Goal: Task Accomplishment & Management: Use online tool/utility

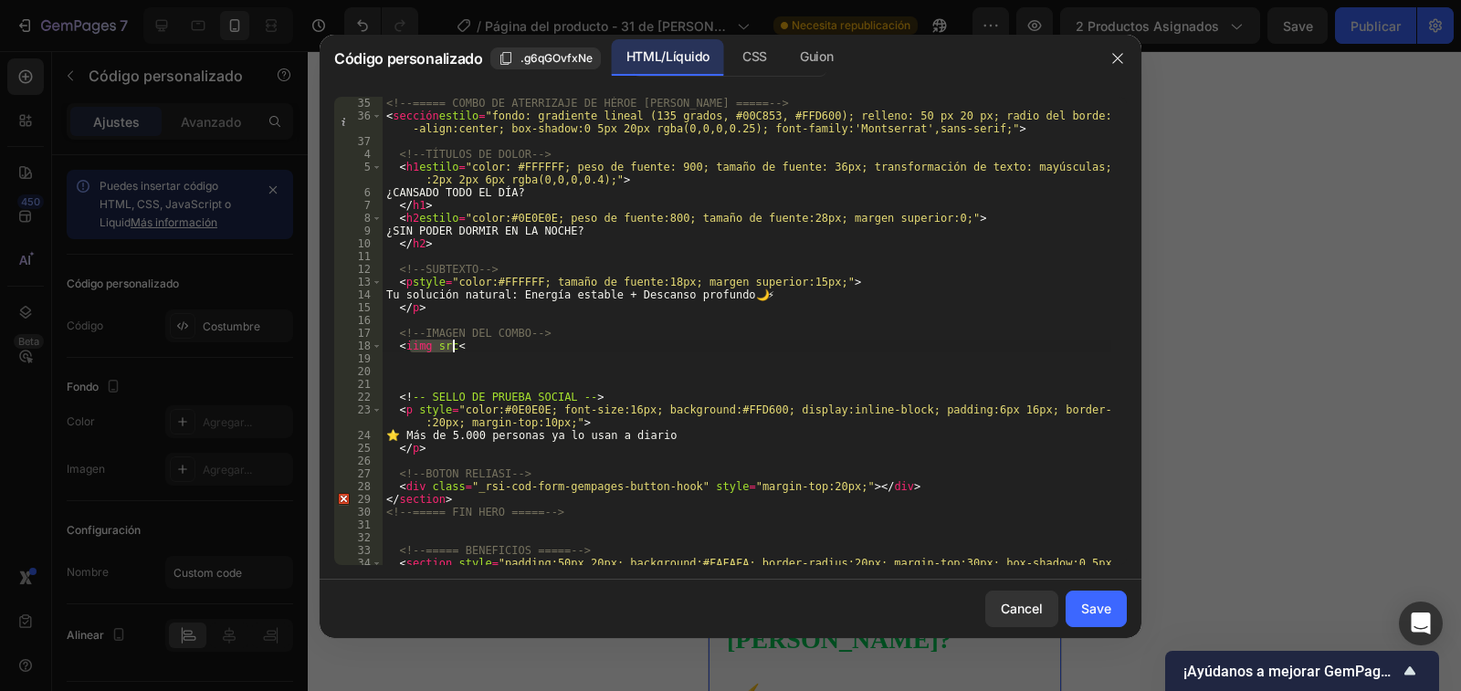
click at [408, 345] on div "<!-- ===== COMBO DE ATERRIZAJE DE HÉROE [PERSON_NAME] ===== --> < sección estil…" at bounding box center [747, 331] width 729 height 469
click at [445, 347] on div "<!-- ===== COMBO DE ATERRIZAJE DE HÉROE [PERSON_NAME] ===== --> < sección estil…" at bounding box center [747, 350] width 729 height 507
paste textarea "[URL][DOMAIN_NAME]"
type textarea "<img src [URL][DOMAIN_NAME]<"
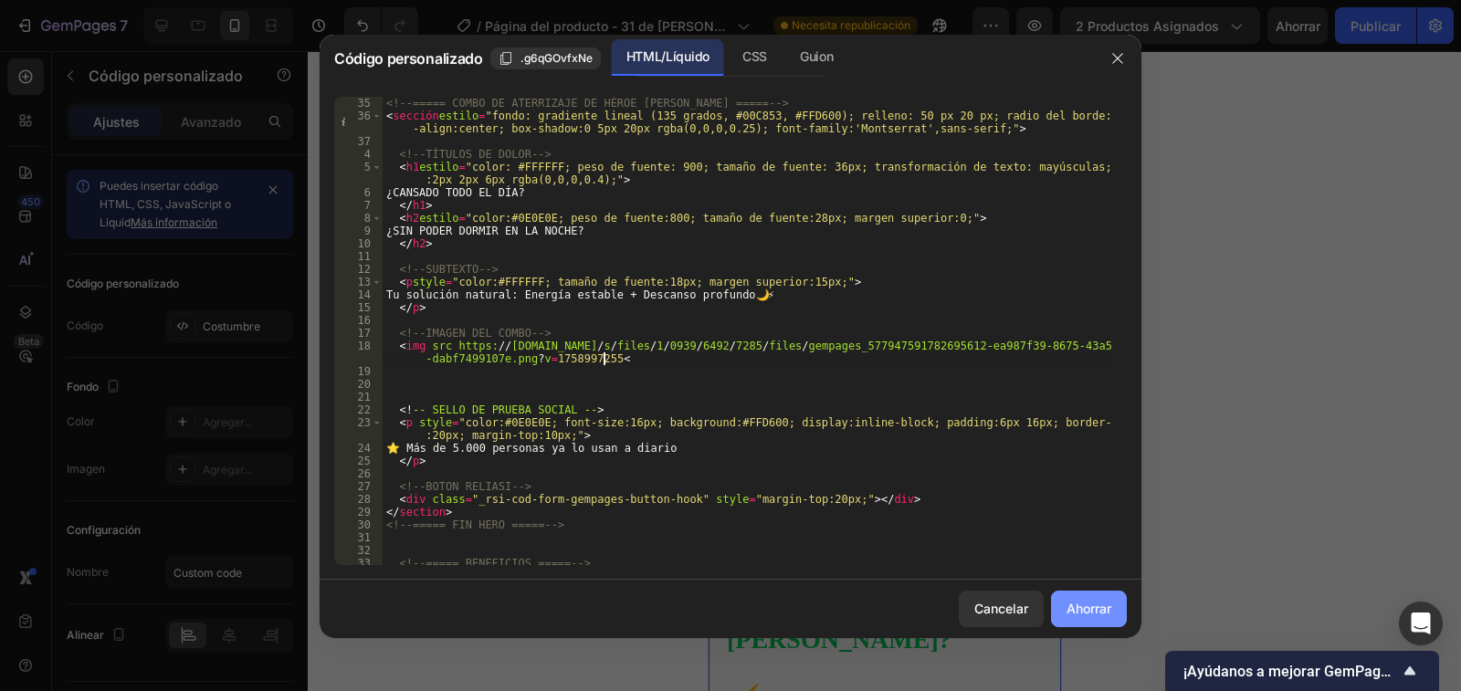
click at [1097, 619] on button "Ahorrar" at bounding box center [1089, 609] width 76 height 37
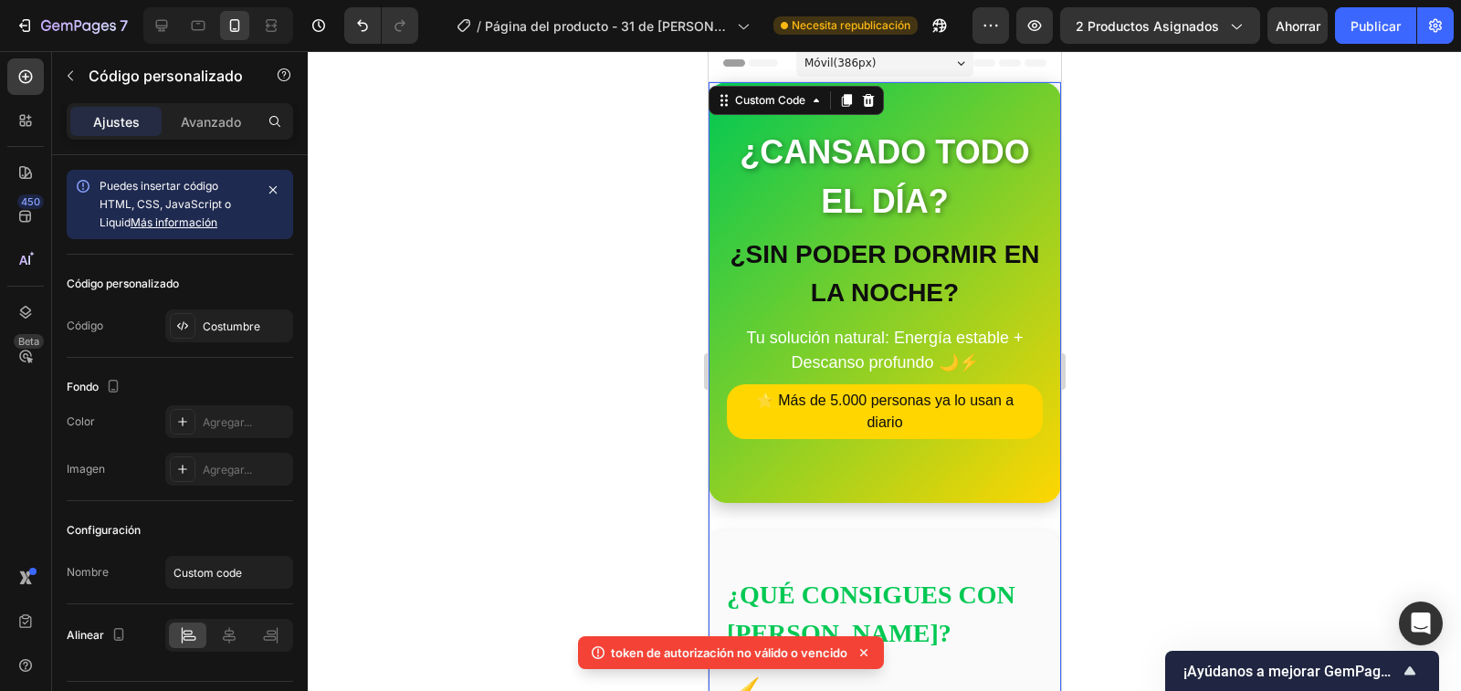
scroll to position [0, 0]
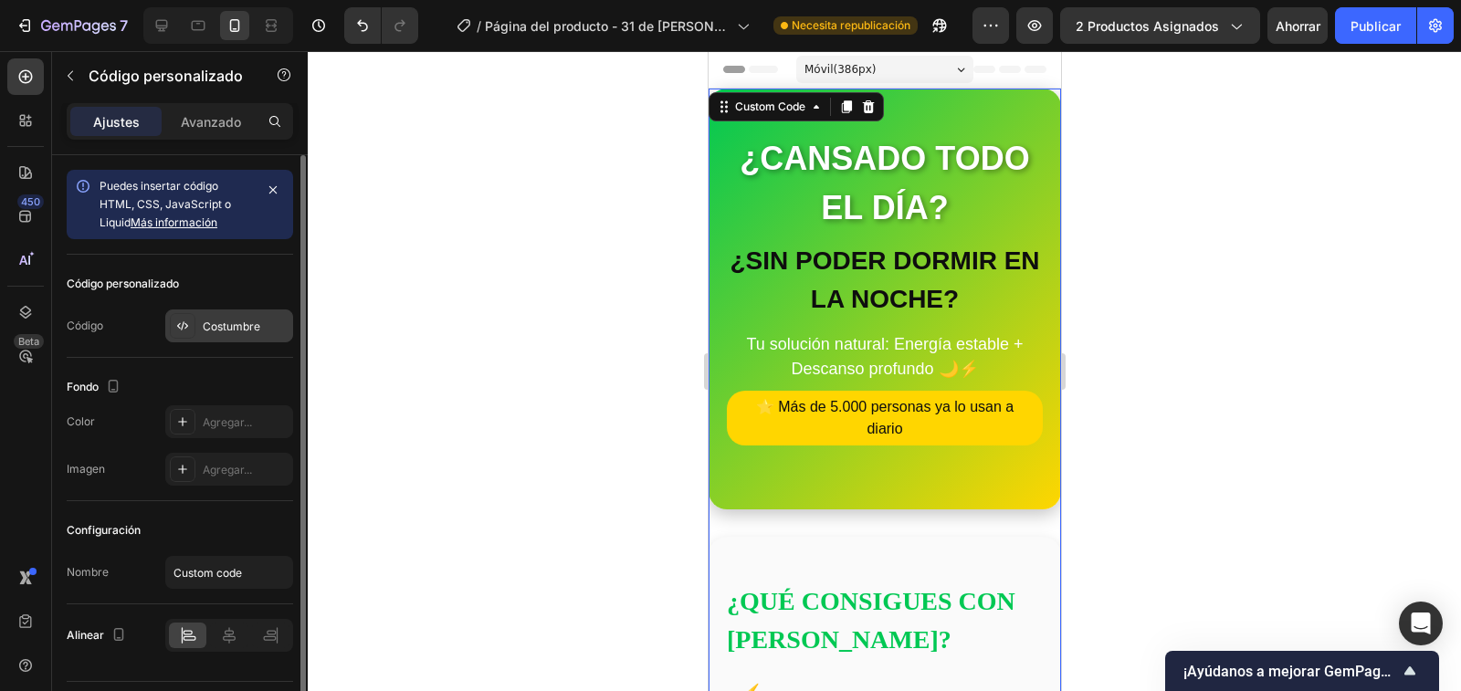
click at [177, 324] on icon at bounding box center [182, 326] width 15 height 15
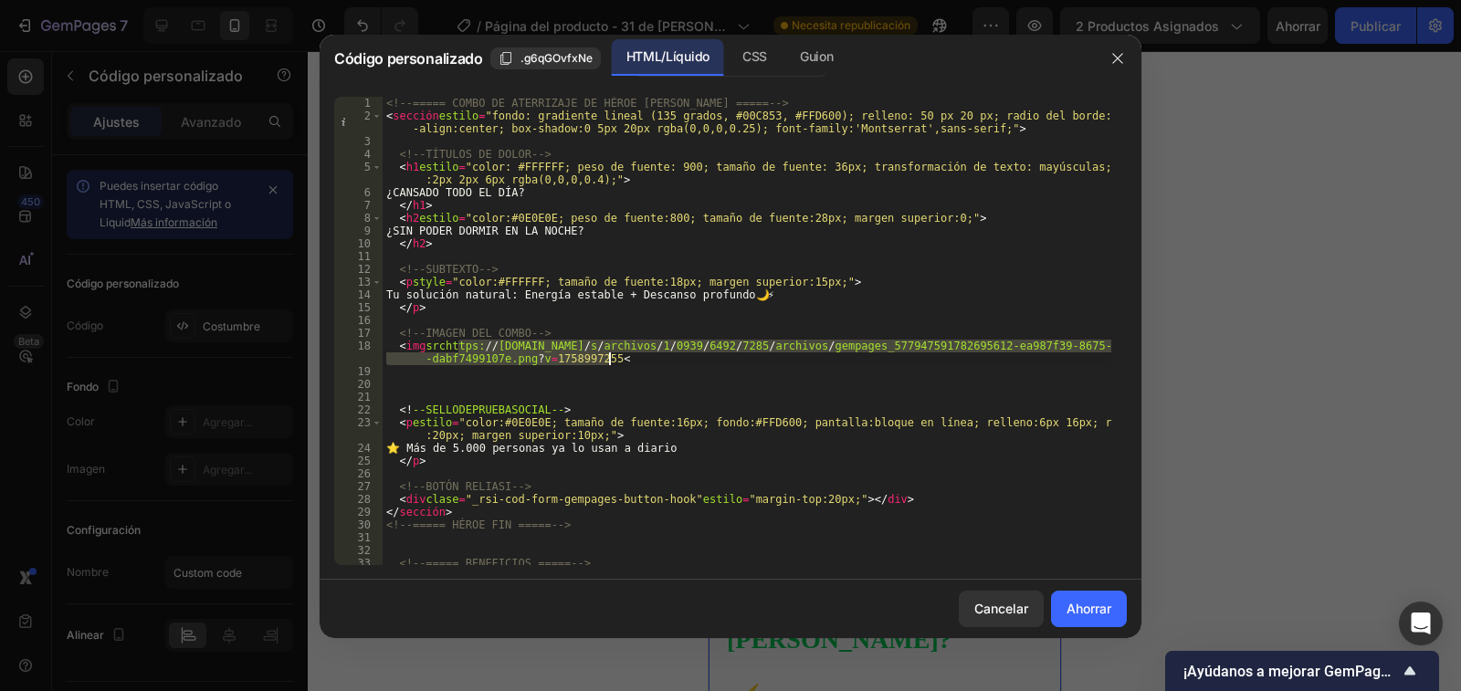
drag, startPoint x: 458, startPoint y: 342, endPoint x: 629, endPoint y: 356, distance: 172.3
click at [629, 356] on div "<!-- ===== COMBO DE ATERRIZAJE DE HÉROE [PERSON_NAME] ===== --> < sección estil…" at bounding box center [747, 350] width 729 height 507
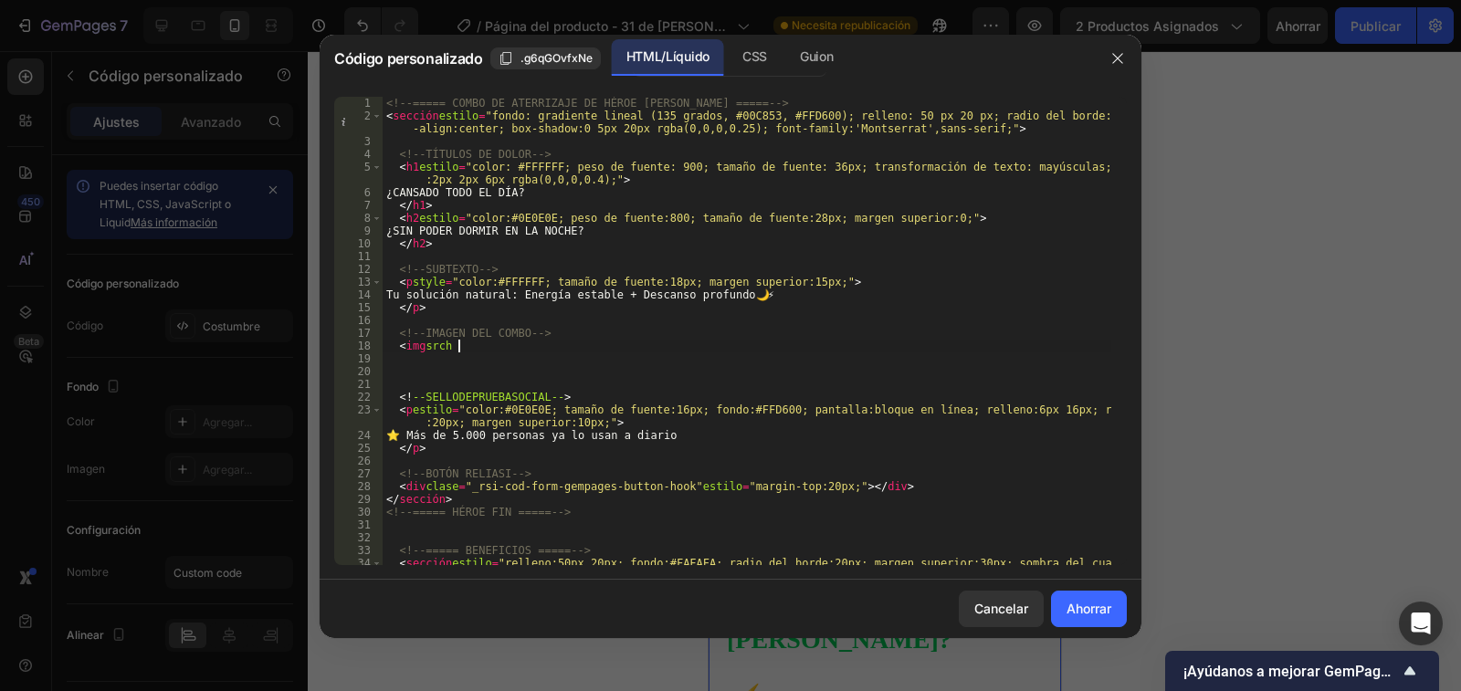
type textarea "<img src [URL][DOMAIN_NAME]<"
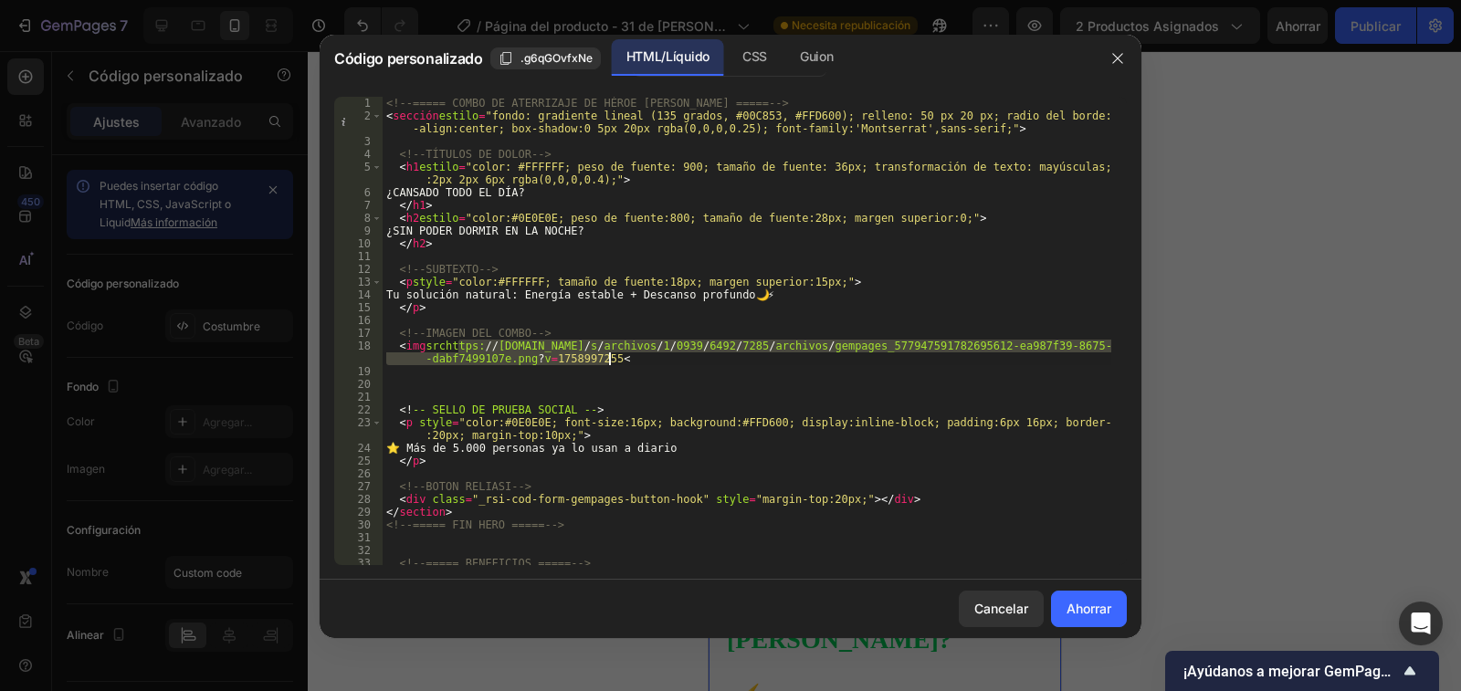
click at [674, 365] on div "<!-- ===== COMBO DE ATERRIZAJE DE HÉROE [PERSON_NAME] ===== --> < sección estil…" at bounding box center [747, 350] width 729 height 507
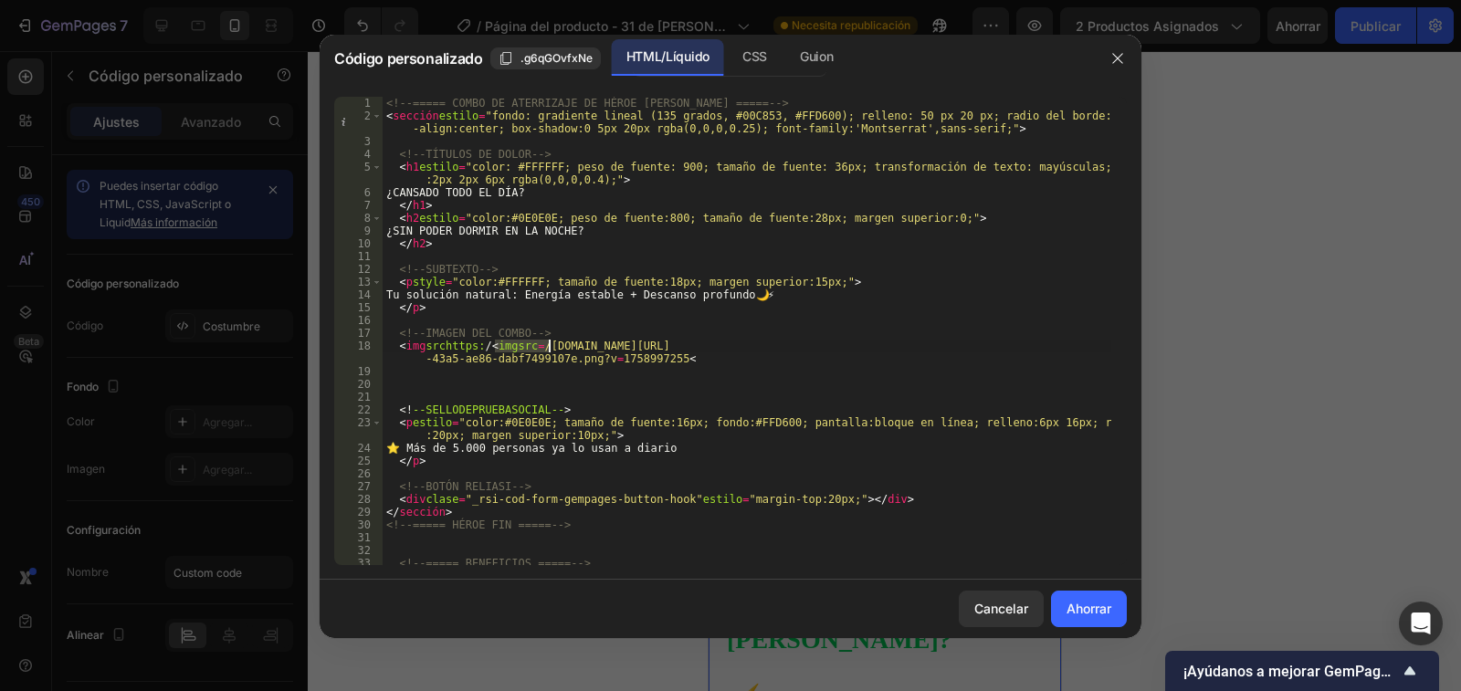
click at [491, 342] on div "<!-- ===== COMBO DE ATERRIZAJE DE HÉROE [PERSON_NAME] ===== --> < sección estil…" at bounding box center [747, 350] width 729 height 507
click at [494, 343] on div "<!-- ===== COMBO DE ATERRIZAJE DE HÉROE [PERSON_NAME] ===== --> < sección estil…" at bounding box center [747, 350] width 729 height 507
click at [470, 345] on div "<!-- ===== COMBO DE ATERRIZAJE DE HÉROE [PERSON_NAME] ===== --> < sección estil…" at bounding box center [747, 350] width 729 height 507
drag, startPoint x: 470, startPoint y: 345, endPoint x: 607, endPoint y: 356, distance: 137.4
click at [607, 356] on div "<!-- ===== COMBO DE ATERRIZAJE DE HÉROE [PERSON_NAME] ===== --> < sección estil…" at bounding box center [747, 350] width 729 height 507
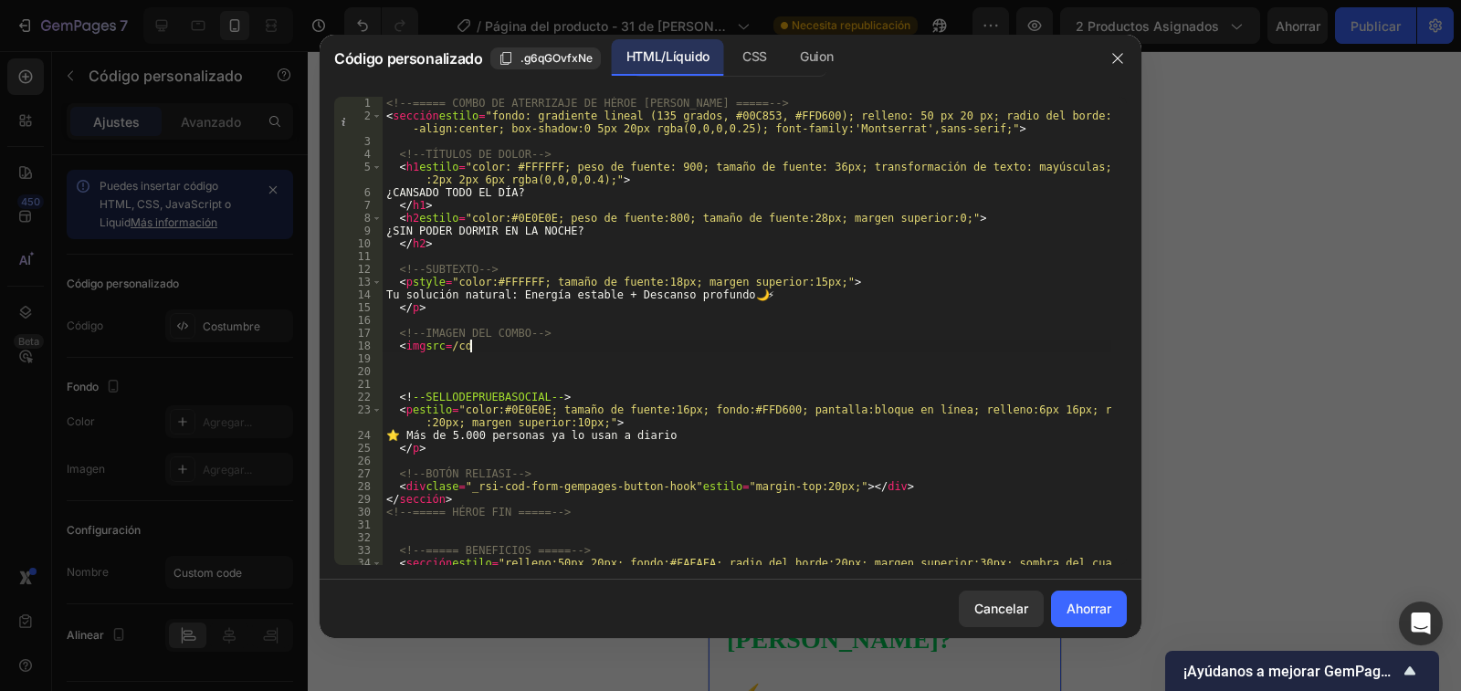
click at [492, 349] on div "<!-- ===== COMBO DE ATERRIZAJE DE HÉROE [PERSON_NAME] ===== --> < sección estil…" at bounding box center [747, 350] width 729 height 507
click at [487, 348] on div "<!-- ===== COMBO DE ATERRIZAJE DE HÉROE [PERSON_NAME] ===== --> < sección estil…" at bounding box center [747, 350] width 729 height 507
click at [484, 347] on div "<!-- ===== COMBO DE ATERRIZAJE DE HÉROE [PERSON_NAME] ===== --> < sección estil…" at bounding box center [747, 350] width 729 height 507
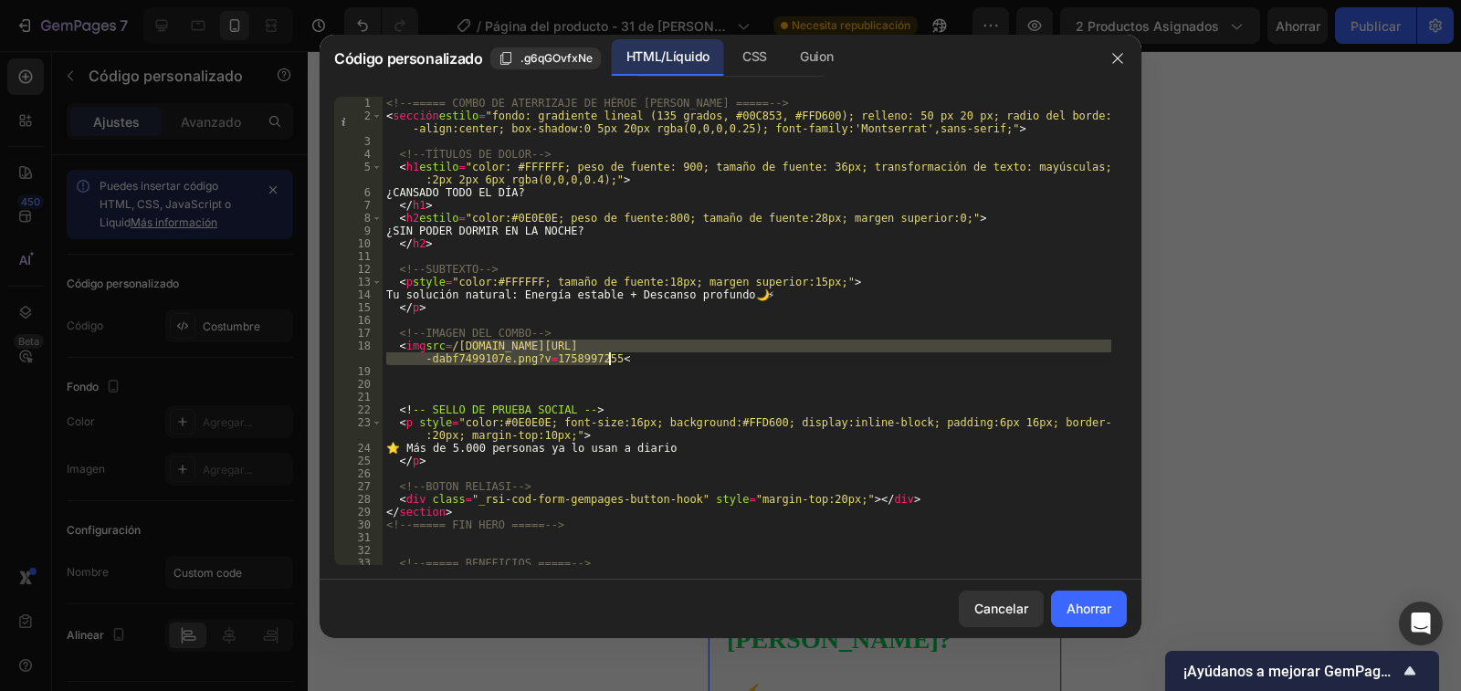
click at [616, 362] on div "<!-- ===== COMBO DE ATERRIZAJE DE HÉROE [PERSON_NAME] ===== --> < sección estil…" at bounding box center [747, 331] width 729 height 469
click at [616, 362] on div "<!-- ===== COMBO DE ATERRIZAJE DE HÉROE [PERSON_NAME] ===== --> < sección estil…" at bounding box center [747, 350] width 729 height 507
click at [616, 357] on div "<!-- ===== COMBO DE ATERRIZAJE DE HÉROE [PERSON_NAME] ===== --> < sección estil…" at bounding box center [747, 350] width 729 height 507
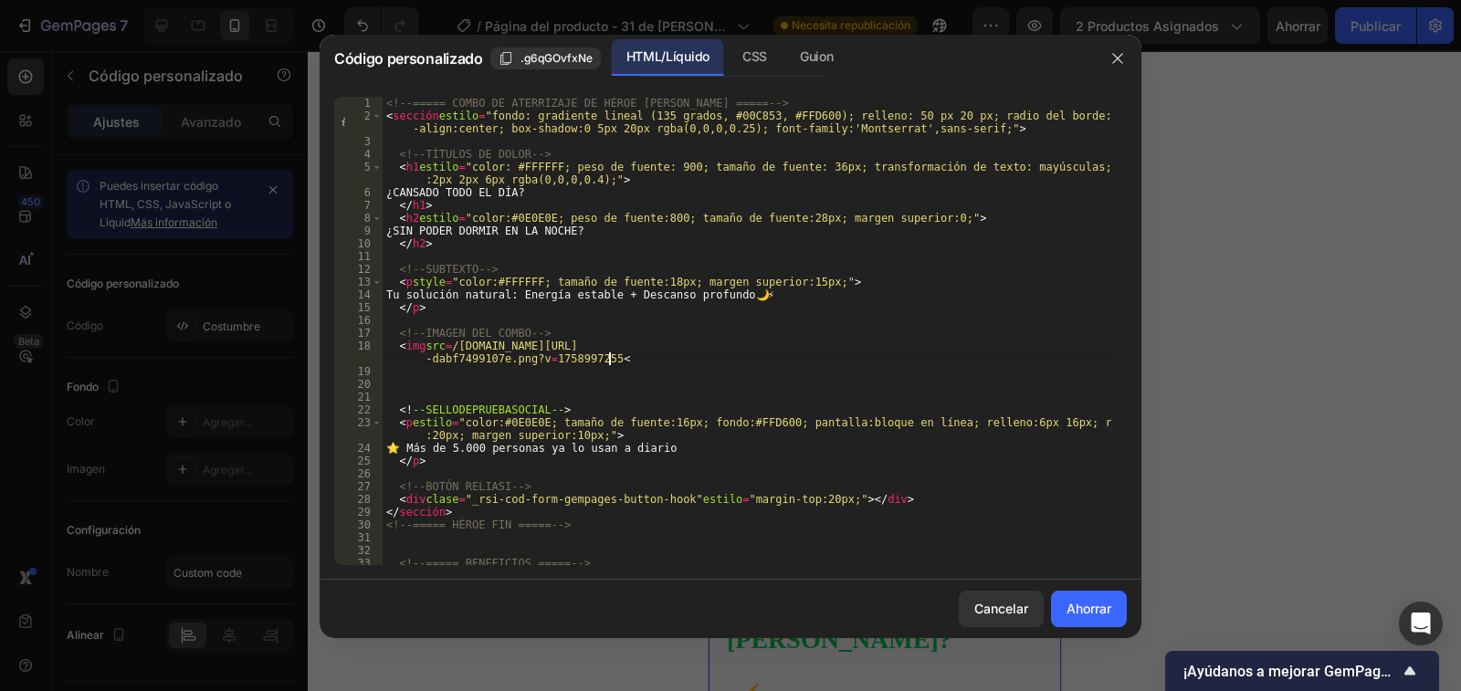
click at [611, 357] on div "<!-- ===== COMBO DE ATERRIZAJE DE HÉROE [PERSON_NAME] ===== --> < sección estil…" at bounding box center [747, 350] width 729 height 507
click at [617, 356] on div "<!-- ===== COMBO DE ATERRIZAJE DE HÉROE [PERSON_NAME] ===== --> < sección estil…" at bounding box center [747, 350] width 729 height 507
click at [596, 356] on div "<!-- ===== COMBO DE ATERRIZAJE DE HÉROE [PERSON_NAME] ===== --> < sección estil…" at bounding box center [747, 350] width 729 height 507
drag, startPoint x: 470, startPoint y: 349, endPoint x: 614, endPoint y: 360, distance: 143.8
click at [614, 360] on div "<!-- ===== COMBO DE ATERRIZAJE DE HÉROE [PERSON_NAME] ===== --> < sección estil…" at bounding box center [747, 350] width 729 height 507
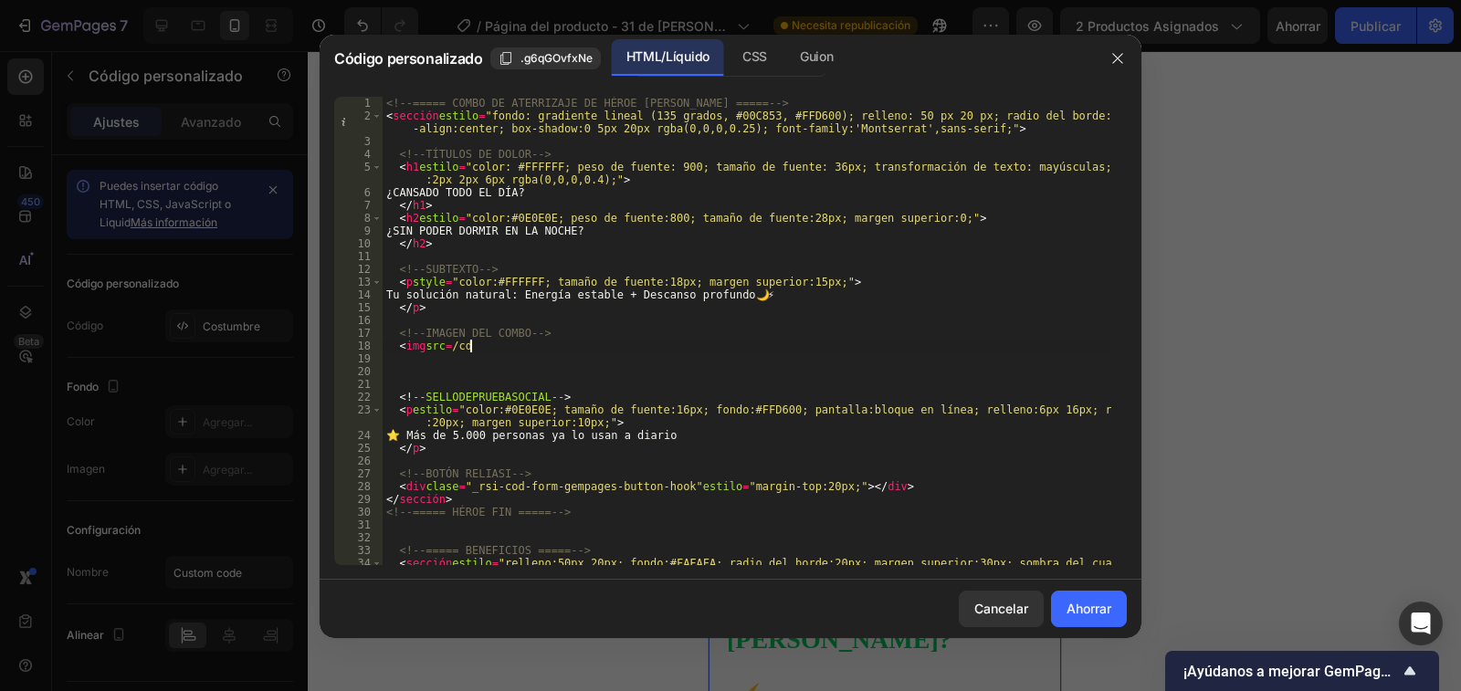
drag, startPoint x: 488, startPoint y: 344, endPoint x: 473, endPoint y: 345, distance: 14.6
click at [473, 345] on div "<!-- ===== COMBO DE ATERRIZAJE DE HÉROE [PERSON_NAME] ===== --> < sección estil…" at bounding box center [747, 350] width 729 height 507
paste textarea "[URL][DOMAIN_NAME]"
type textarea "<img src=/cdhttps://[DOMAIN_NAME][URL]"
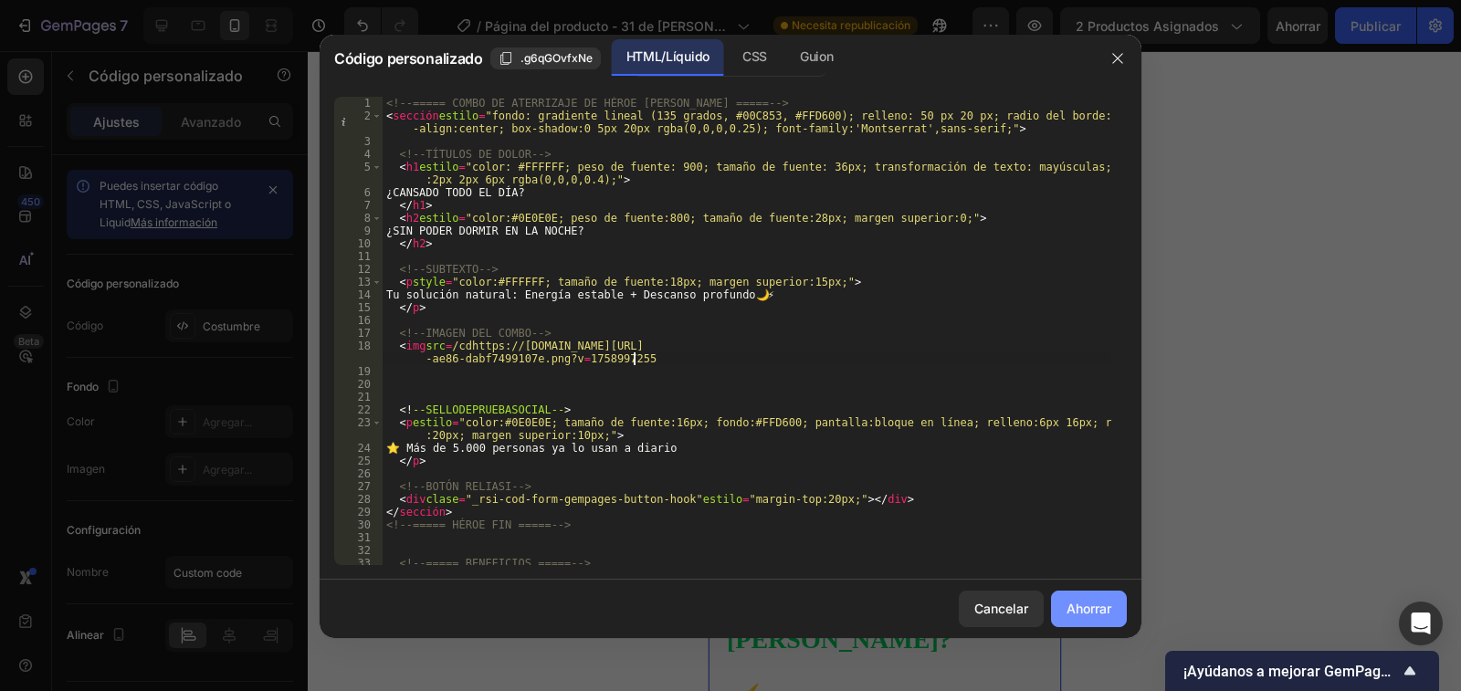
click at [1100, 615] on font "Ahorrar" at bounding box center [1089, 609] width 45 height 16
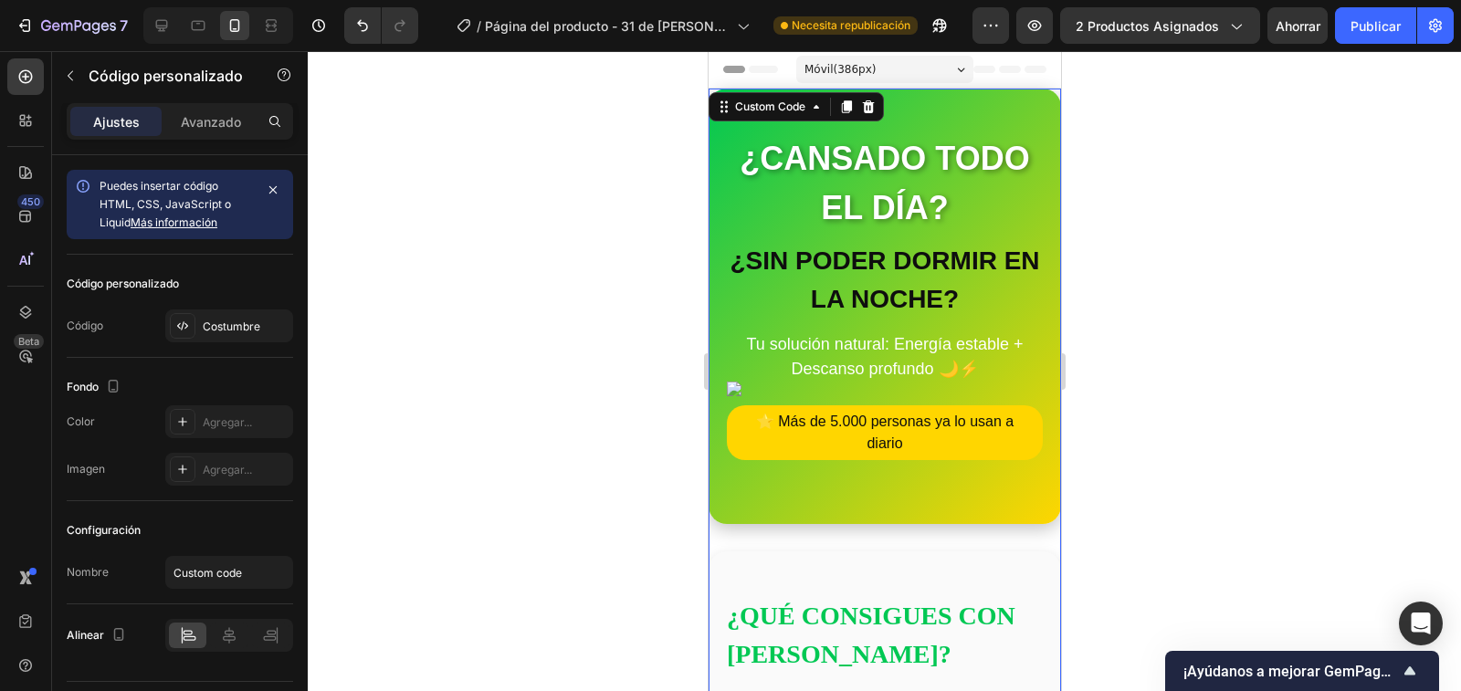
click at [734, 390] on img at bounding box center [884, 389] width 316 height 15
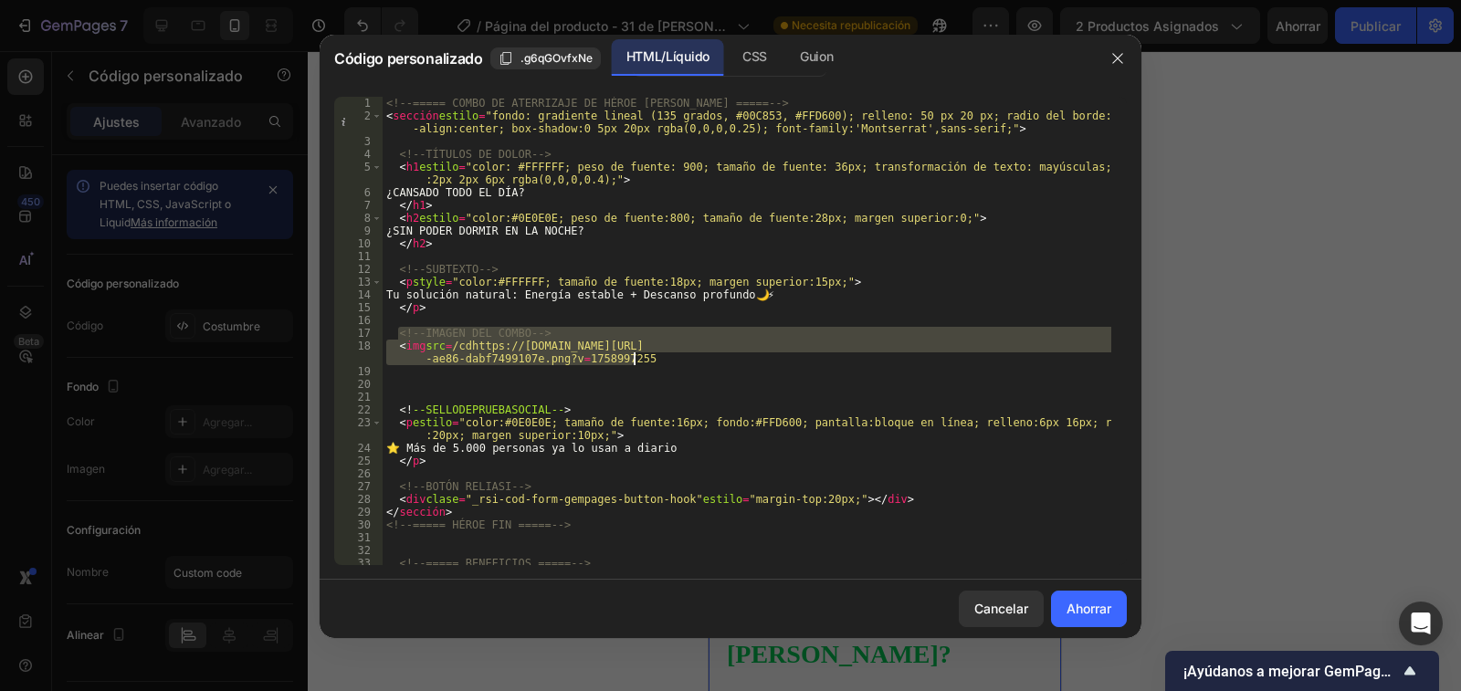
drag, startPoint x: 400, startPoint y: 333, endPoint x: 645, endPoint y: 354, distance: 245.7
click at [645, 354] on div "<!-- ===== COMBO DE ATERRIZAJE DE HÉROE [PERSON_NAME] ===== --> < sección estil…" at bounding box center [747, 350] width 729 height 507
type textarea "<!-- IMAGEN DEL COMBO --> <img src=/cdhttps://[DOMAIN_NAME][URL]"
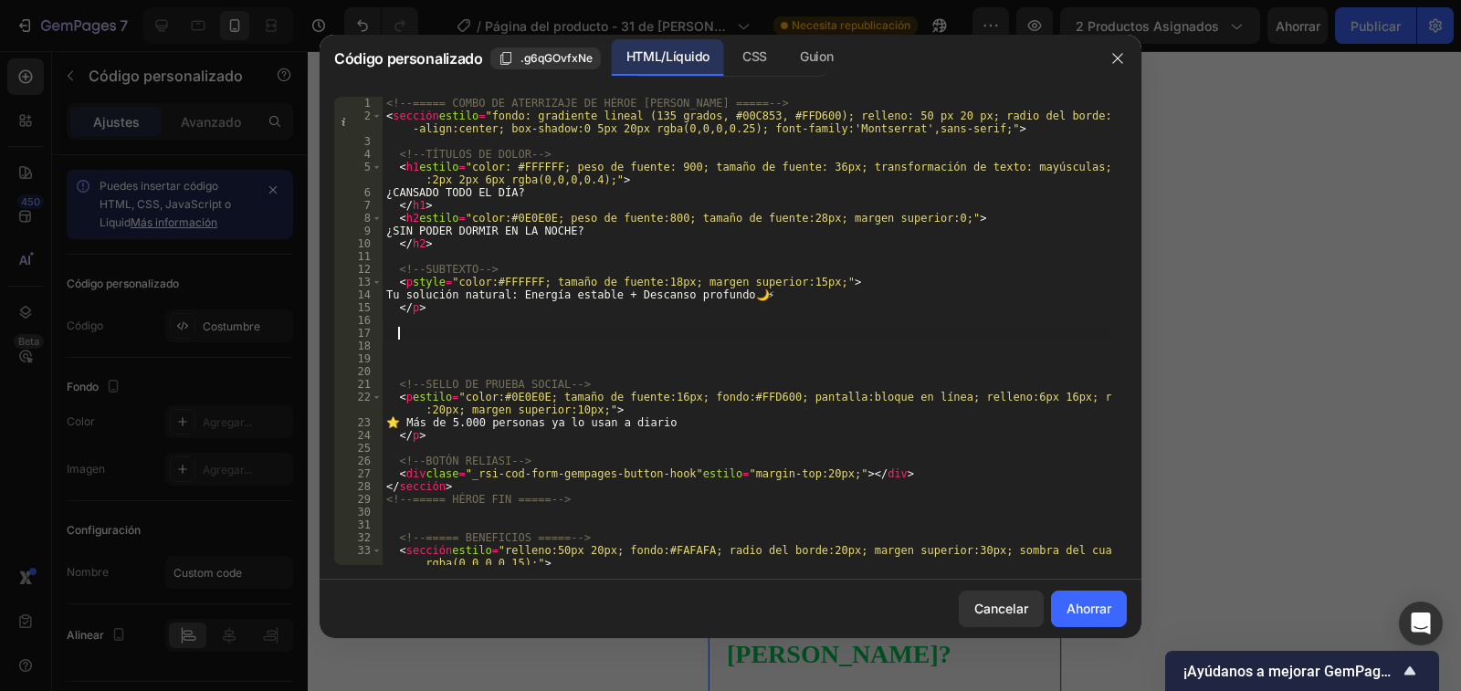
paste textarea
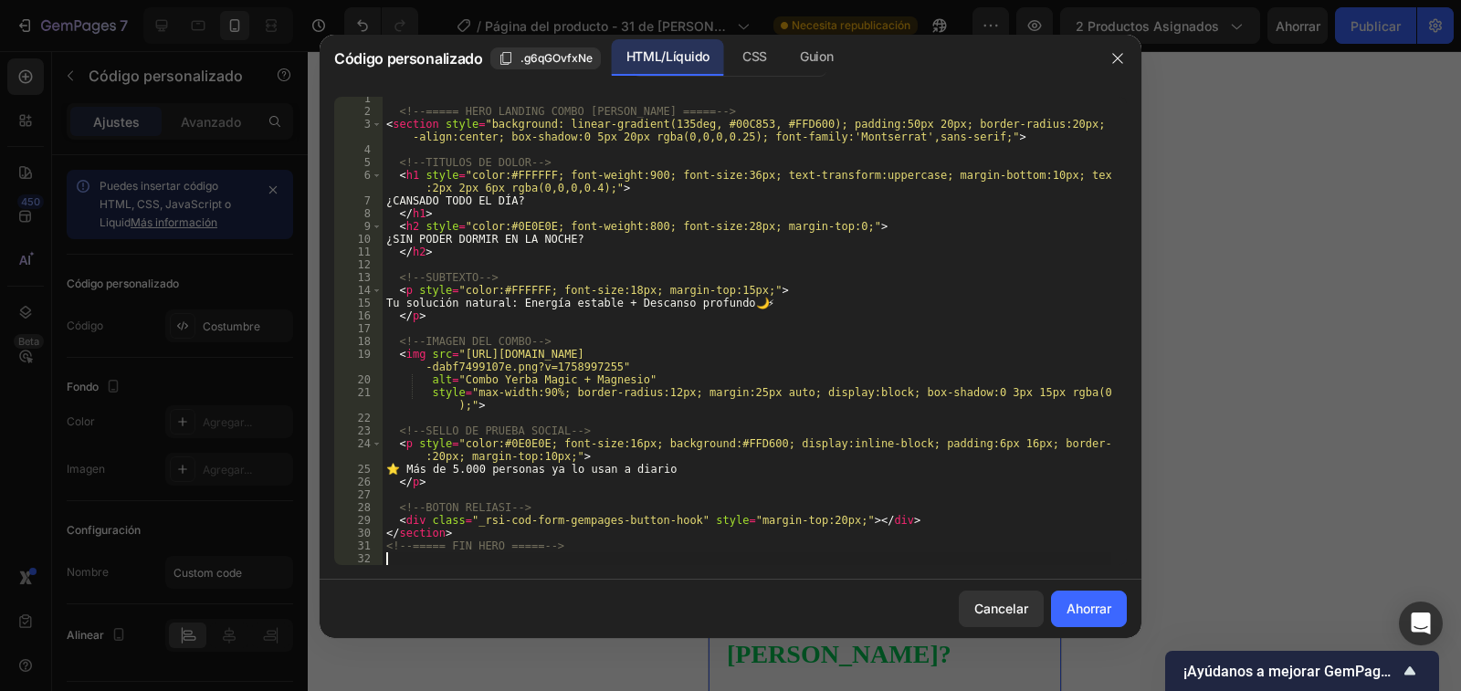
scroll to position [222, 0]
click at [1107, 620] on button "Ahorrar" at bounding box center [1089, 609] width 76 height 37
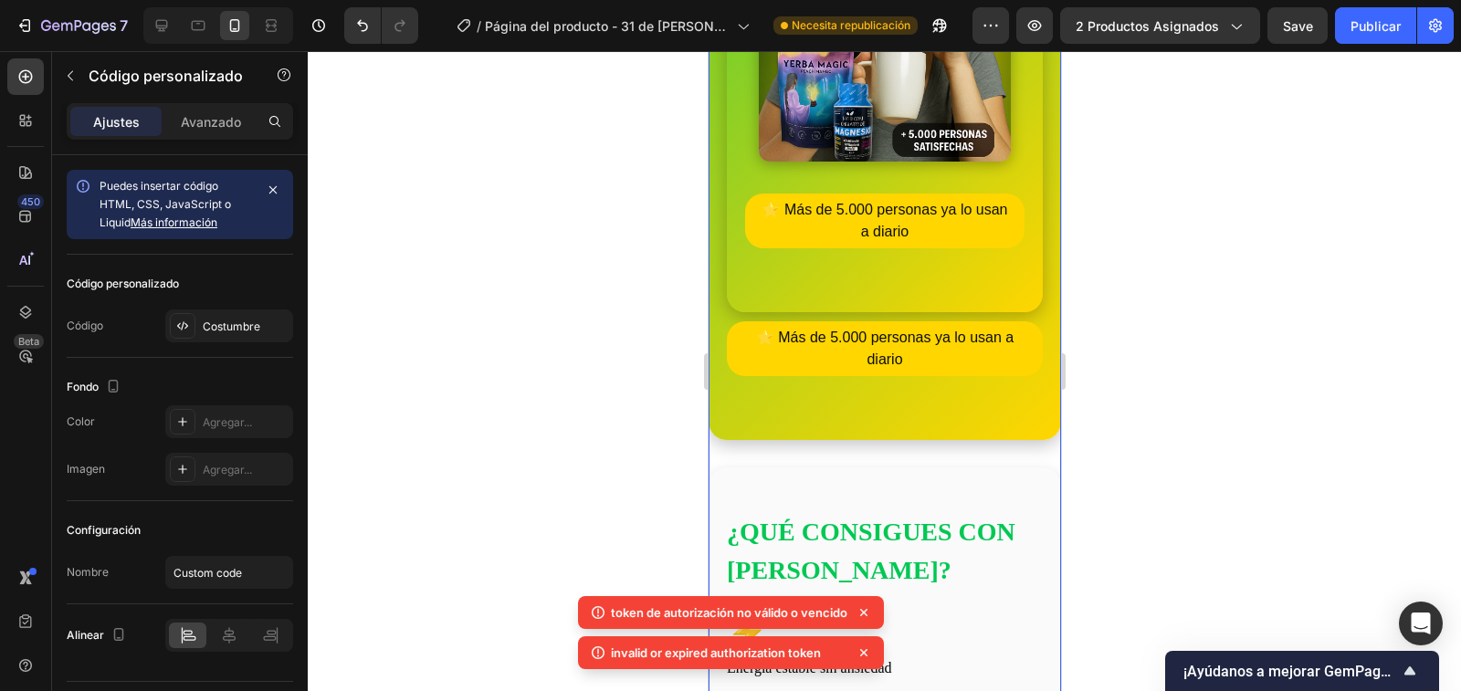
scroll to position [1005, 0]
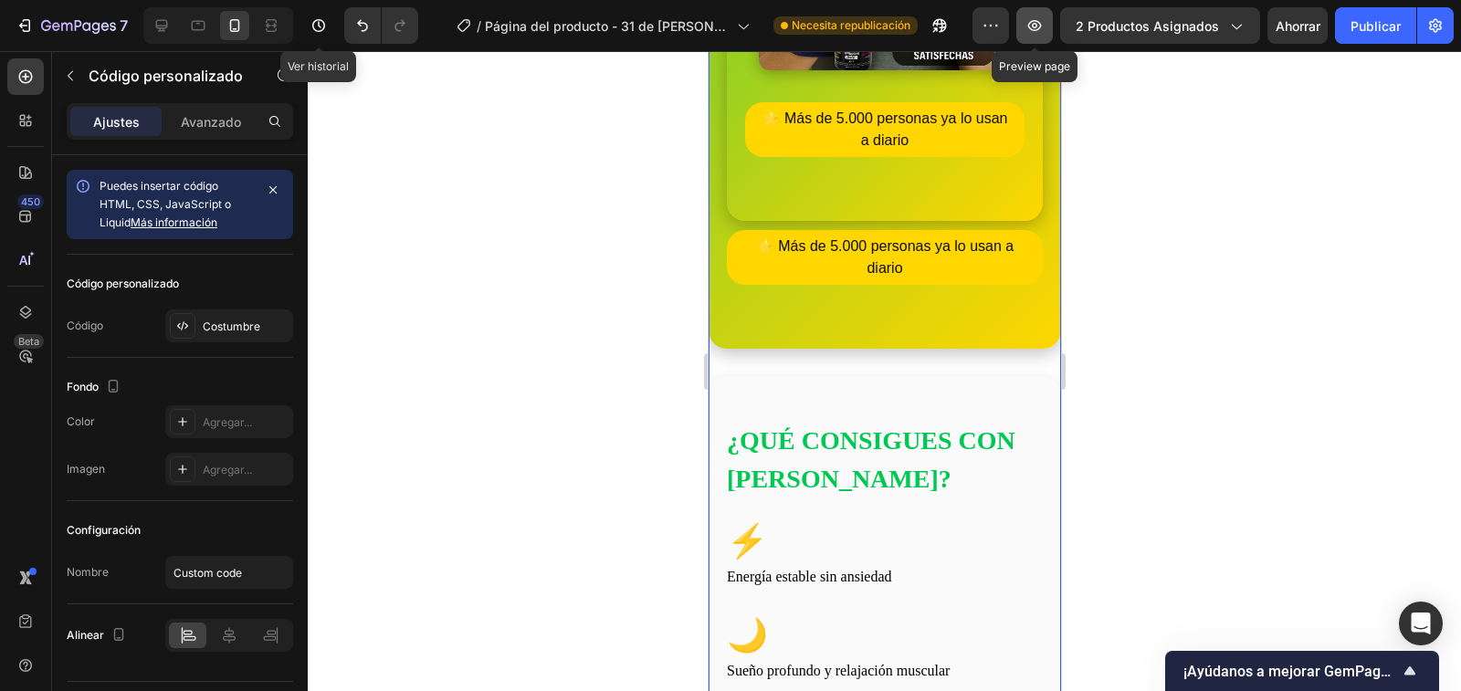
click at [1031, 26] on icon "button" at bounding box center [1035, 25] width 18 height 18
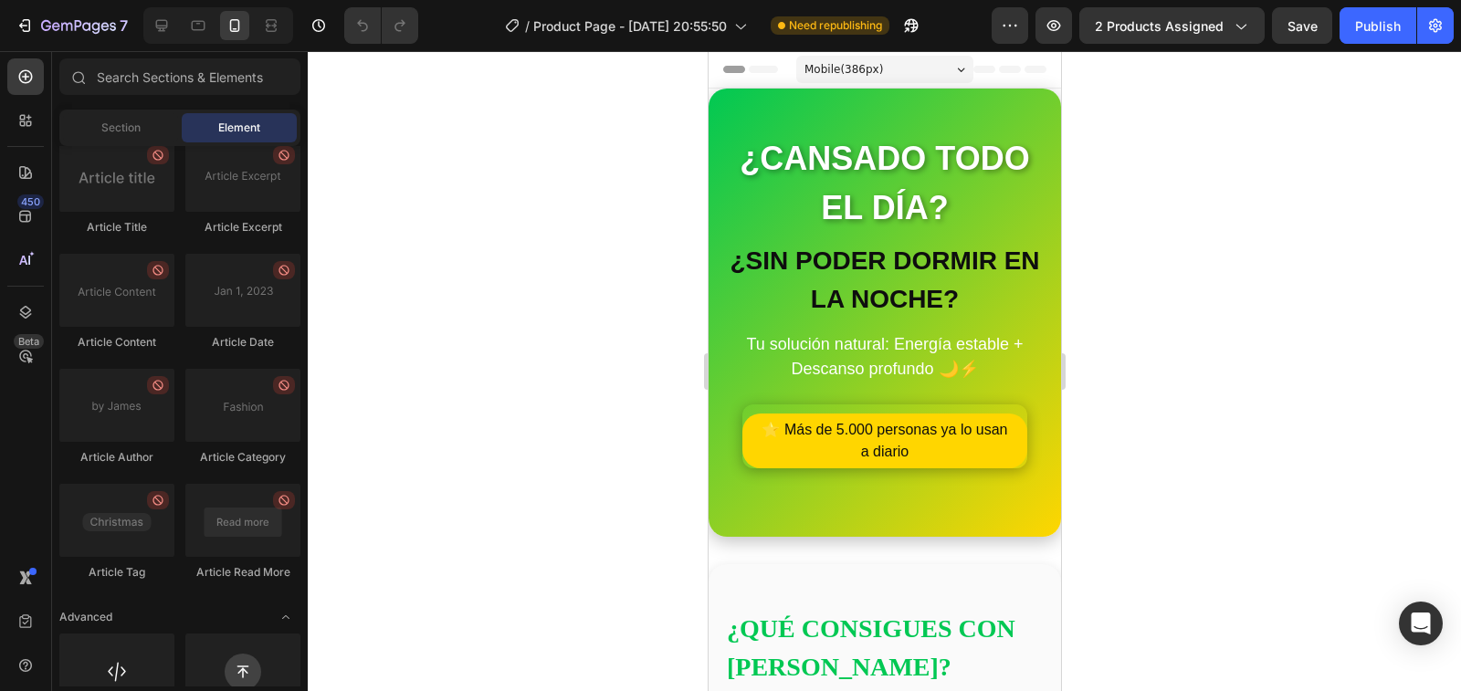
scroll to position [4993, 0]
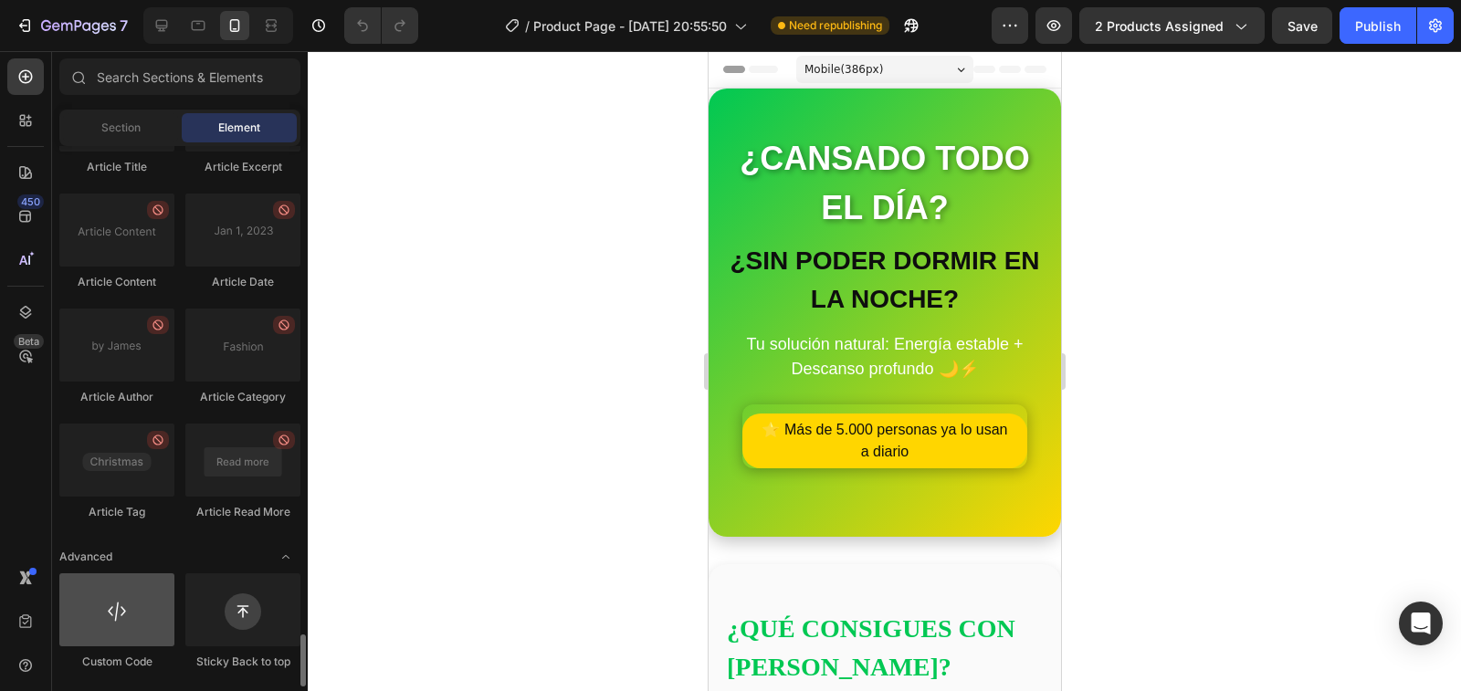
click at [121, 619] on div at bounding box center [116, 610] width 115 height 73
click at [119, 623] on div at bounding box center [116, 610] width 115 height 73
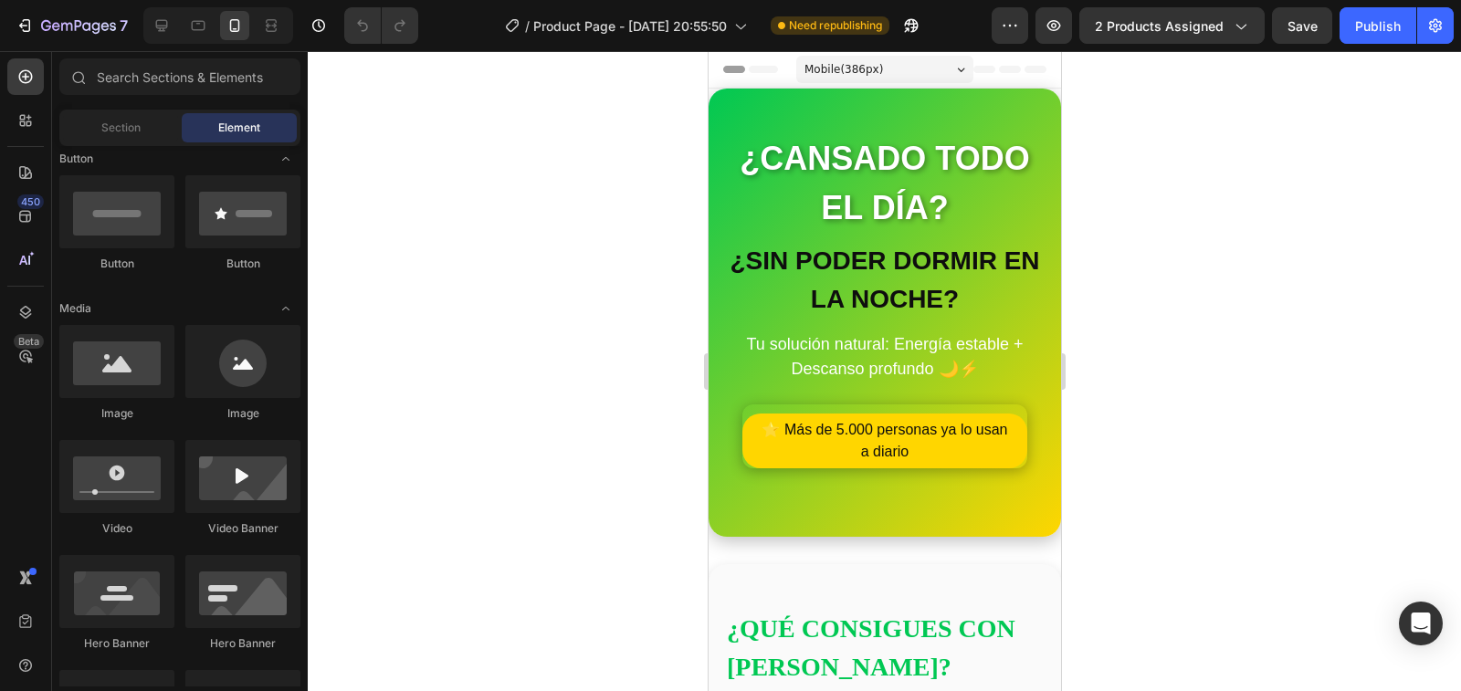
scroll to position [0, 0]
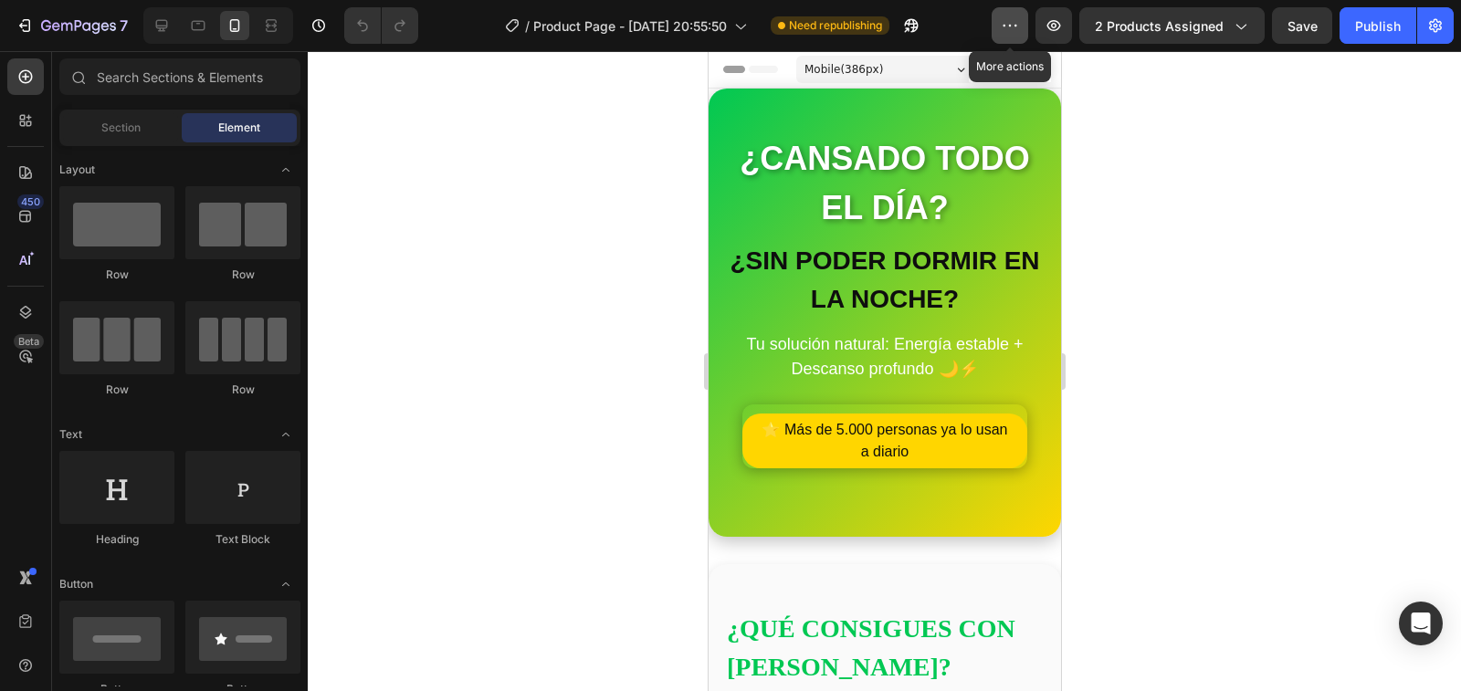
click at [1015, 24] on icon "button" at bounding box center [1010, 25] width 18 height 18
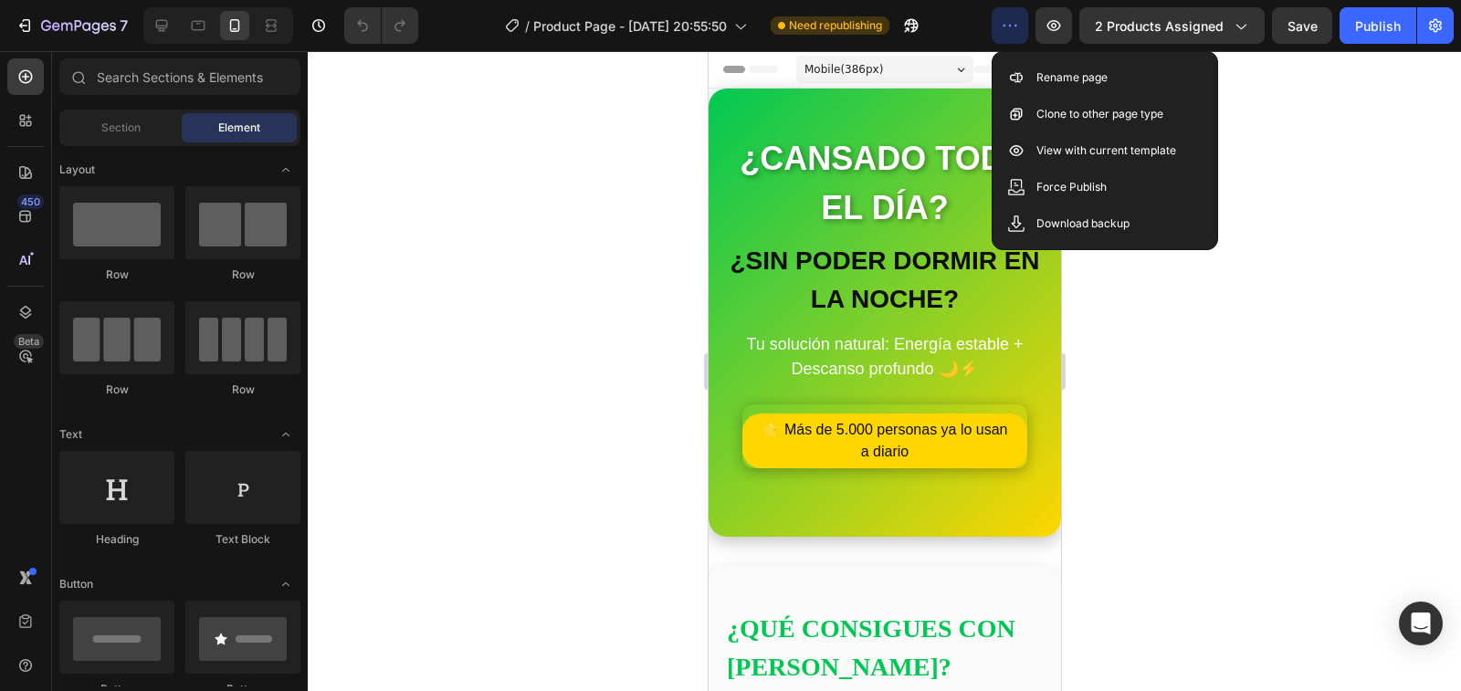
click at [1014, 24] on icon "button" at bounding box center [1010, 25] width 18 height 18
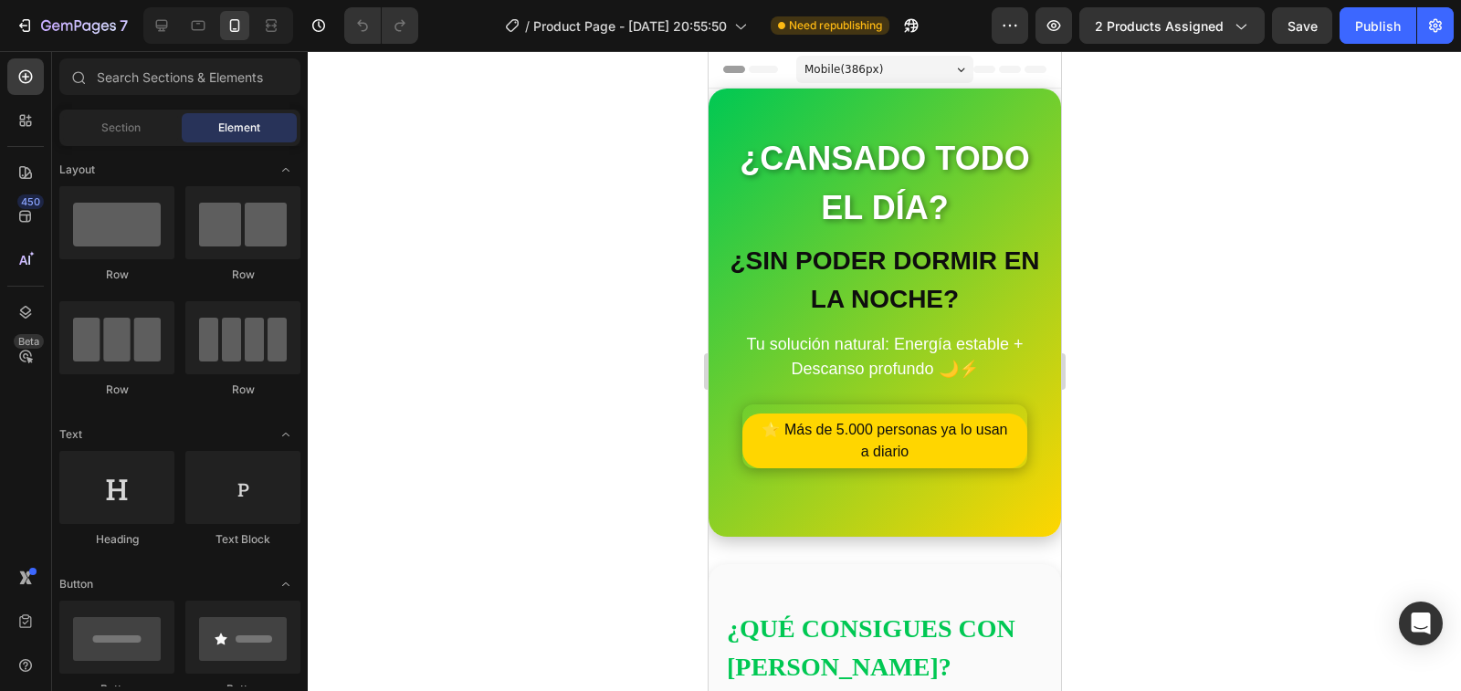
click at [729, 70] on icon at bounding box center [729, 69] width 13 height 13
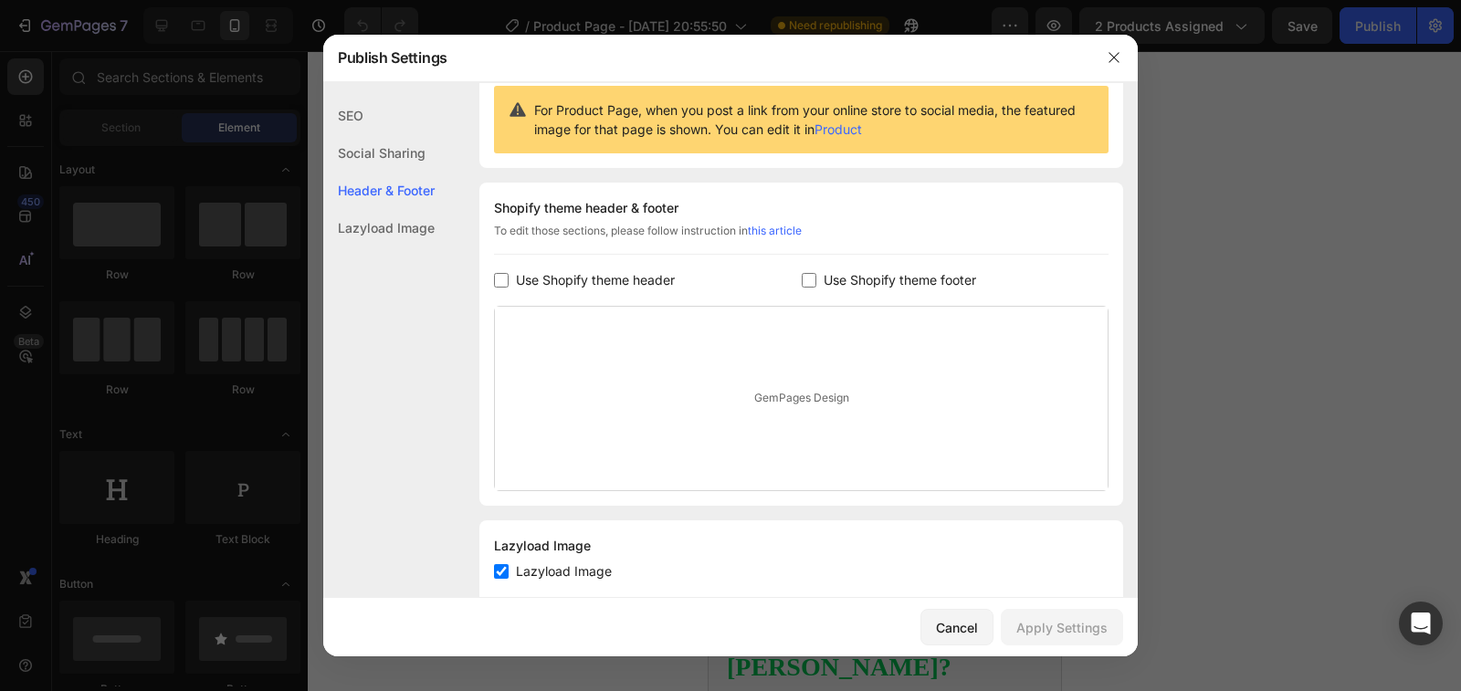
scroll to position [227, 0]
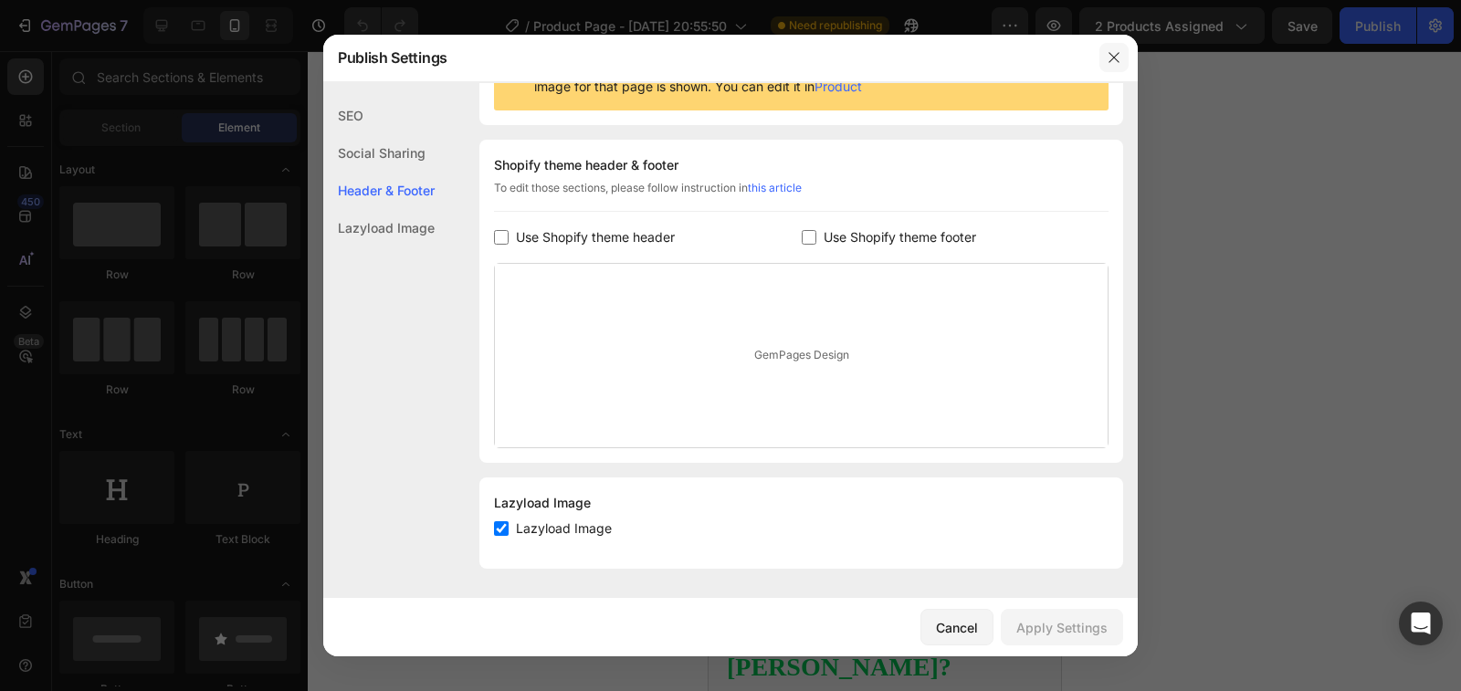
click at [1114, 61] on icon "button" at bounding box center [1114, 57] width 15 height 15
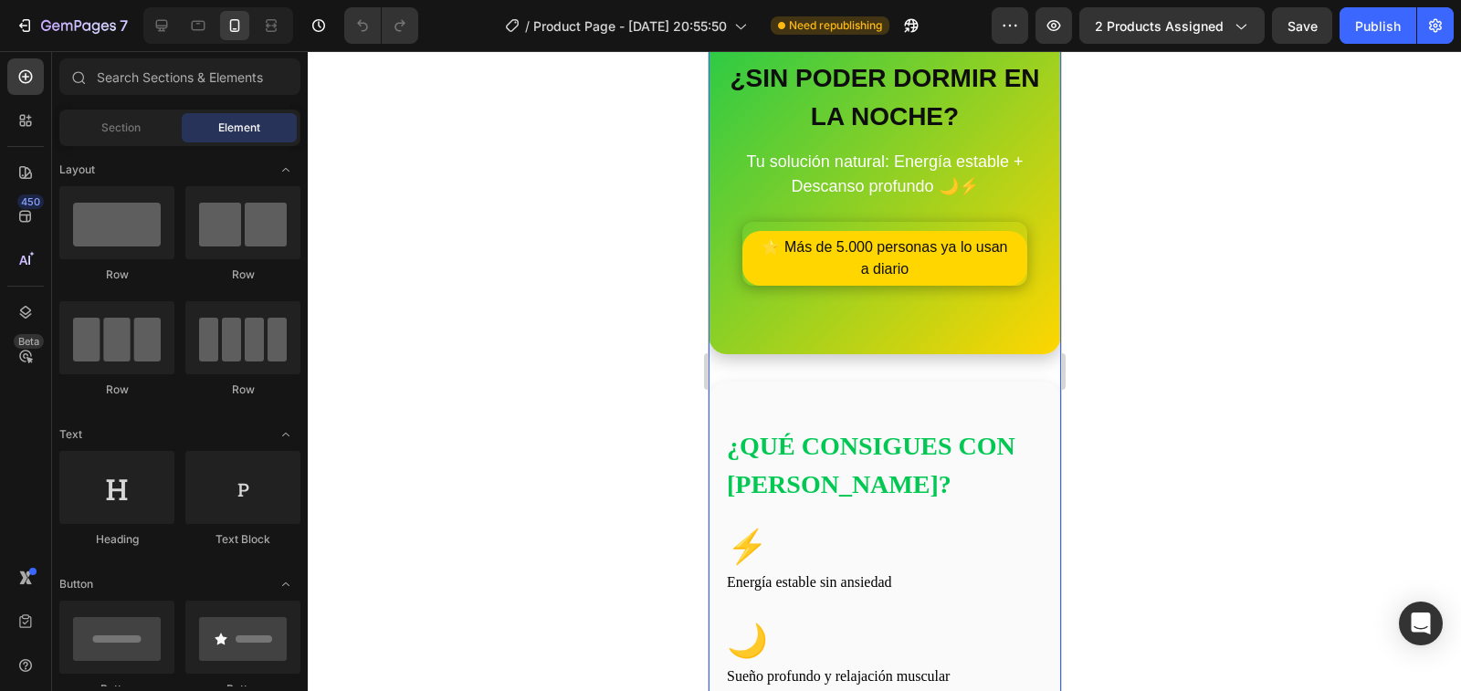
scroll to position [0, 0]
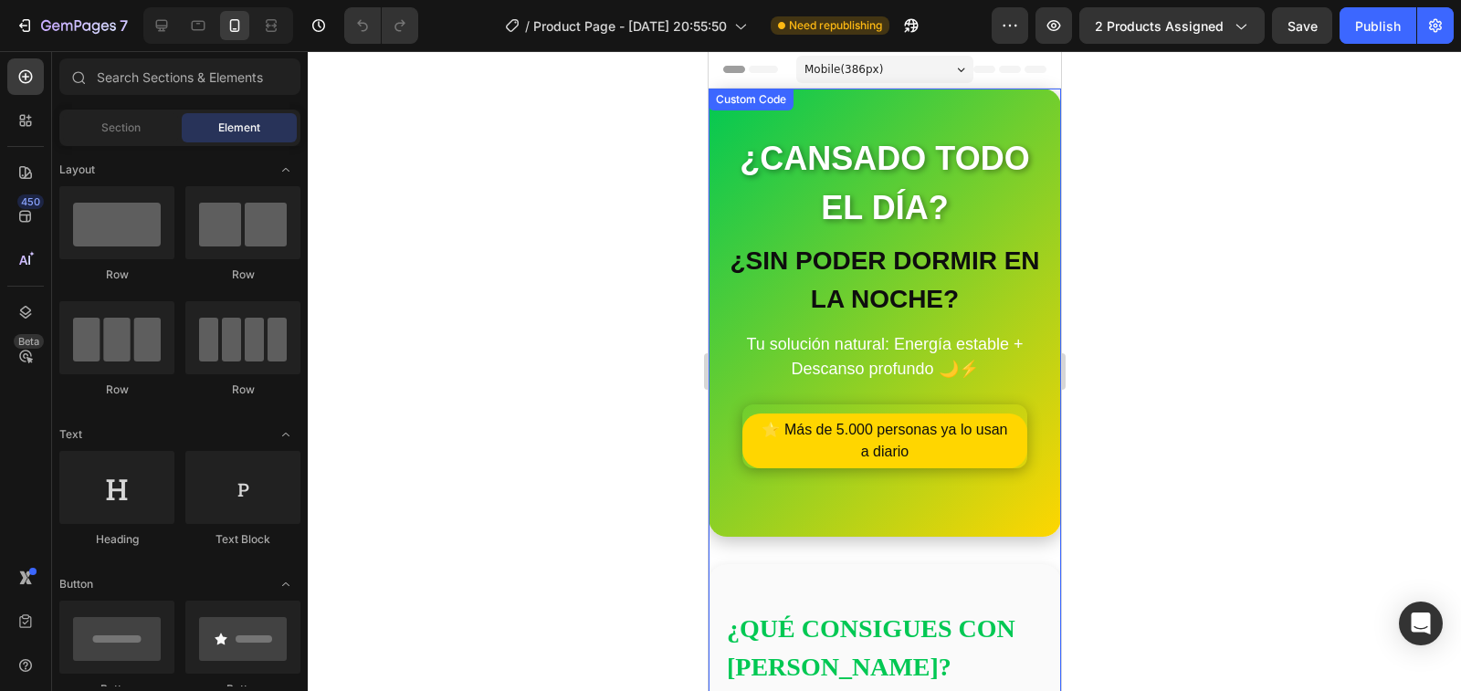
click at [850, 385] on section "¿CANSADO TODO EL DÍA? ¿SIN PODER DORMIR EN LA NOCHE? Tu solución natural: Energ…" at bounding box center [884, 313] width 353 height 448
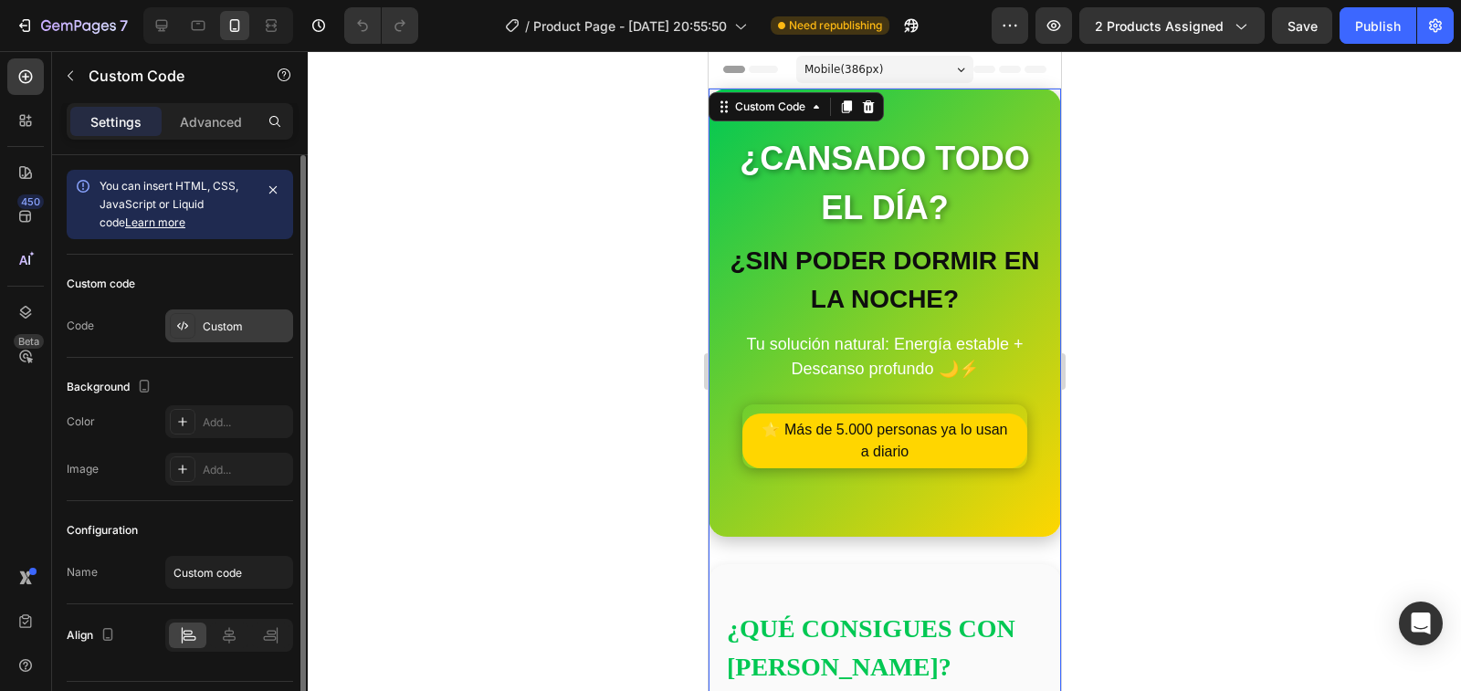
click at [186, 335] on div at bounding box center [183, 326] width 26 height 26
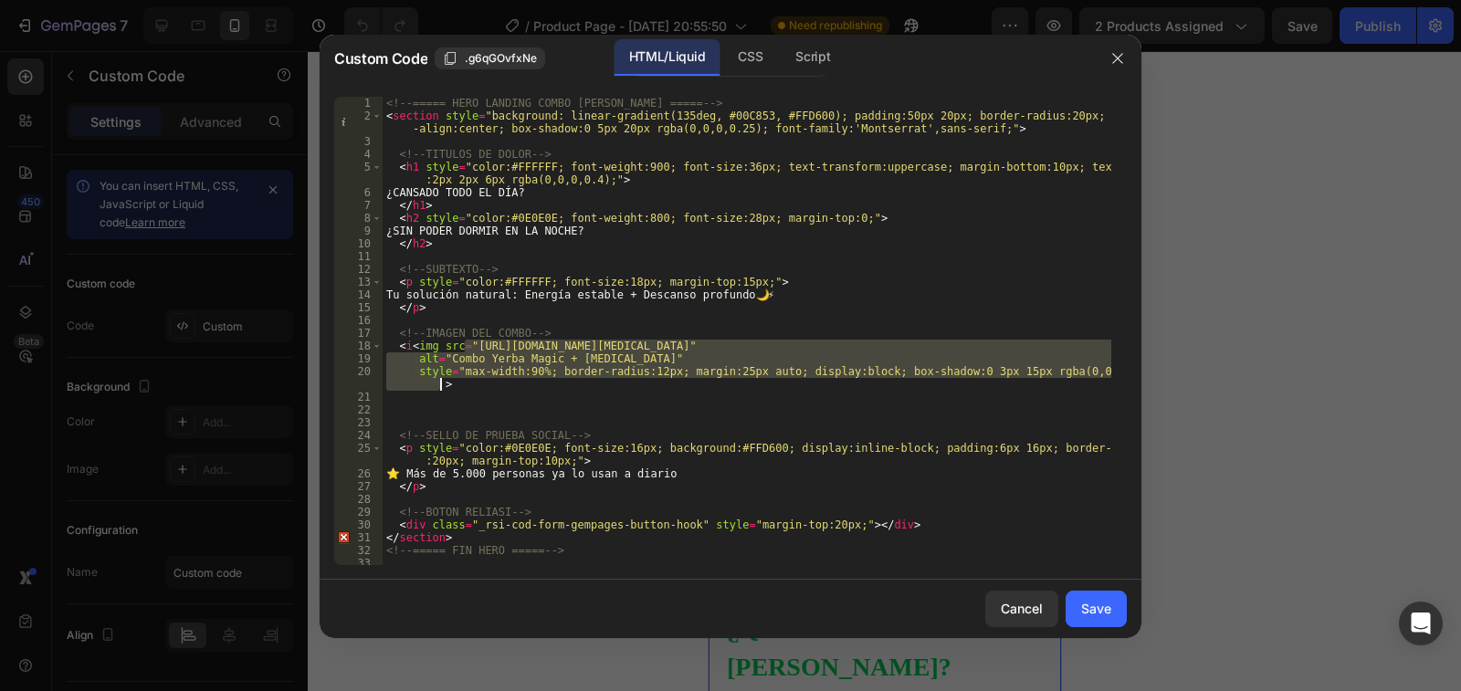
drag, startPoint x: 464, startPoint y: 344, endPoint x: 438, endPoint y: 383, distance: 46.6
click at [438, 383] on div "<!-- ===== HERO LANDING COMBO ESTRELLA ===== --> < section style = "background:…" at bounding box center [747, 344] width 729 height 494
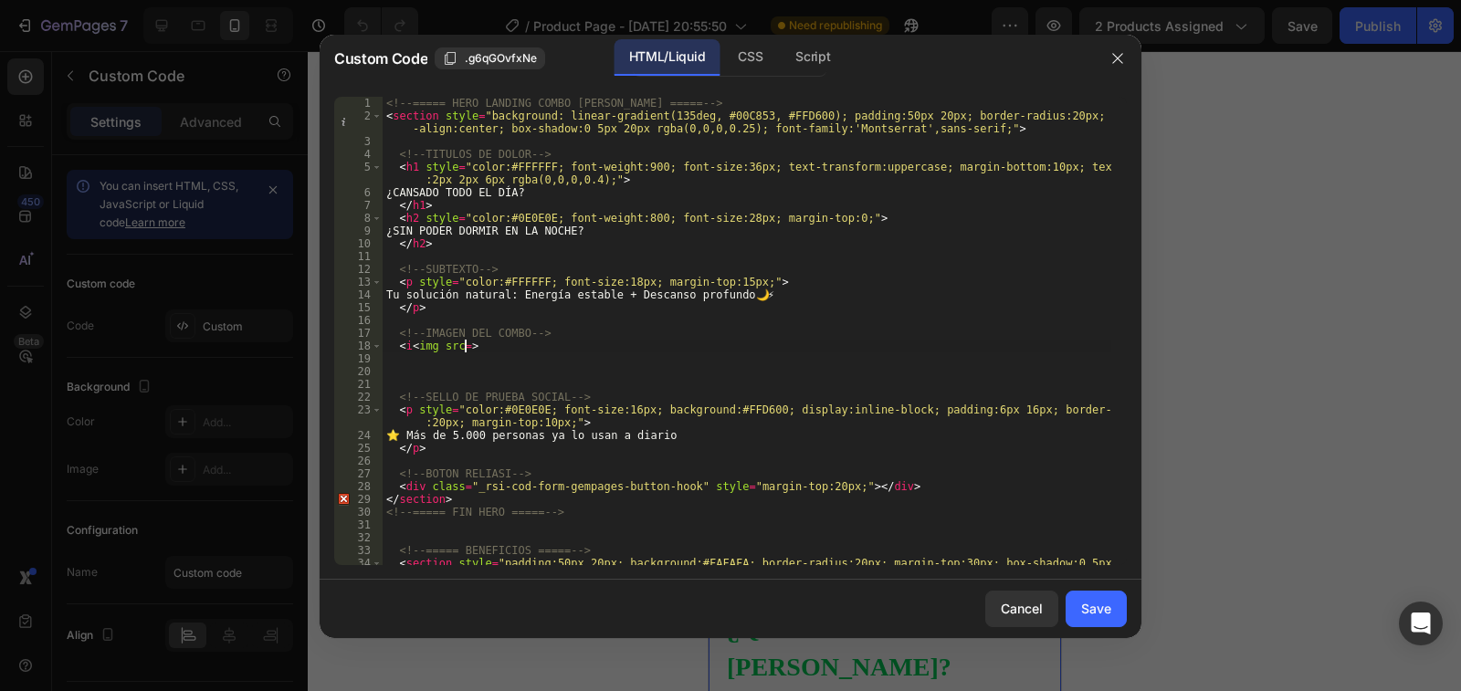
paste textarea "[URL][DOMAIN_NAME]"
type textarea "<i<img src=https://cdn.shopify.com/s/files/1/0939/6492/7285/files/gempages_5779…"
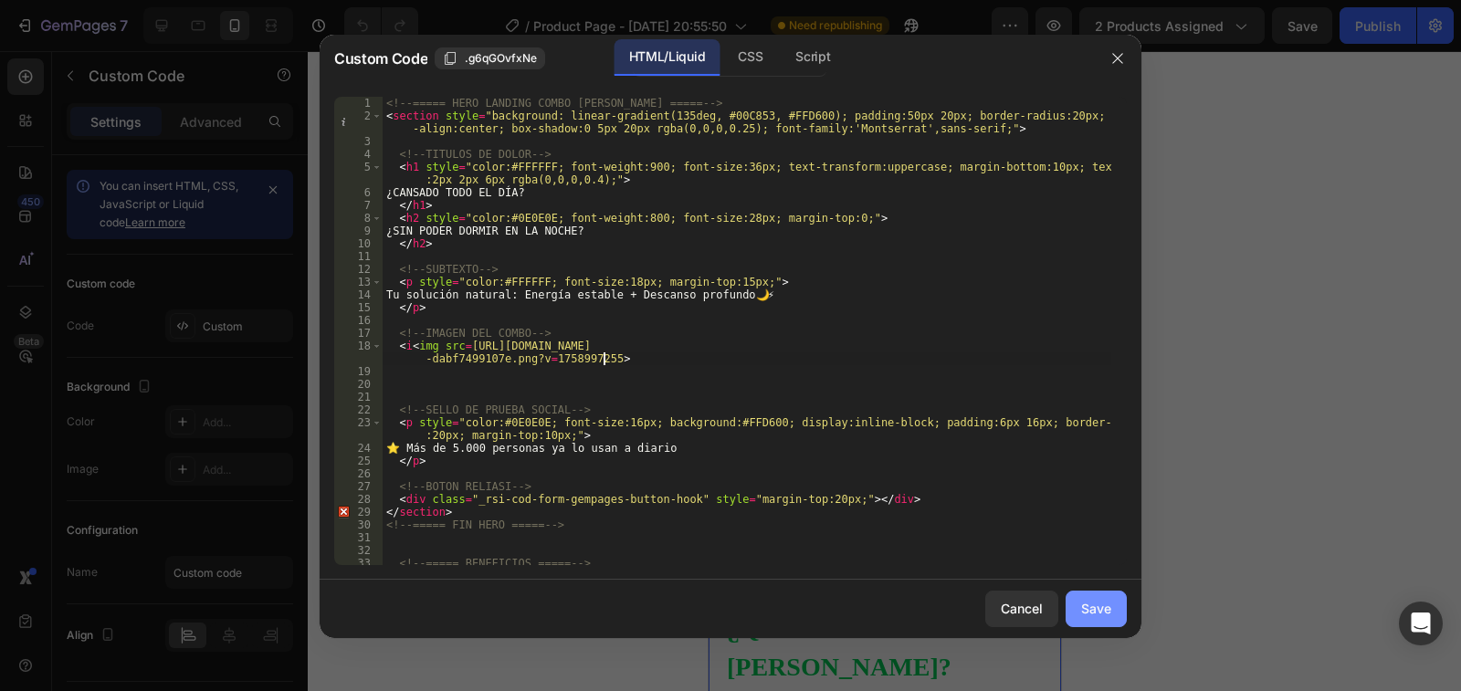
click at [1099, 617] on div "Save" at bounding box center [1096, 608] width 30 height 19
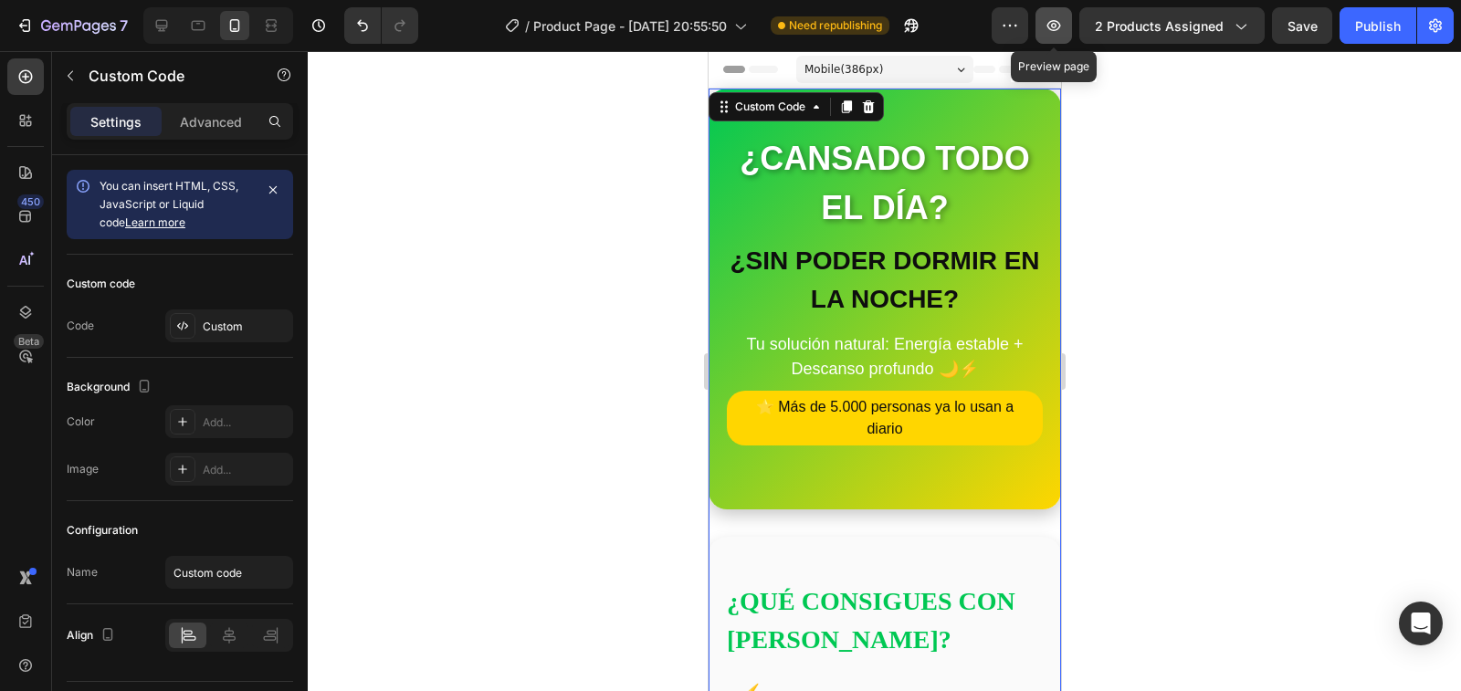
click at [1052, 22] on icon "button" at bounding box center [1055, 25] width 14 height 11
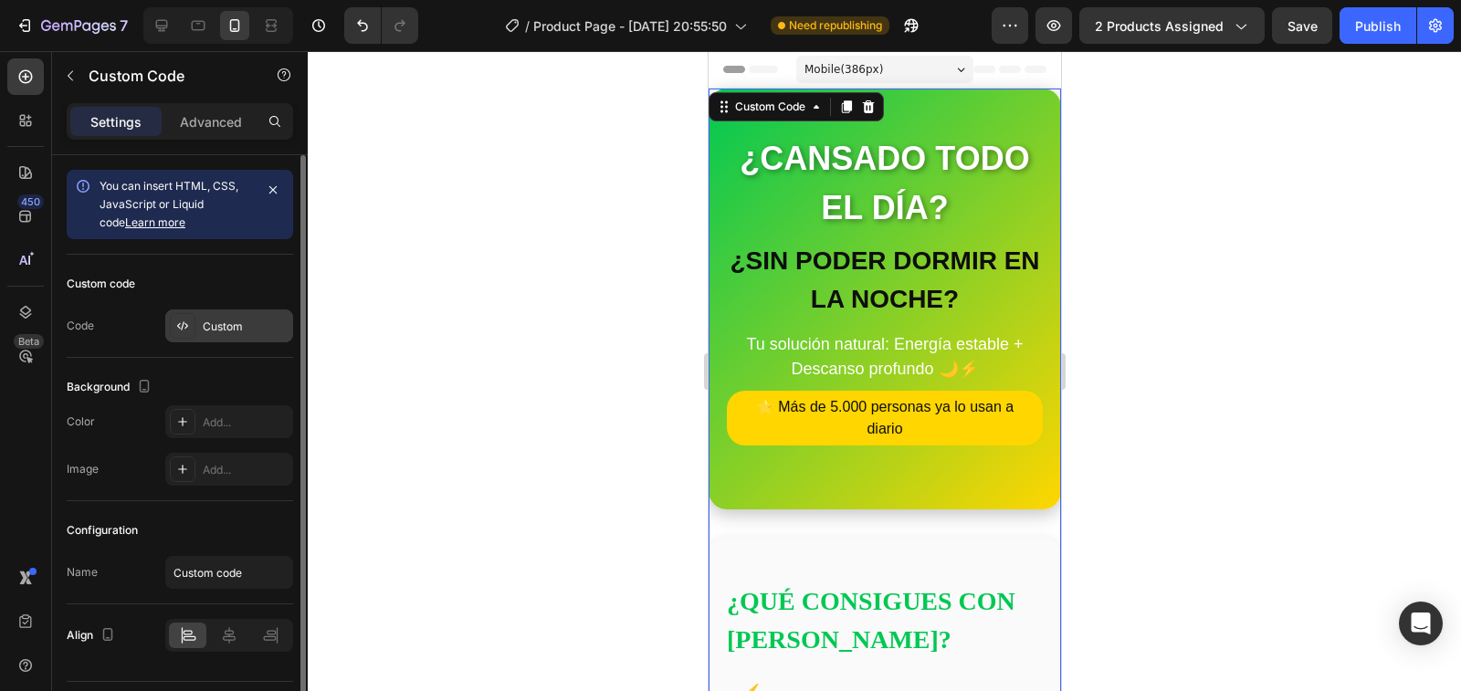
click at [230, 335] on div "Custom" at bounding box center [229, 326] width 128 height 33
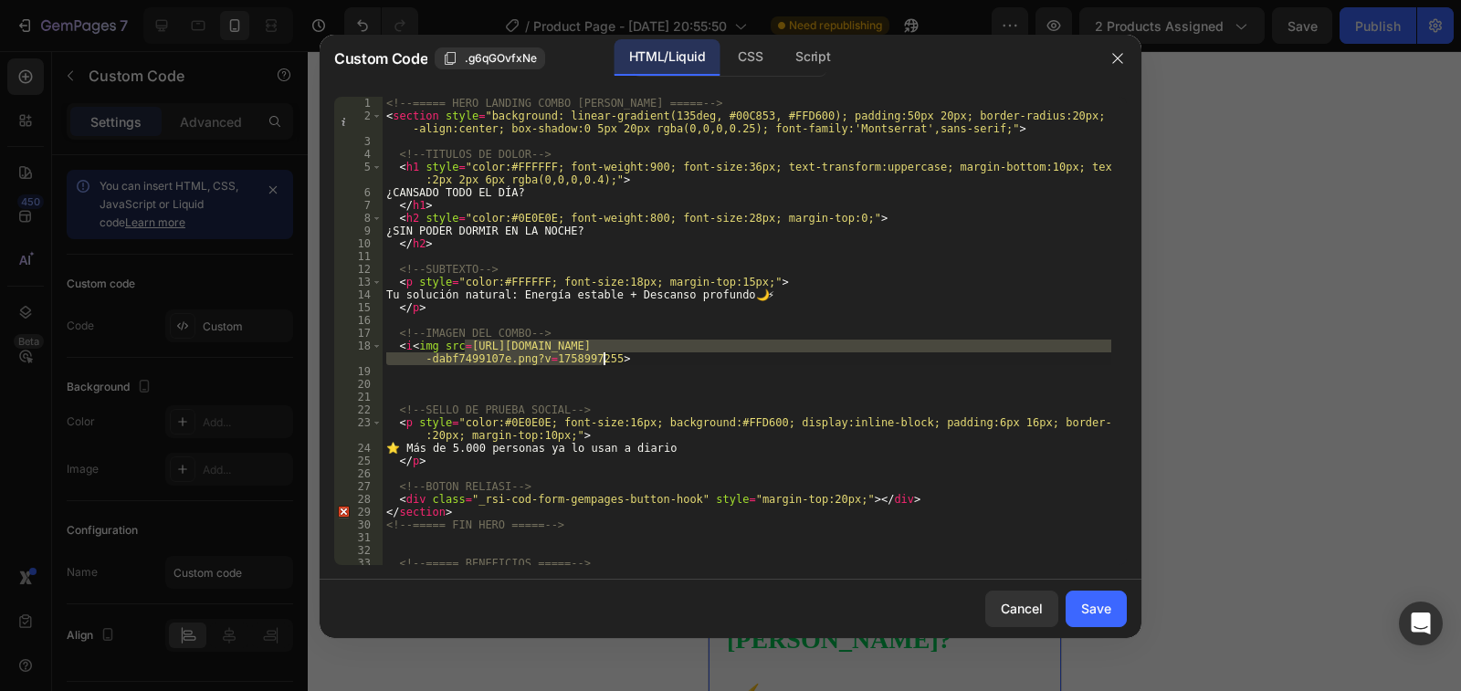
drag, startPoint x: 464, startPoint y: 349, endPoint x: 601, endPoint y: 359, distance: 137.4
click at [601, 359] on div "<!-- ===== HERO LANDING COMBO ESTRELLA ===== --> < section style = "background:…" at bounding box center [747, 350] width 729 height 507
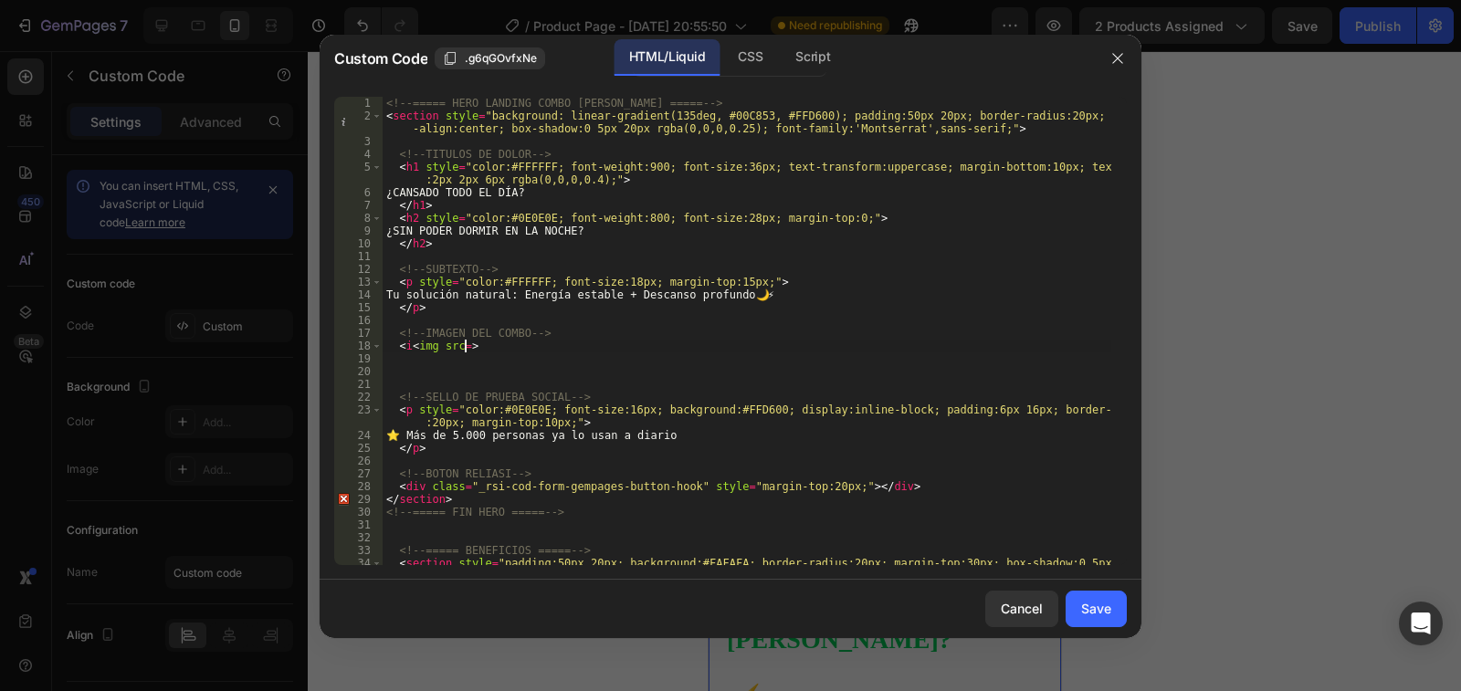
paste textarea
type textarea ">"
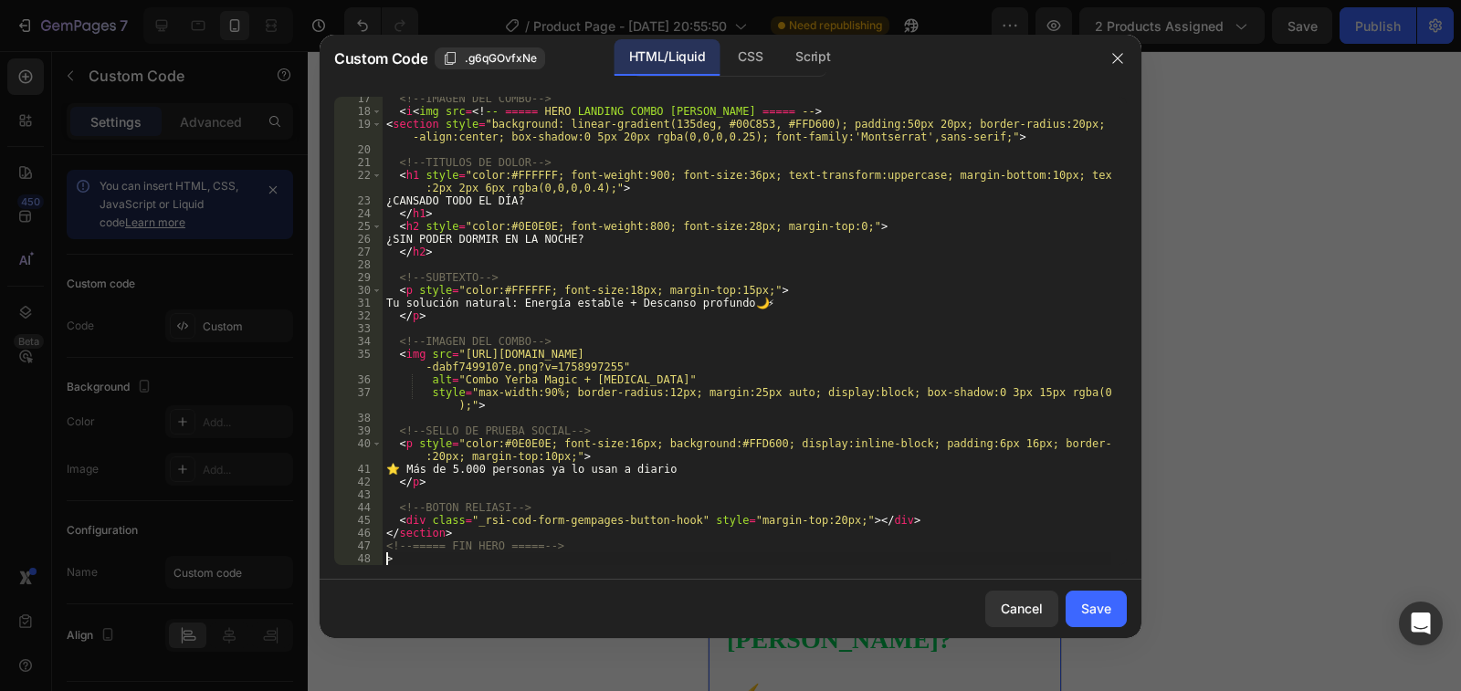
scroll to position [235, 0]
click at [1087, 614] on div "Save" at bounding box center [1096, 608] width 30 height 19
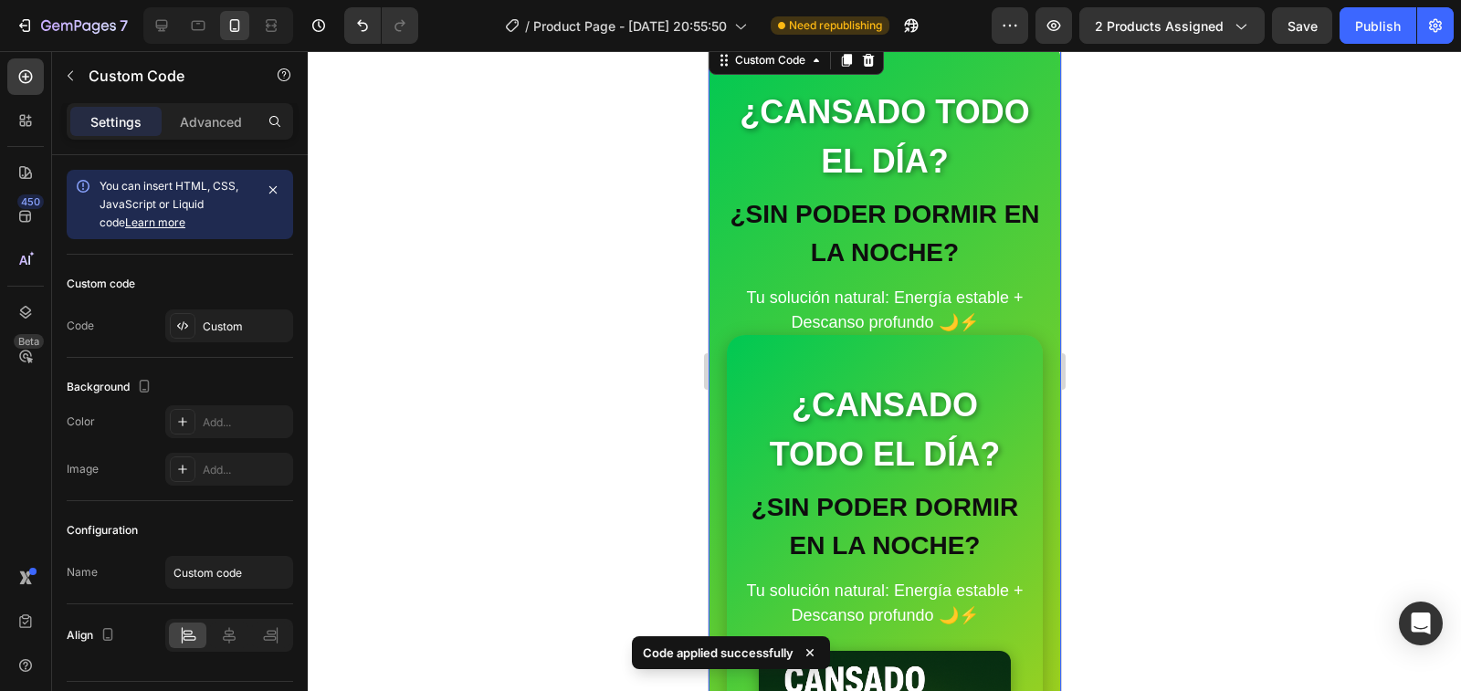
scroll to position [0, 0]
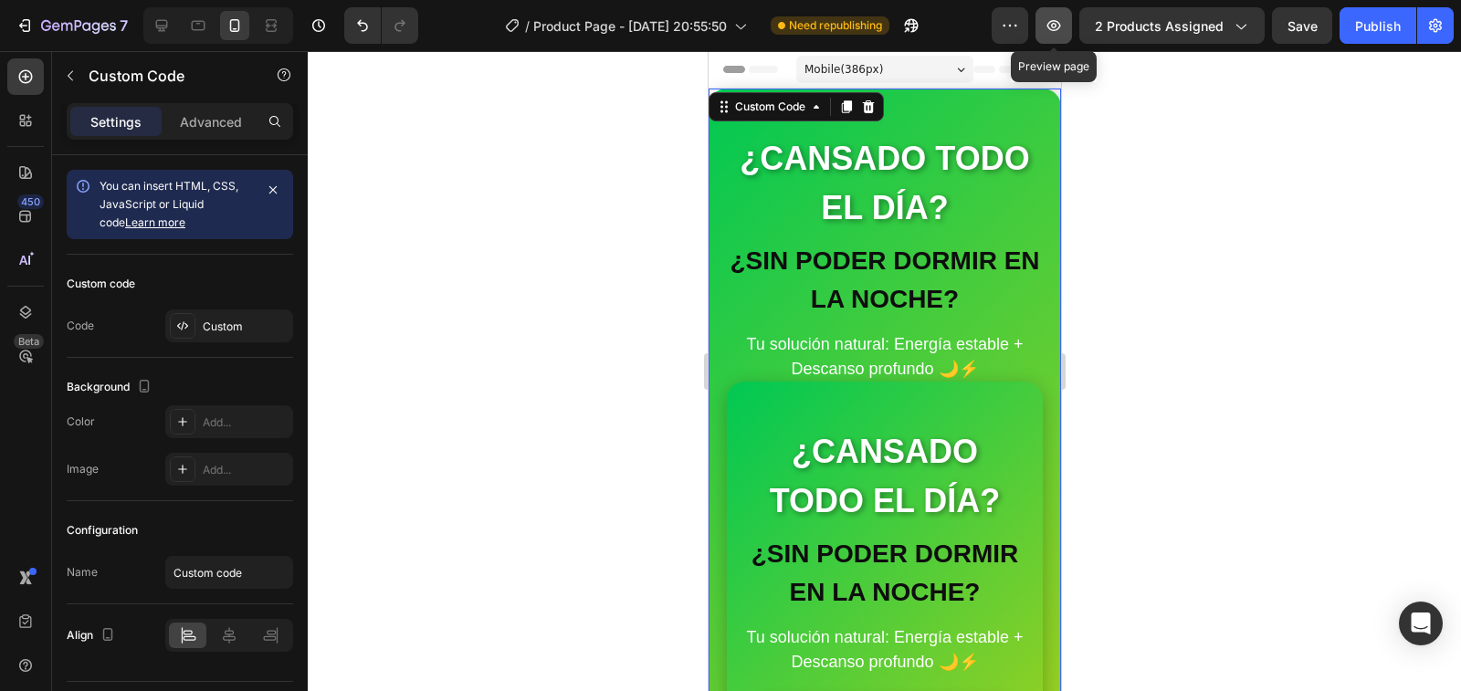
click at [1057, 25] on icon "button" at bounding box center [1053, 25] width 5 height 5
click at [995, 213] on h1 "¿CANSADO TODO EL DÍA?" at bounding box center [884, 183] width 316 height 99
click at [966, 216] on h1 "¿CANSADO TODO EL DÍA?" at bounding box center [884, 183] width 316 height 99
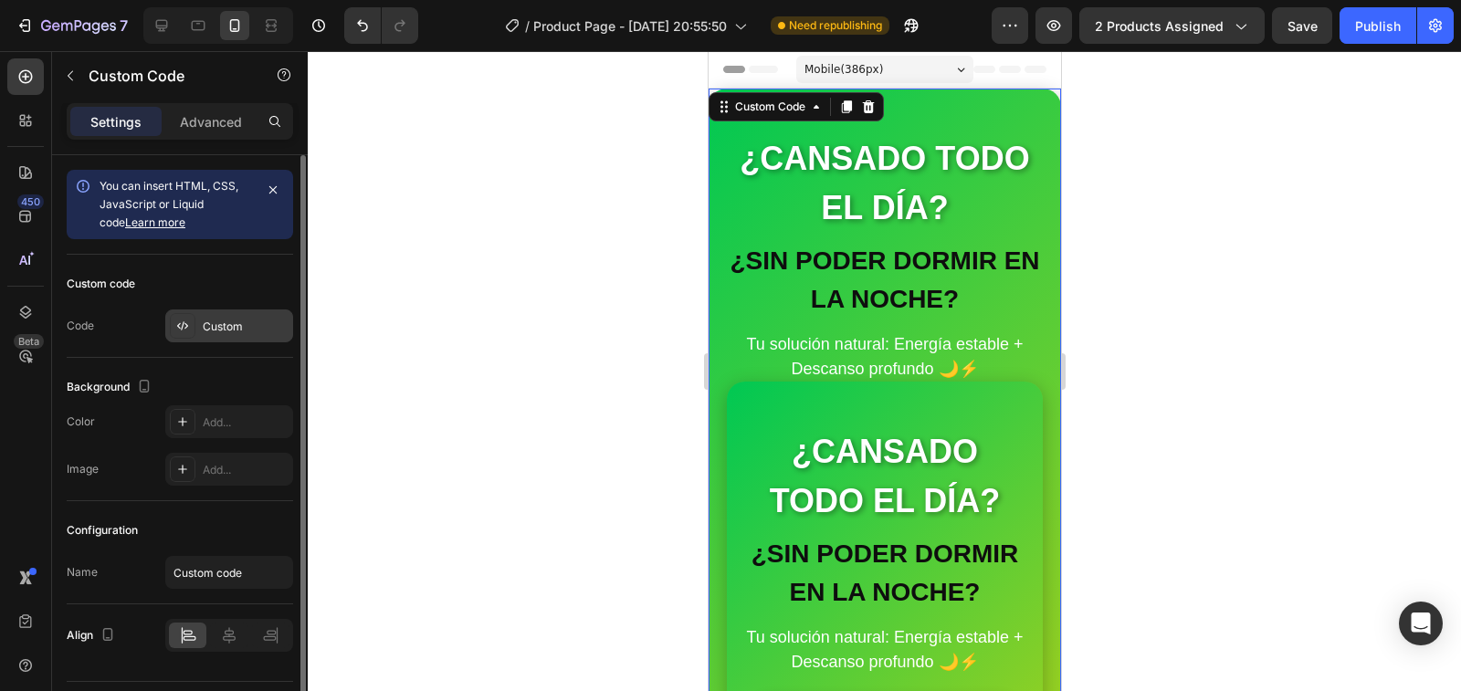
click at [201, 328] on div "Custom" at bounding box center [229, 326] width 128 height 33
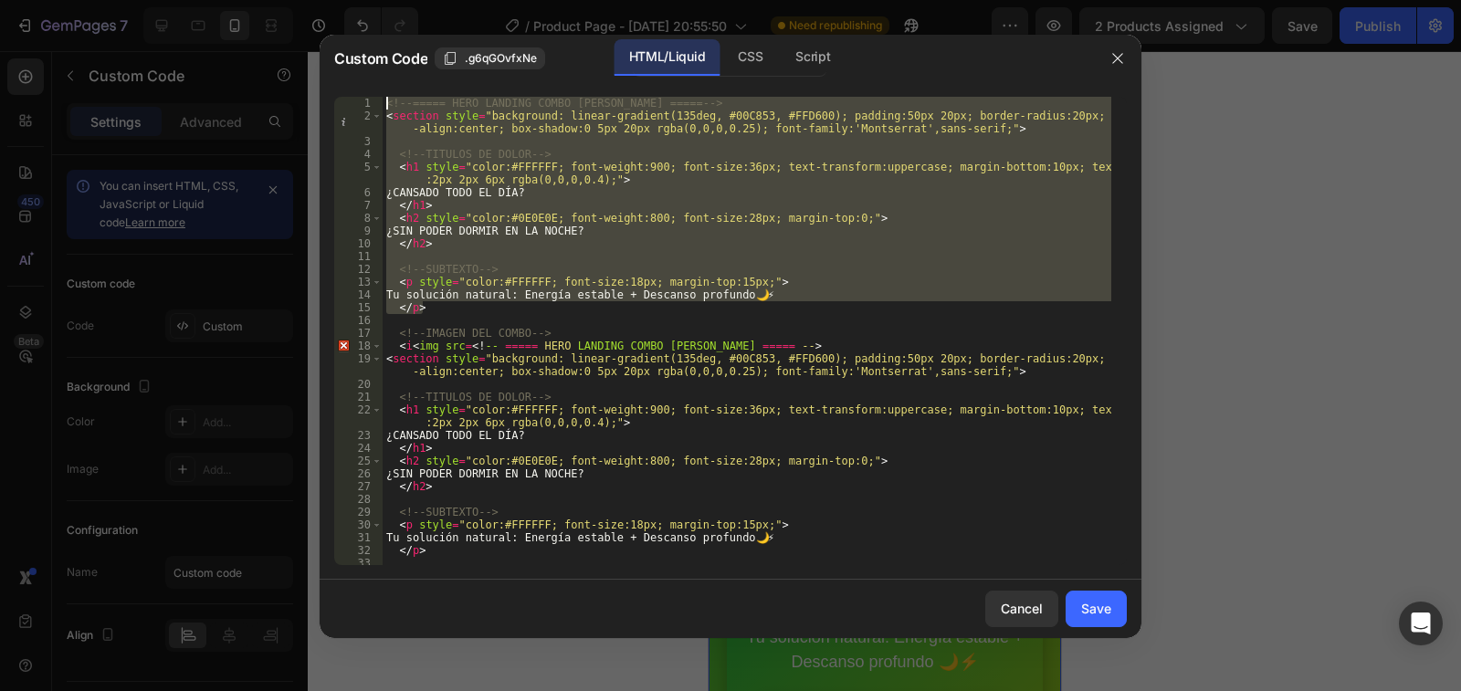
drag, startPoint x: 422, startPoint y: 309, endPoint x: 385, endPoint y: 109, distance: 203.5
click at [385, 109] on div "<!-- ===== HERO LANDING COMBO ESTRELLA ===== --> < section style = "background:…" at bounding box center [747, 344] width 729 height 494
type textarea "<!-- ===== HERO LANDING COMBO ESTRELLA ===== --> <section style="background: li…"
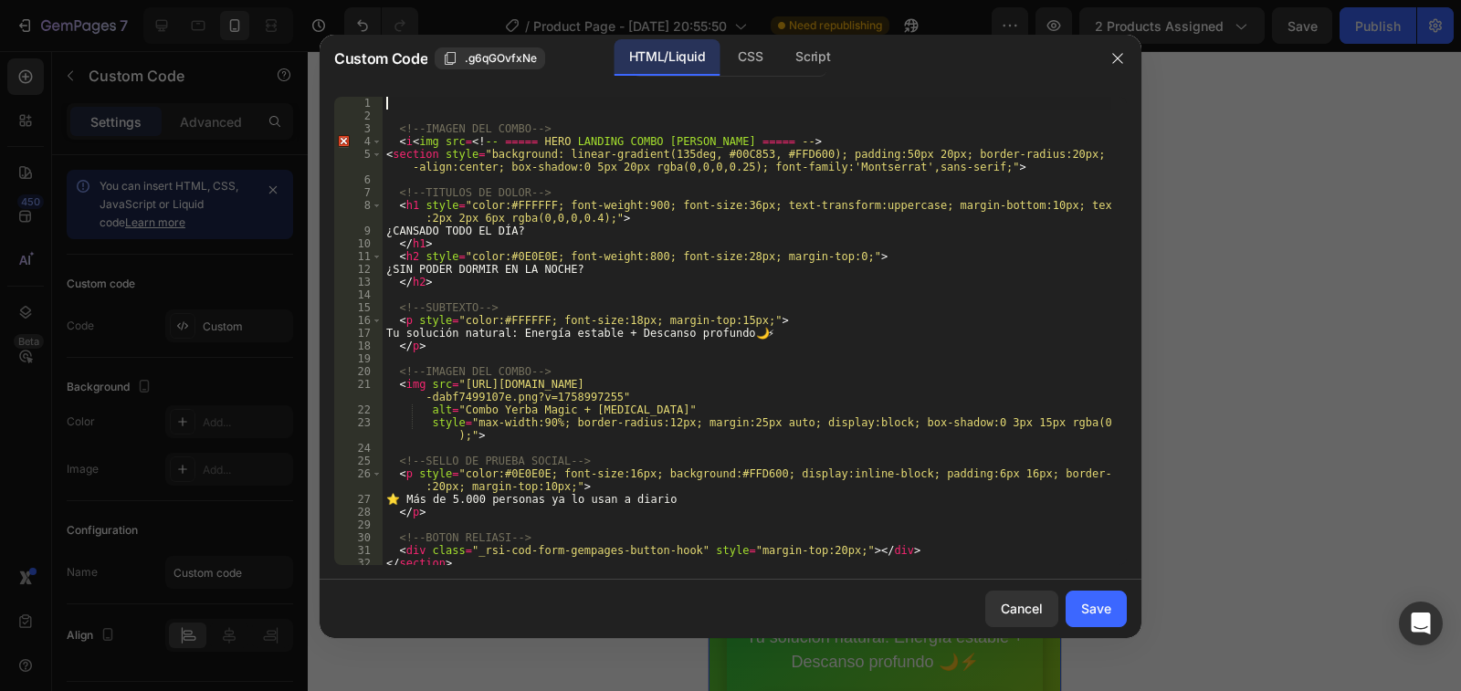
click at [396, 124] on div "<!-- IMAGEN DEL COMBO --> < i < img src = <! -- ===== HERO LANDING COMBO ESTREL…" at bounding box center [747, 344] width 729 height 494
type textarea "<!-- IMAGEN DEL COMBO -->"
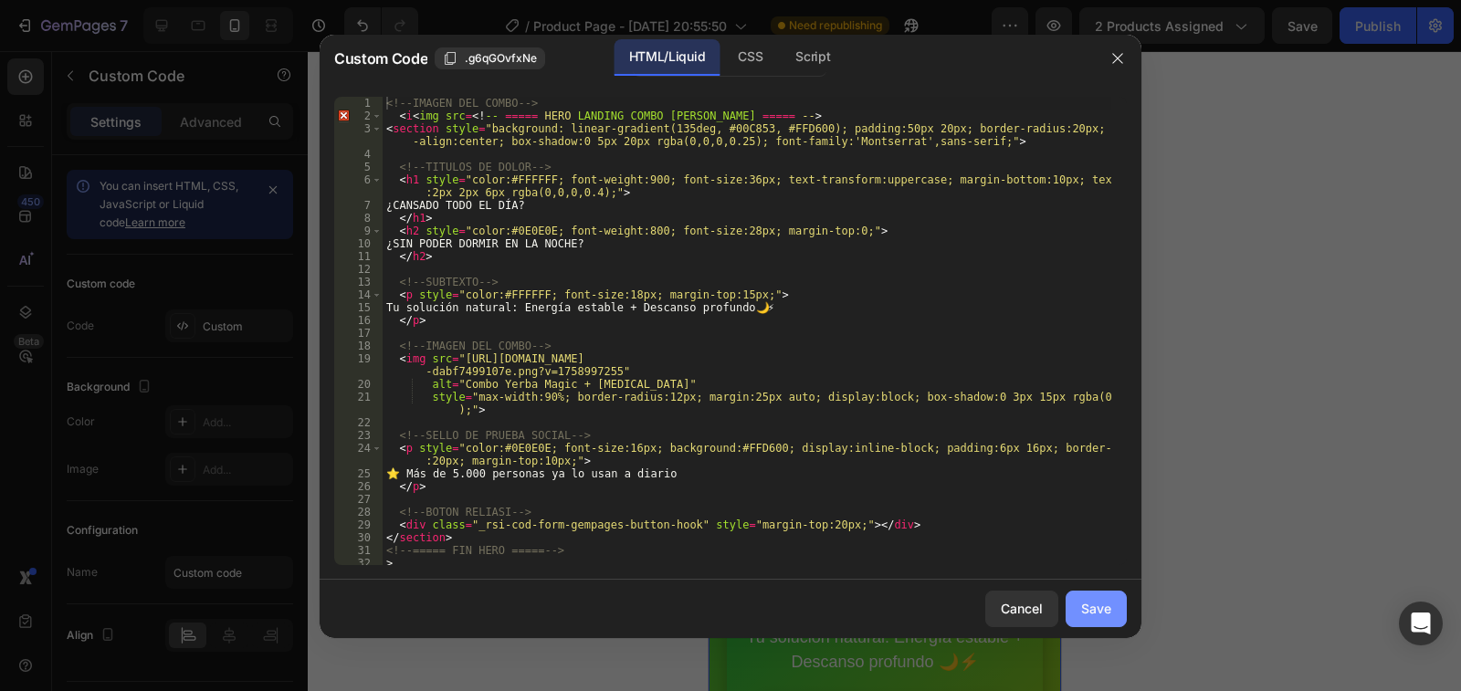
click at [1111, 609] on div "Save" at bounding box center [1096, 608] width 30 height 19
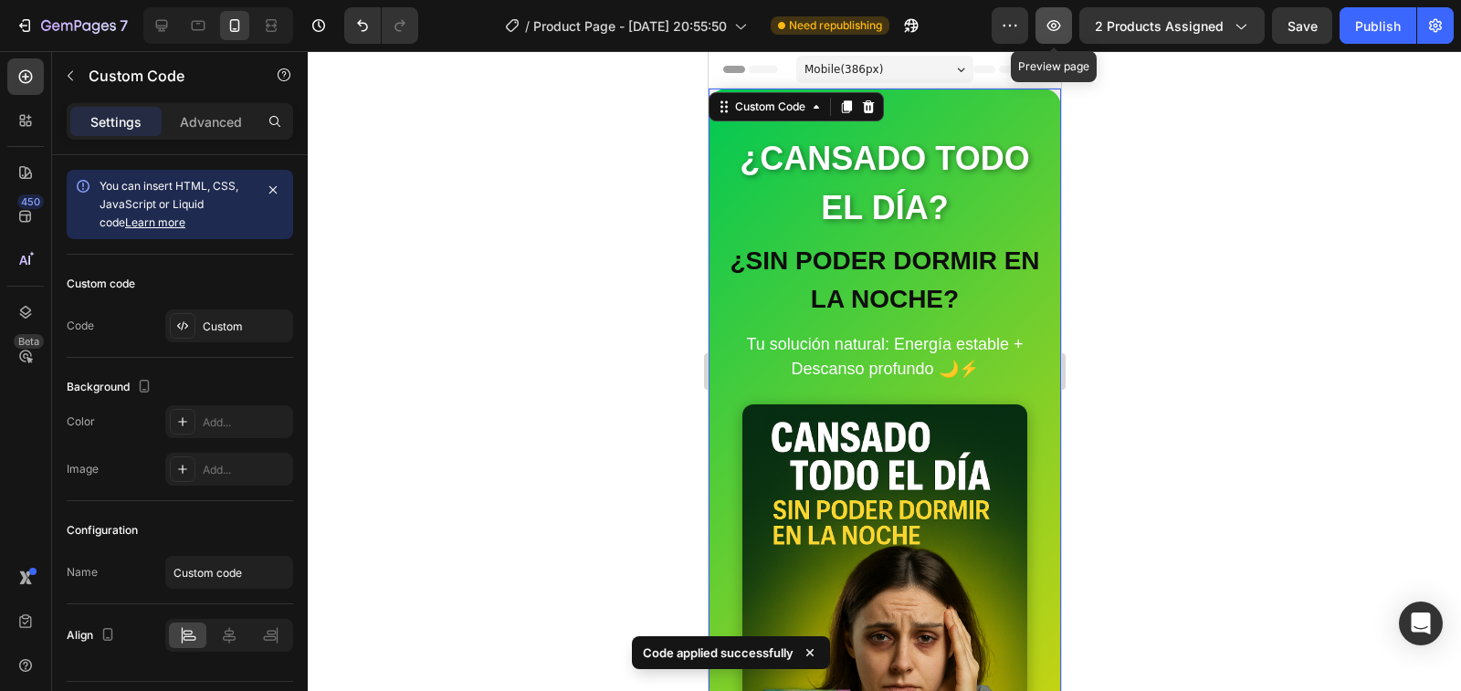
click at [1052, 26] on icon "button" at bounding box center [1053, 25] width 5 height 5
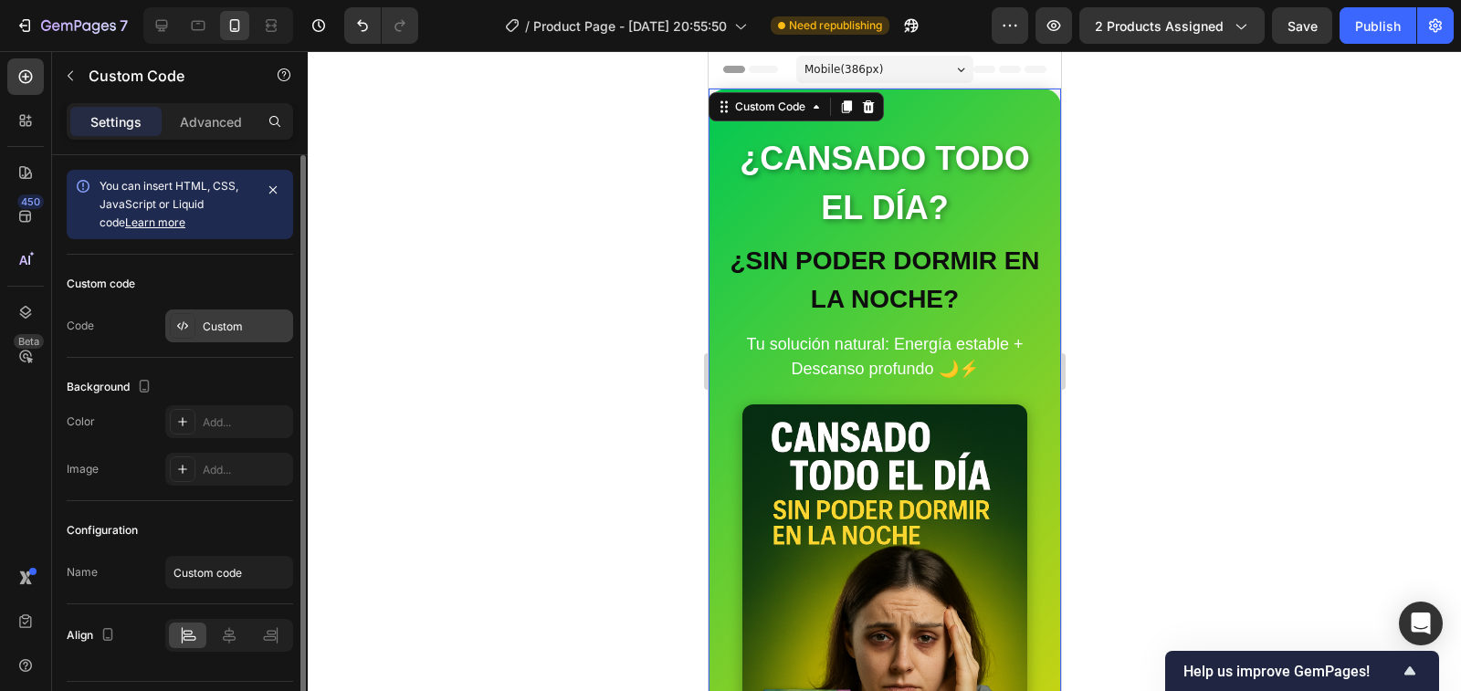
click at [188, 329] on icon at bounding box center [182, 326] width 15 height 15
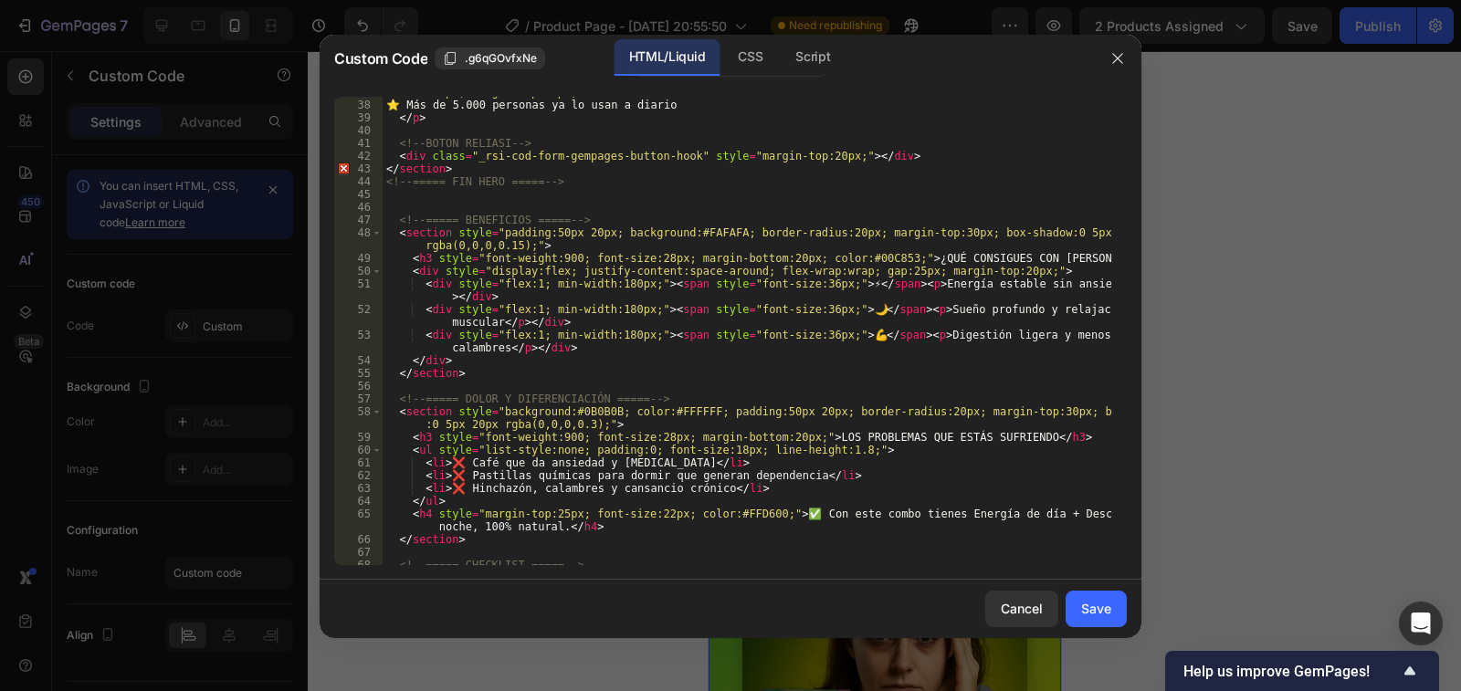
scroll to position [493, 0]
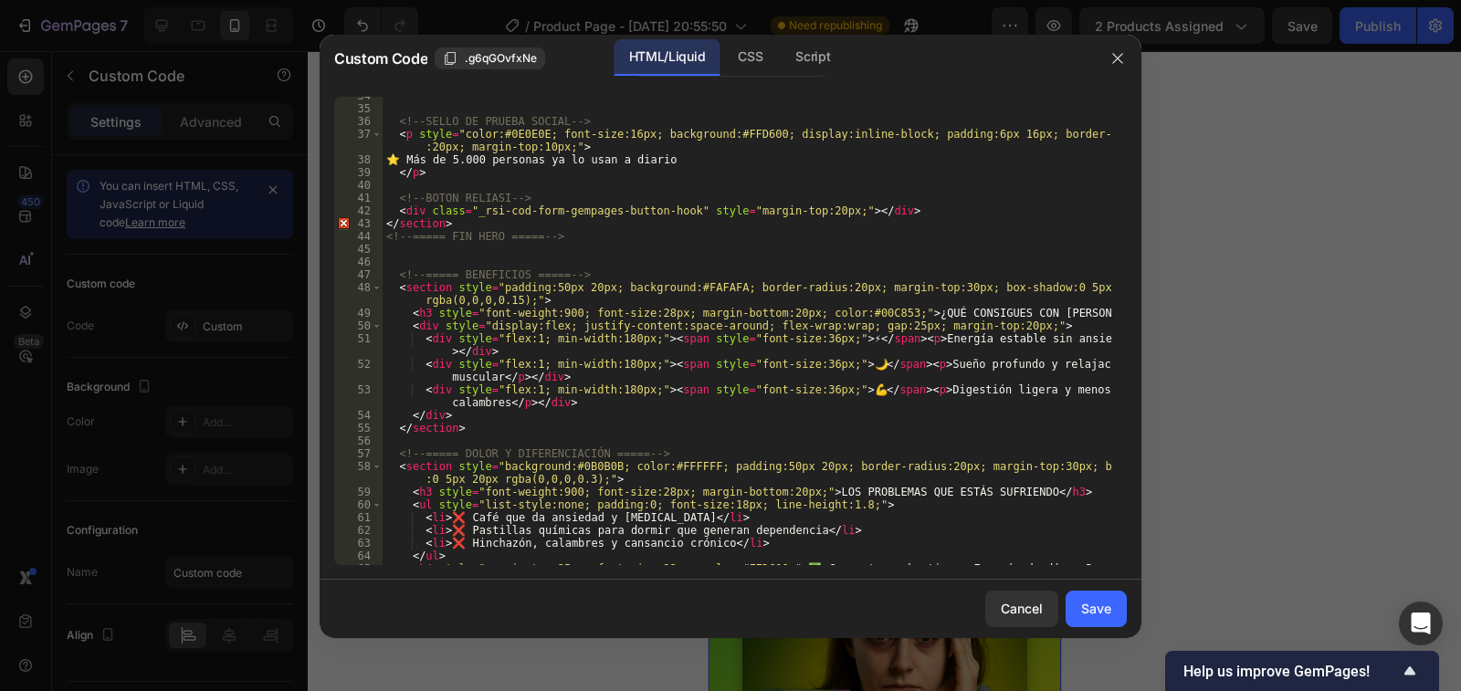
click at [502, 353] on div "<!-- SELLO DE PRUEBA SOCIAL --> < p style = "color:#0E0E0E; font-size:16px; bac…" at bounding box center [747, 343] width 729 height 507
type textarea "<div style="flex:1; min-width:180px;"><span style="font-size:36px;">⚡</span><p>…"
paste textarea
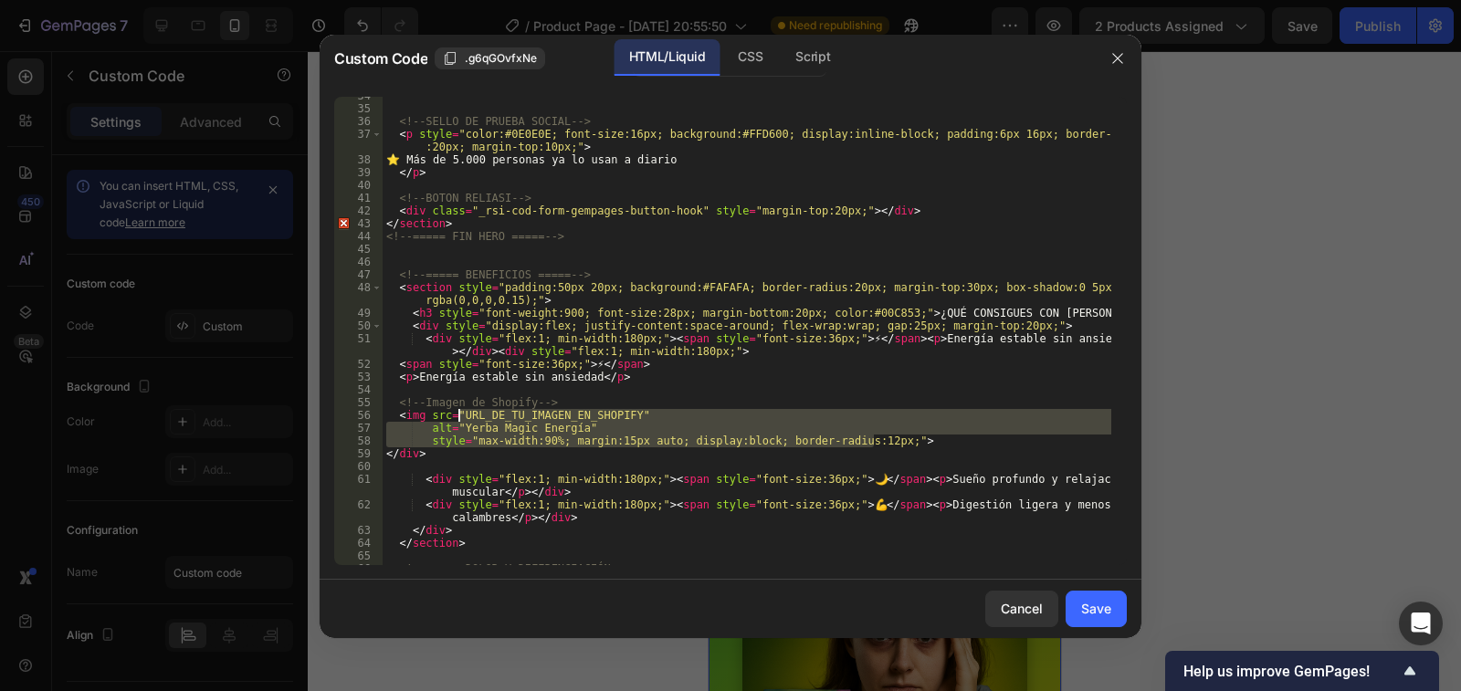
drag, startPoint x: 871, startPoint y: 437, endPoint x: 459, endPoint y: 416, distance: 412.5
click at [459, 416] on div "<!-- SELLO DE PRUEBA SOCIAL --> < p style = "color:#0E0E0E; font-size:16px; bac…" at bounding box center [747, 337] width 729 height 494
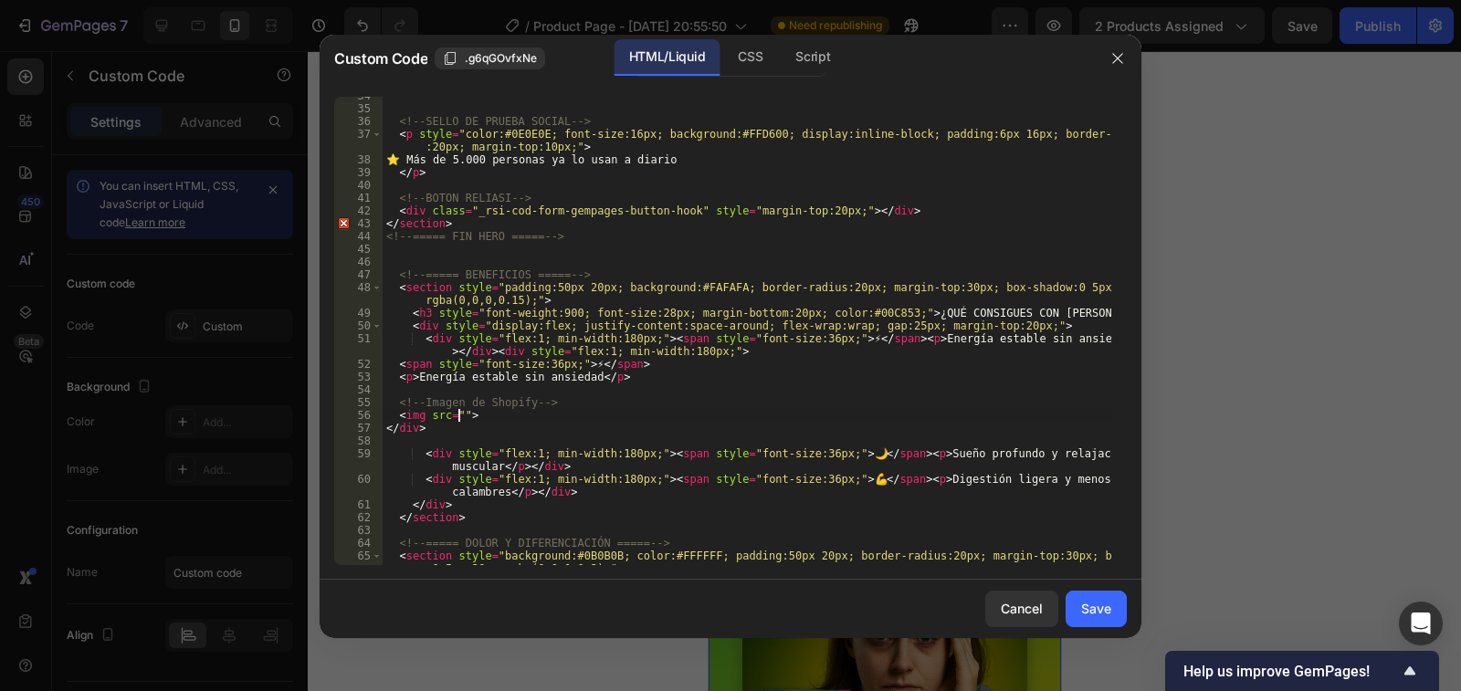
paste textarea "https://cdn.shopify.com/s/files/1/0939/6492/7285/files/COMBO_1_457b972b-623e-46…"
type textarea "<img src="https://cdn.shopify.com/s/files/1/0939/6492/7285/files/COMBO_1_457b97…"
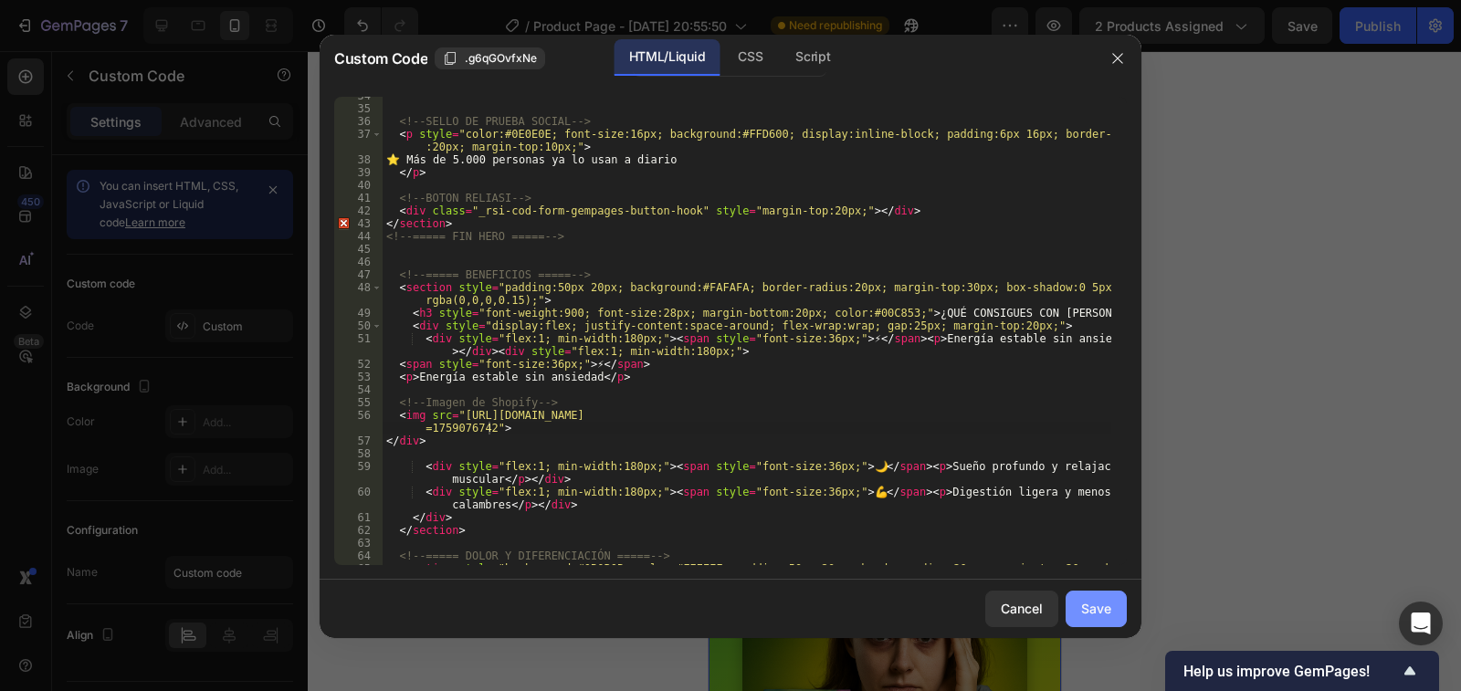
click at [1101, 611] on div "Save" at bounding box center [1096, 608] width 30 height 19
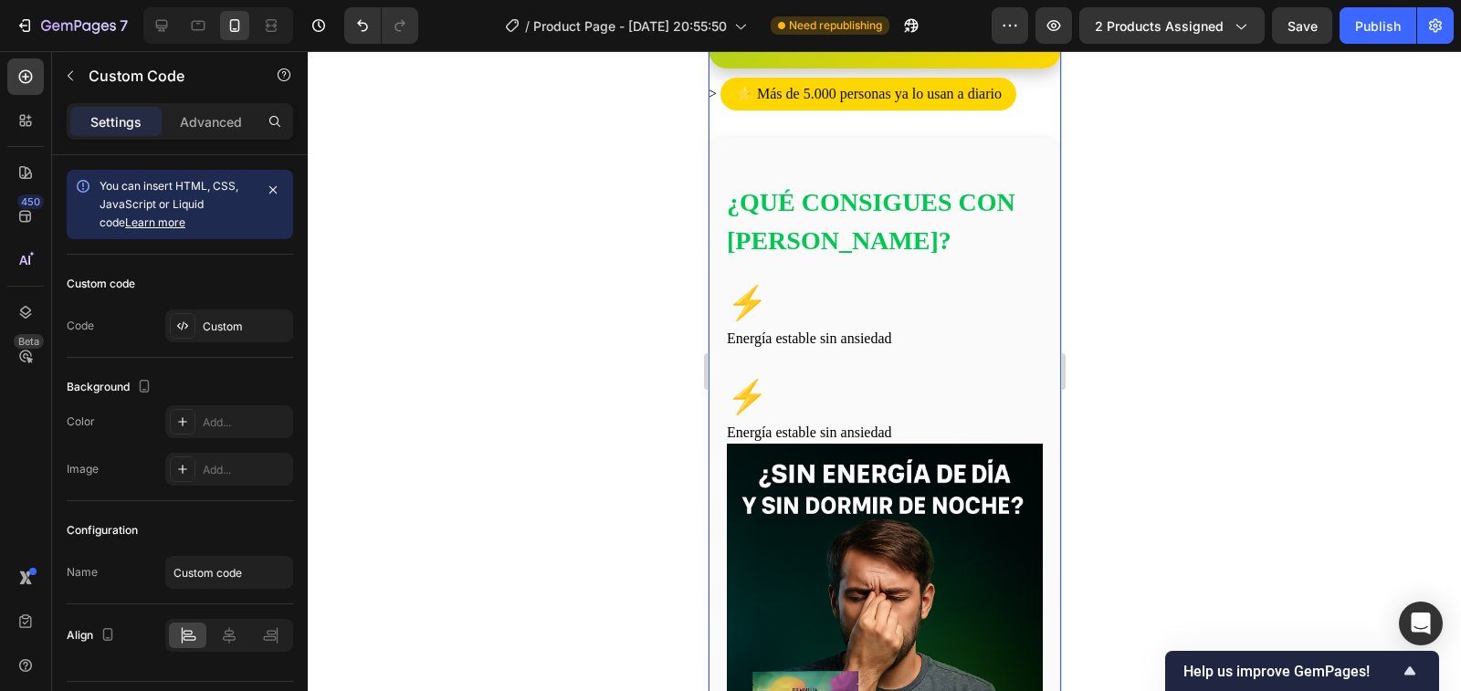
scroll to position [822, 0]
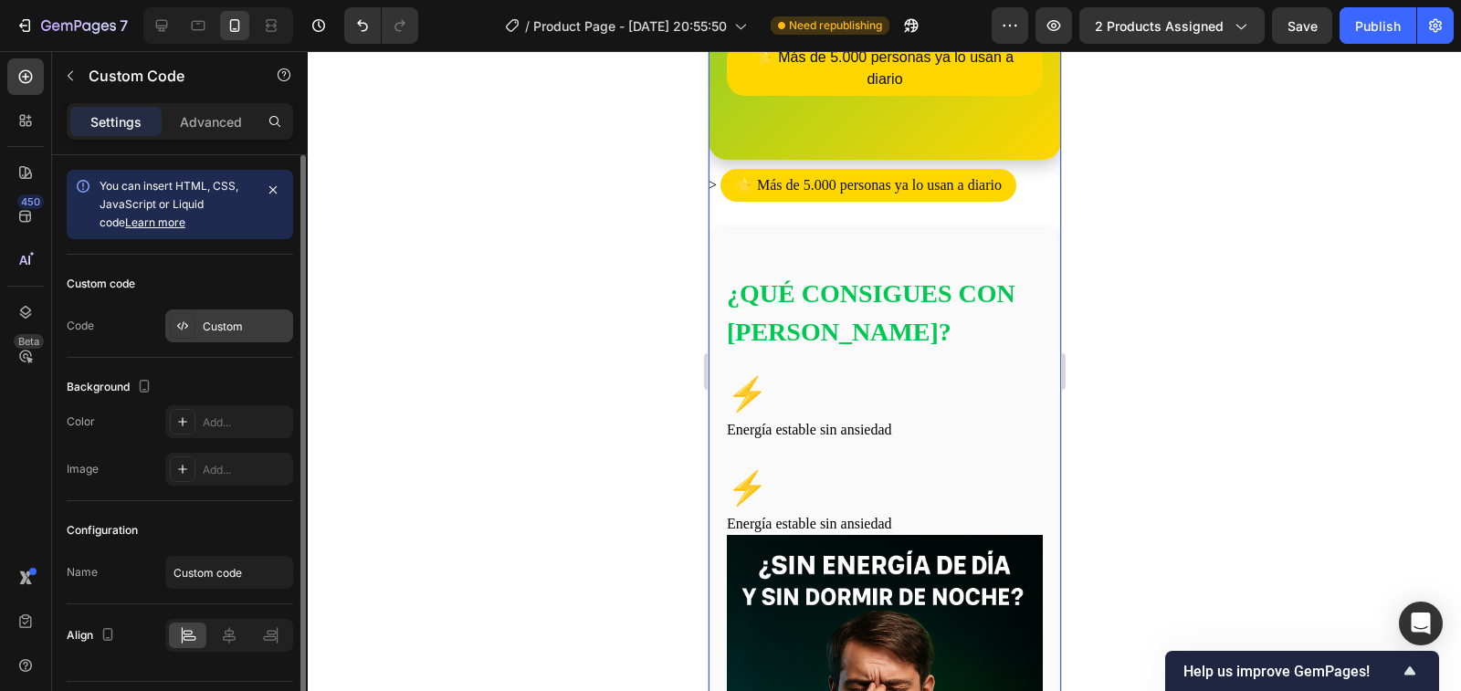
click at [218, 325] on div "Custom" at bounding box center [246, 327] width 86 height 16
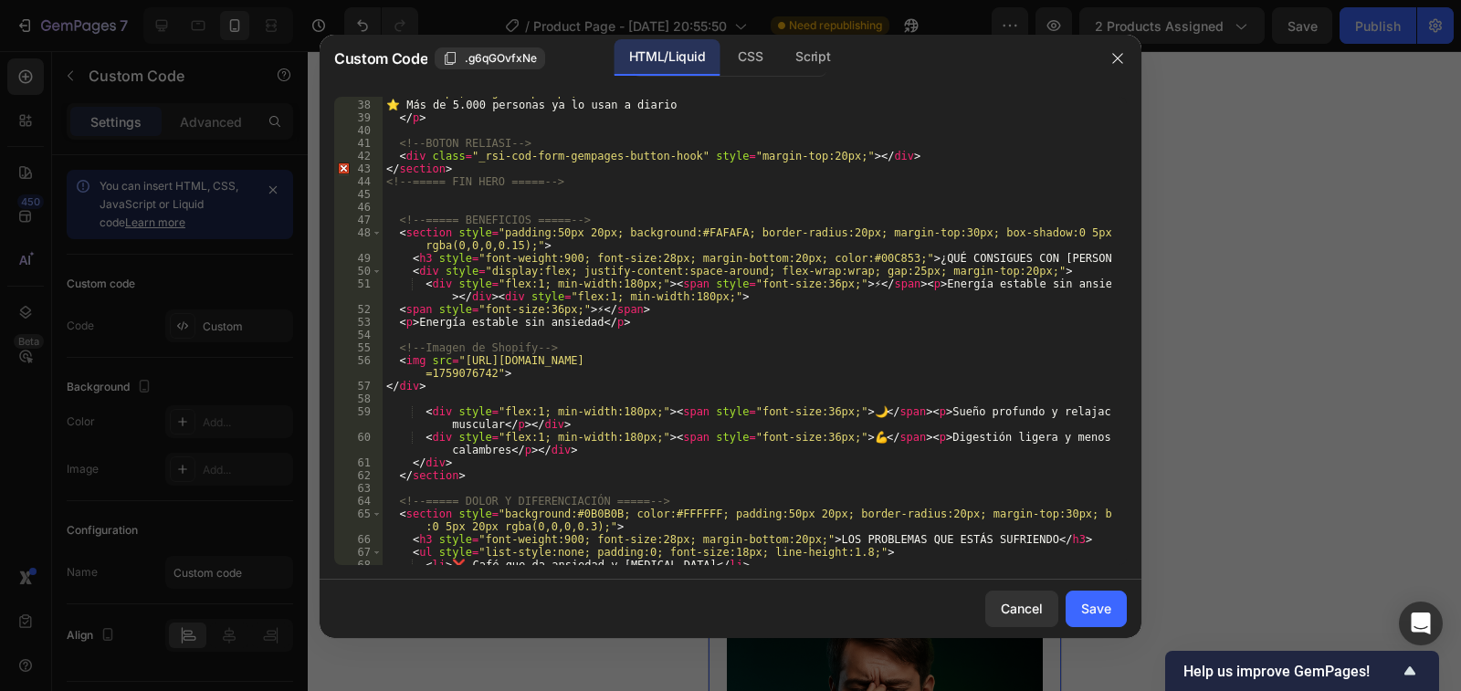
scroll to position [548, 0]
drag, startPoint x: 709, startPoint y: 295, endPoint x: 898, endPoint y: 285, distance: 189.3
click at [898, 285] on div "< p style = "color:#0E0E0E; font-size:16px; background:#FFD600; display:inline-…" at bounding box center [747, 326] width 729 height 507
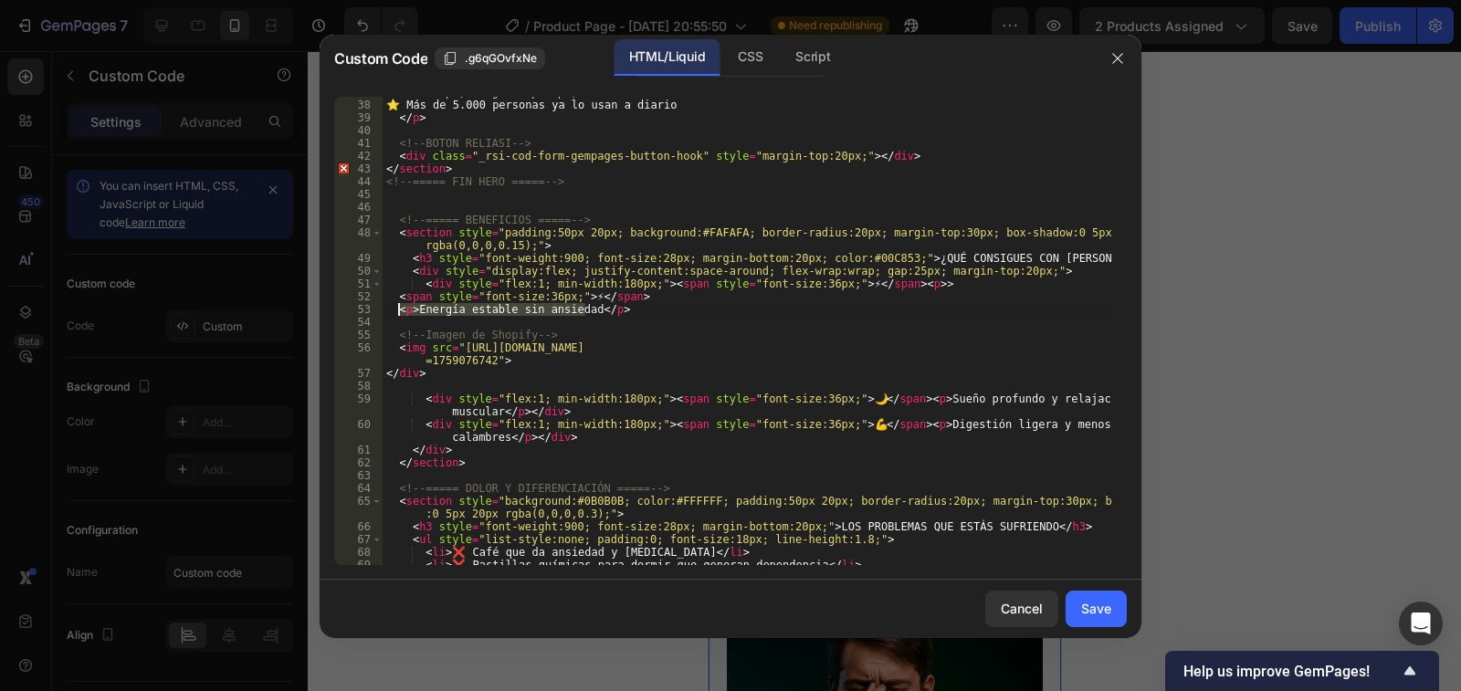
drag, startPoint x: 585, startPoint y: 309, endPoint x: 400, endPoint y: 311, distance: 184.5
click at [400, 311] on div "< p style = "color:#0E0E0E; font-size:16px; background:#FFD600; display:inline-…" at bounding box center [747, 326] width 729 height 507
type textarea "</p>"
click at [1094, 611] on div "Save" at bounding box center [1096, 608] width 30 height 19
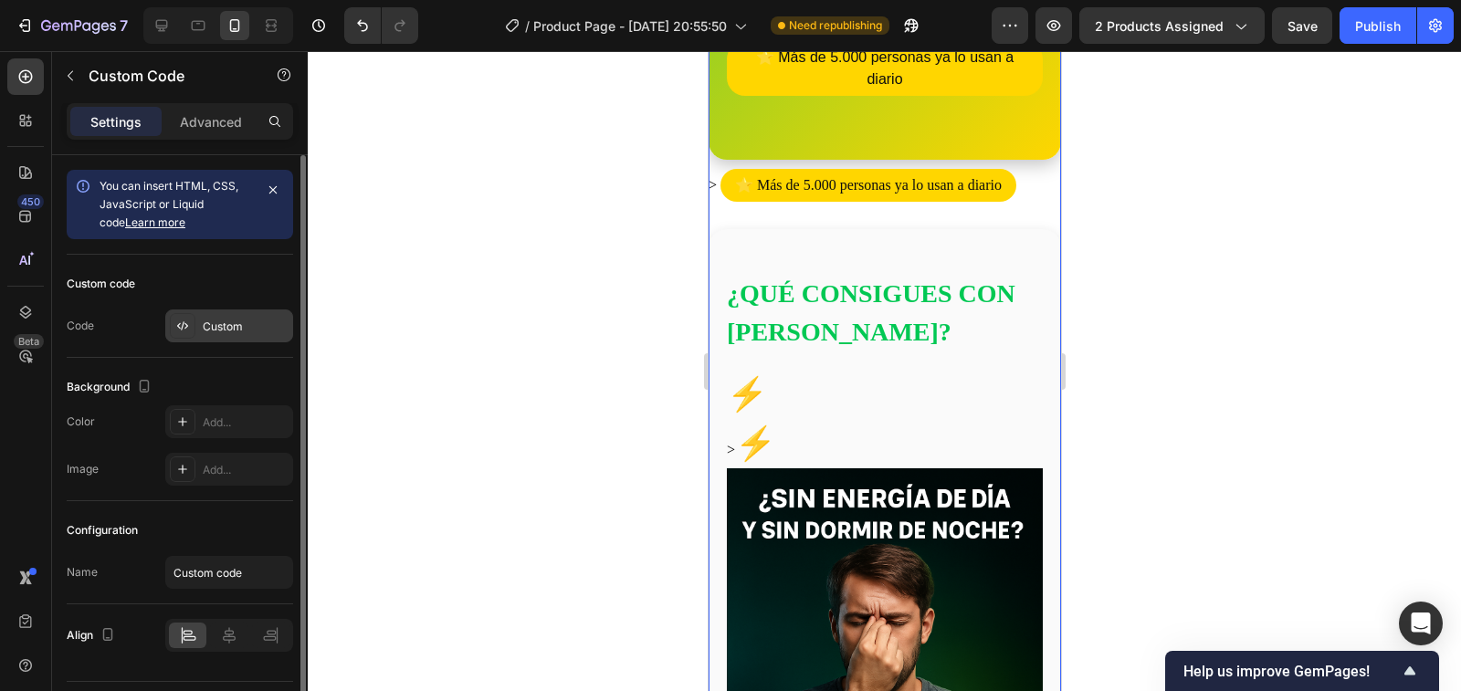
click at [234, 333] on div "Custom" at bounding box center [246, 327] width 86 height 16
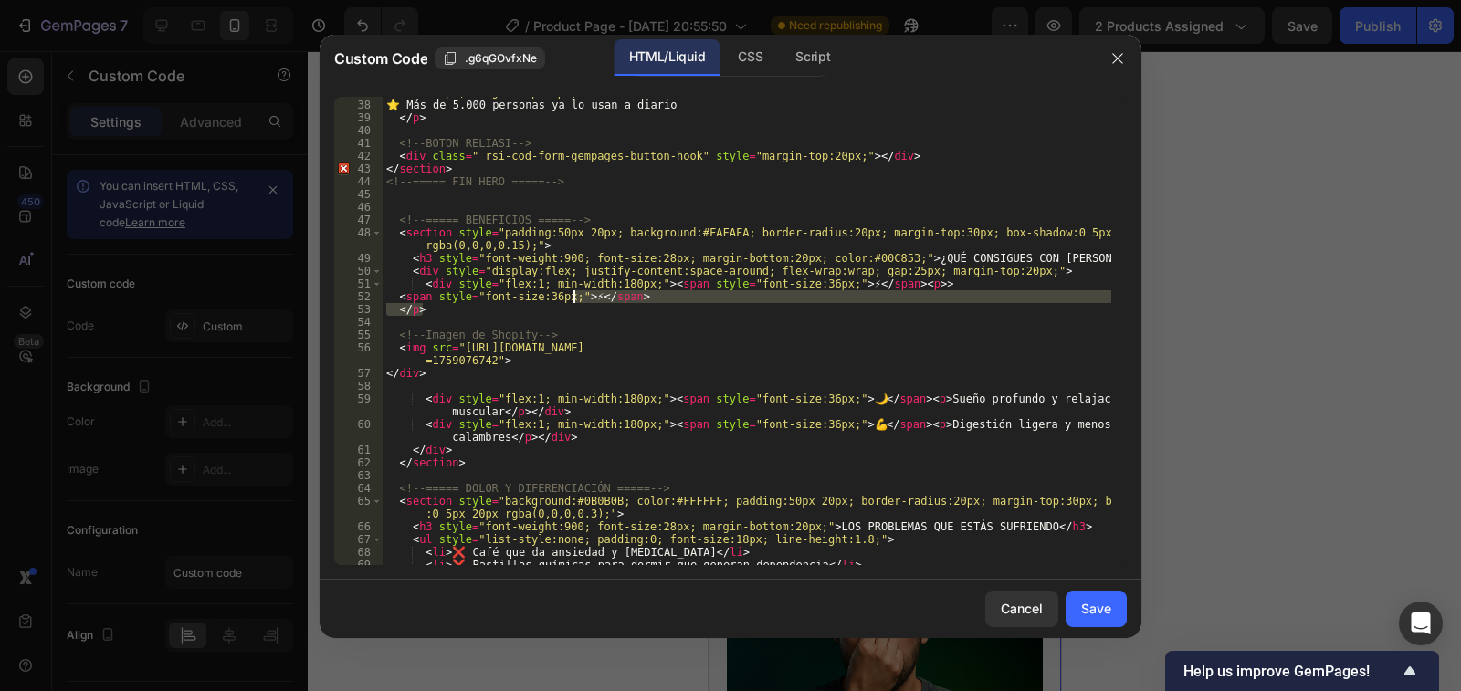
drag, startPoint x: 421, startPoint y: 311, endPoint x: 571, endPoint y: 297, distance: 150.5
click at [571, 297] on div "< p style = "color:#0E0E0E; font-size:16px; background:#FFD600; display:inline-…" at bounding box center [747, 326] width 729 height 507
type textarea "<span style="font-size:36px;""
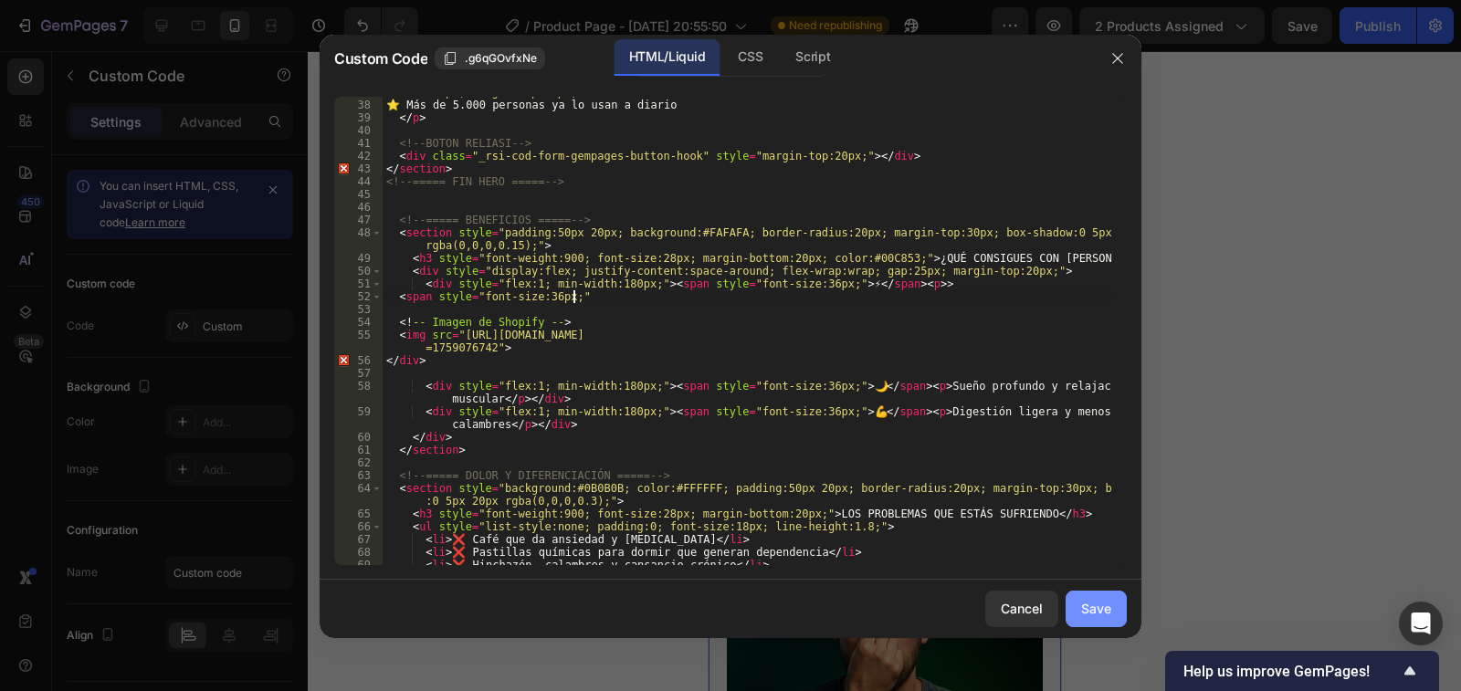
click at [1111, 609] on div "Save" at bounding box center [1096, 608] width 30 height 19
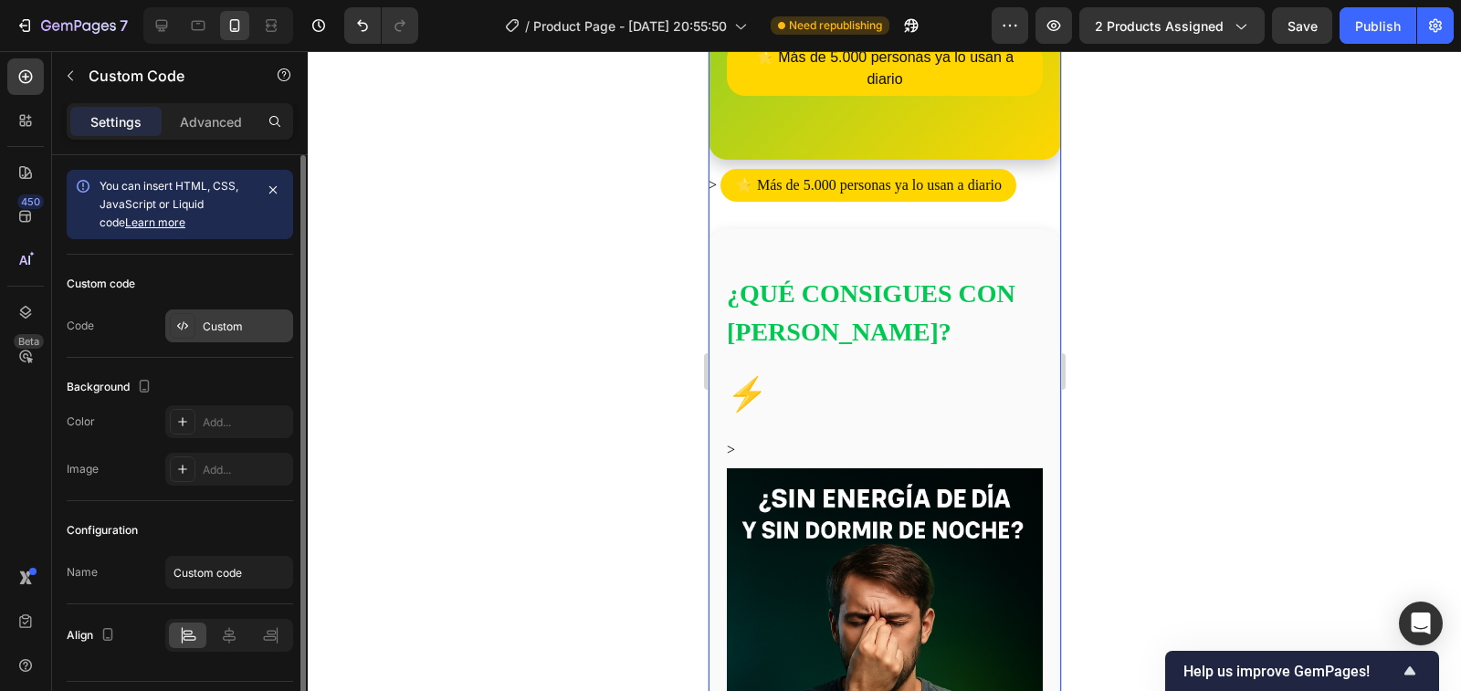
click at [231, 327] on div "Custom" at bounding box center [246, 327] width 86 height 16
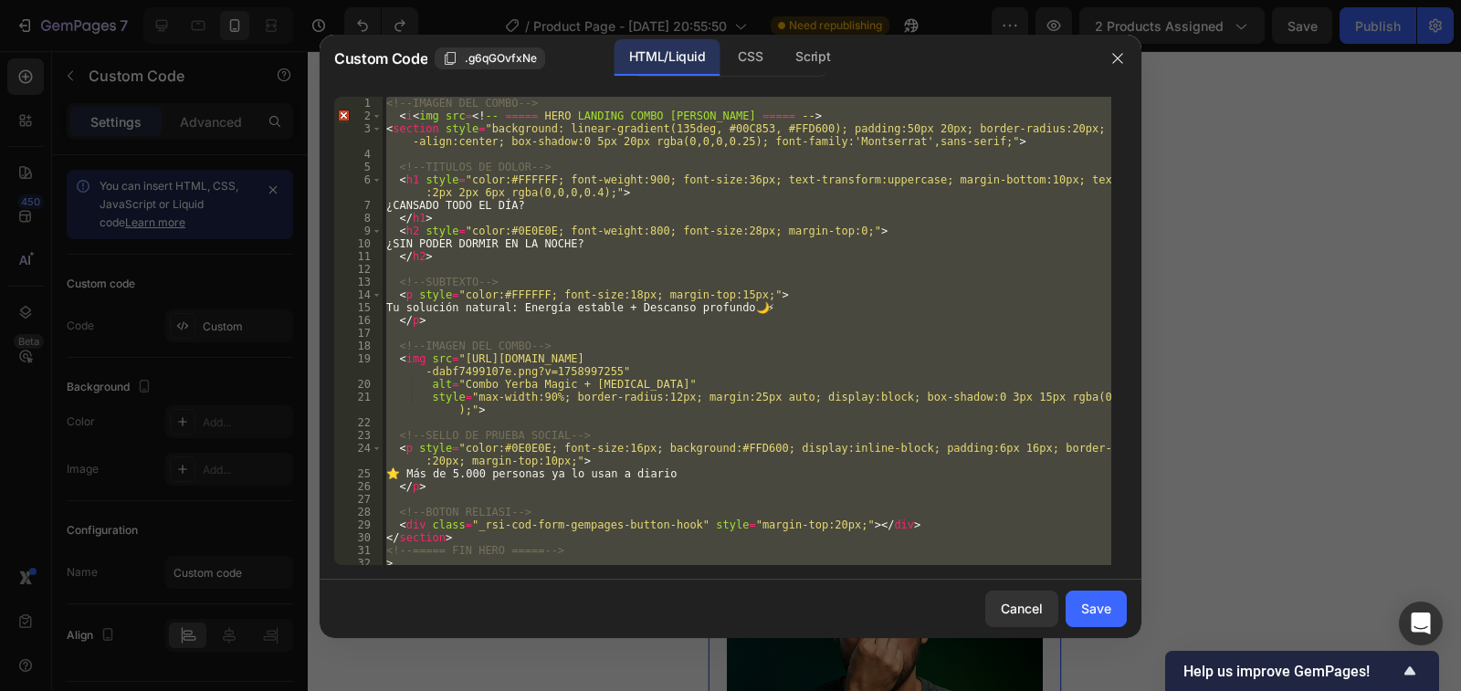
click at [605, 335] on div "<!-- IMAGEN DEL COMBO --> < i < img src = <! -- ===== HERO LANDING COMBO ESTREL…" at bounding box center [747, 331] width 729 height 469
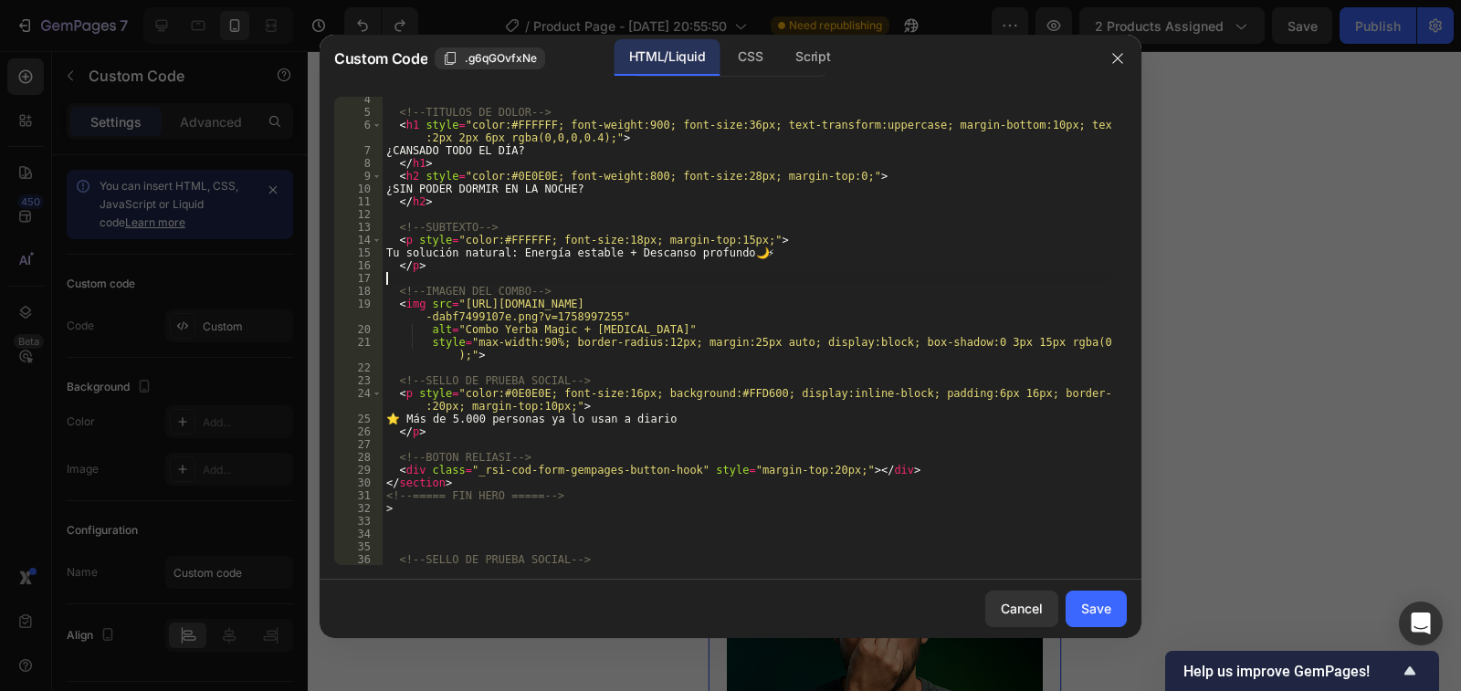
scroll to position [0, 0]
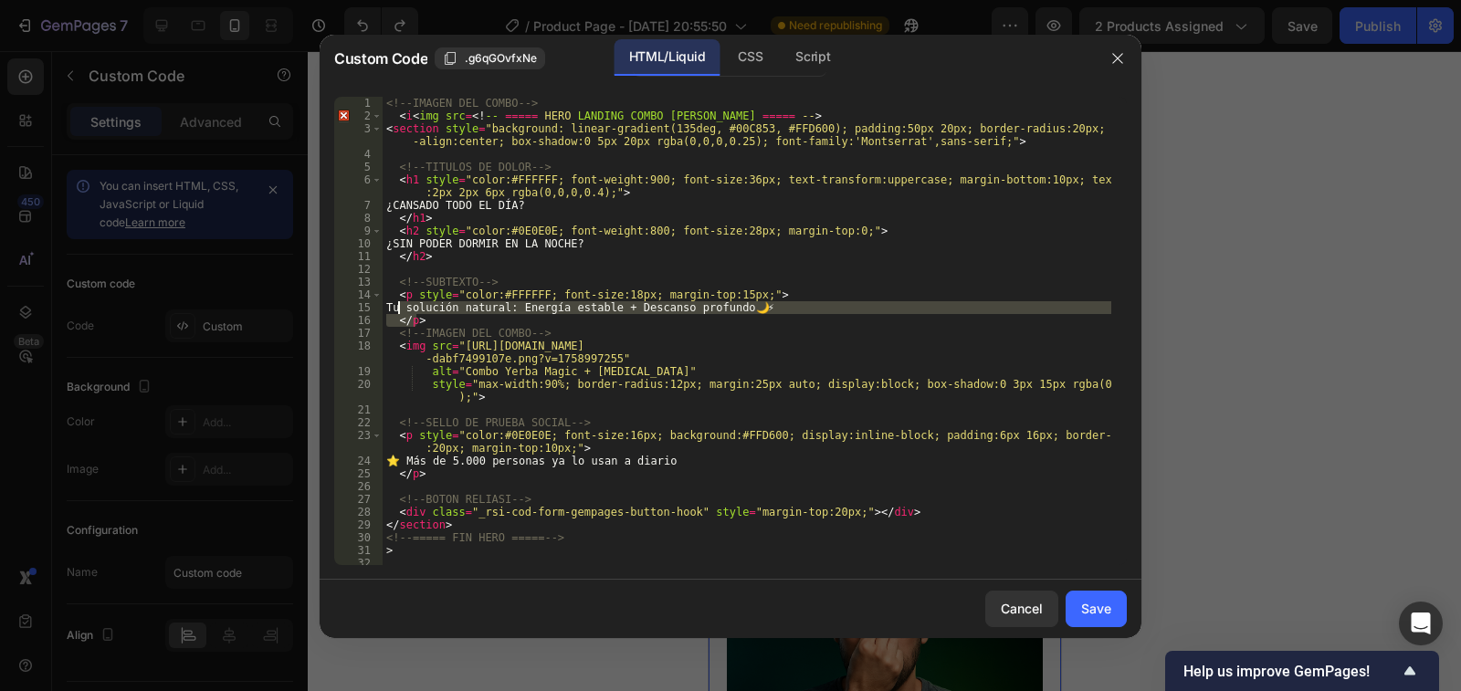
drag, startPoint x: 419, startPoint y: 321, endPoint x: 400, endPoint y: 311, distance: 21.7
click at [400, 311] on div "<!-- IMAGEN DEL COMBO --> < i < img src = <! -- ===== HERO LANDING COMBO ESTREL…" at bounding box center [747, 344] width 729 height 494
type textarea ">"
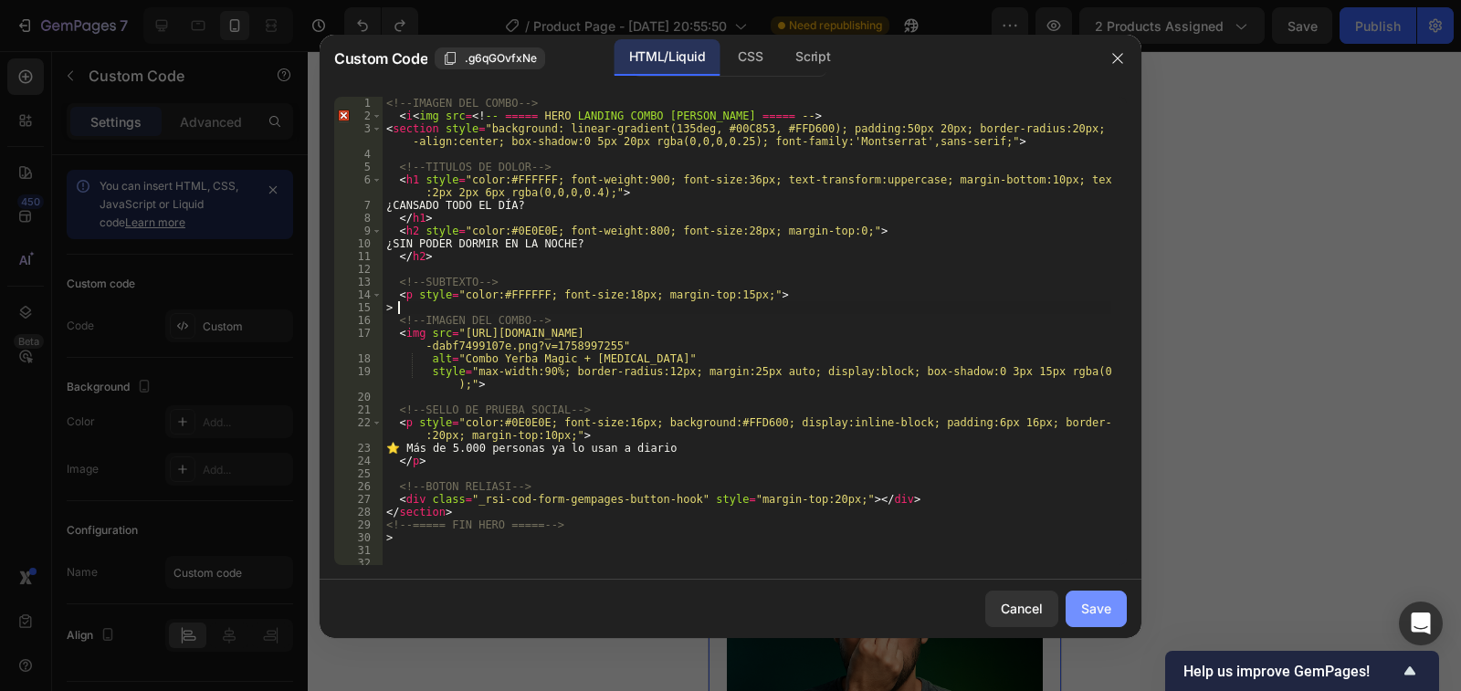
click at [1107, 613] on div "Save" at bounding box center [1096, 608] width 30 height 19
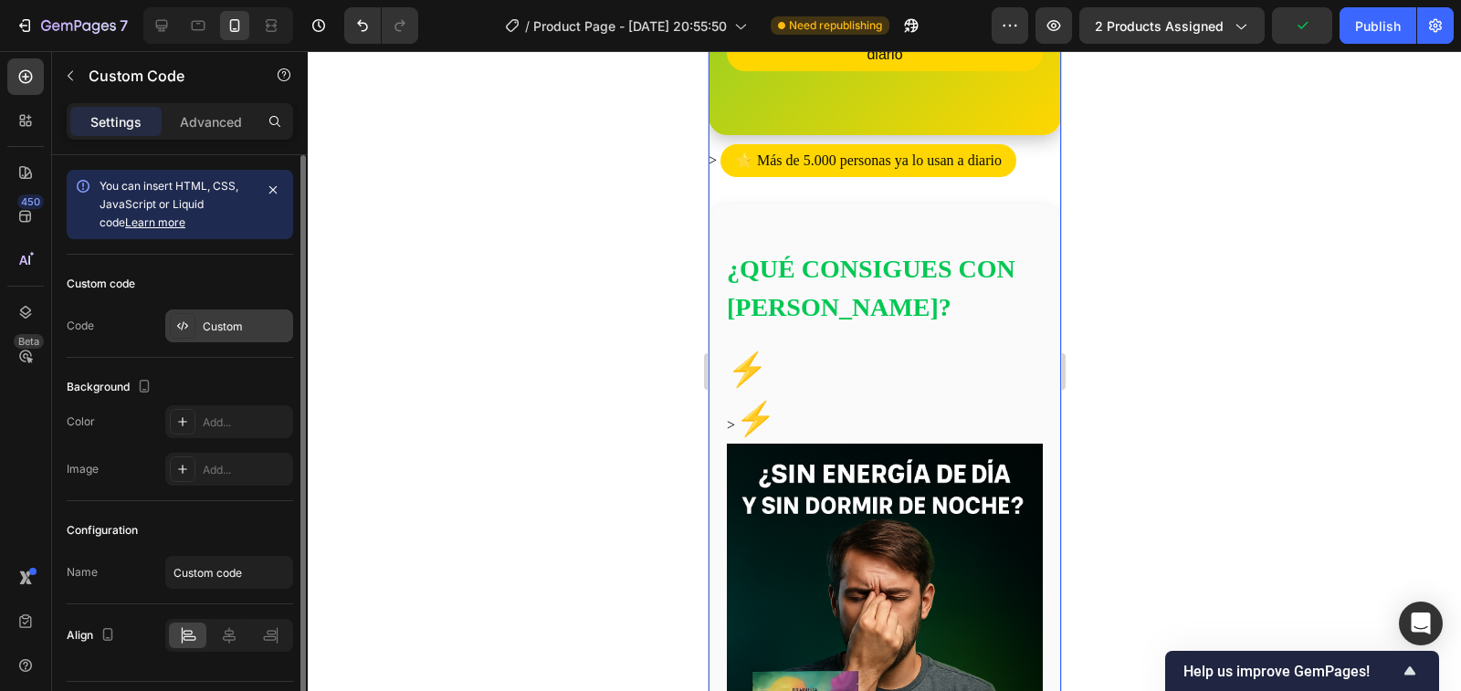
click at [245, 327] on div "Custom" at bounding box center [246, 327] width 86 height 16
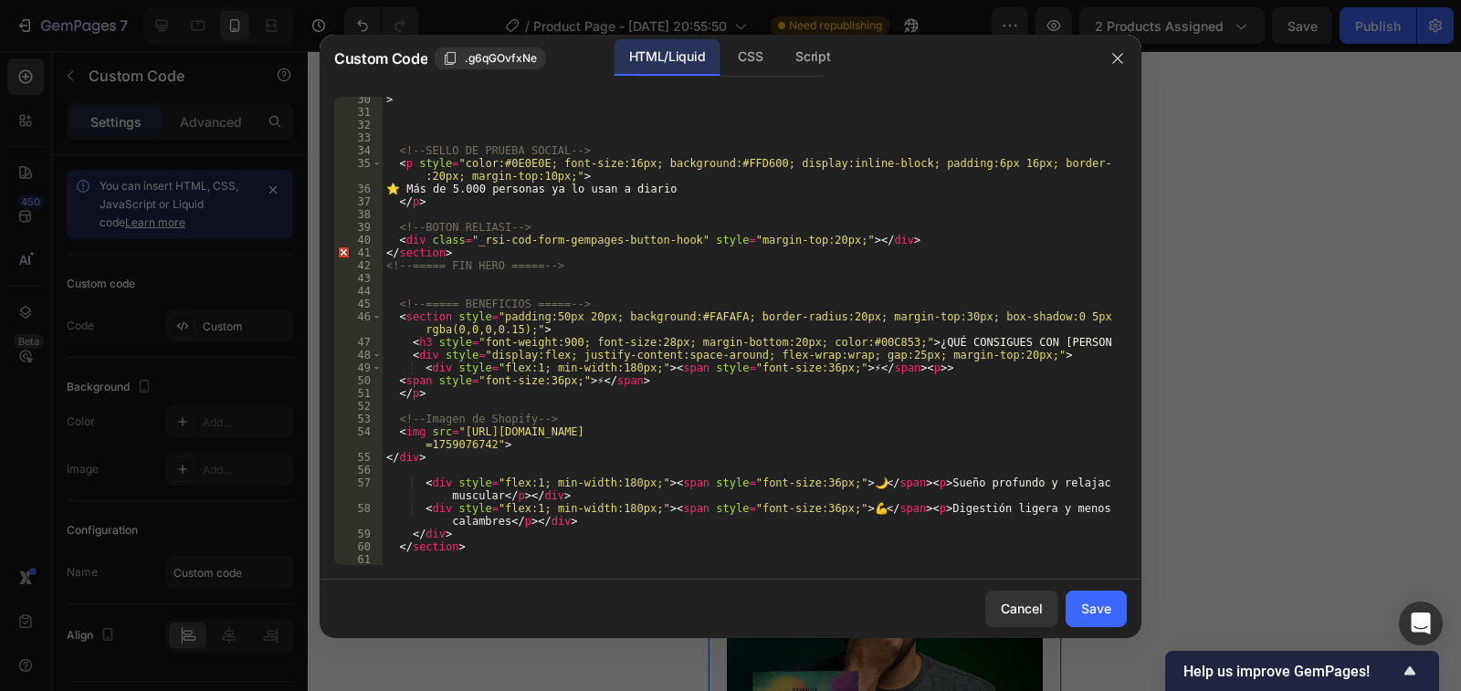
scroll to position [438, 0]
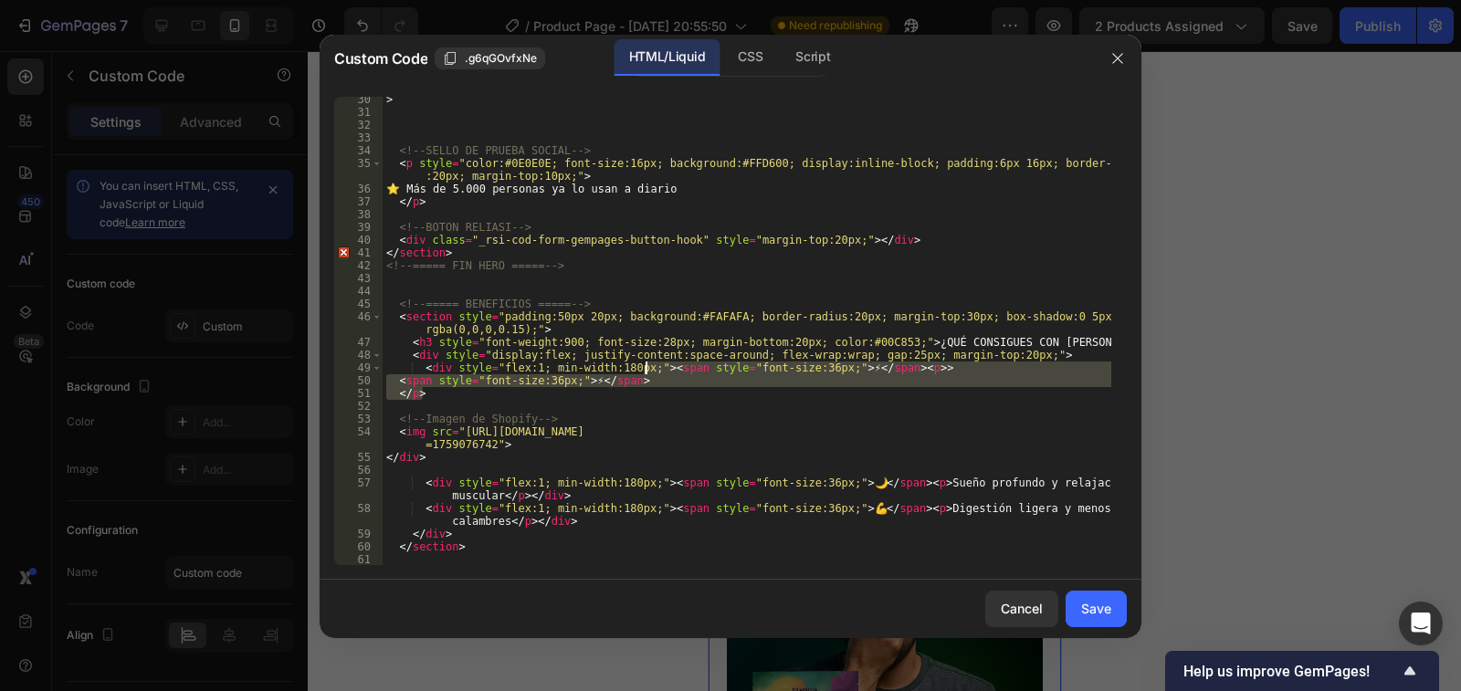
drag, startPoint x: 425, startPoint y: 392, endPoint x: 648, endPoint y: 365, distance: 224.4
click at [648, 365] on div "> <!-- SELLO DE PRUEBA SOCIAL --> < p style = "color:#0E0E0E; font-size:16px; b…" at bounding box center [747, 340] width 729 height 494
type textarea "<div style="flex:1; min-width:180px;""
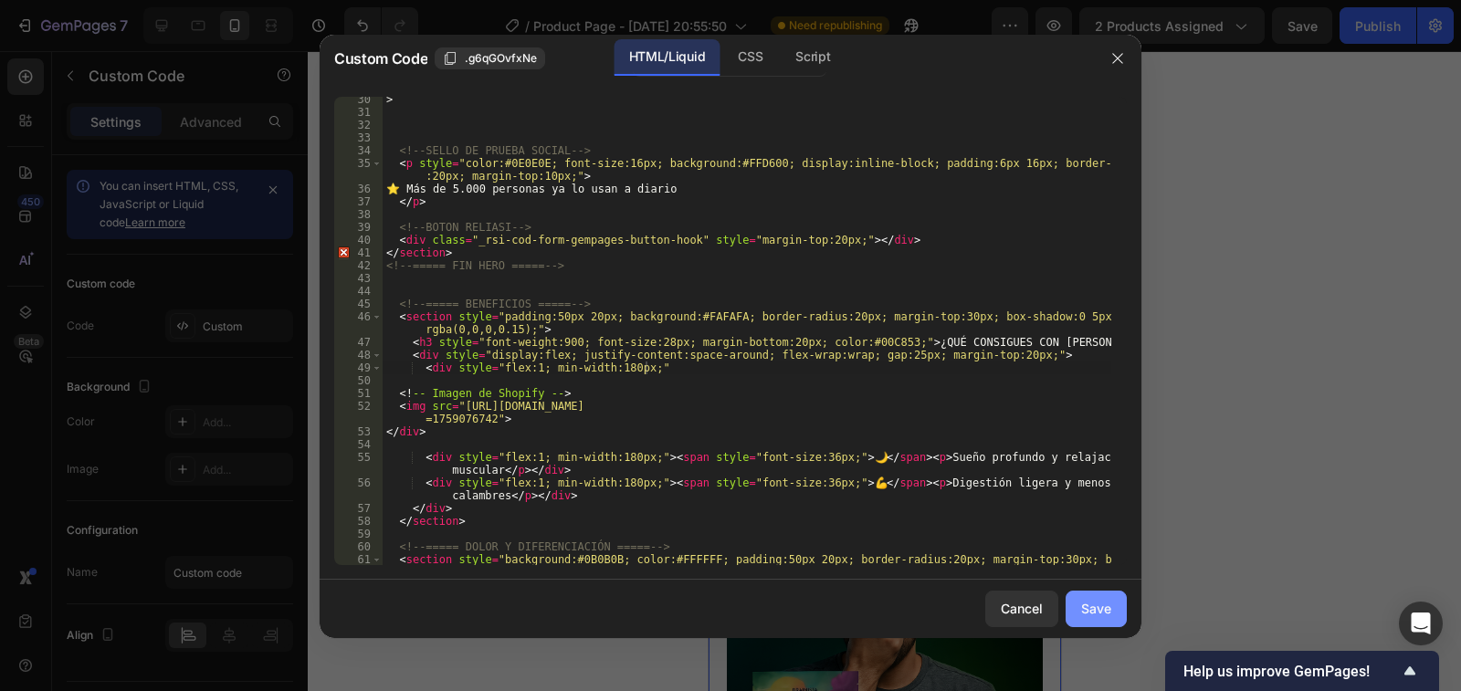
click at [1104, 610] on div "Save" at bounding box center [1096, 608] width 30 height 19
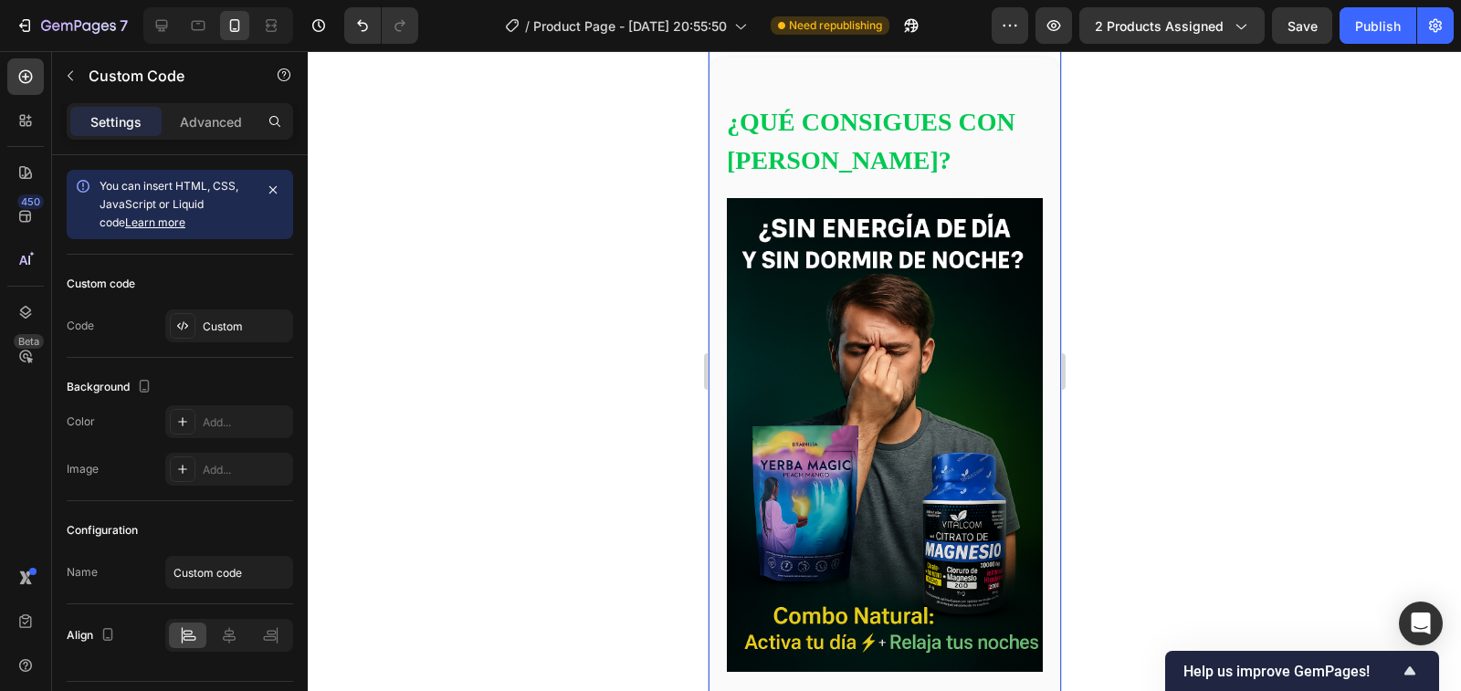
scroll to position [731, 0]
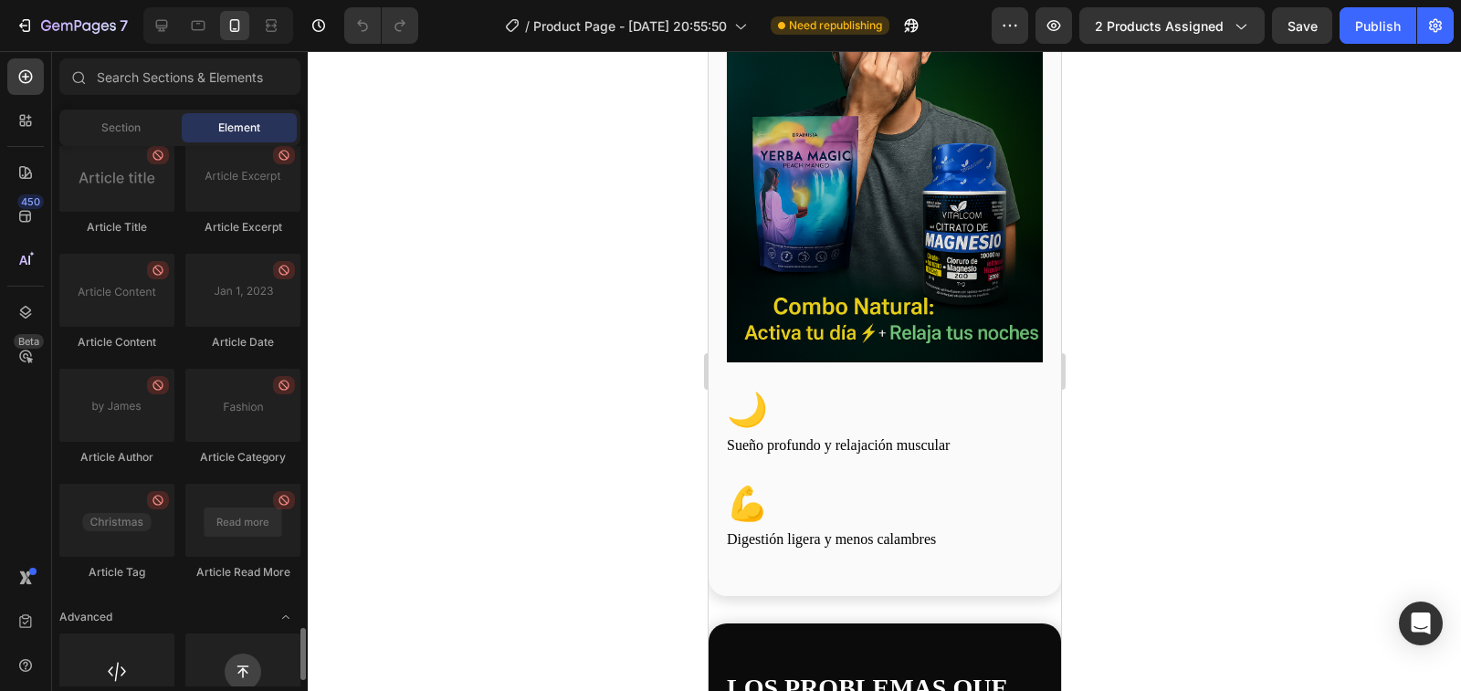
scroll to position [4993, 0]
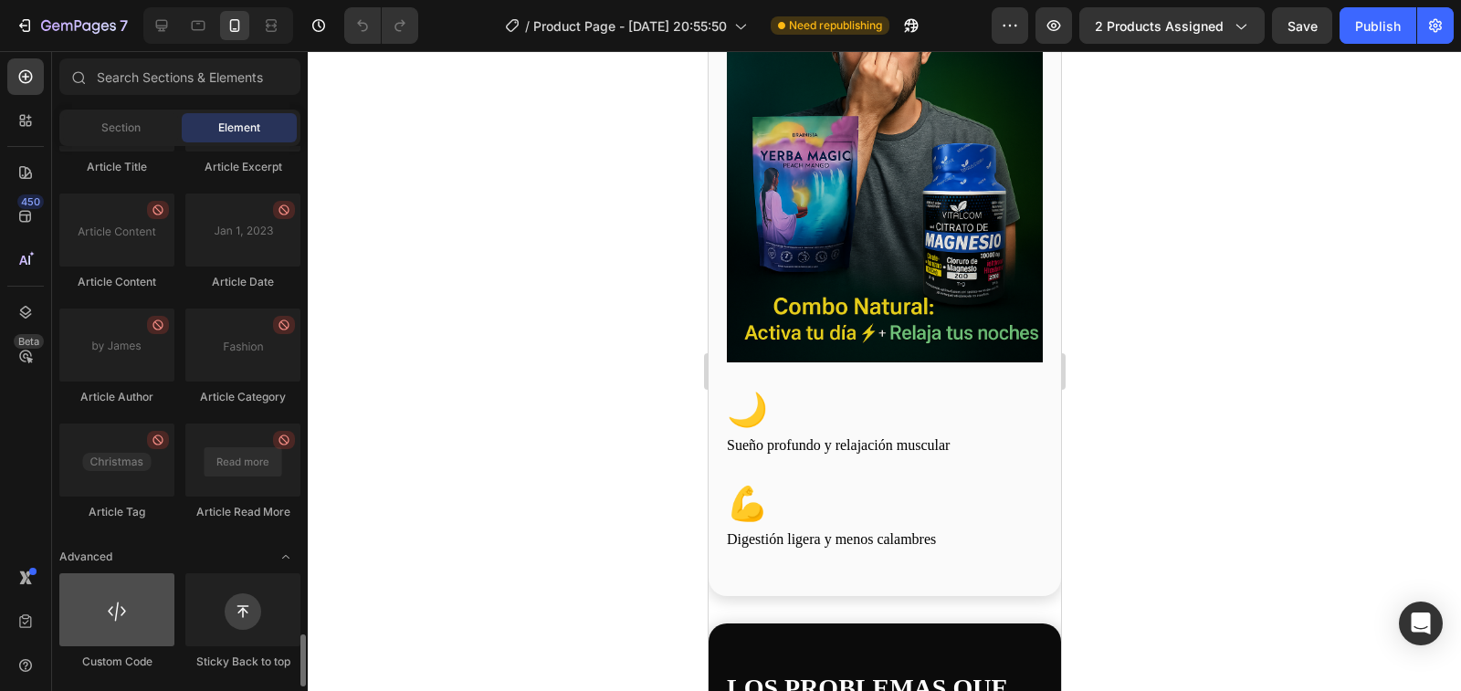
click at [131, 610] on div at bounding box center [116, 610] width 115 height 73
click at [858, 385] on div "🌙 Sueño profundo y relajación muscular" at bounding box center [884, 420] width 316 height 71
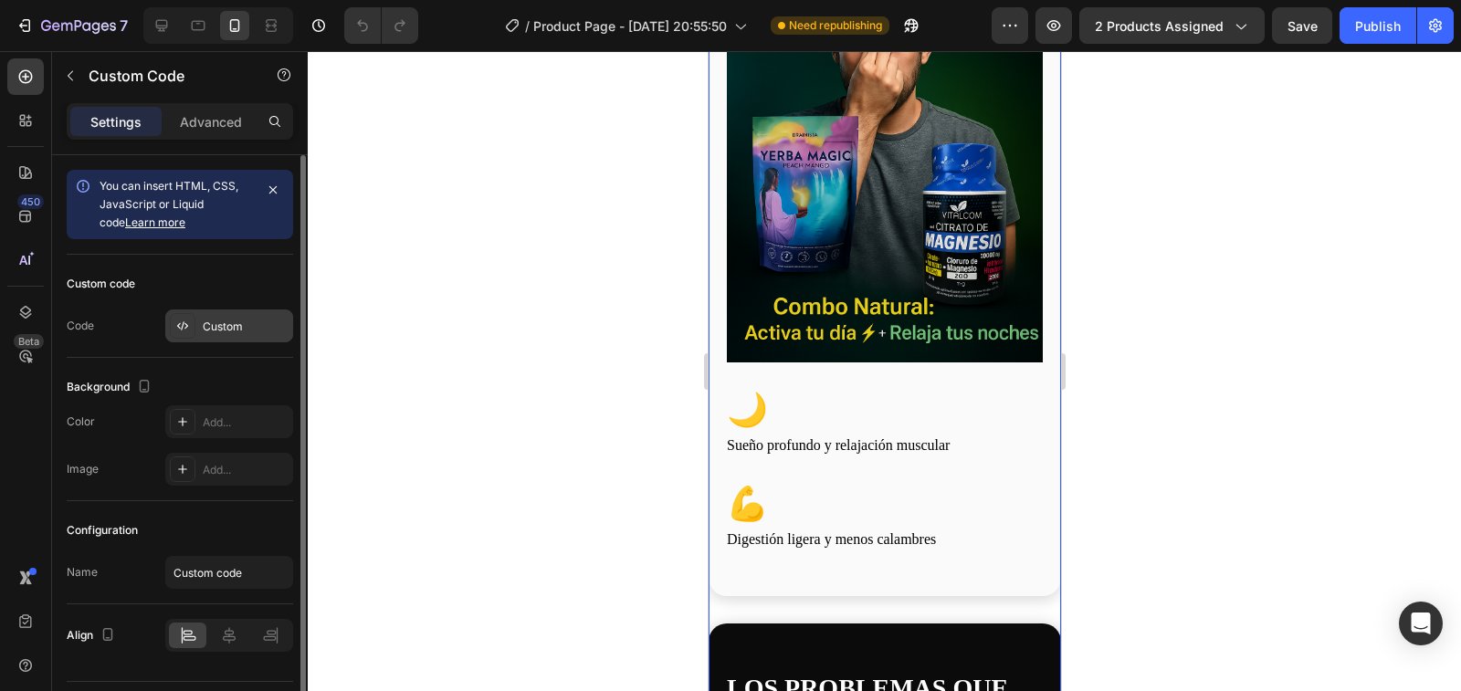
click at [195, 322] on div at bounding box center [183, 326] width 26 height 26
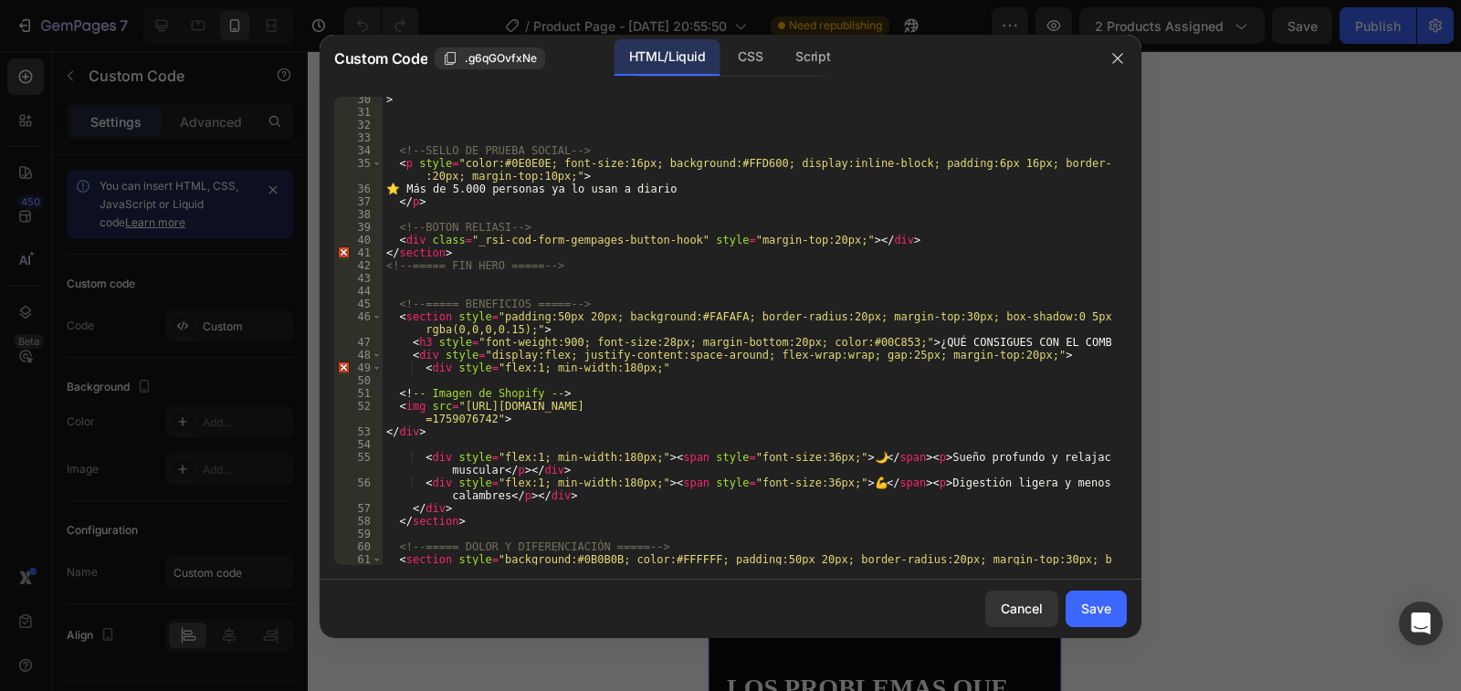
scroll to position [493, 0]
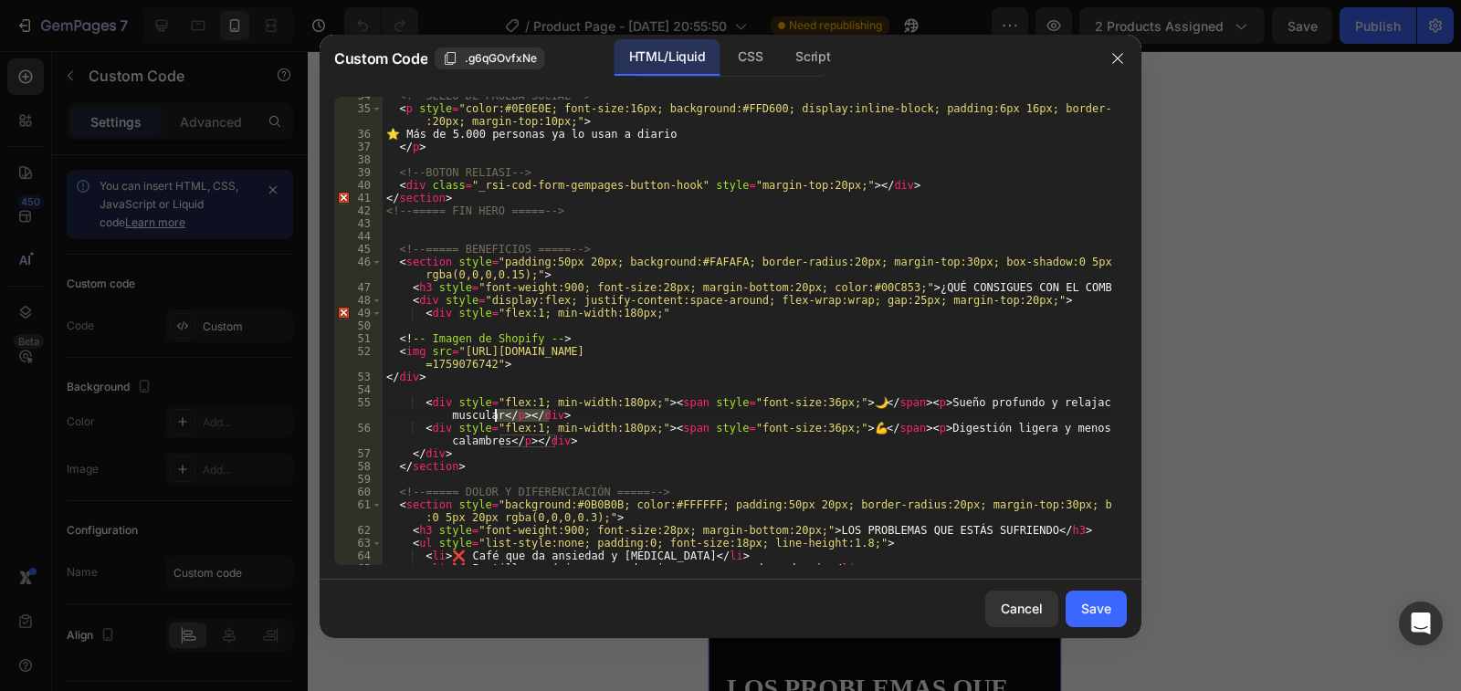
drag, startPoint x: 548, startPoint y: 417, endPoint x: 495, endPoint y: 414, distance: 53.0
click at [495, 414] on div "<!-- SELLO DE PRUEBA SOCIAL --> < p style = "color:#0E0E0E; font-size:16px; bac…" at bounding box center [747, 337] width 729 height 494
paste textarea
type textarea ">"
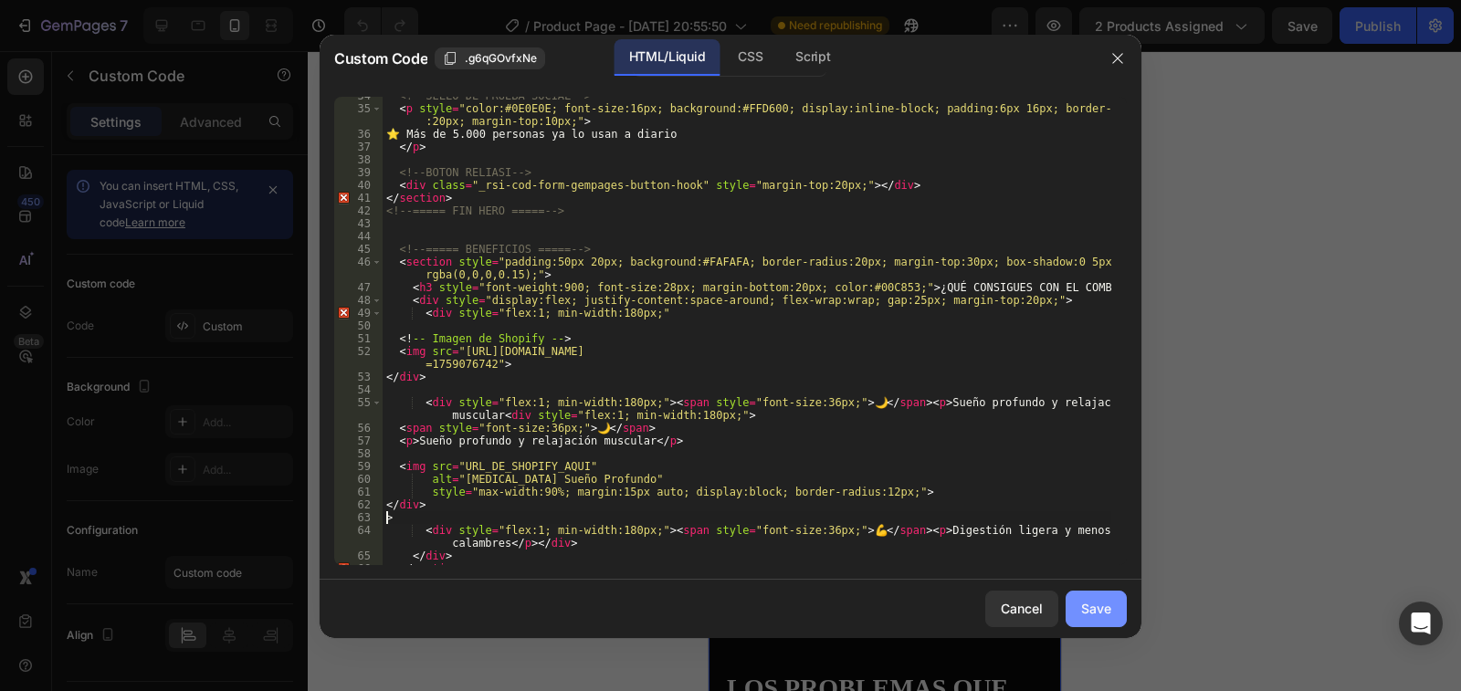
click at [1112, 608] on button "Save" at bounding box center [1096, 609] width 61 height 37
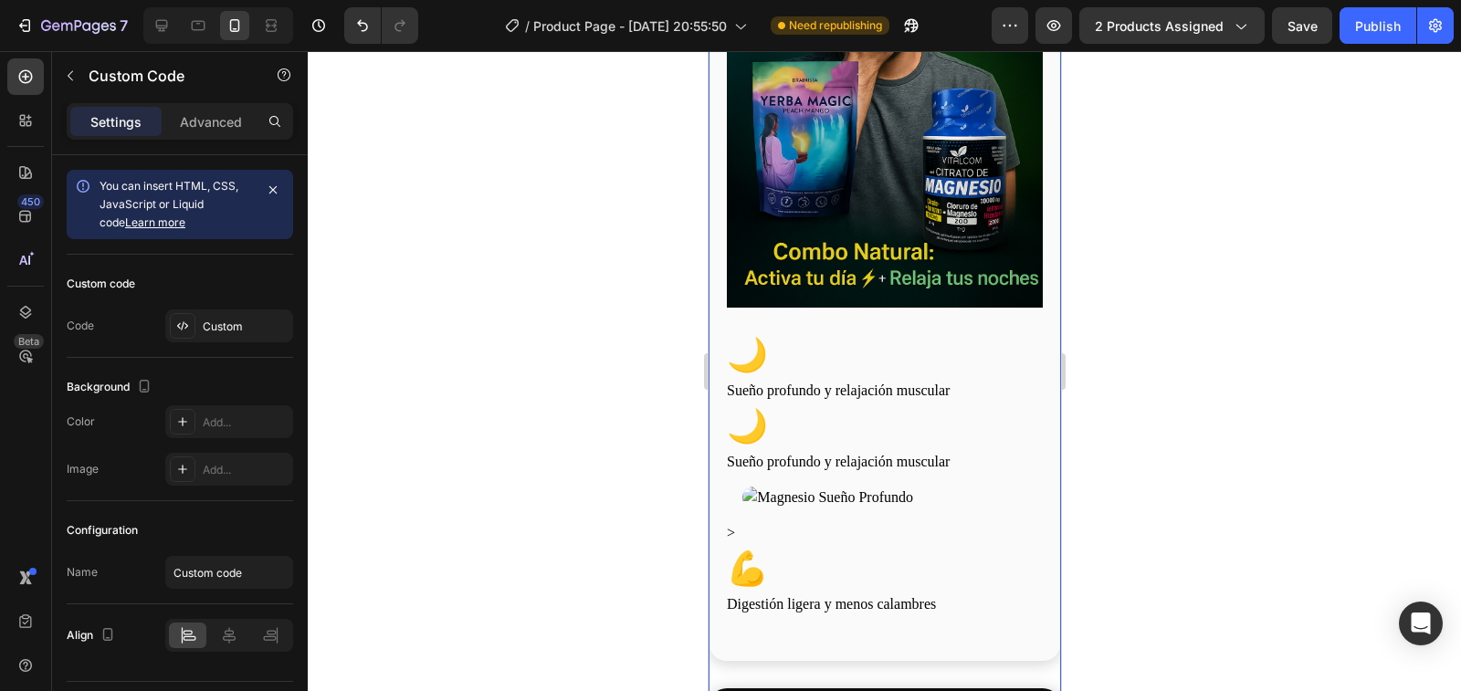
scroll to position [1279, 0]
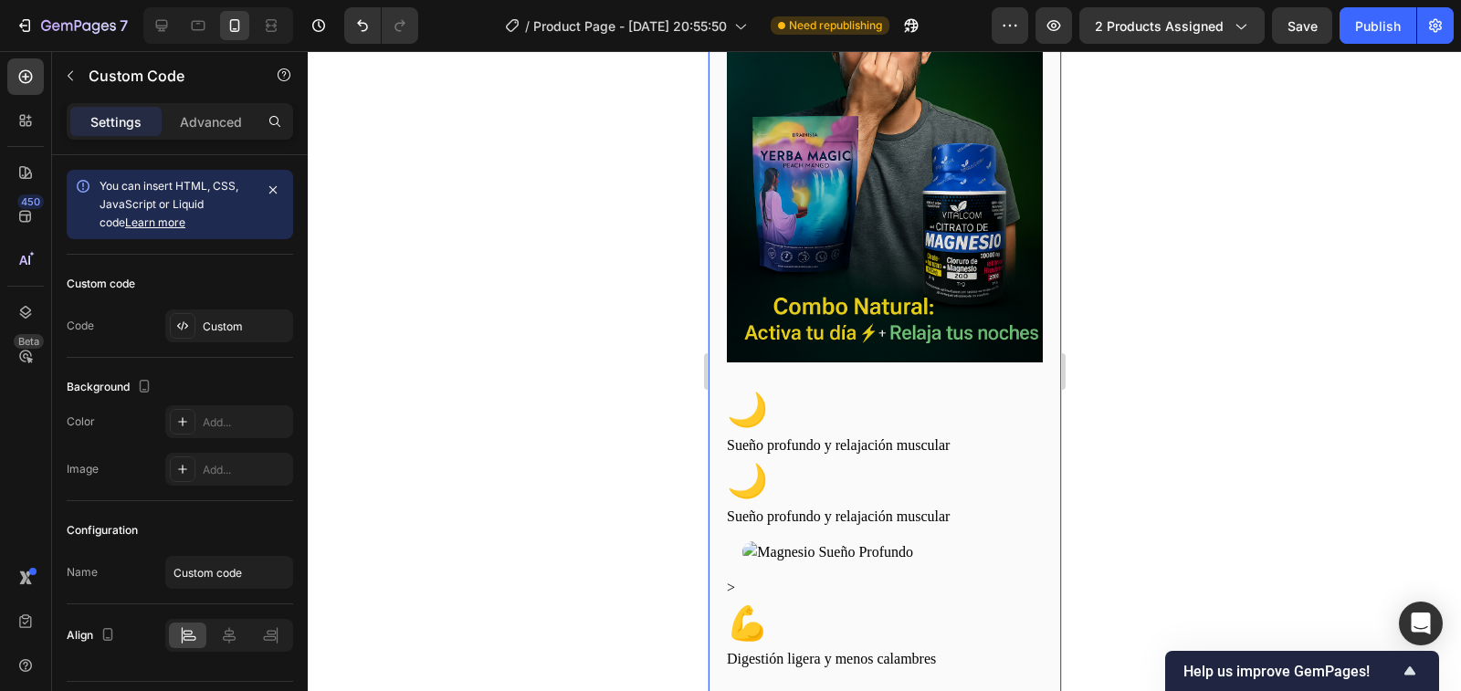
click at [922, 435] on p "Sueño profundo y relajación muscular" at bounding box center [884, 446] width 316 height 22
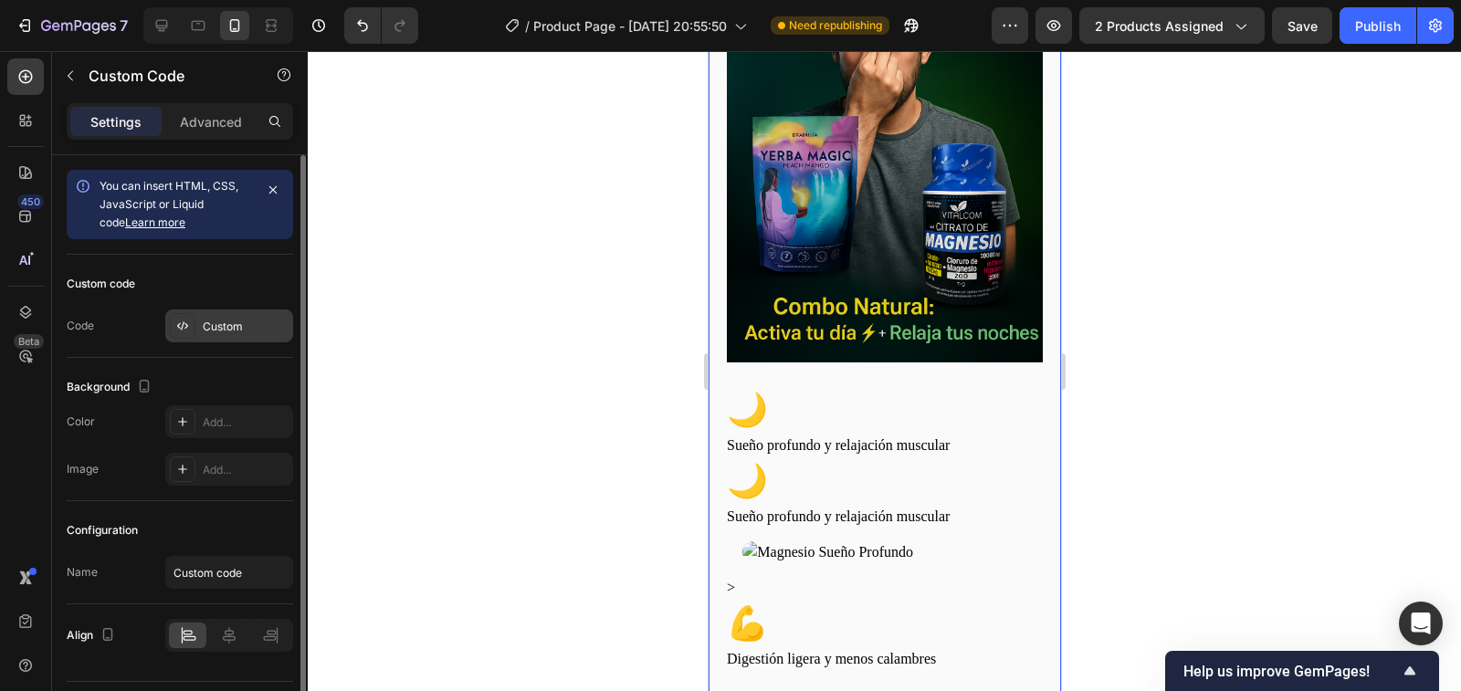
click at [194, 318] on div at bounding box center [183, 326] width 26 height 26
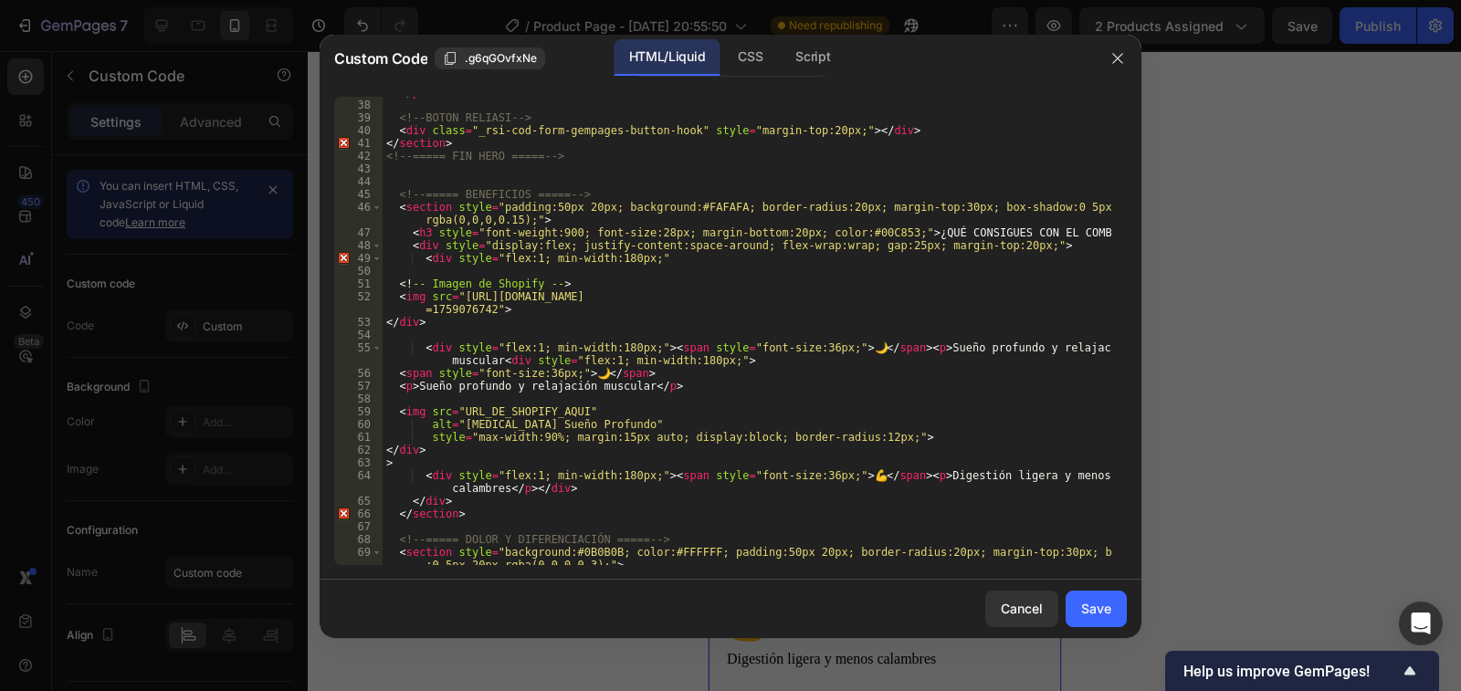
scroll to position [548, 0]
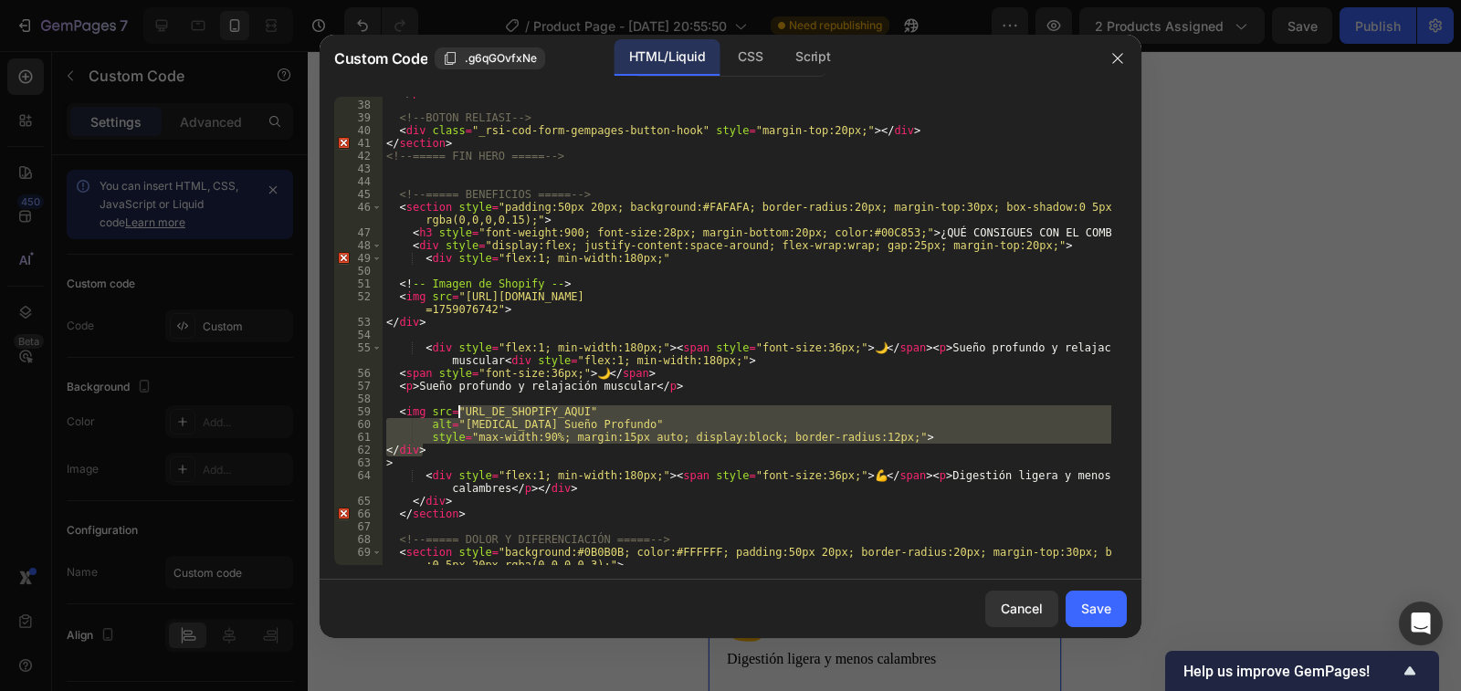
drag, startPoint x: 421, startPoint y: 448, endPoint x: 460, endPoint y: 410, distance: 54.9
click at [460, 410] on div "</ p > <!-- BOTON RELIASI --> < div class = "_rsi-cod-form-gempages-button-hook…" at bounding box center [747, 339] width 729 height 507
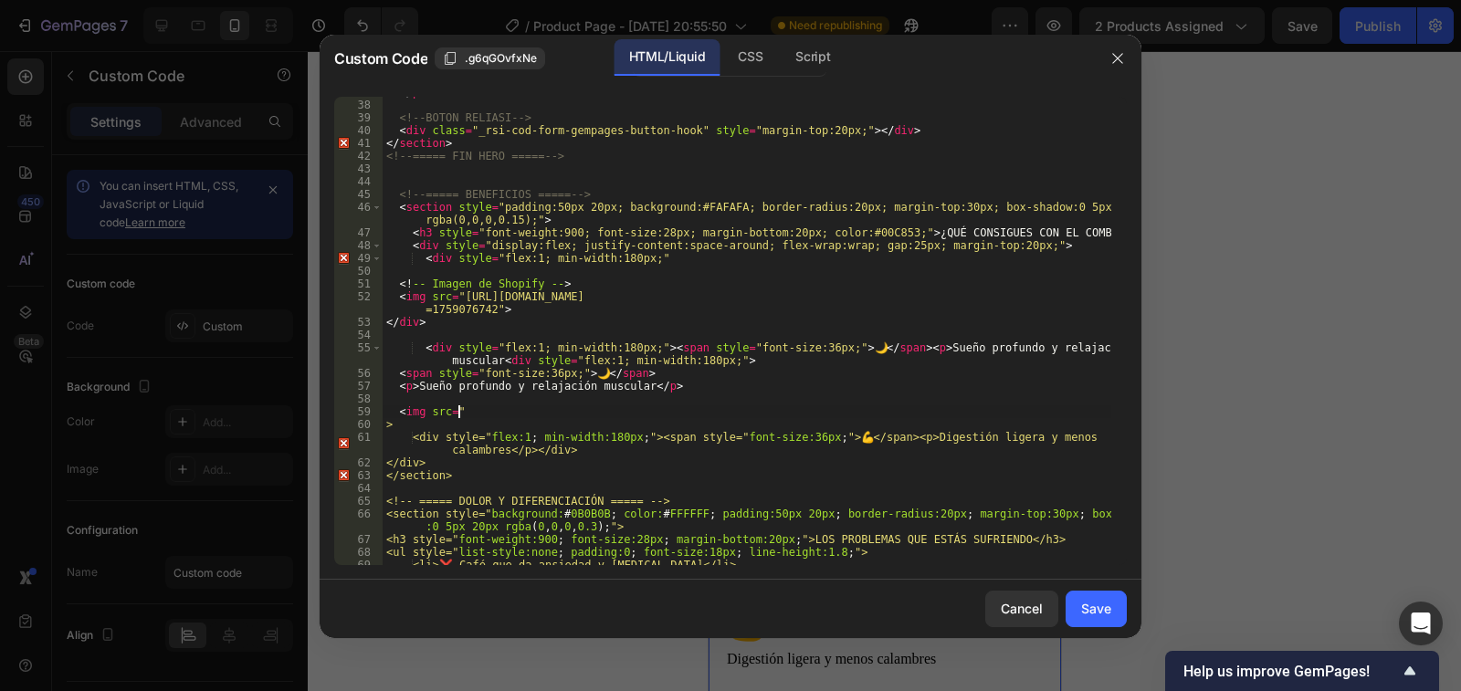
paste textarea "https://cdn.shopify.com/s/files/1/0939/6492/7285/files/GEM.png?v=1759080229"
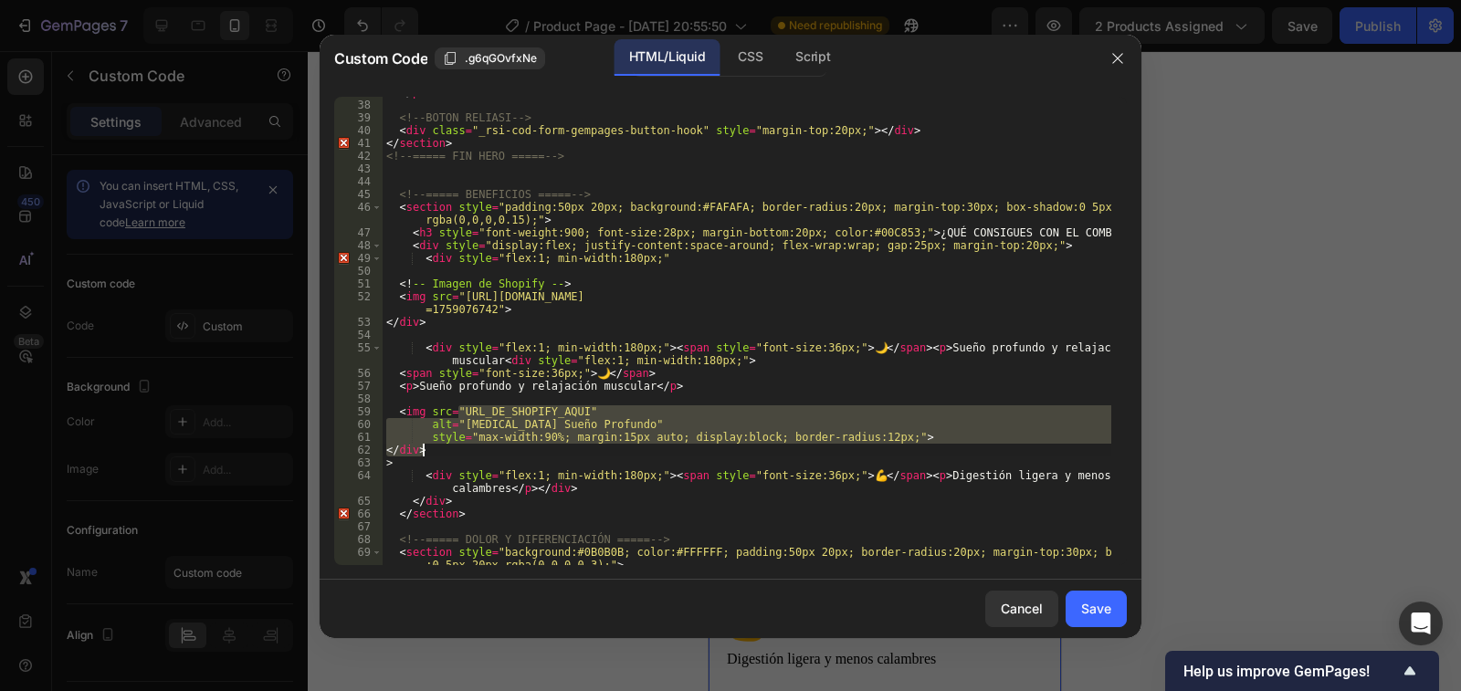
click at [879, 434] on div "</ p > <!-- BOTON RELIASI --> < div class = "_rsi-cod-form-gempages-button-hook…" at bounding box center [747, 331] width 729 height 469
drag, startPoint x: 879, startPoint y: 434, endPoint x: 459, endPoint y: 413, distance: 419.8
click at [459, 413] on div "</ p > <!-- BOTON RELIASI --> < div class = "_rsi-cod-form-gempages-button-hook…" at bounding box center [747, 339] width 729 height 507
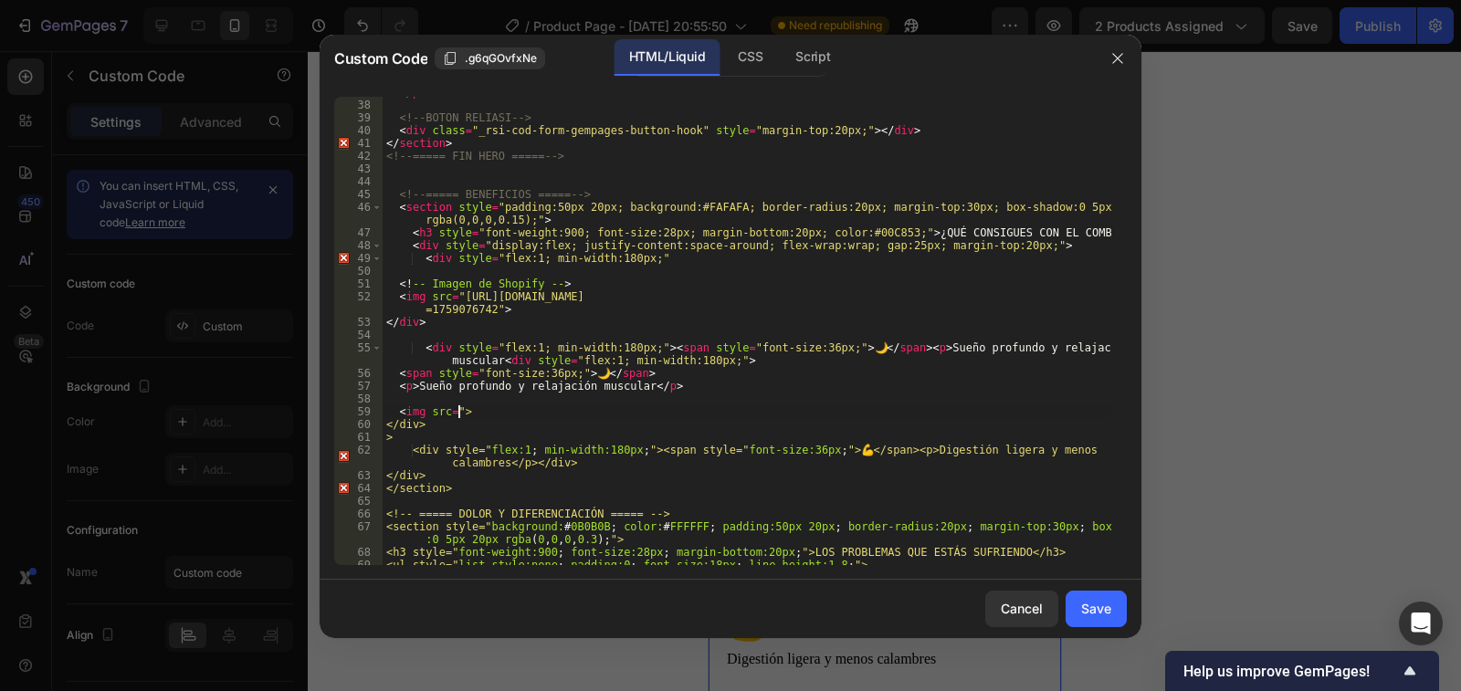
paste textarea "https://cdn.shopify.com/s/files/1/0939/6492/7285/files/GEM.png?v=1759080229"
type textarea "<img src="https://cdn.shopify.com/s/files/1/0939/6492/7285/files/GEM.png?v=1759…"
click at [1092, 601] on div "Save" at bounding box center [1096, 608] width 30 height 19
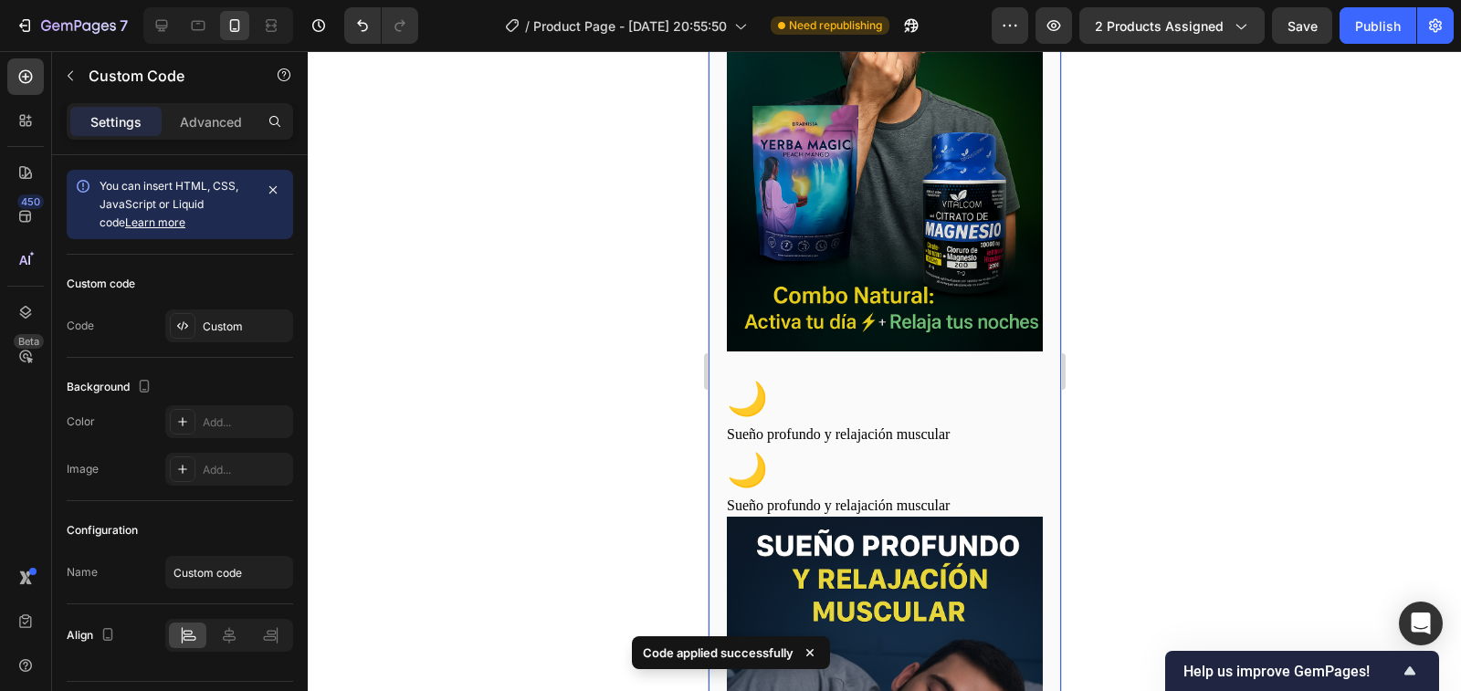
scroll to position [1279, 0]
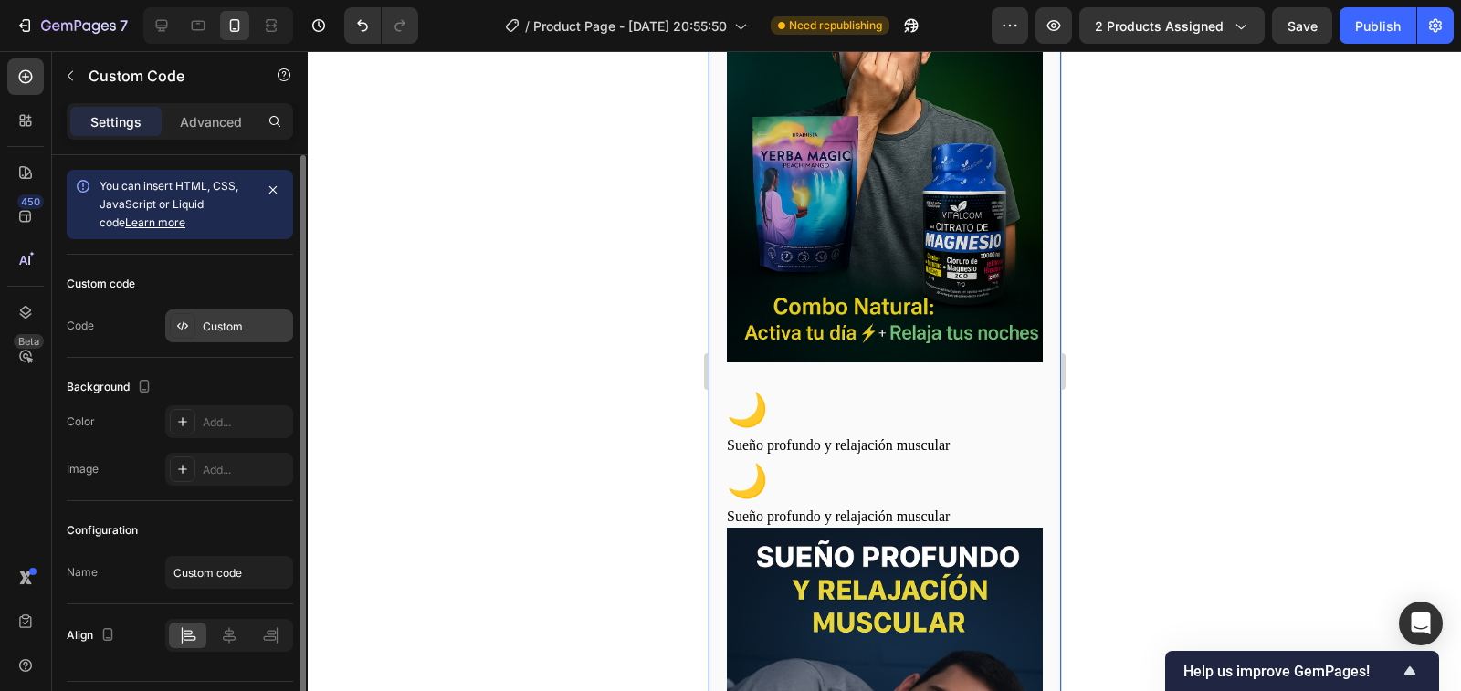
click at [233, 315] on div "Custom" at bounding box center [229, 326] width 128 height 33
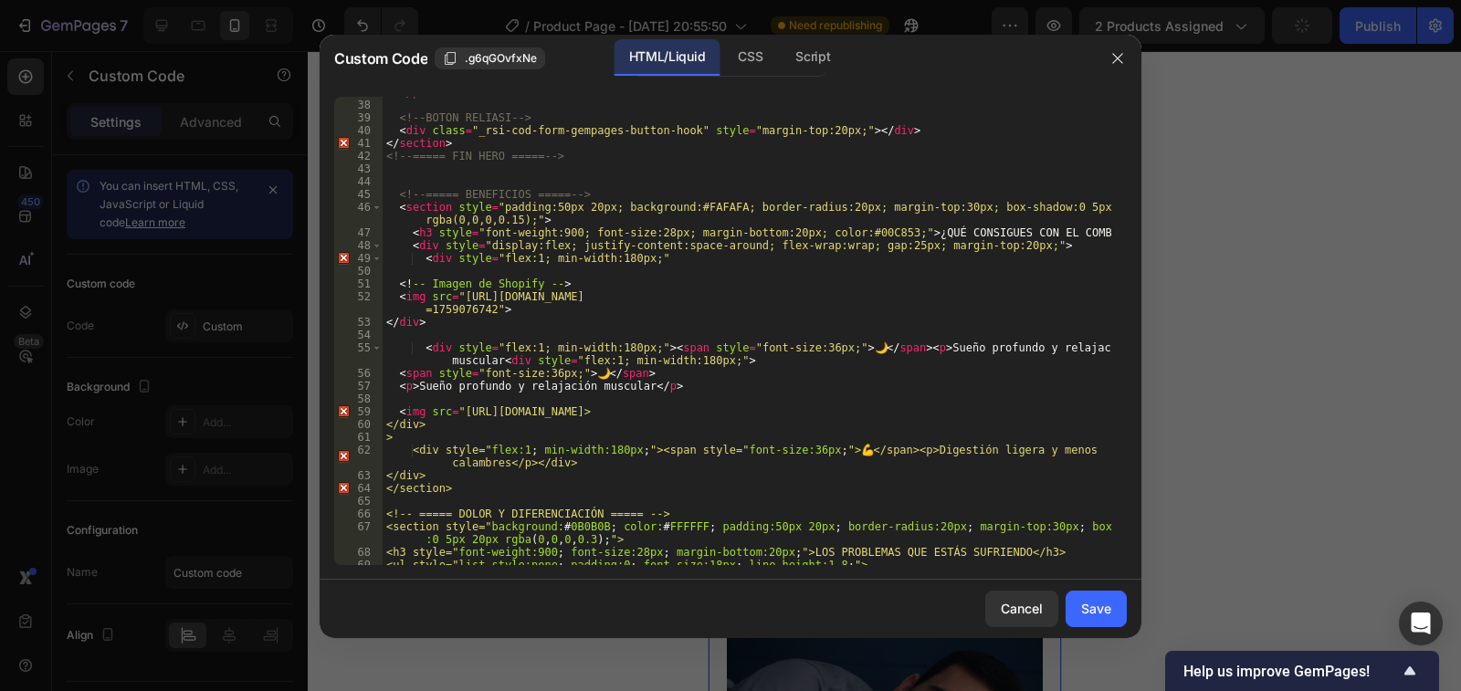
scroll to position [603, 0]
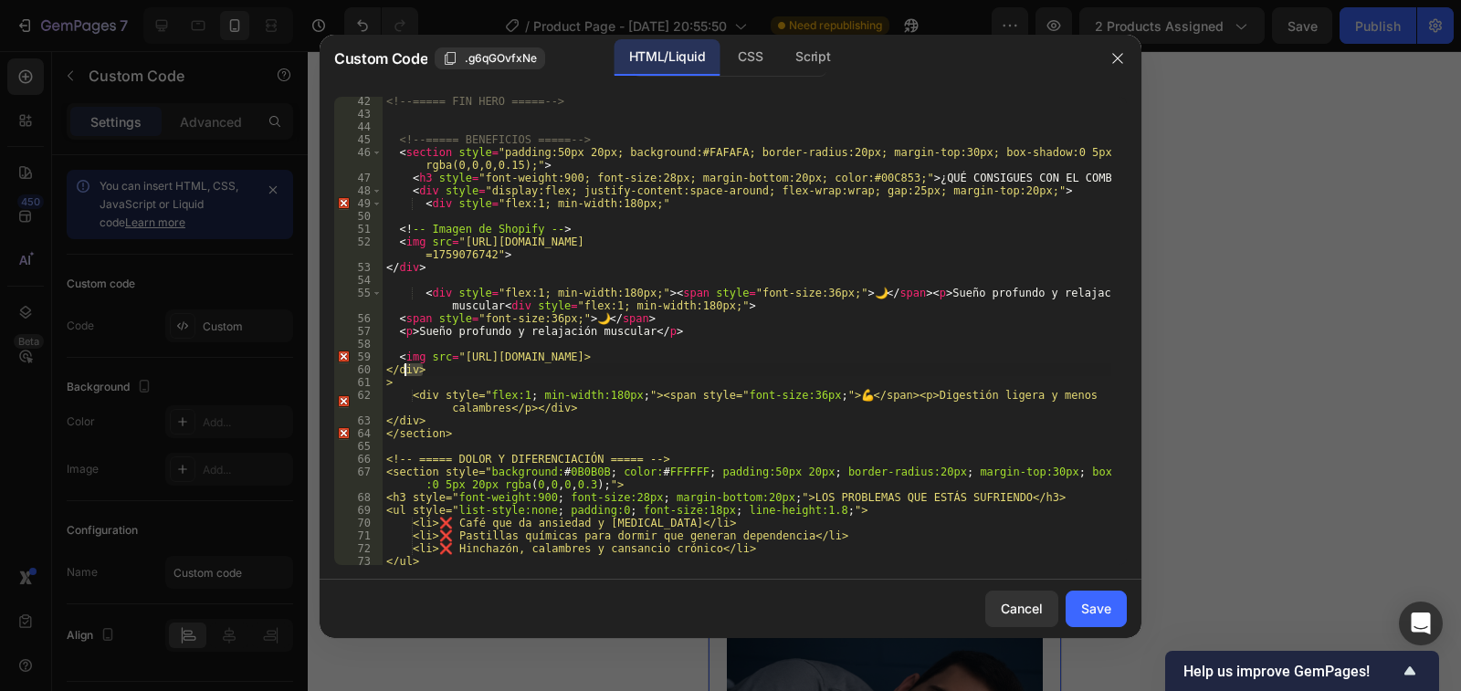
drag, startPoint x: 425, startPoint y: 371, endPoint x: 406, endPoint y: 372, distance: 18.3
click at [406, 372] on div "<!-- ===== FIN HERO ===== --> <!-- ===== BENEFICIOS ===== --> < section style =…" at bounding box center [747, 348] width 729 height 507
click at [435, 371] on div "<!-- ===== FIN HERO ===== --> <!-- ===== BENEFICIOS ===== --> < section style =…" at bounding box center [747, 331] width 729 height 469
drag, startPoint x: 427, startPoint y: 368, endPoint x: 401, endPoint y: 359, distance: 28.0
click at [401, 359] on div "<!-- ===== FIN HERO ===== --> <!-- ===== BENEFICIOS ===== --> < section style =…" at bounding box center [747, 348] width 729 height 507
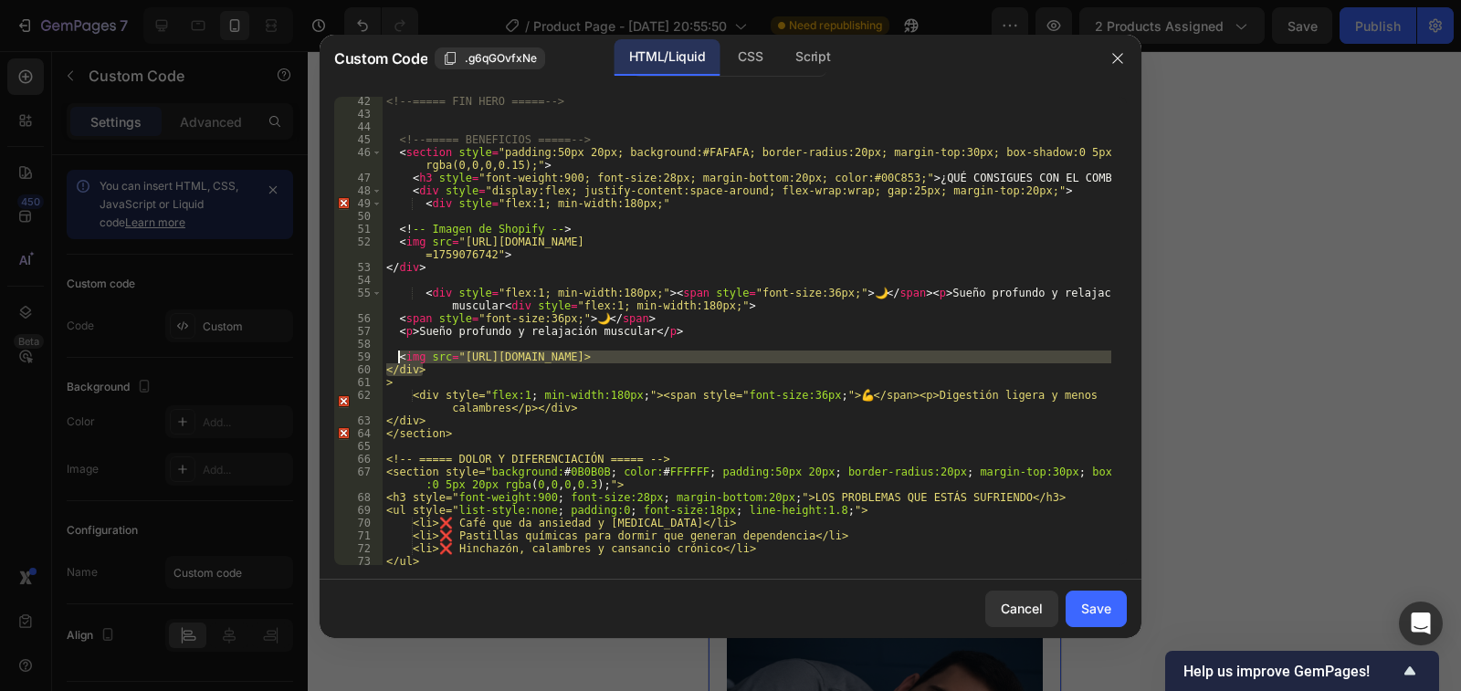
type textarea "<img src="https://cdn.shopify.com/s/files/1/0939/6492/7285/files/GEM.png?v=1759…"
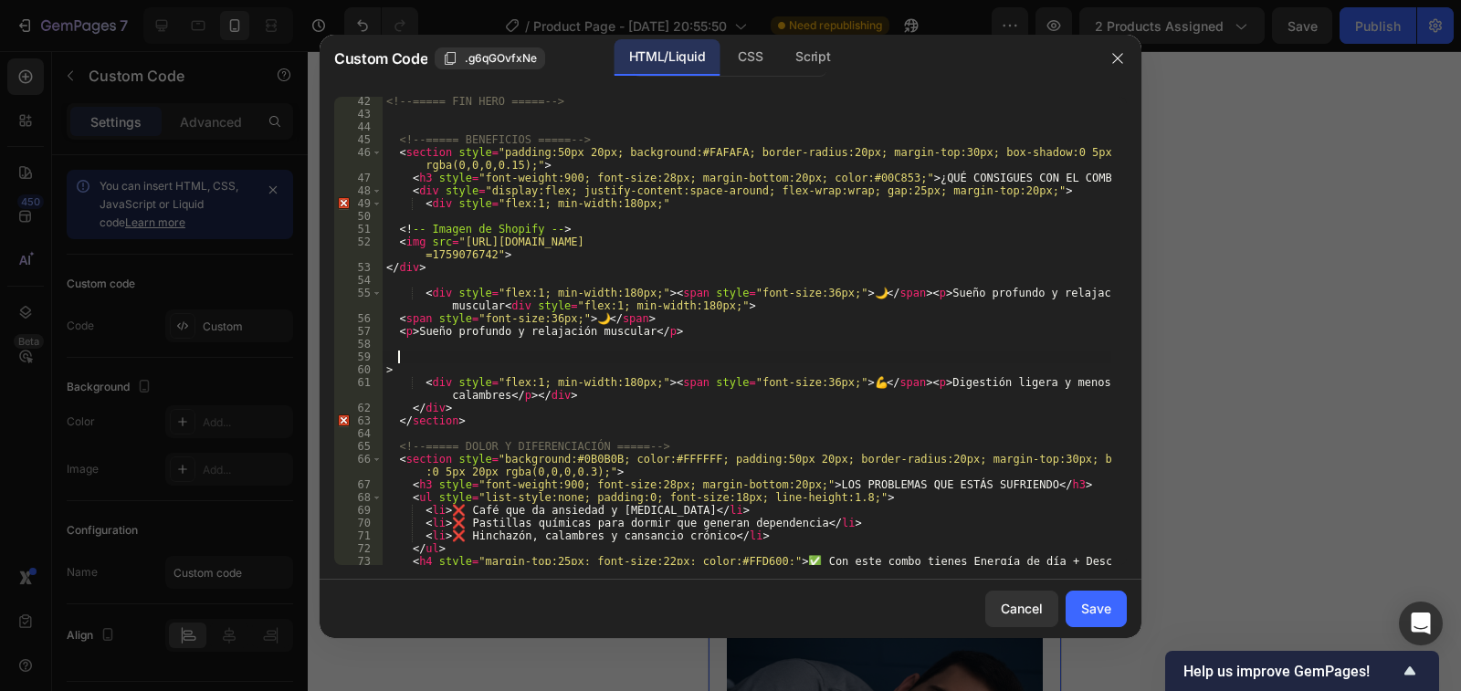
paste textarea
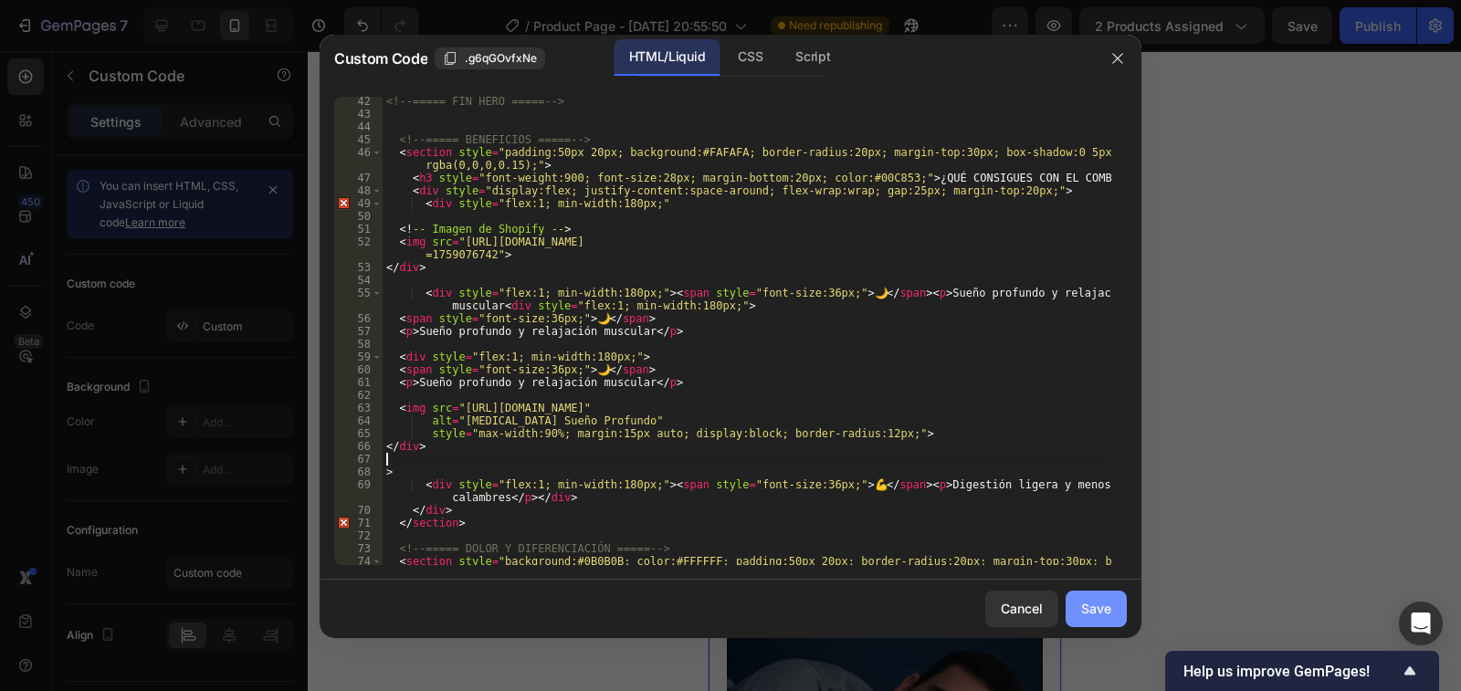
click at [1107, 615] on div "Save" at bounding box center [1096, 608] width 30 height 19
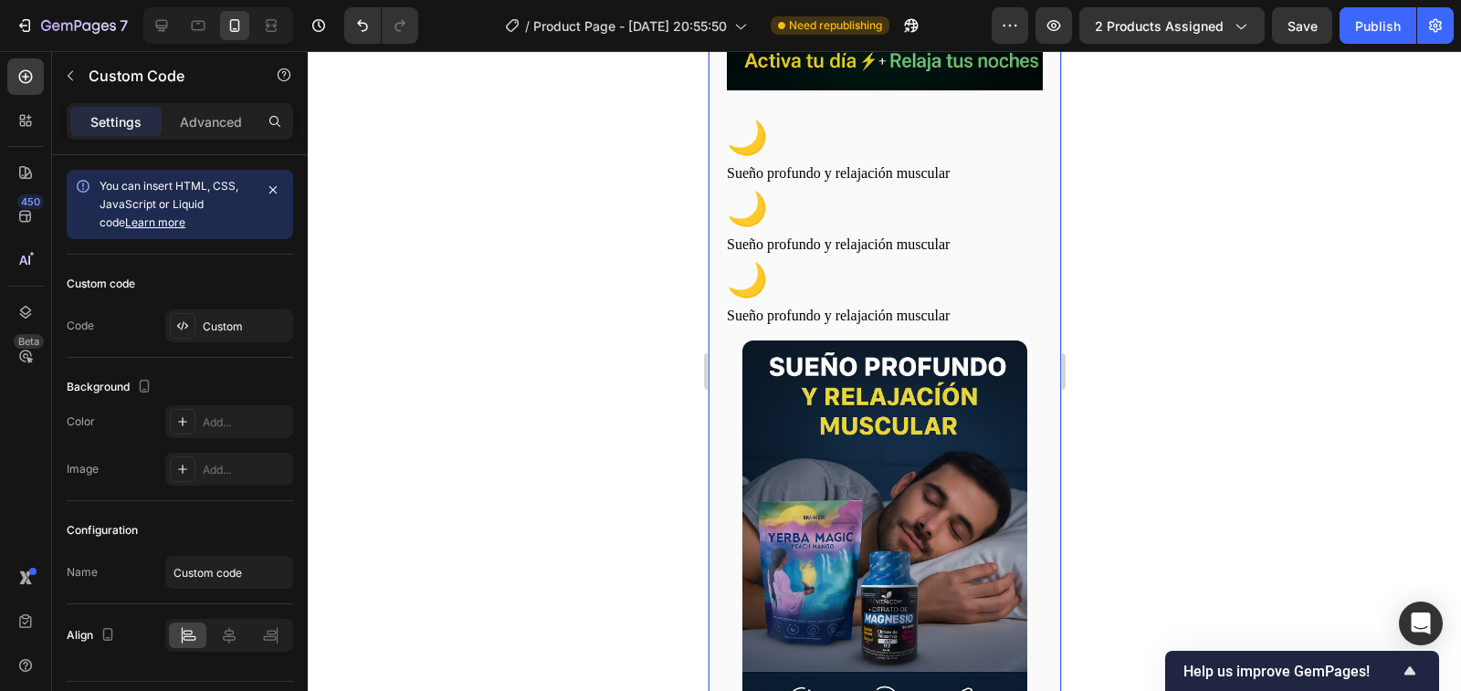
scroll to position [1461, 0]
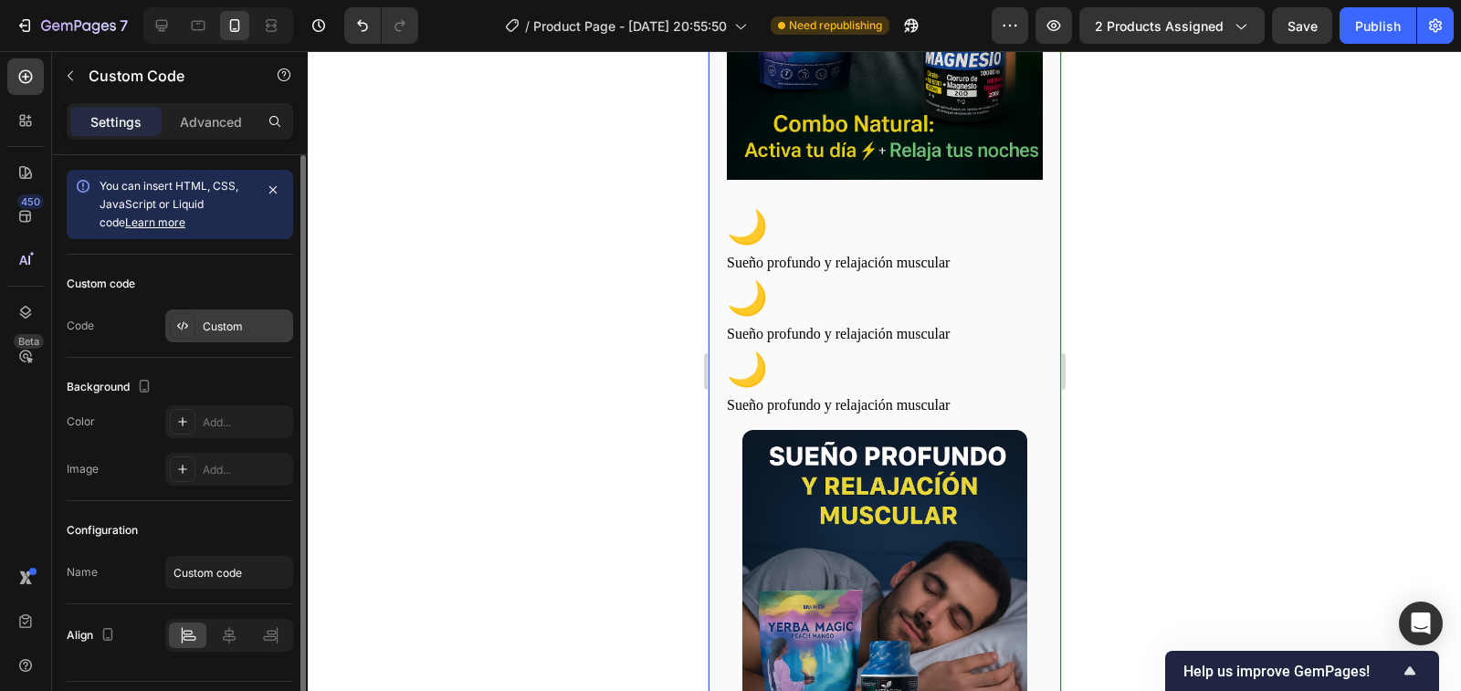
click at [231, 319] on div "Custom" at bounding box center [246, 327] width 86 height 16
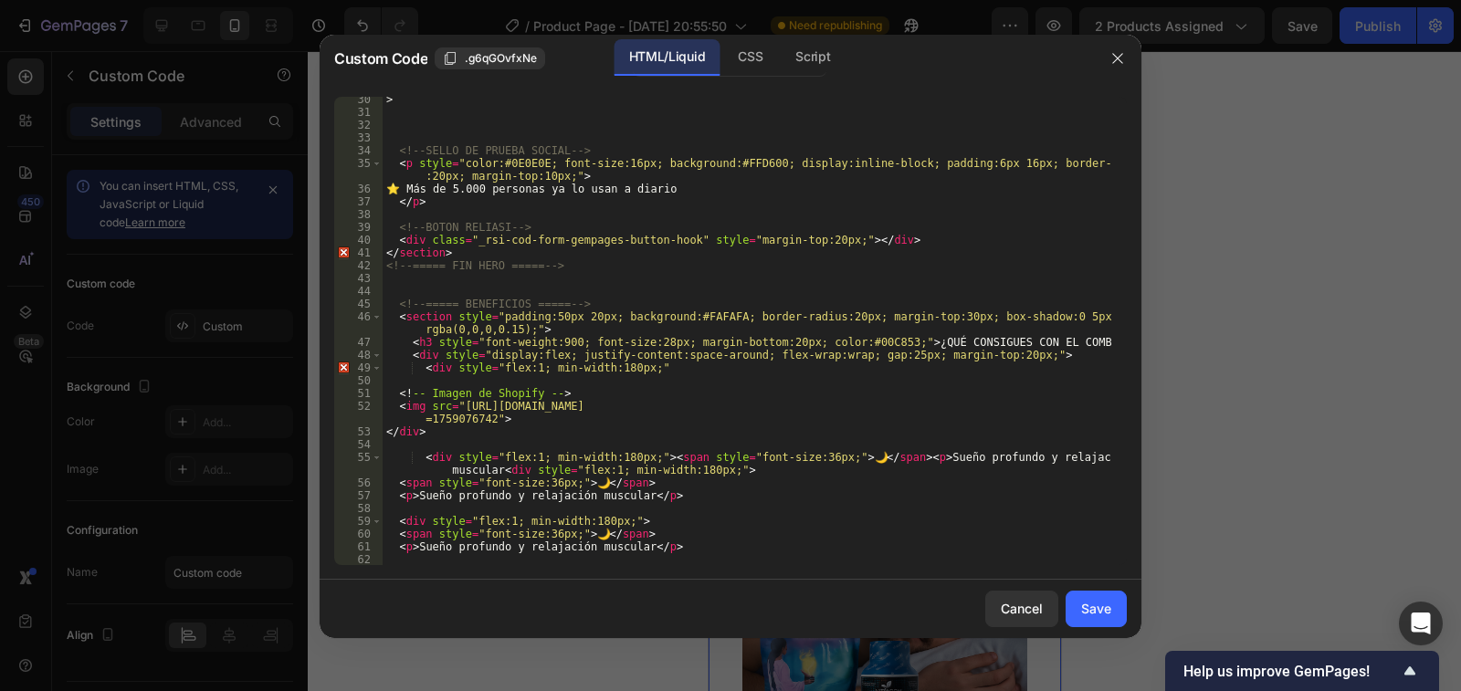
scroll to position [493, 0]
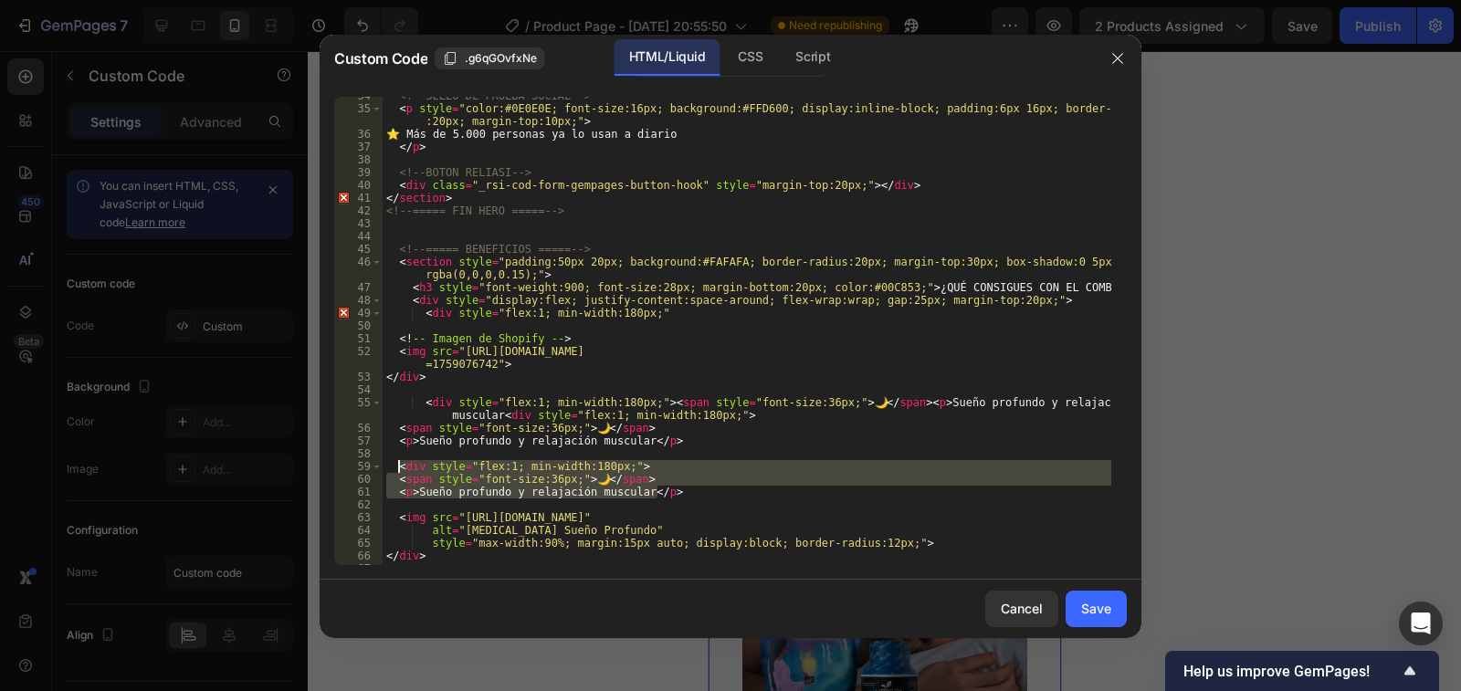
drag, startPoint x: 659, startPoint y: 490, endPoint x: 400, endPoint y: 469, distance: 259.3
click at [400, 469] on div "<!-- SELLO DE PRUEBA SOCIAL --> < p style = "color:#0E0E0E; font-size:16px; bac…" at bounding box center [747, 337] width 729 height 494
type textarea "<div style="flex:1; min-width:180px;"> <span style="font-size:36px;">🌙</span>"
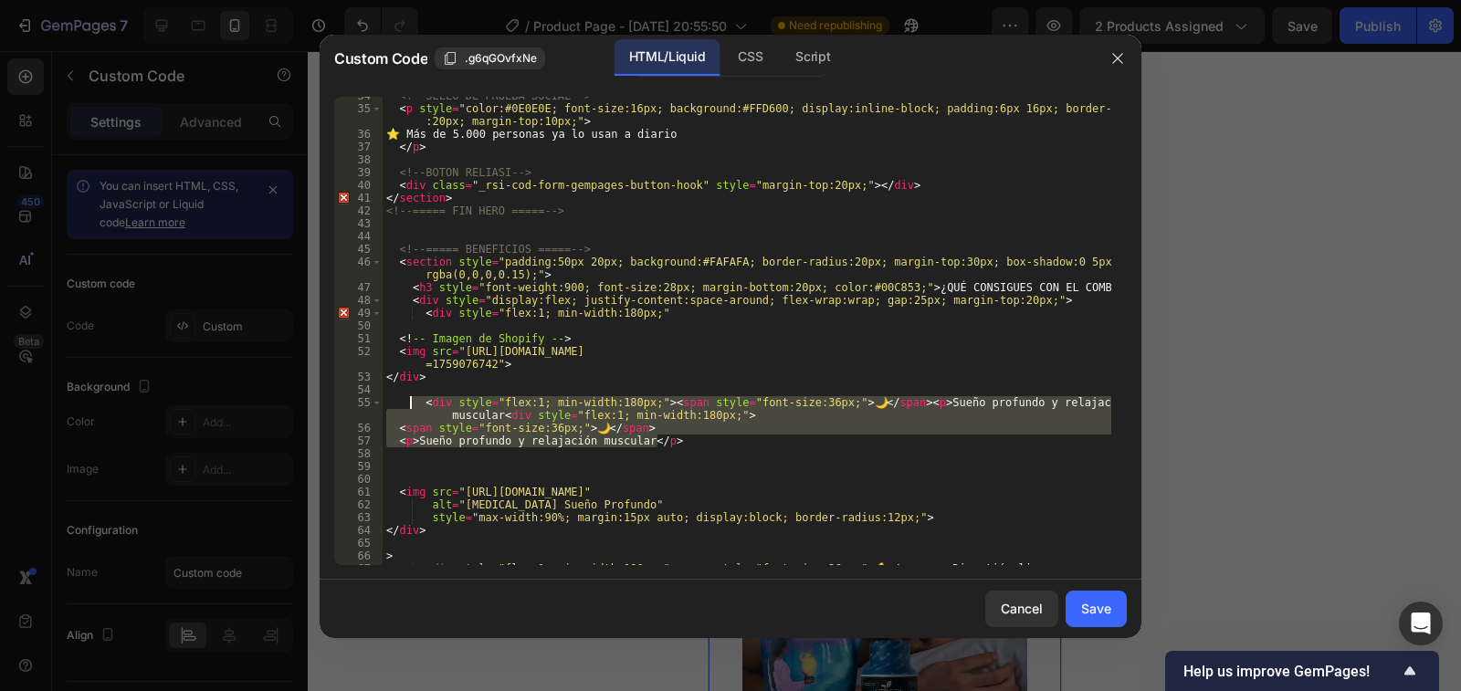
drag, startPoint x: 658, startPoint y: 443, endPoint x: 413, endPoint y: 406, distance: 247.5
click at [413, 406] on div "<!-- SELLO DE PRUEBA SOCIAL --> < p style = "color:#0E0E0E; font-size:16px; bac…" at bounding box center [747, 343] width 729 height 507
type textarea "<div style="flex:1; min-width:180px;"><span style="font-size:36px;">🌙</span><p>…"
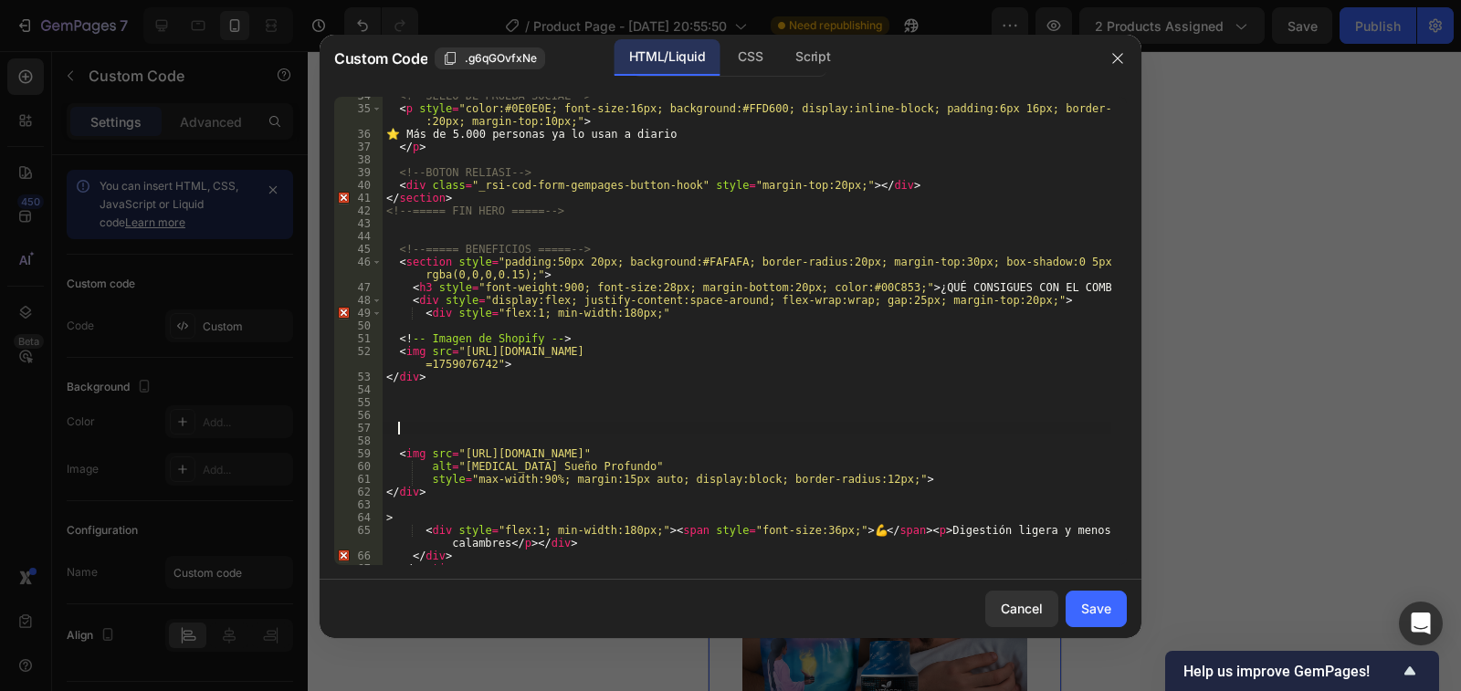
click at [417, 427] on div "<!-- SELLO DE PRUEBA SOCIAL --> < p style = "color:#0E0E0E; font-size:16px; bac…" at bounding box center [747, 337] width 729 height 494
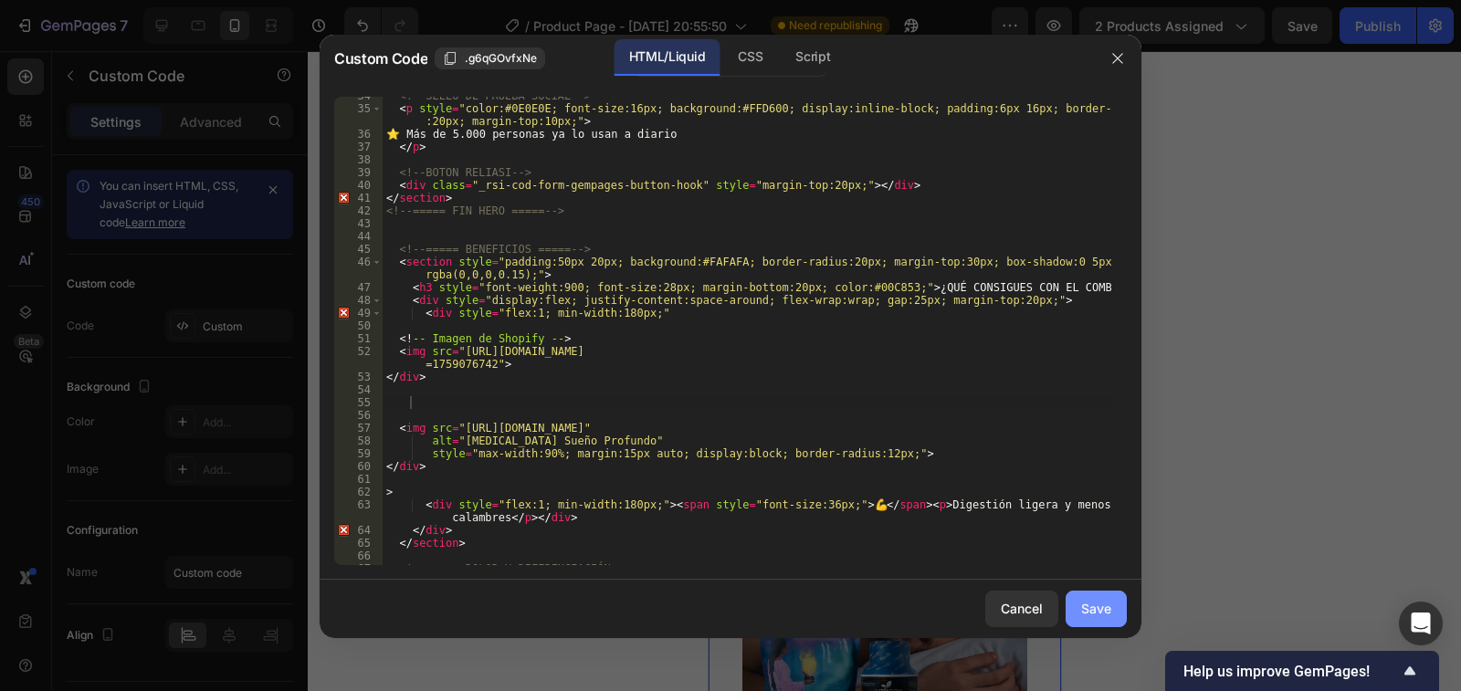
click at [1117, 611] on button "Save" at bounding box center [1096, 609] width 61 height 37
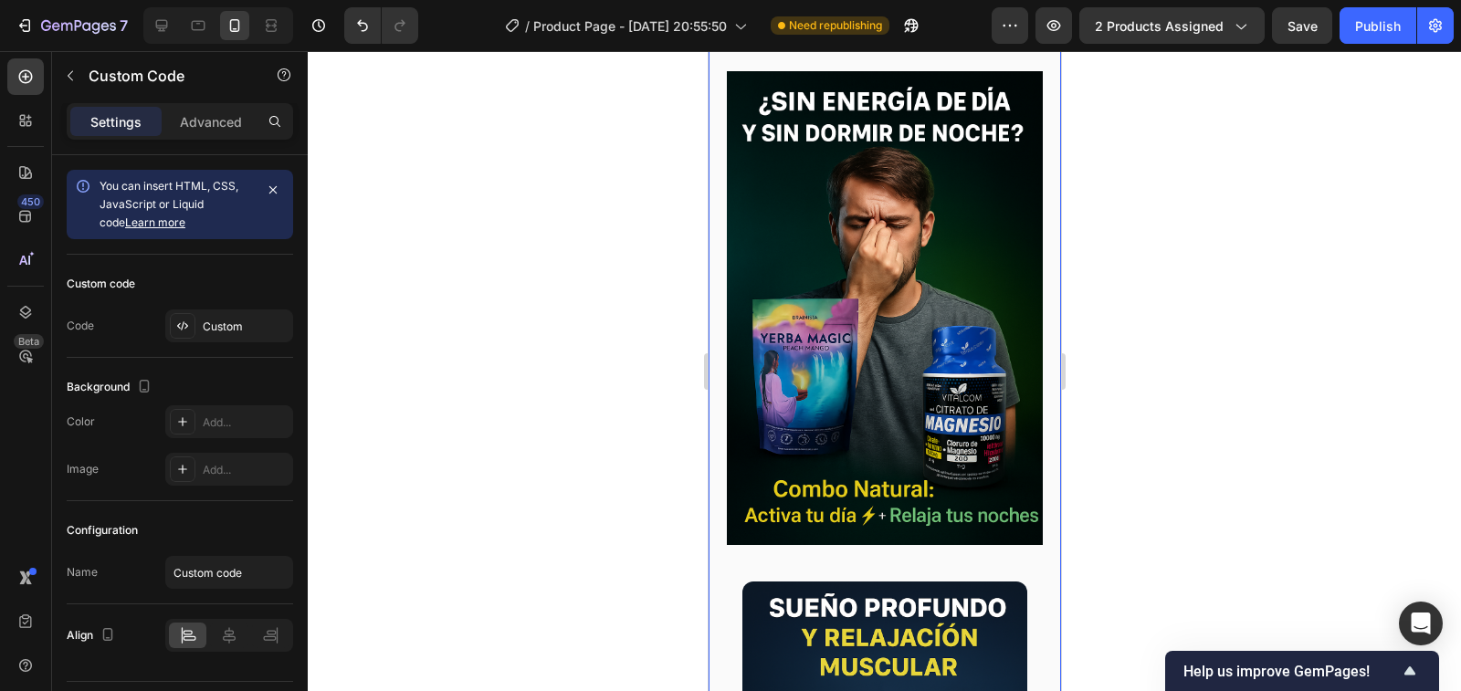
scroll to position [1187, 0]
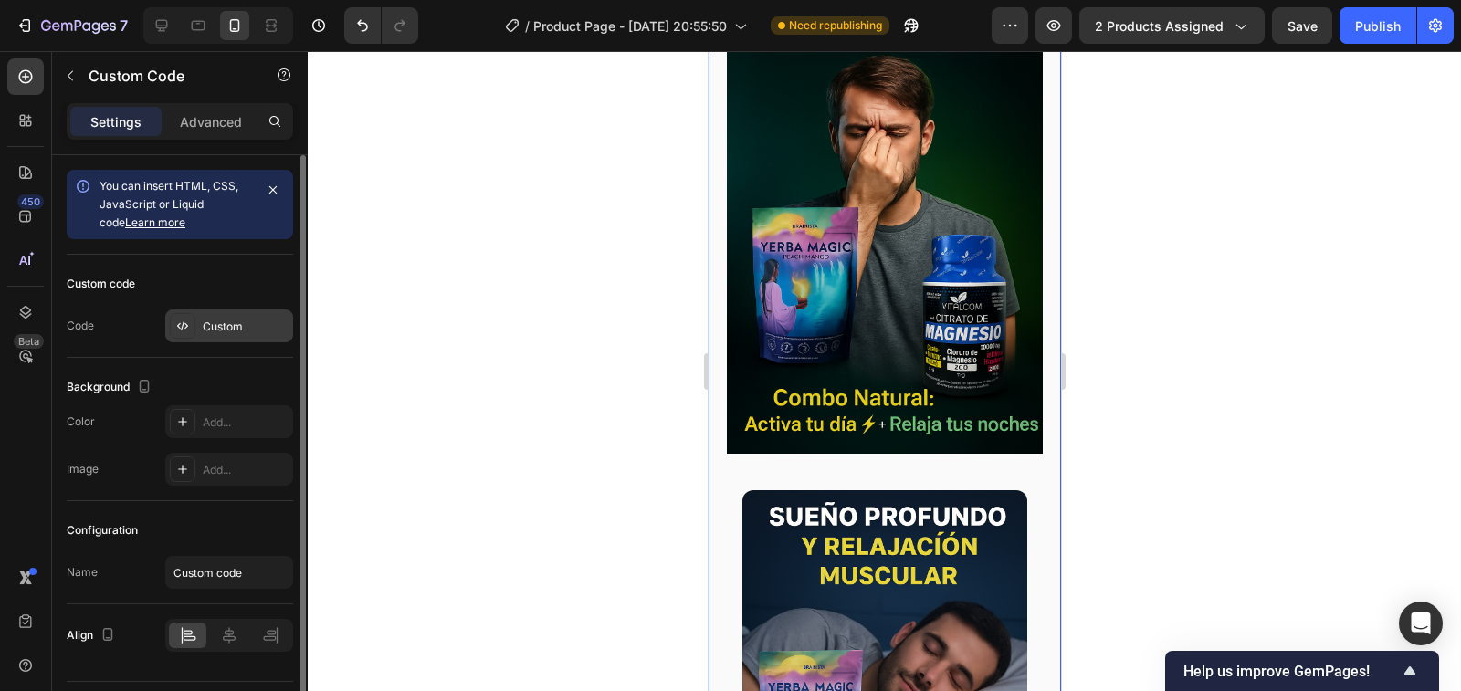
click at [223, 323] on div "Custom" at bounding box center [246, 327] width 86 height 16
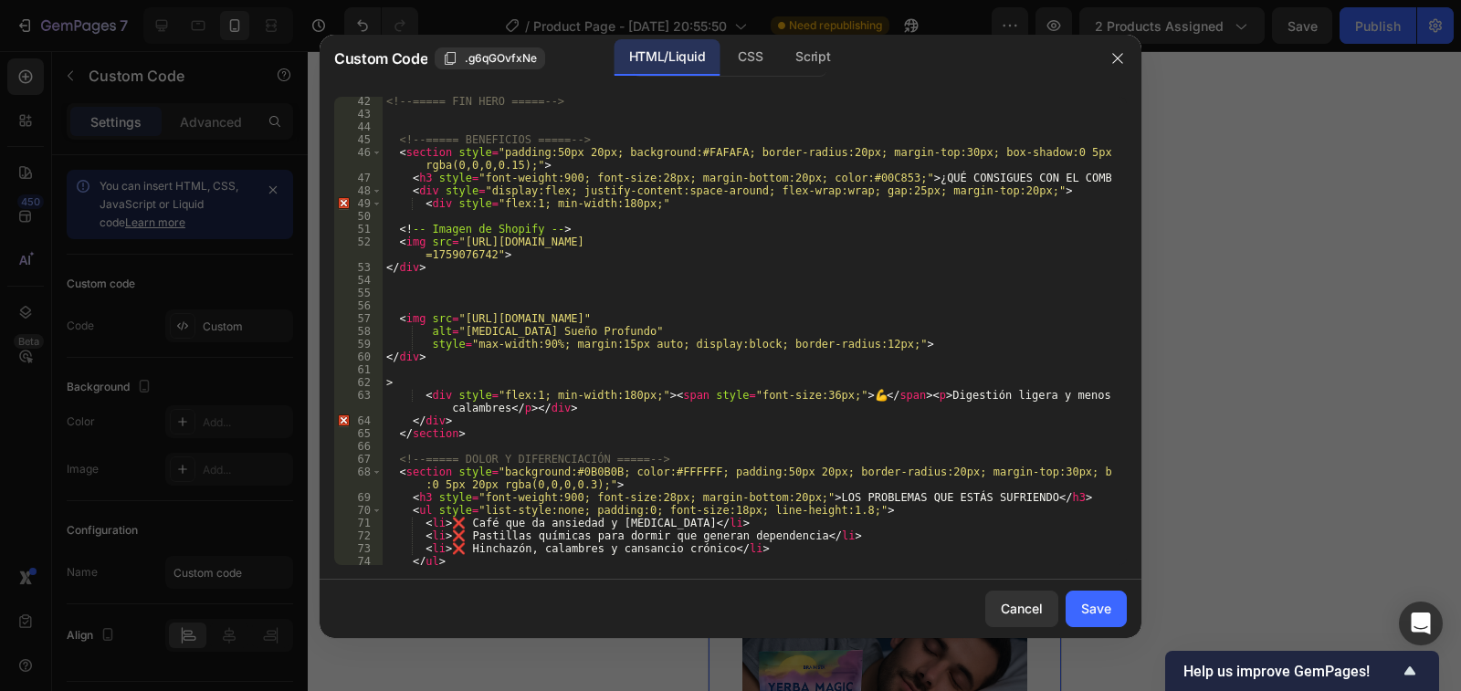
scroll to position [603, 0]
click at [1119, 62] on icon "button" at bounding box center [1118, 58] width 15 height 15
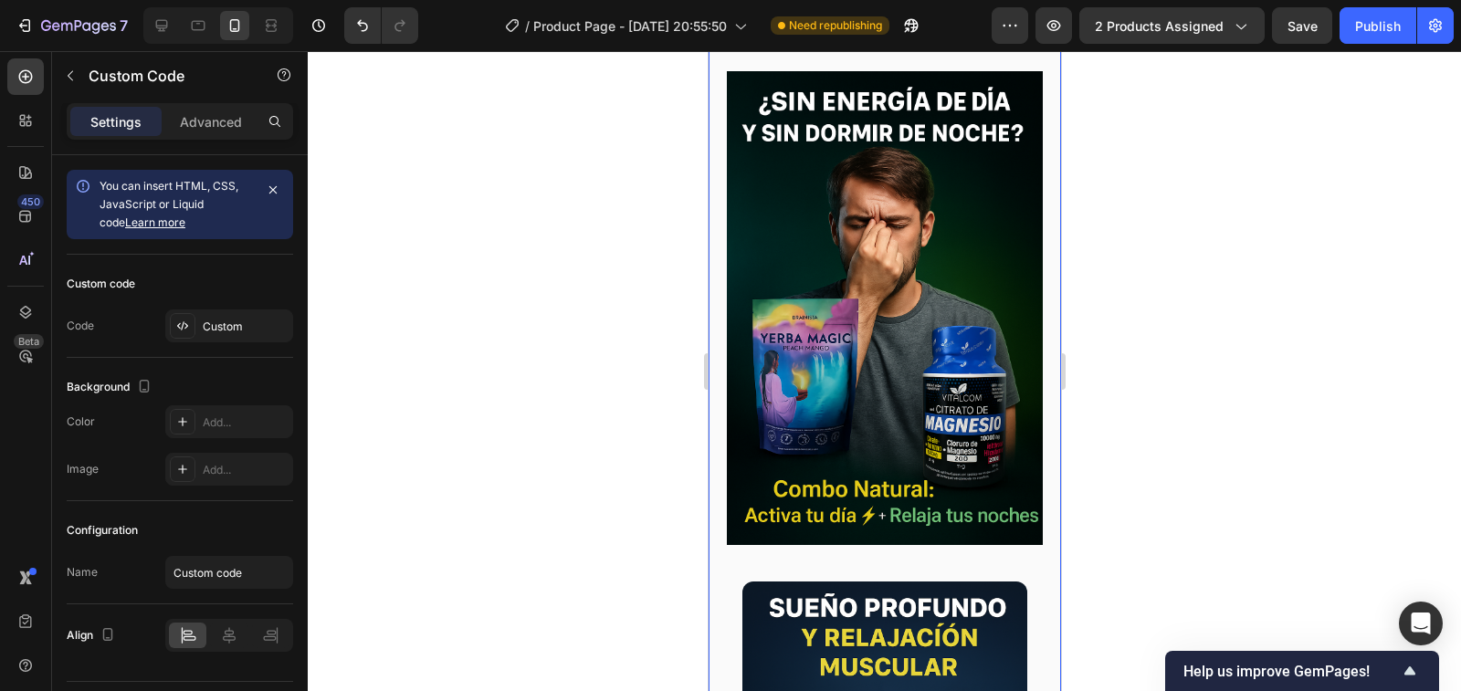
scroll to position [913, 0]
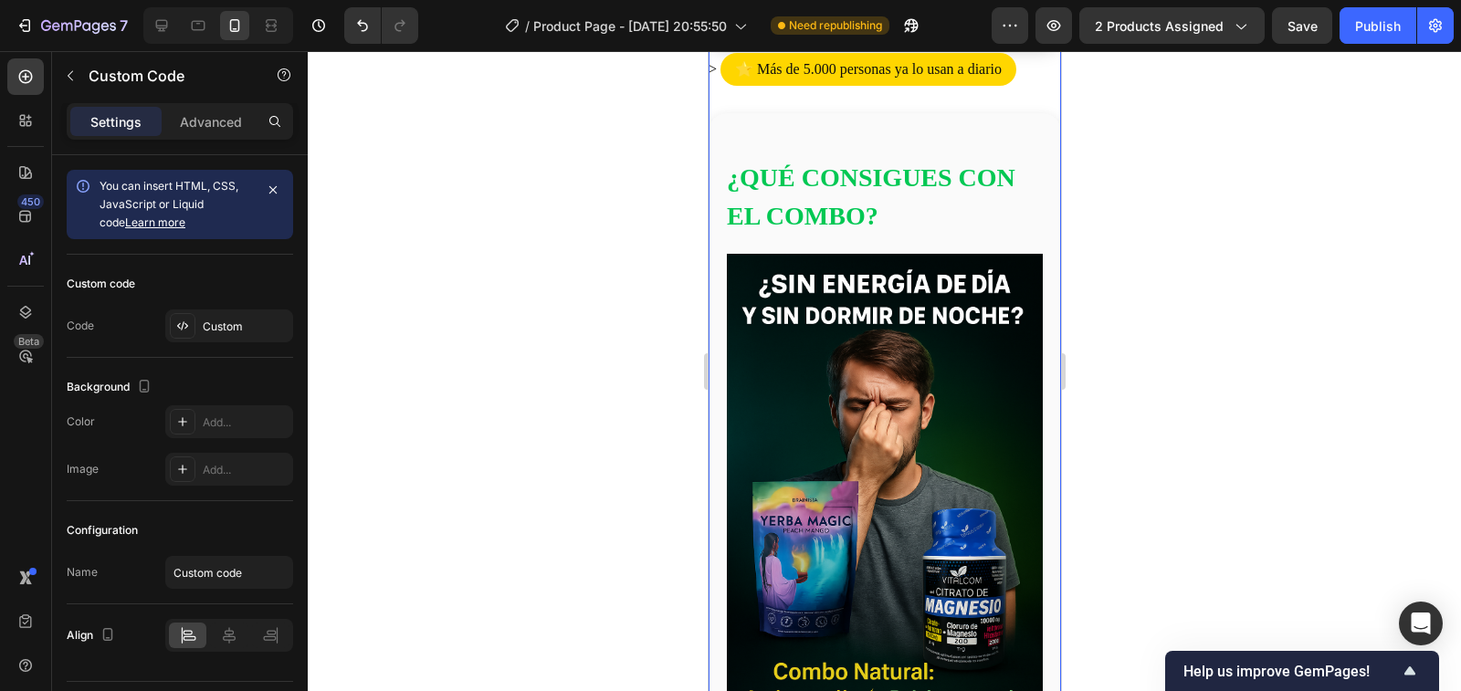
click at [848, 442] on img at bounding box center [884, 491] width 316 height 474
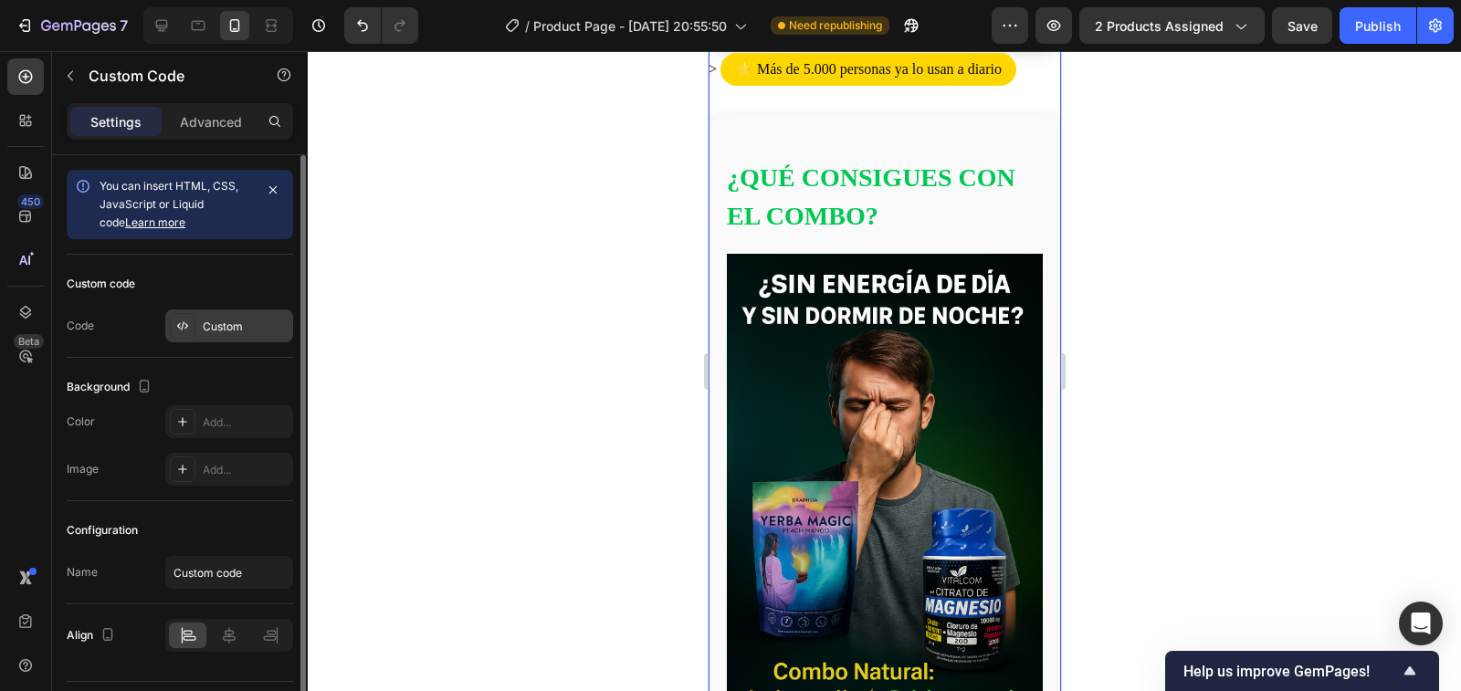
click at [229, 319] on div "Custom" at bounding box center [246, 327] width 86 height 16
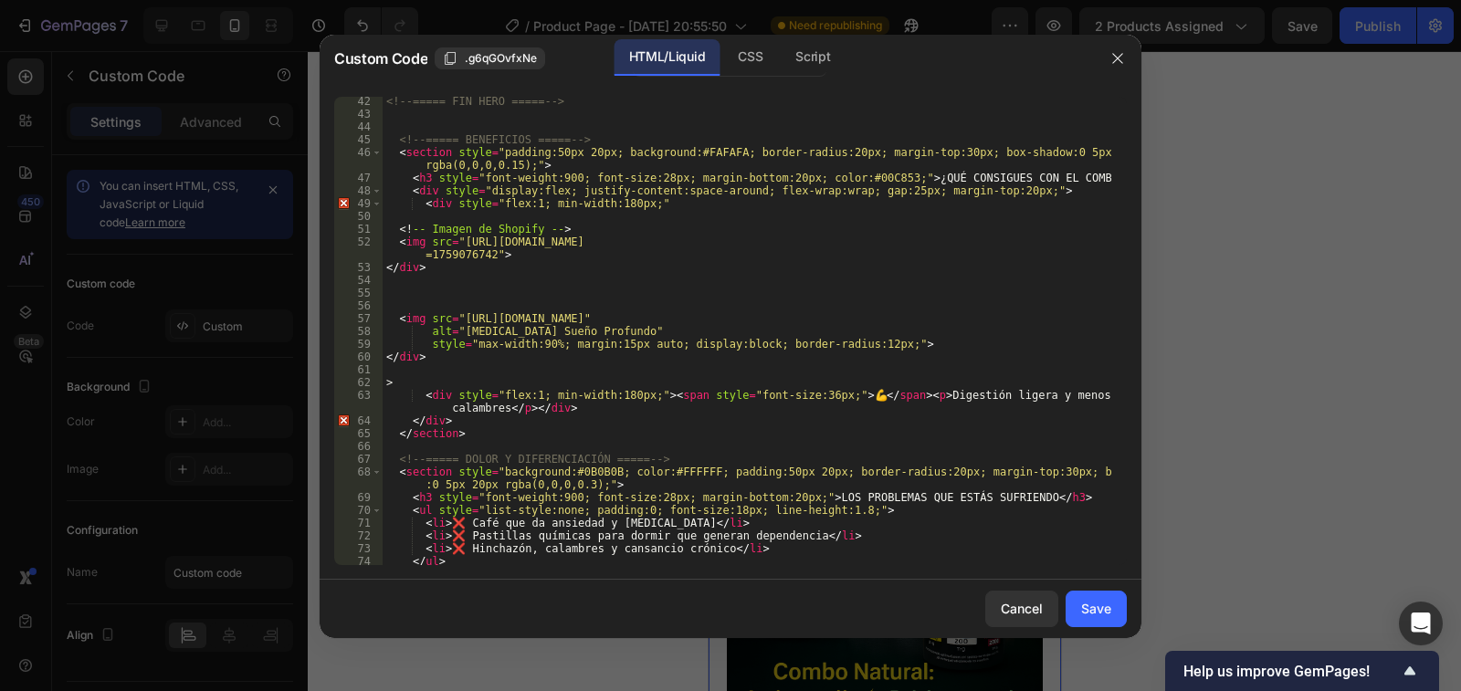
scroll to position [603, 0]
click at [461, 417] on div "<!-- ===== FIN HERO ===== --> <!-- ===== BENEFICIOS ===== --> < section style =…" at bounding box center [747, 348] width 729 height 507
drag, startPoint x: 461, startPoint y: 417, endPoint x: 441, endPoint y: 420, distance: 20.3
click at [441, 420] on div "<!-- ===== FIN HERO ===== --> <!-- ===== BENEFICIOS ===== --> < section style =…" at bounding box center [747, 348] width 729 height 507
paste textarea
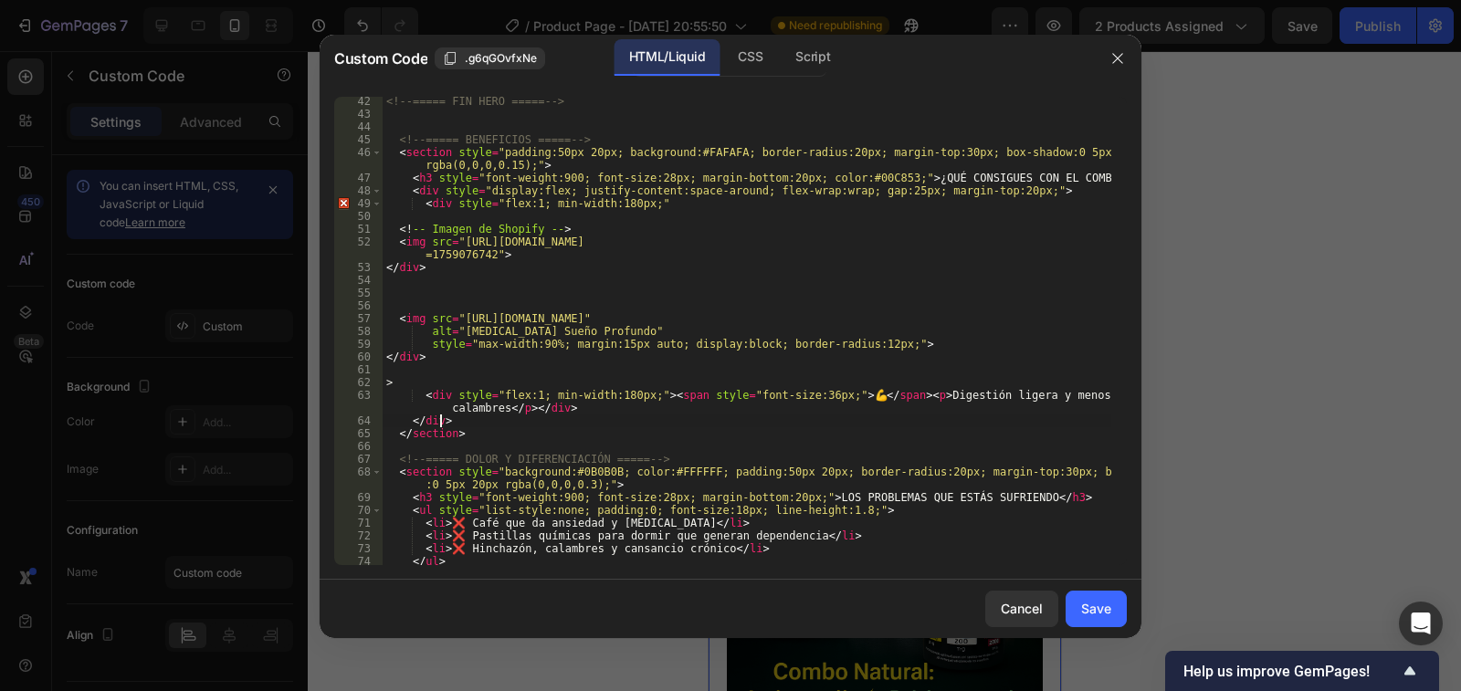
type textarea ">"
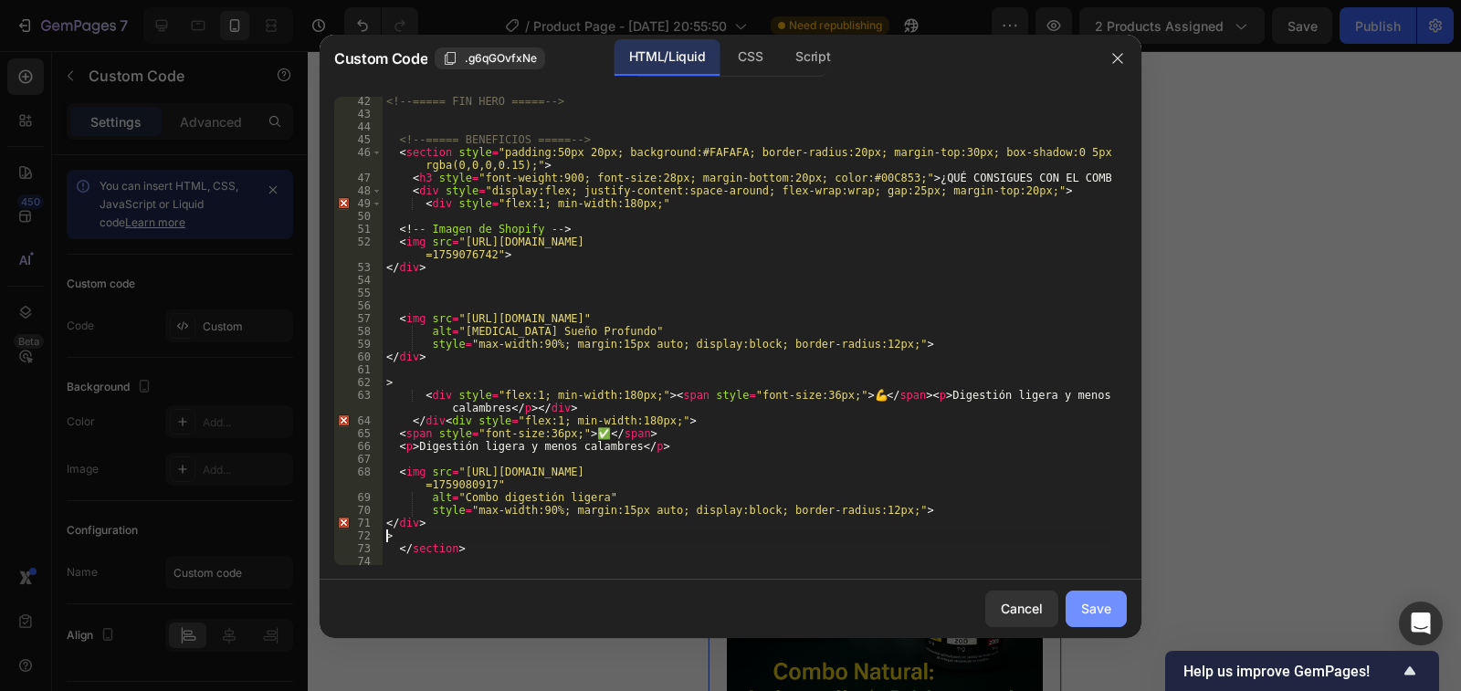
click at [1099, 607] on div "Save" at bounding box center [1096, 608] width 30 height 19
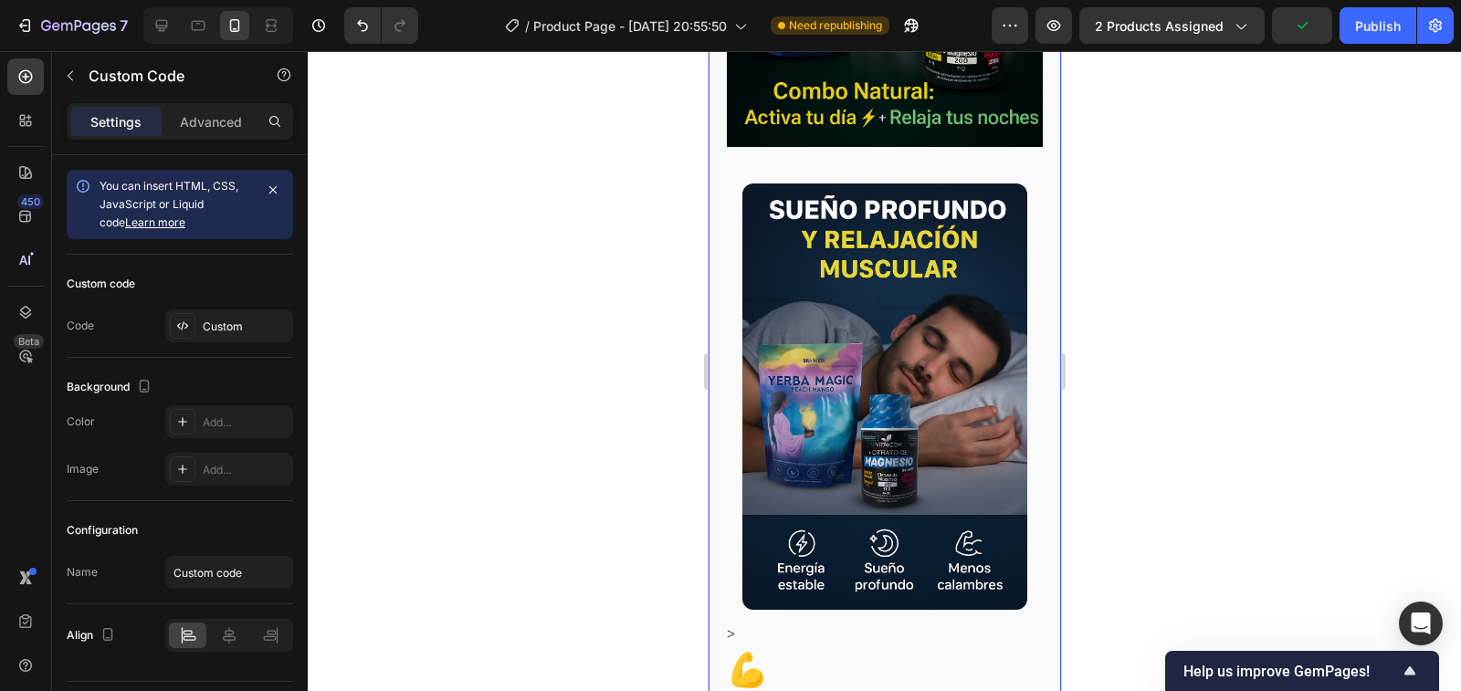
scroll to position [1644, 0]
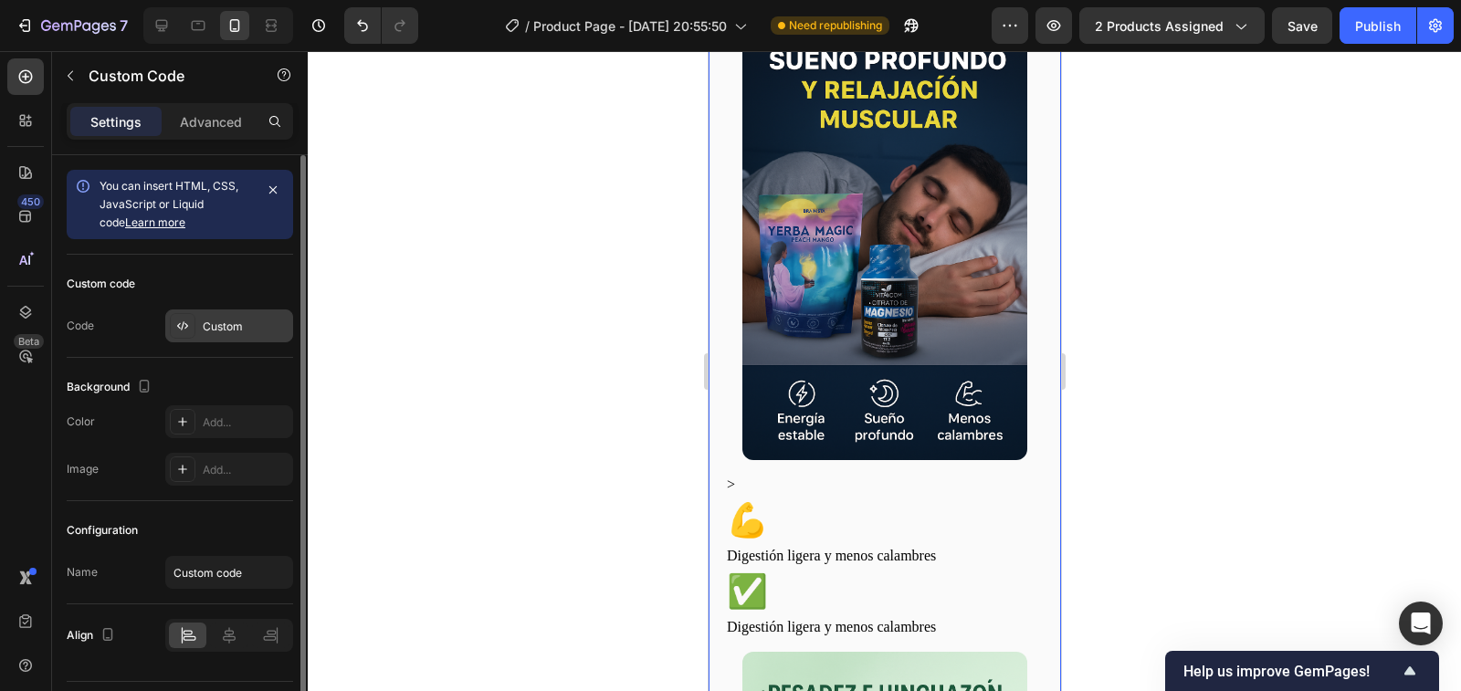
click at [249, 332] on div "Custom" at bounding box center [246, 327] width 86 height 16
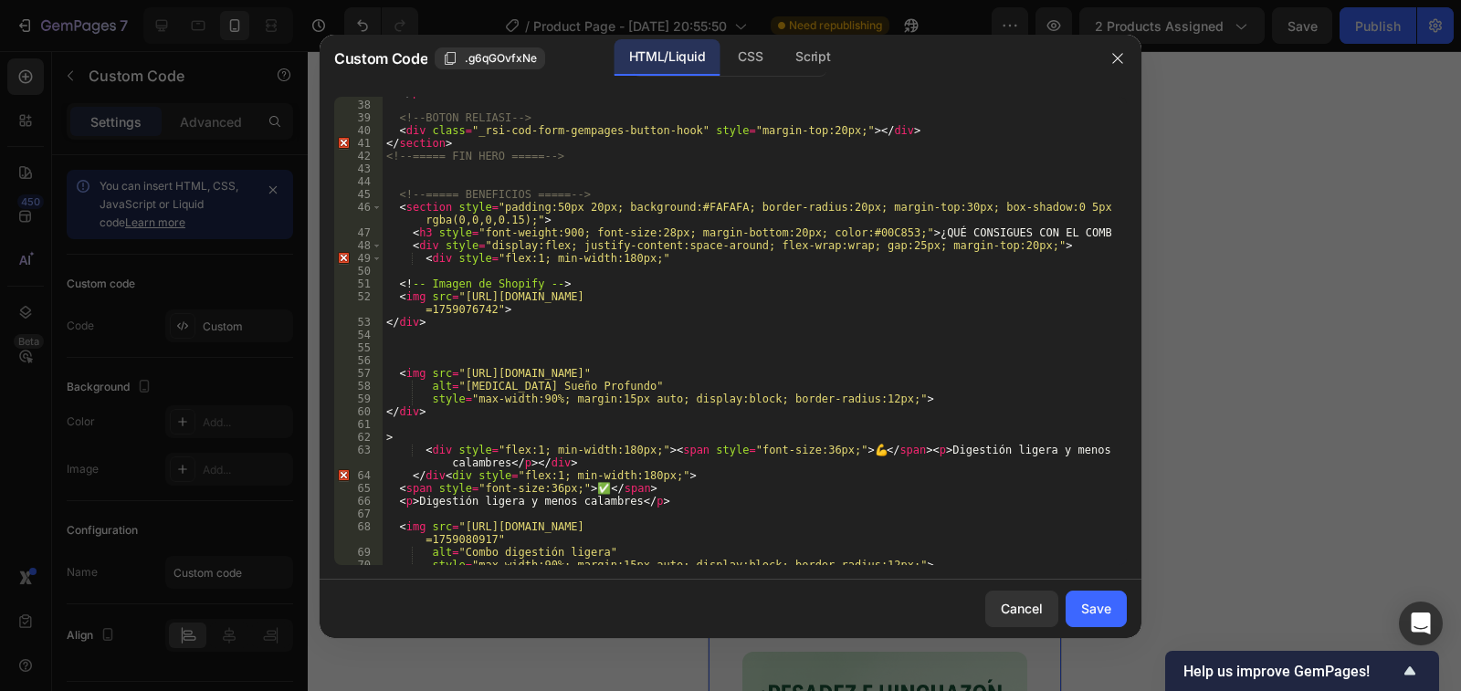
scroll to position [548, 0]
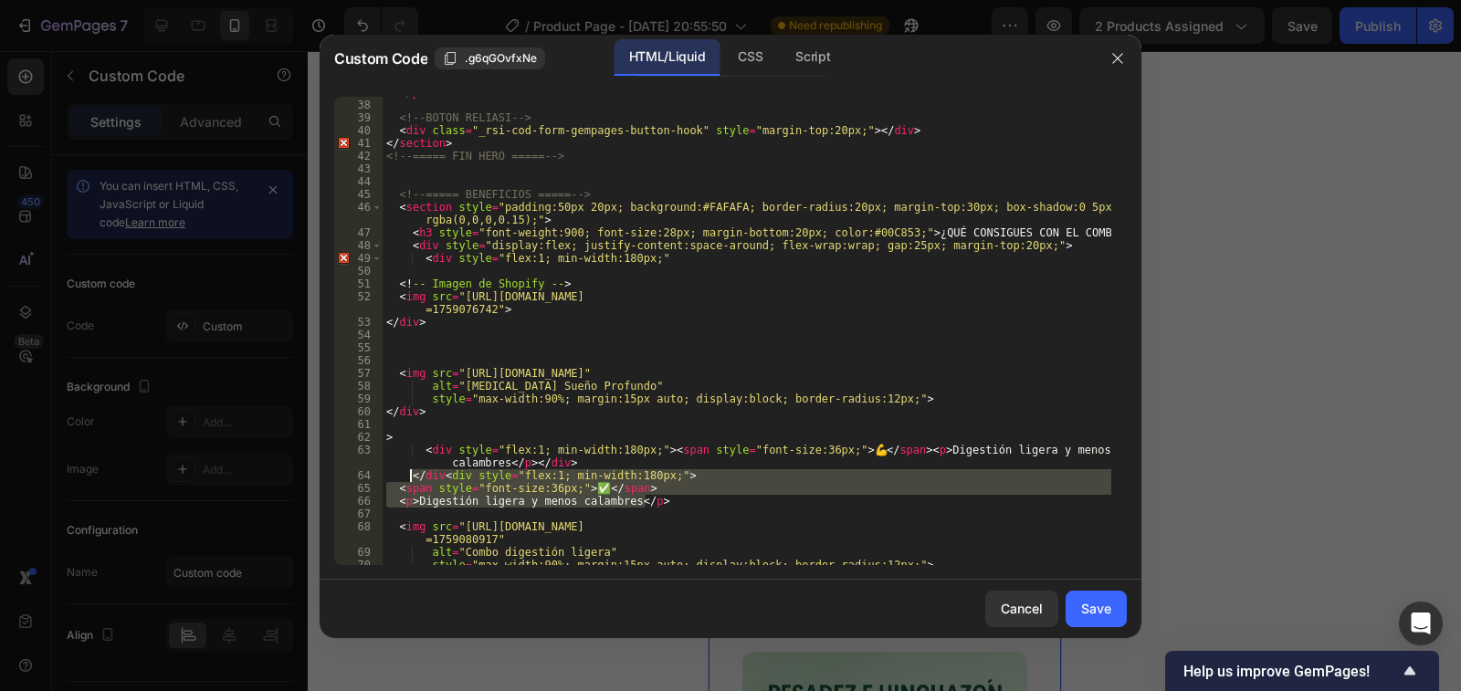
drag, startPoint x: 646, startPoint y: 502, endPoint x: 412, endPoint y: 480, distance: 234.9
click at [412, 480] on div "</ p > <!-- BOTON RELIASI --> < div class = "_rsi-cod-form-gempages-button-hook…" at bounding box center [747, 333] width 729 height 494
type textarea "</div<div style="flex:1; min-width:180px;"> <span style="font-size:36px;">✅</sp…"
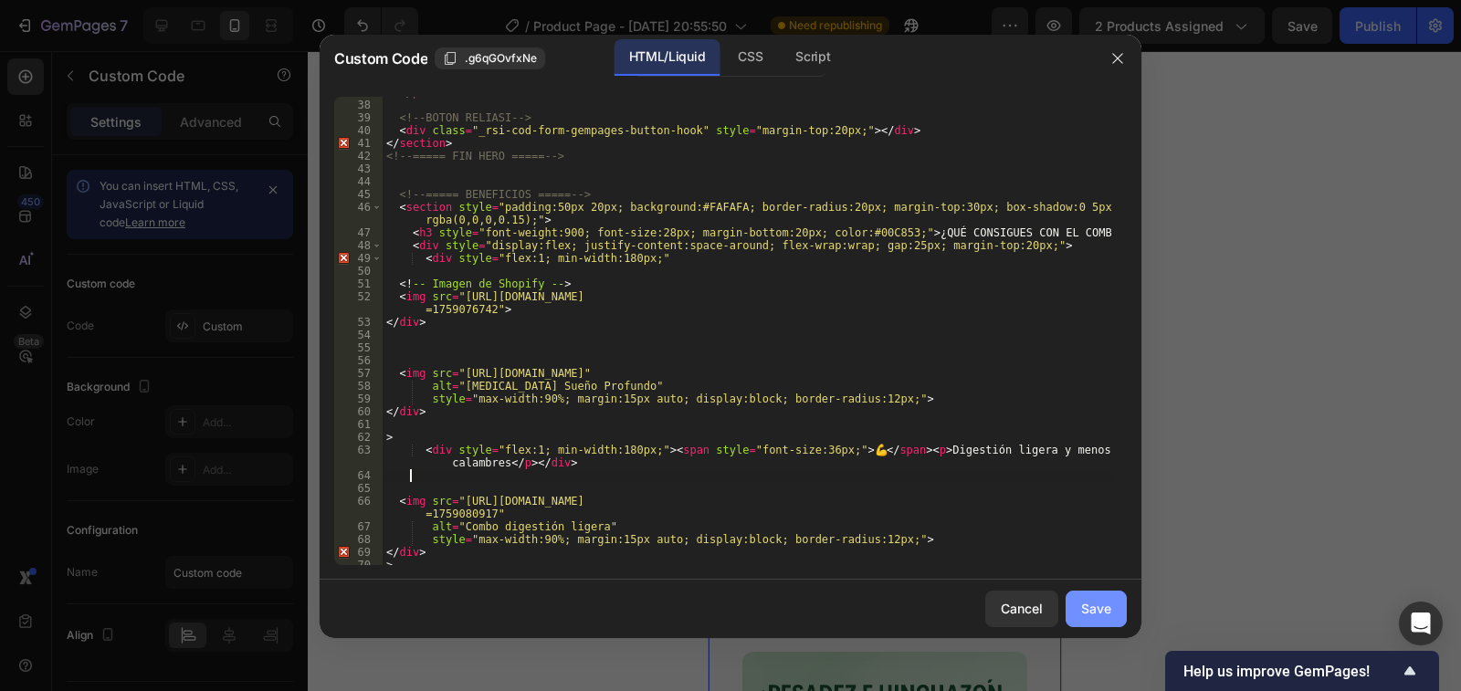
click at [1081, 607] on div "Save" at bounding box center [1096, 608] width 30 height 19
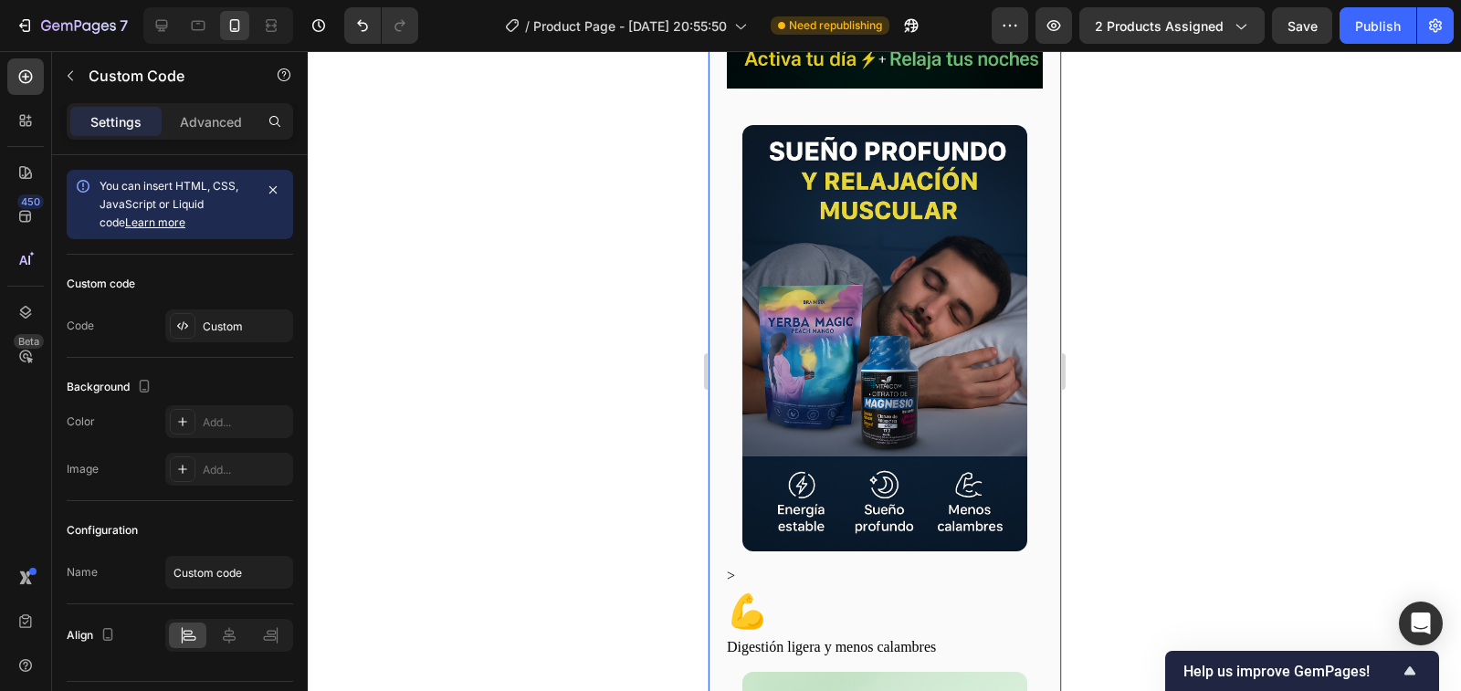
scroll to position [1279, 0]
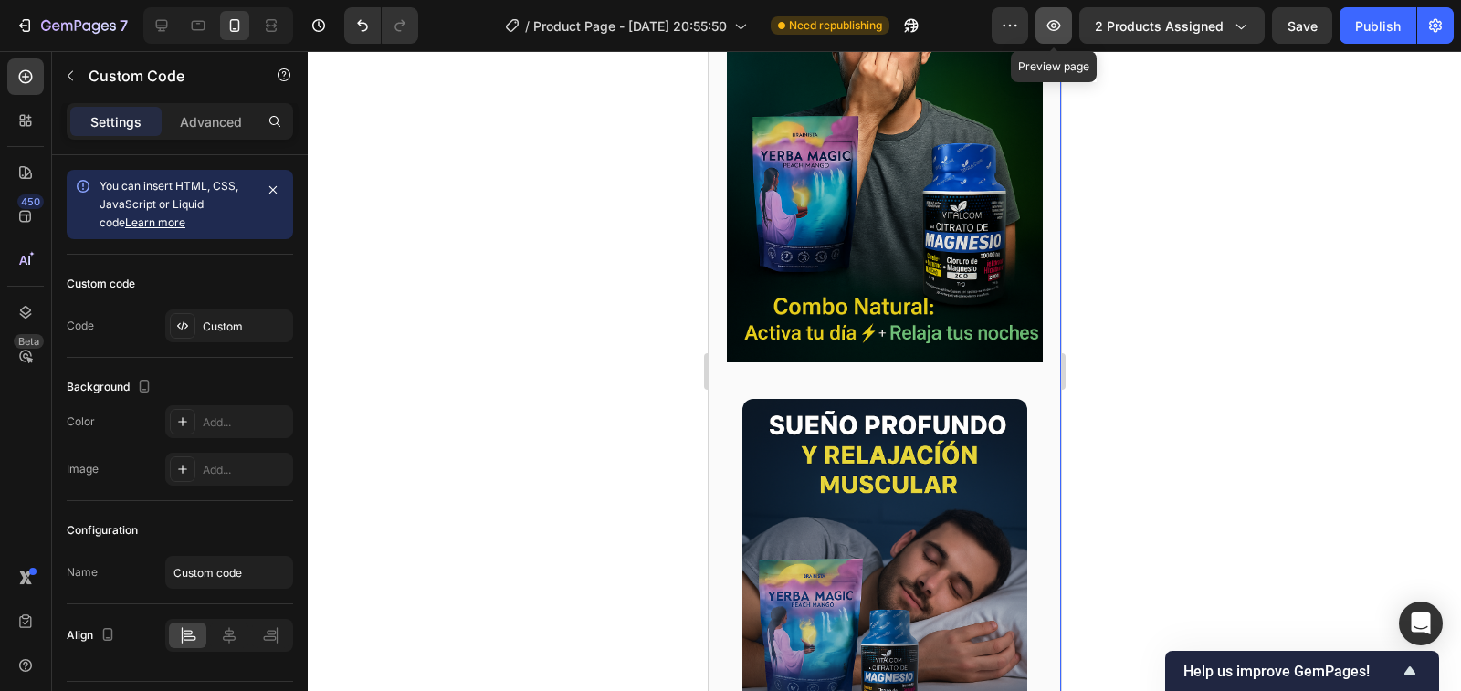
click at [1052, 23] on icon "button" at bounding box center [1054, 25] width 18 height 18
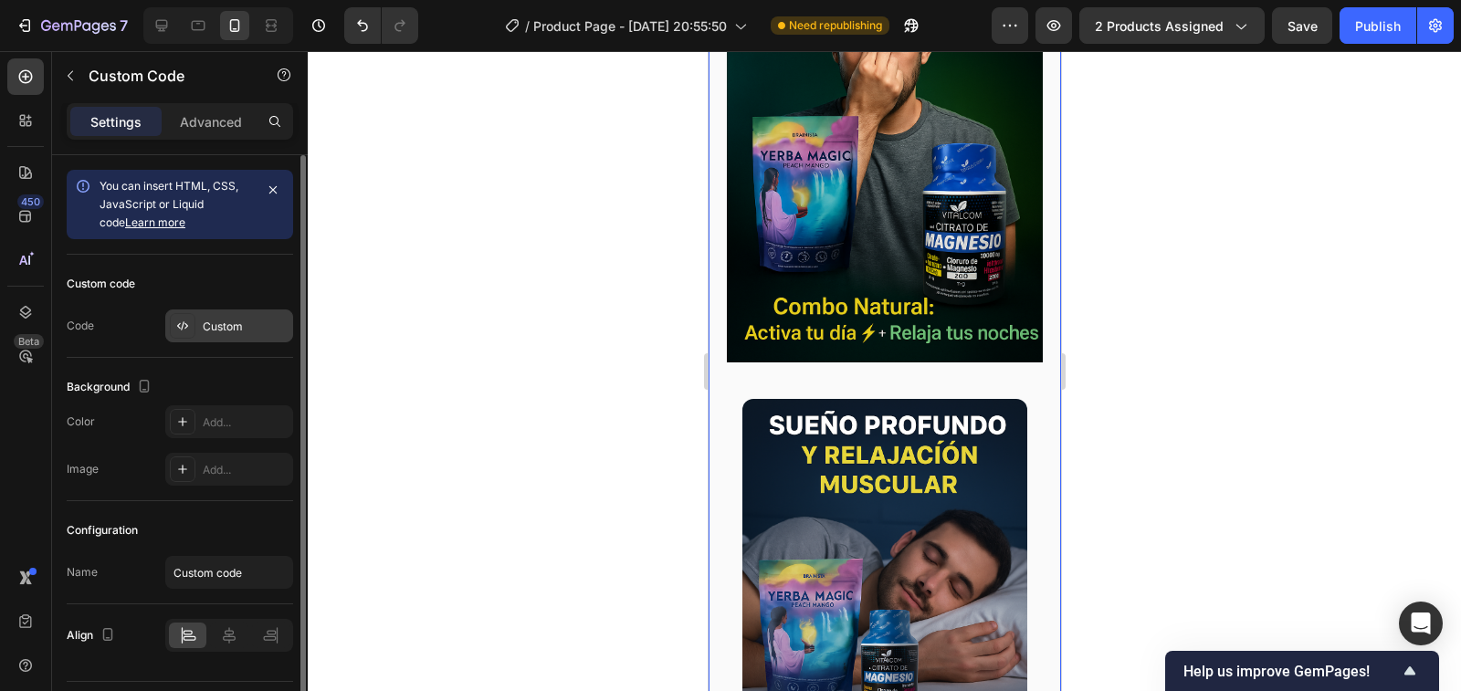
click at [248, 323] on div "Custom" at bounding box center [246, 327] width 86 height 16
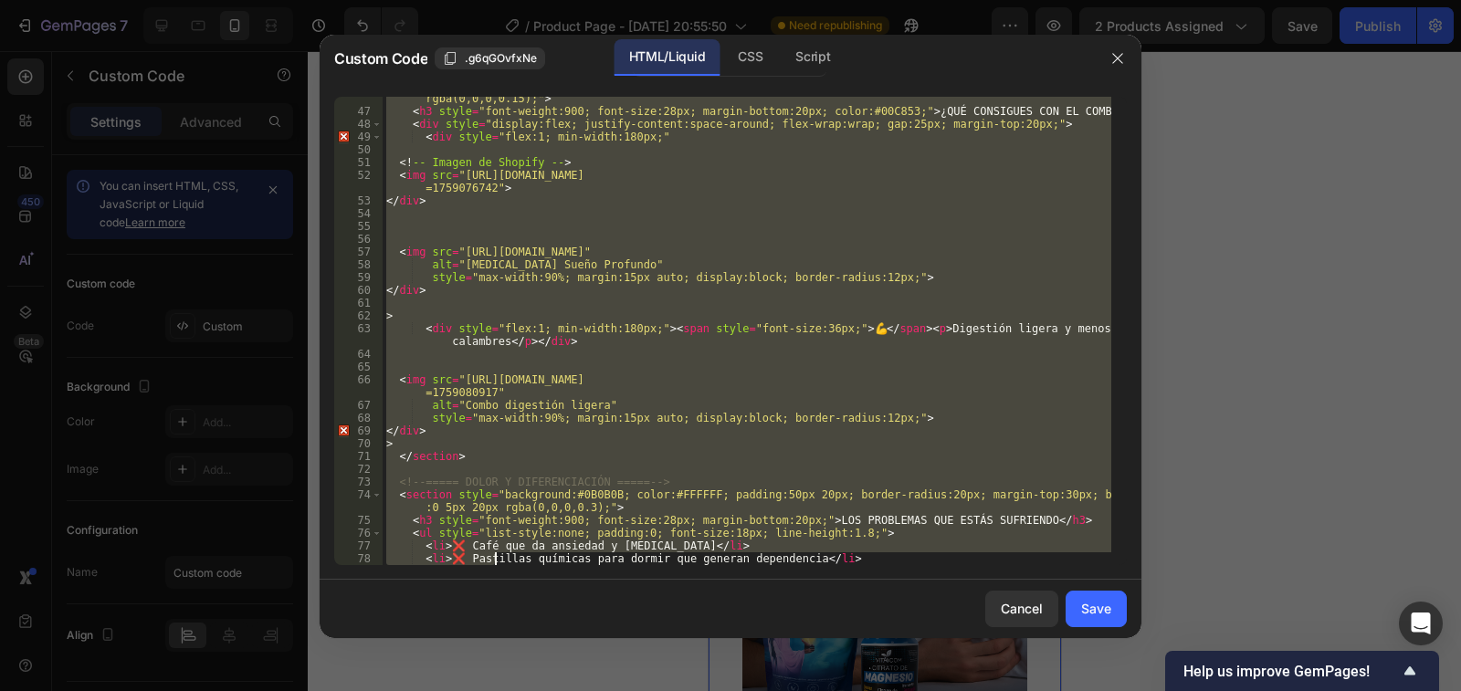
scroll to position [670, 0]
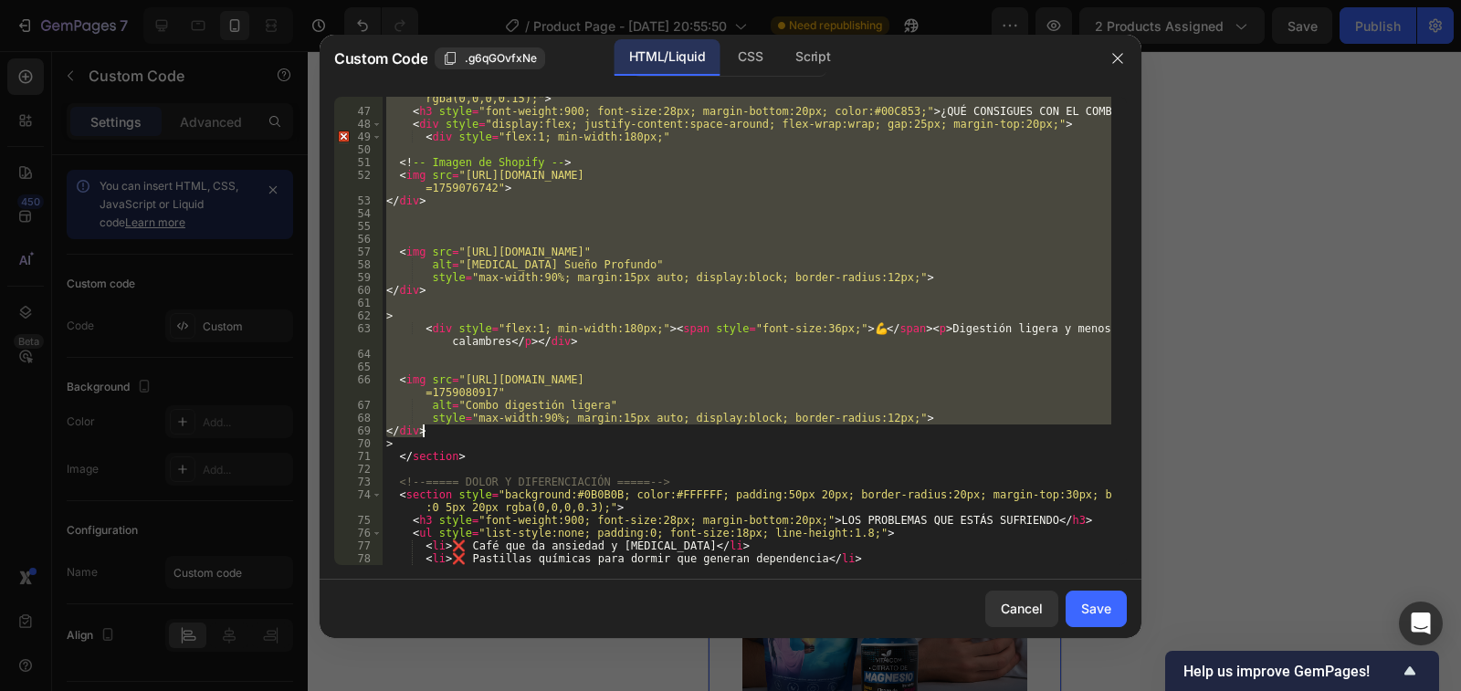
drag, startPoint x: 398, startPoint y: 251, endPoint x: 530, endPoint y: 431, distance: 222.9
click at [530, 431] on div "< section style = "padding:50px 20px; background:#FAFAFA; border-radius:20px; m…" at bounding box center [747, 332] width 729 height 507
type textarea "style="max-width:90%; margin:15px auto; display:block; border-radius:12px;"> </…"
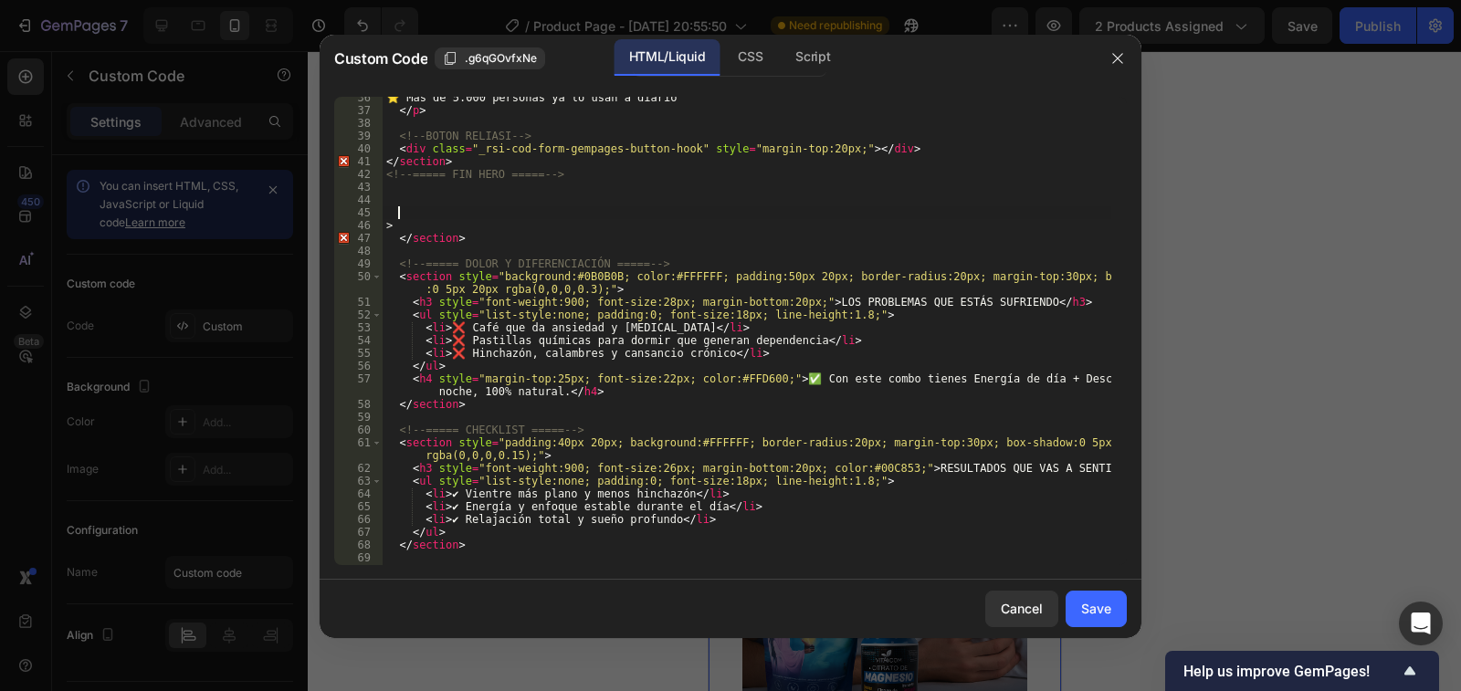
scroll to position [530, 0]
paste textarea
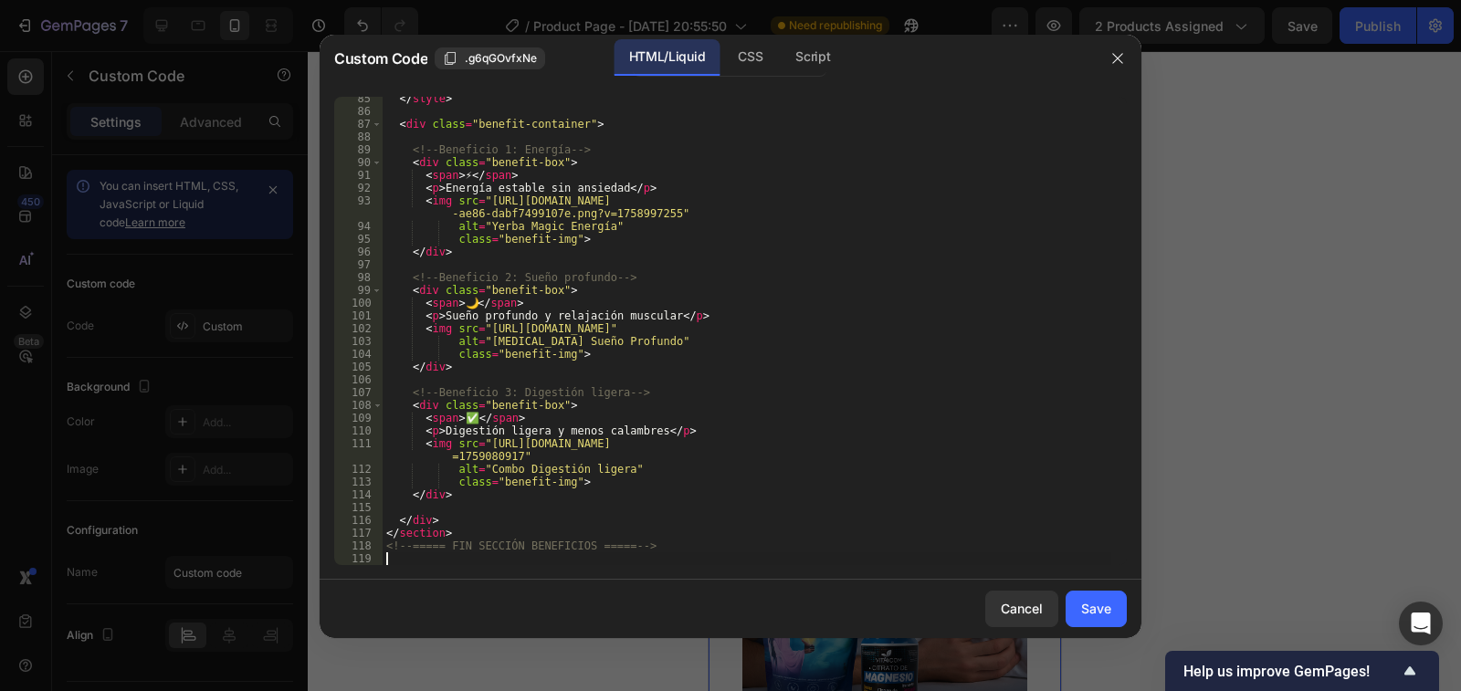
scroll to position [1168, 0]
click at [1108, 617] on div "Save" at bounding box center [1096, 608] width 30 height 19
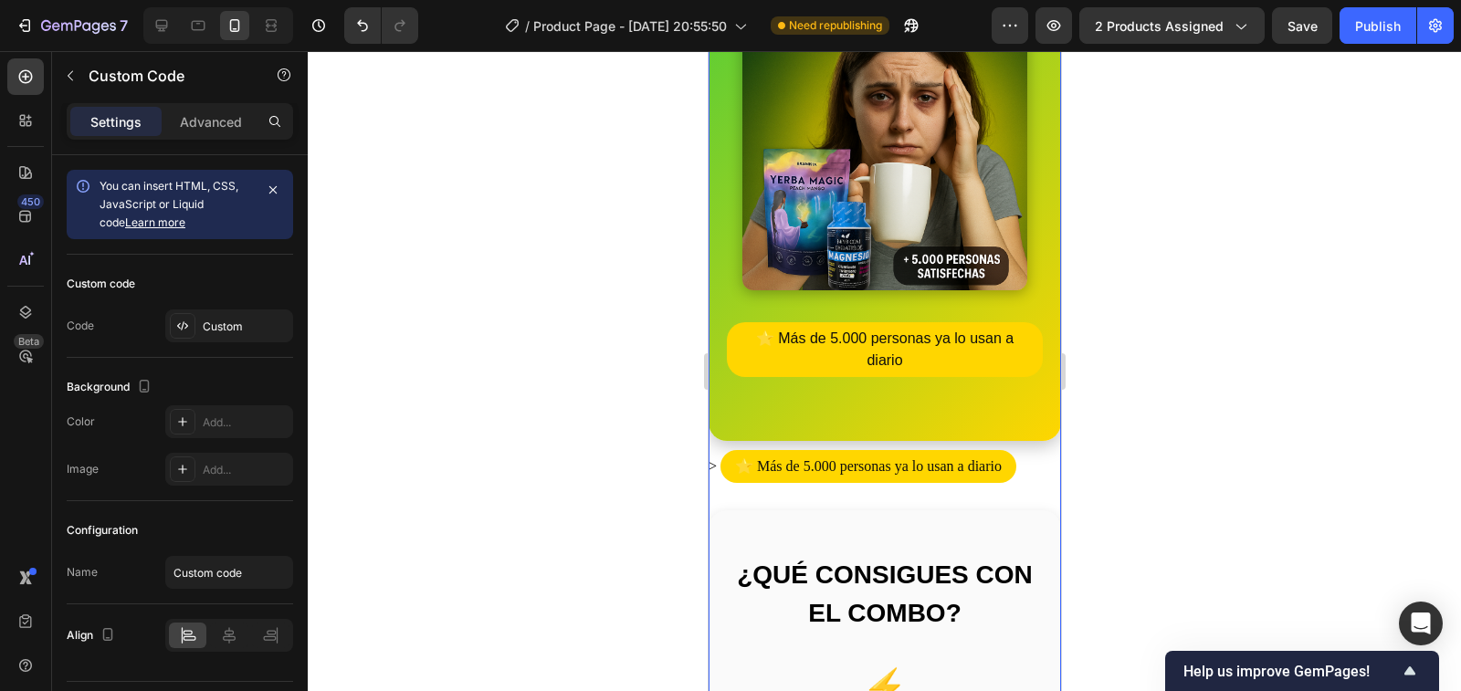
scroll to position [365, 0]
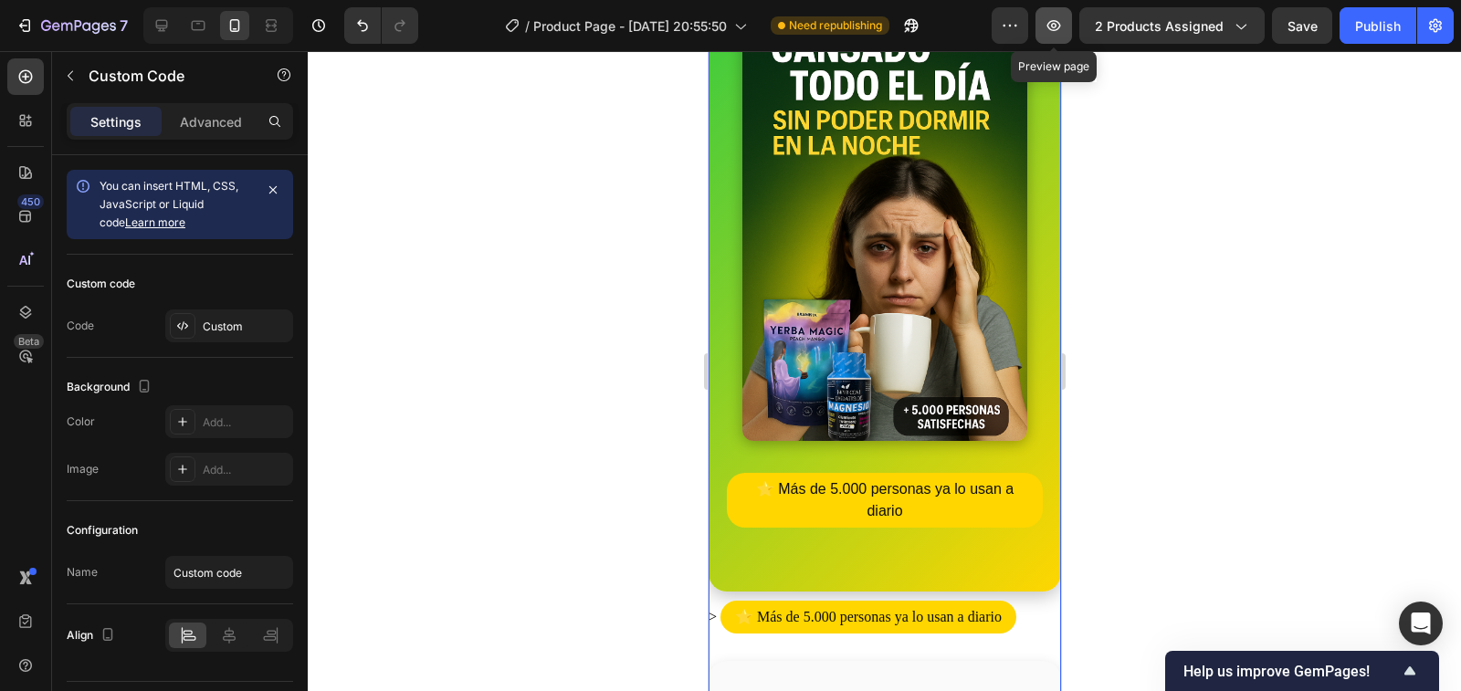
click at [1056, 27] on icon "button" at bounding box center [1053, 25] width 5 height 5
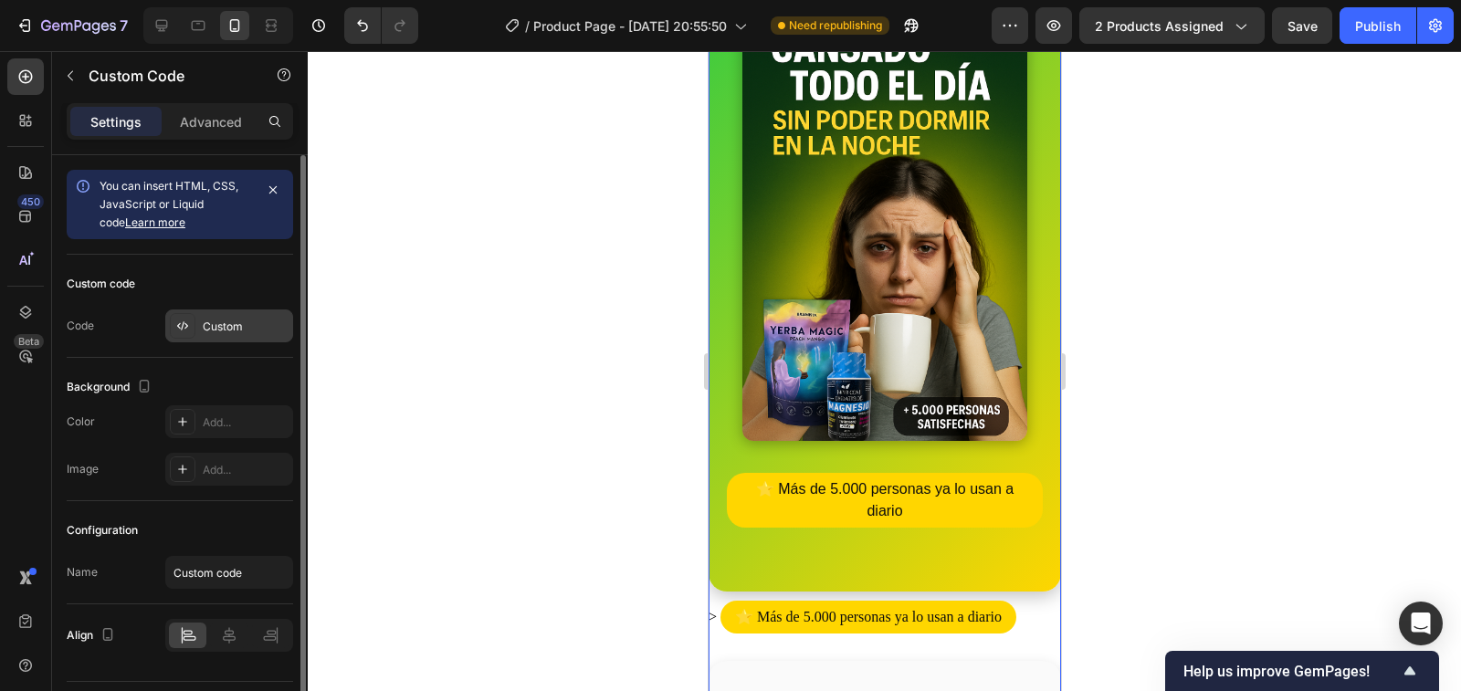
click at [232, 332] on div "Custom" at bounding box center [246, 327] width 86 height 16
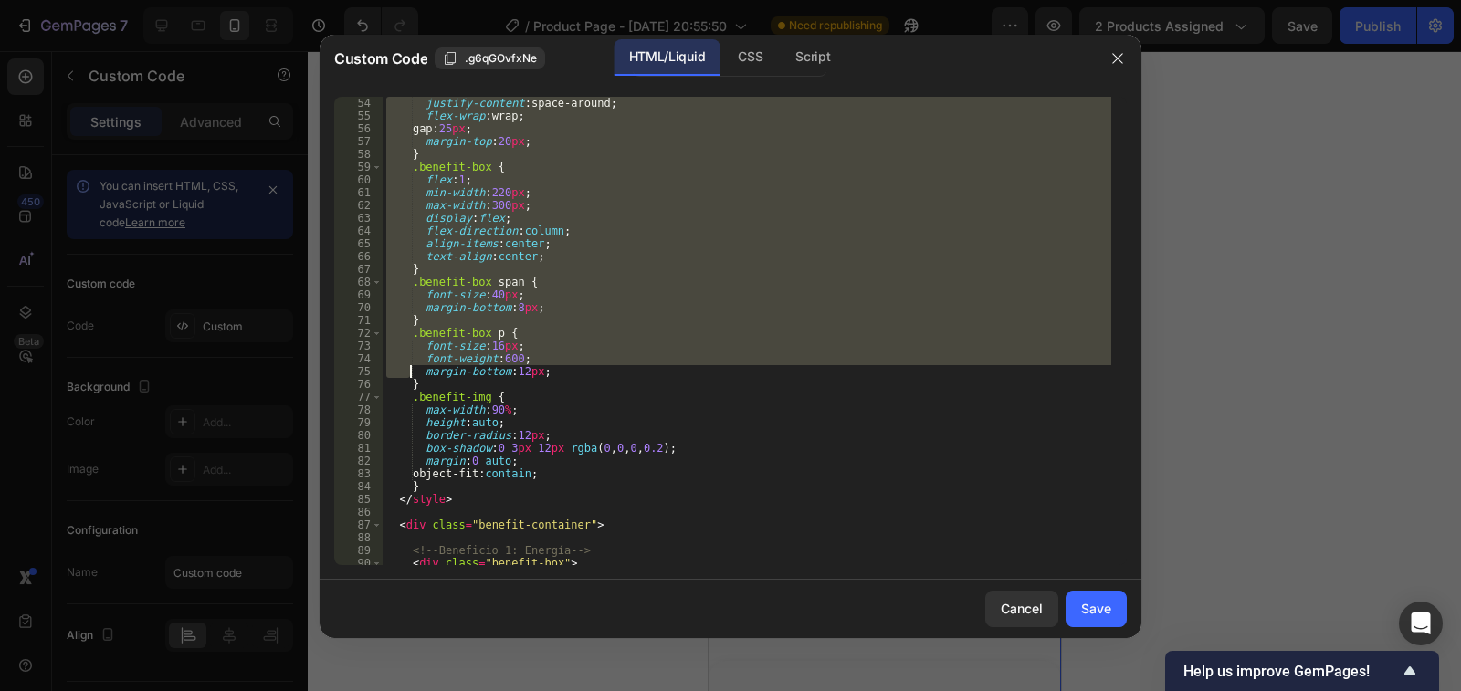
scroll to position [877, 0]
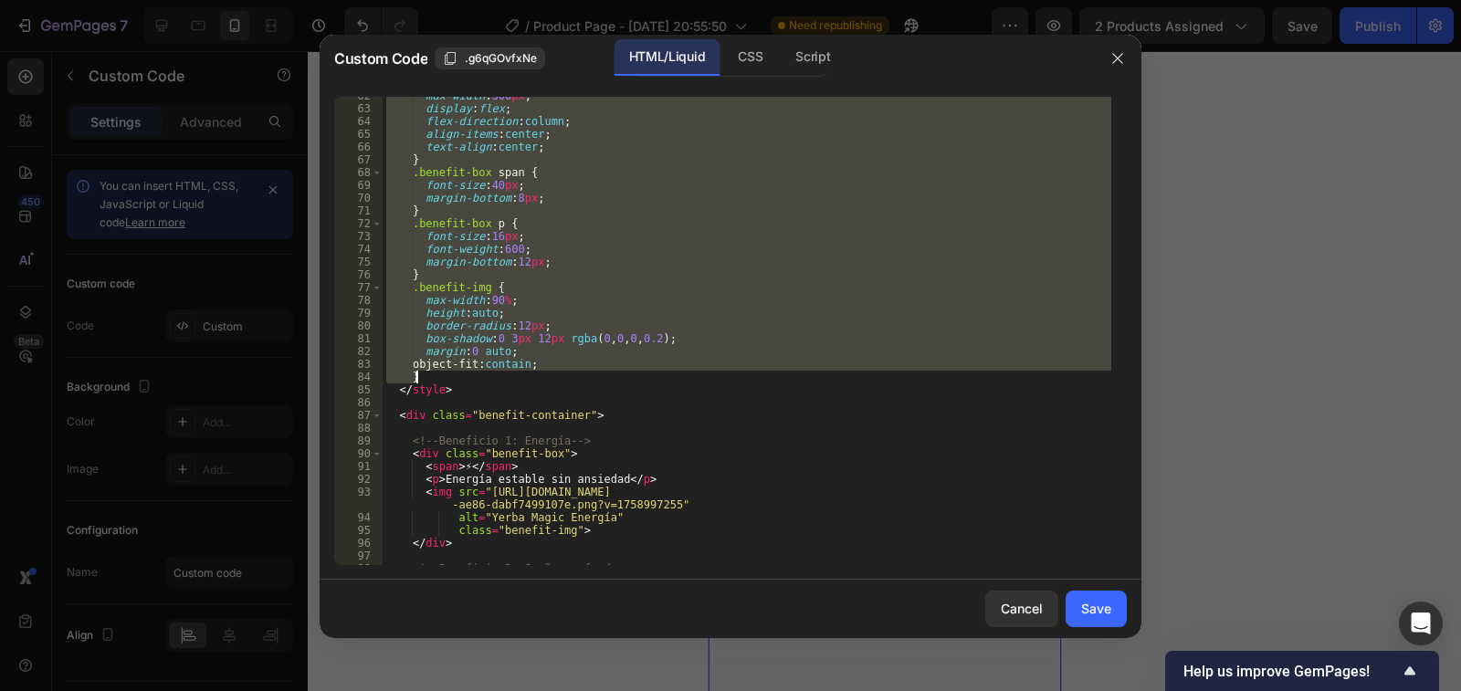
drag, startPoint x: 398, startPoint y: 308, endPoint x: 429, endPoint y: 373, distance: 71.9
click at [429, 373] on div "max-width : 300 px ; display : flex ; flex-direction : column ; align-items : c…" at bounding box center [747, 337] width 729 height 494
type textarea "object-fit:contain; }"
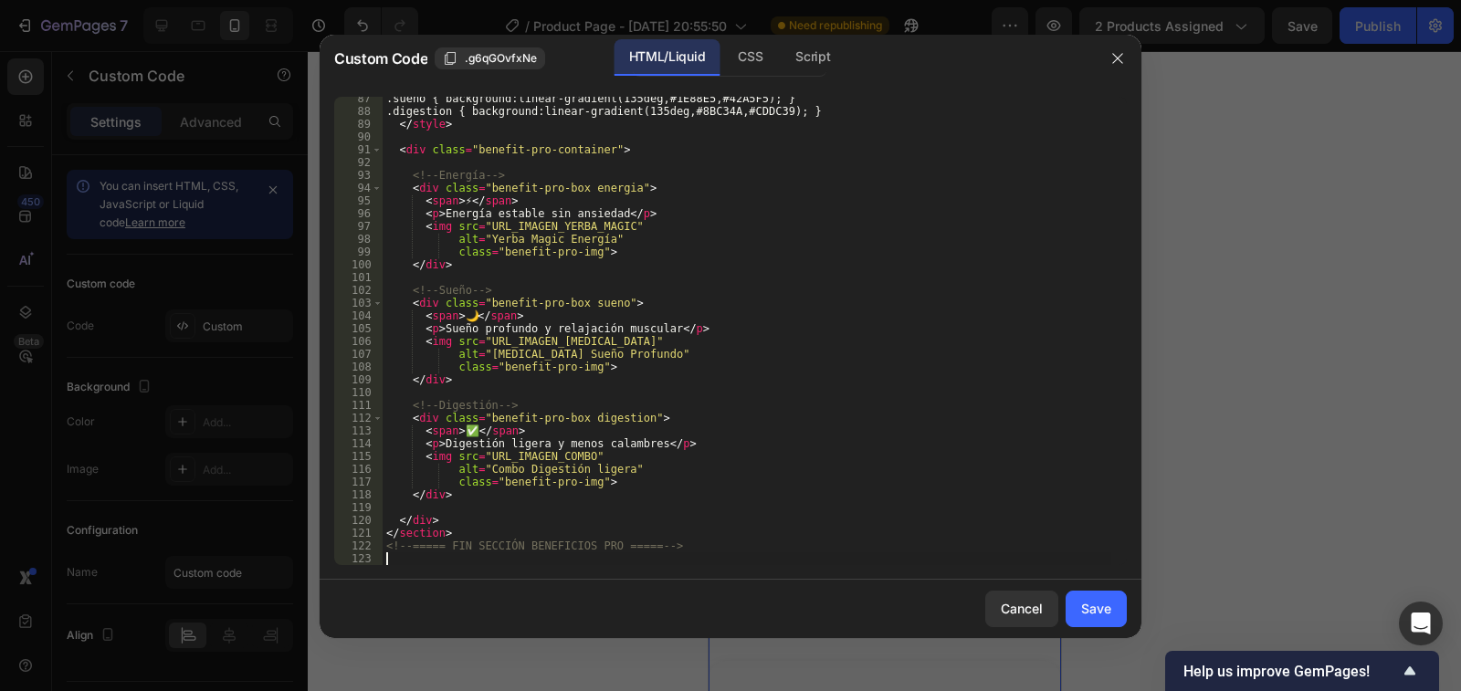
scroll to position [1194, 0]
click at [1102, 619] on button "Save" at bounding box center [1096, 609] width 61 height 37
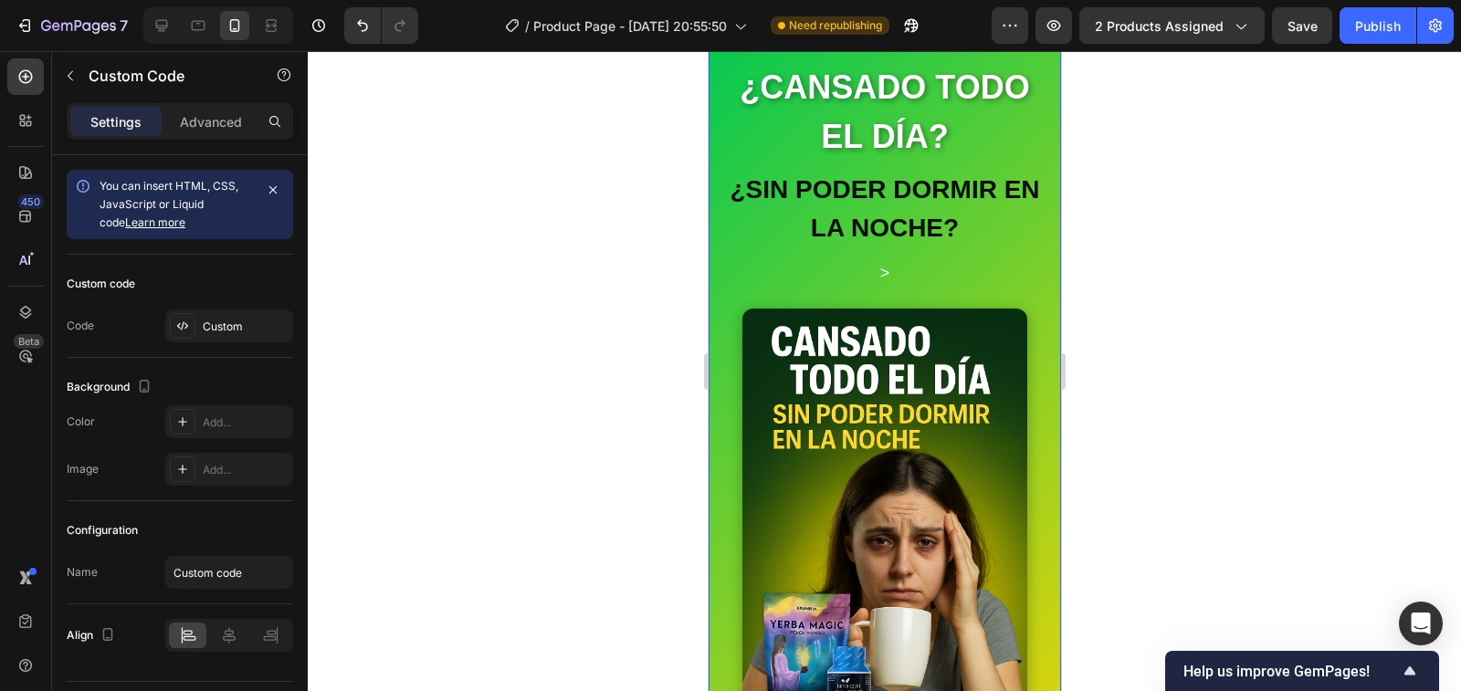
scroll to position [66, 0]
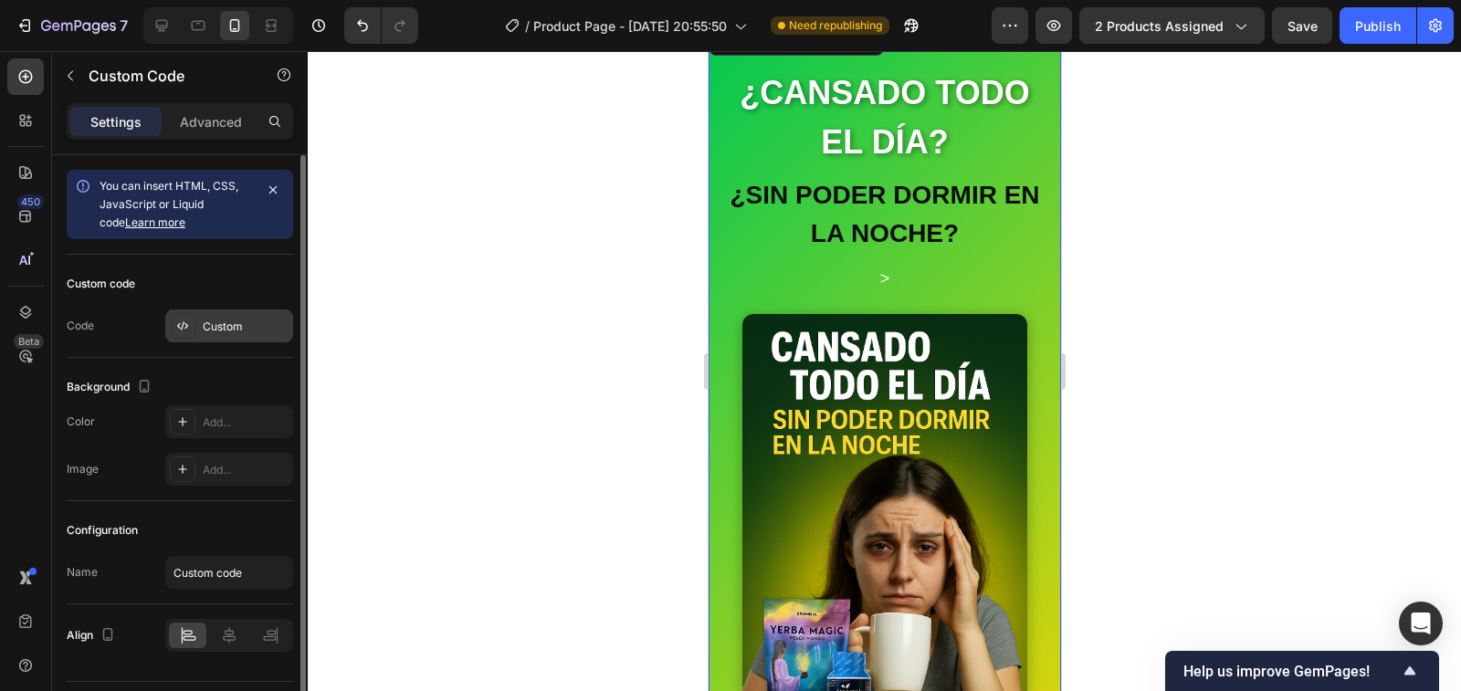
click at [232, 325] on div "Custom" at bounding box center [246, 327] width 86 height 16
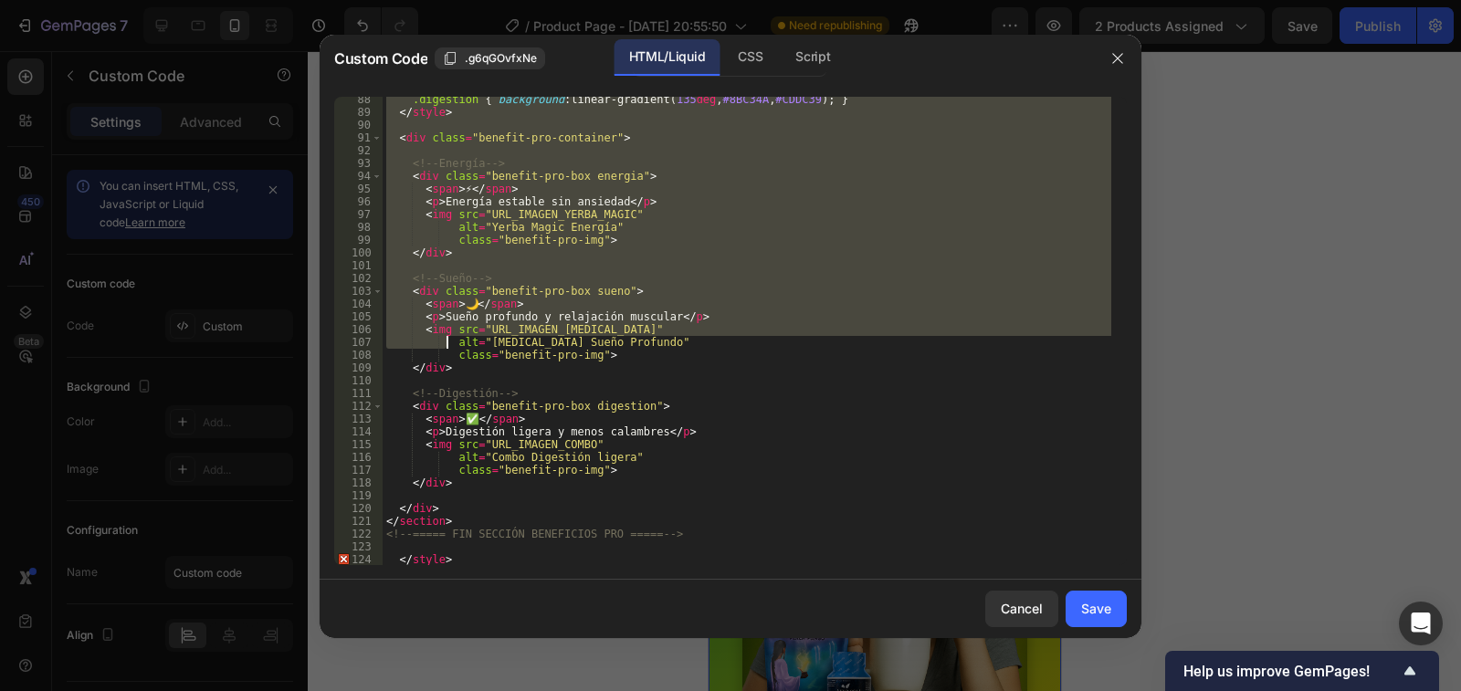
scroll to position [1206, 0]
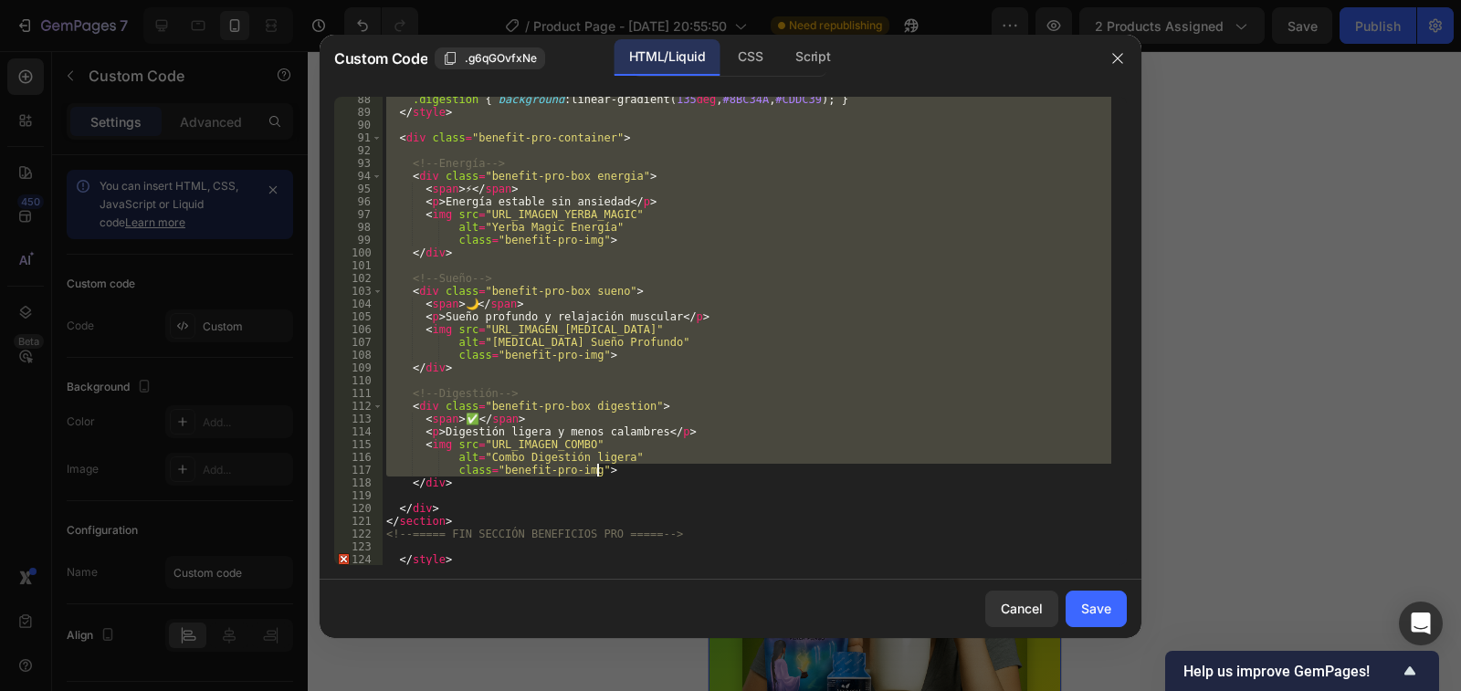
drag, startPoint x: 387, startPoint y: 178, endPoint x: 608, endPoint y: 472, distance: 367.9
click at [608, 472] on div ".digestion { background : linear-gradient( 135 deg , #8BC34A , #CDDC39 ) ; } </…" at bounding box center [747, 340] width 729 height 494
type textarea "alt="Combo Digestión ligera" class="benefit-pro-img">"
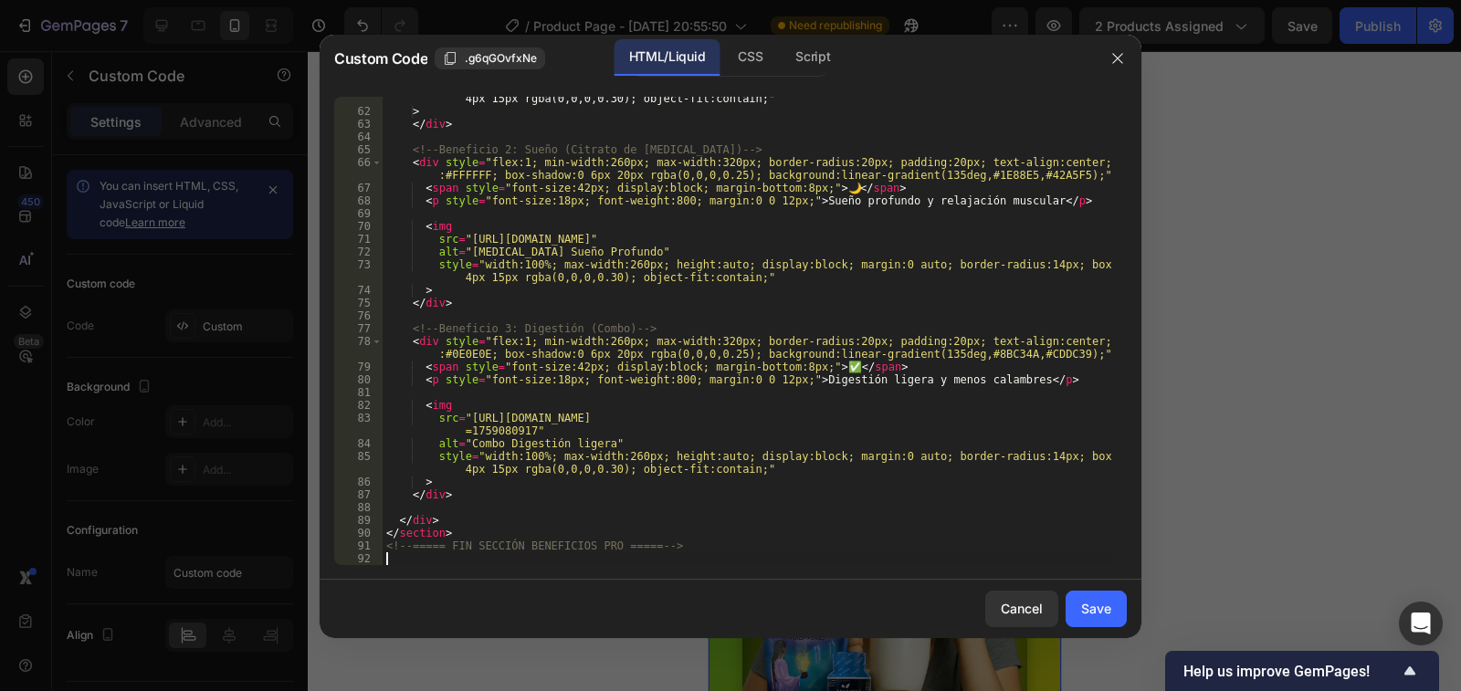
scroll to position [887, 0]
click at [1091, 607] on div "Save" at bounding box center [1096, 608] width 30 height 19
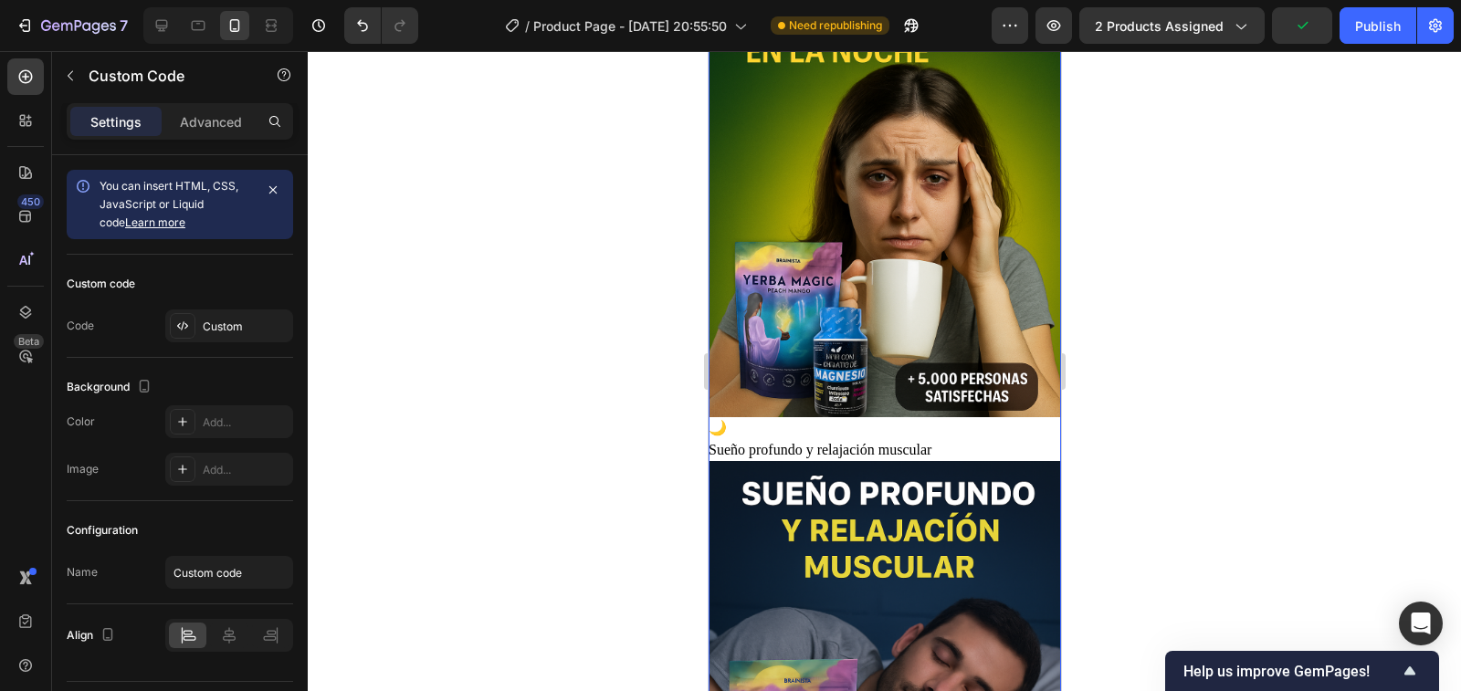
scroll to position [2349, 0]
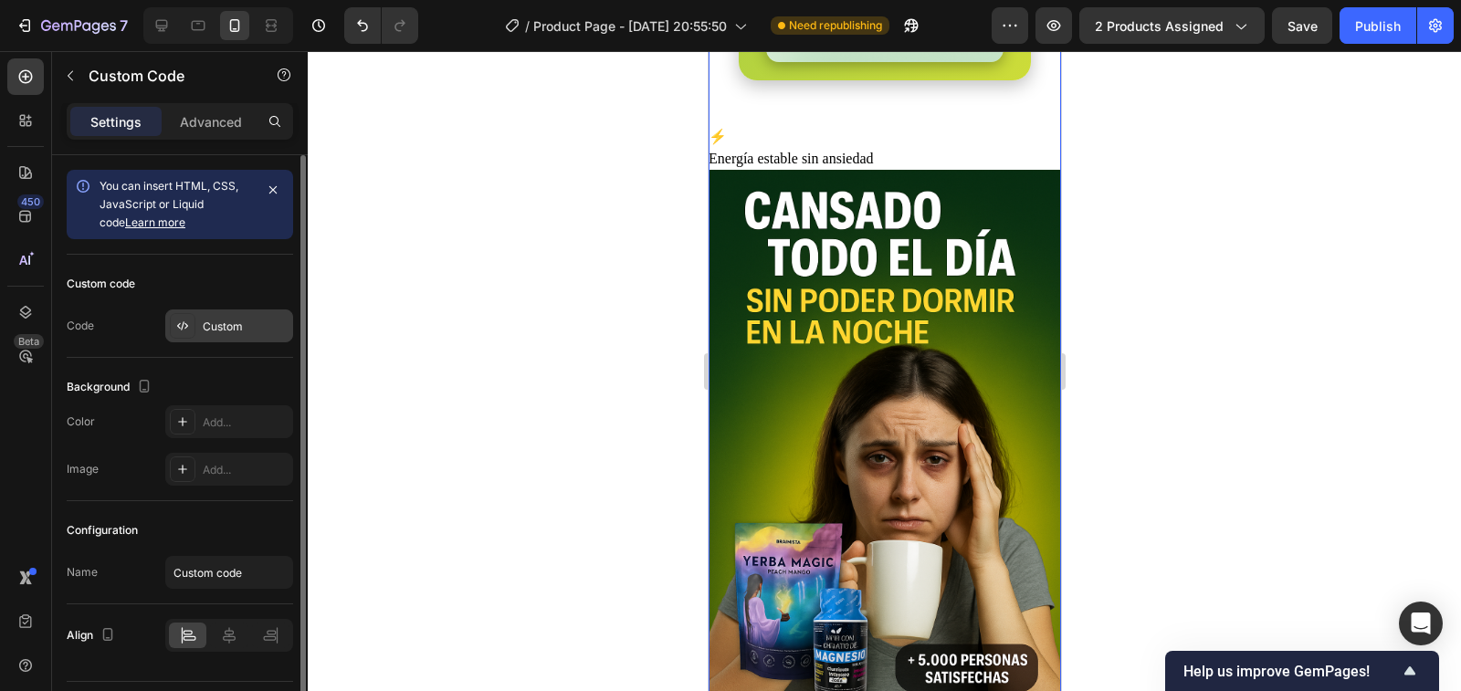
click at [230, 333] on div "Custom" at bounding box center [246, 327] width 86 height 16
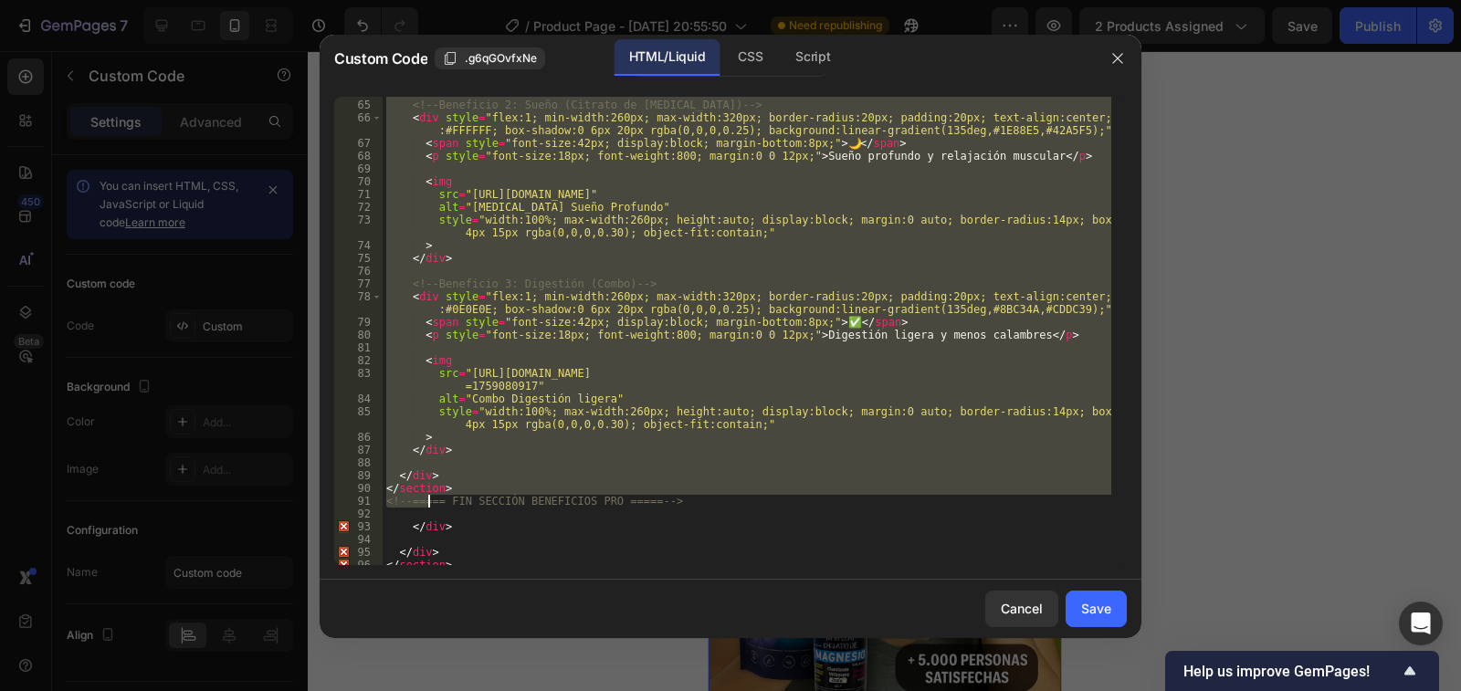
scroll to position [932, 0]
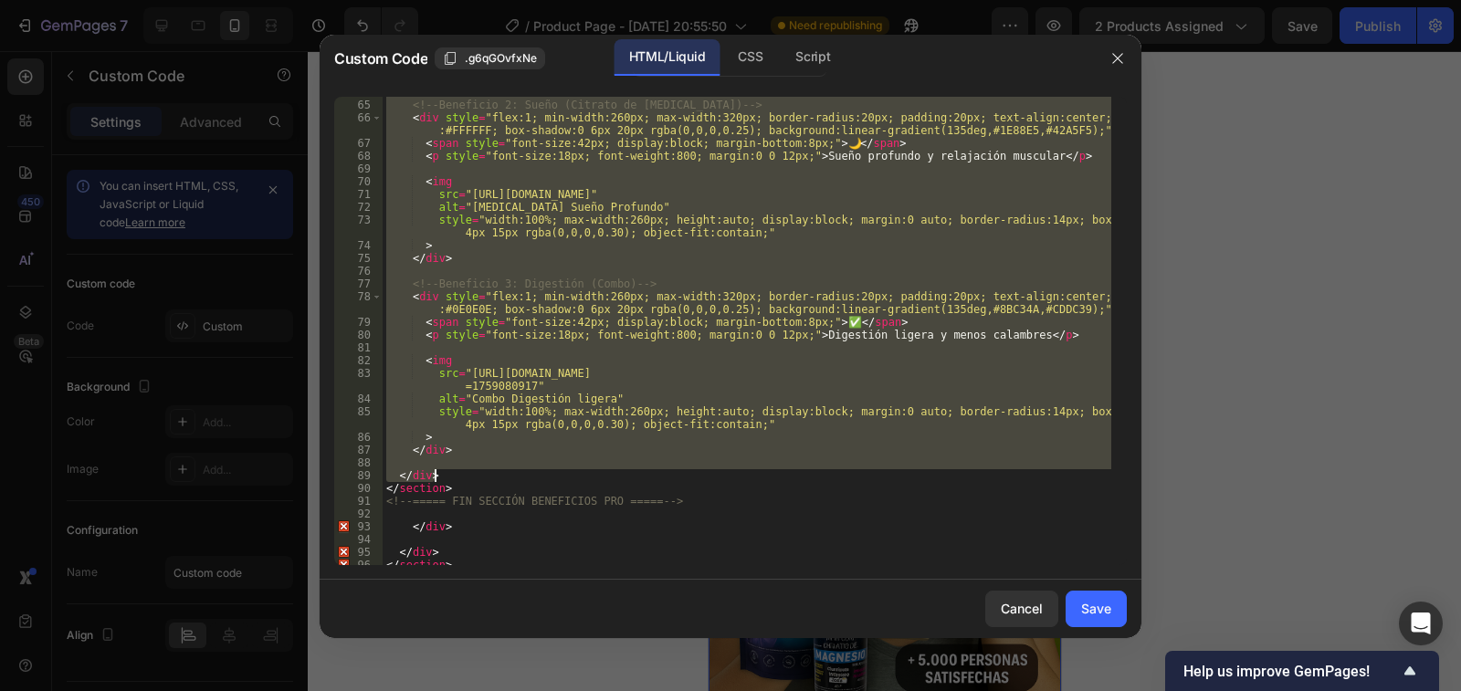
drag, startPoint x: 388, startPoint y: 238, endPoint x: 444, endPoint y: 479, distance: 246.6
click at [444, 479] on div "<!-- Beneficio 2: Sueño (Citrato de Magnesio) --> < div style = "flex:1; min-wi…" at bounding box center [747, 333] width 729 height 494
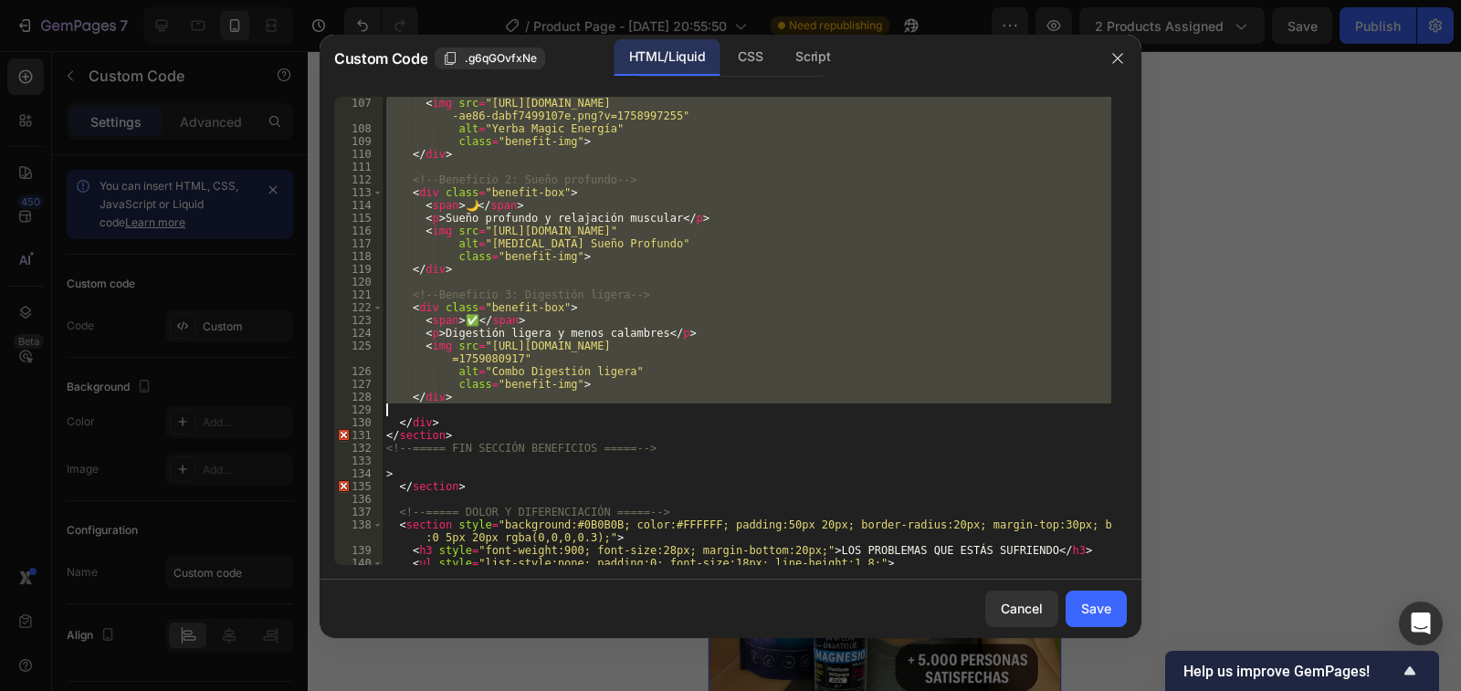
scroll to position [1535, 0]
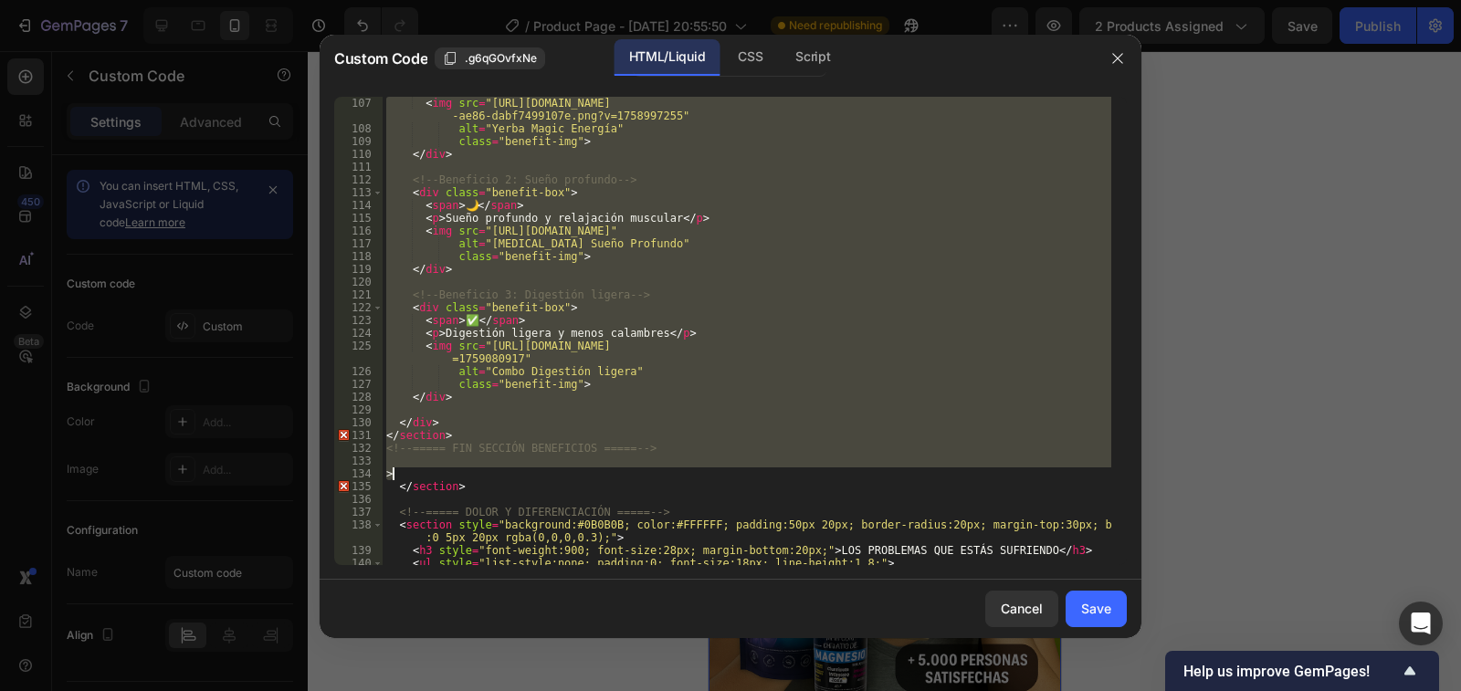
drag, startPoint x: 385, startPoint y: 345, endPoint x: 703, endPoint y: 469, distance: 340.9
click at [703, 469] on div "< img src = "https://cdn.shopify.com/s/files/1/0939/6492/7285/files/gempages_57…" at bounding box center [747, 350] width 729 height 507
type textarea ">"
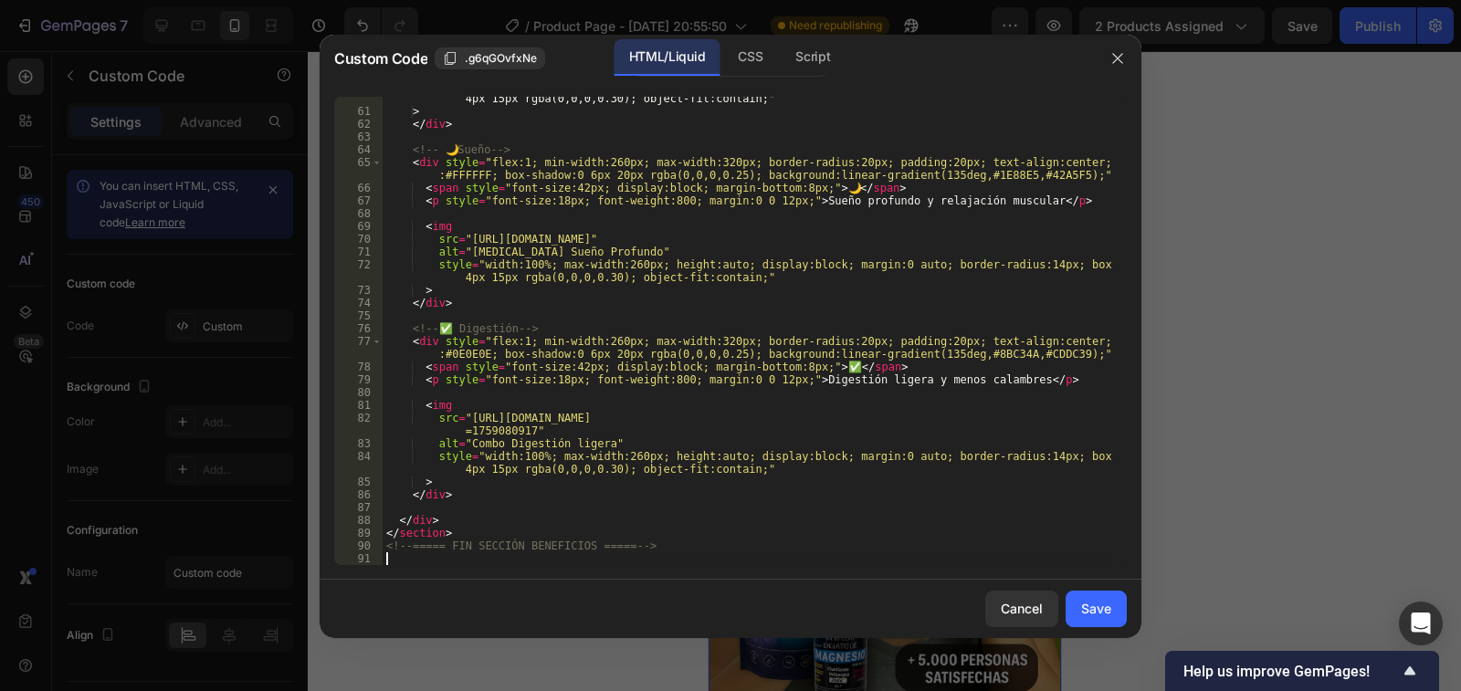
scroll to position [874, 0]
click at [1093, 608] on div "Save" at bounding box center [1096, 608] width 30 height 19
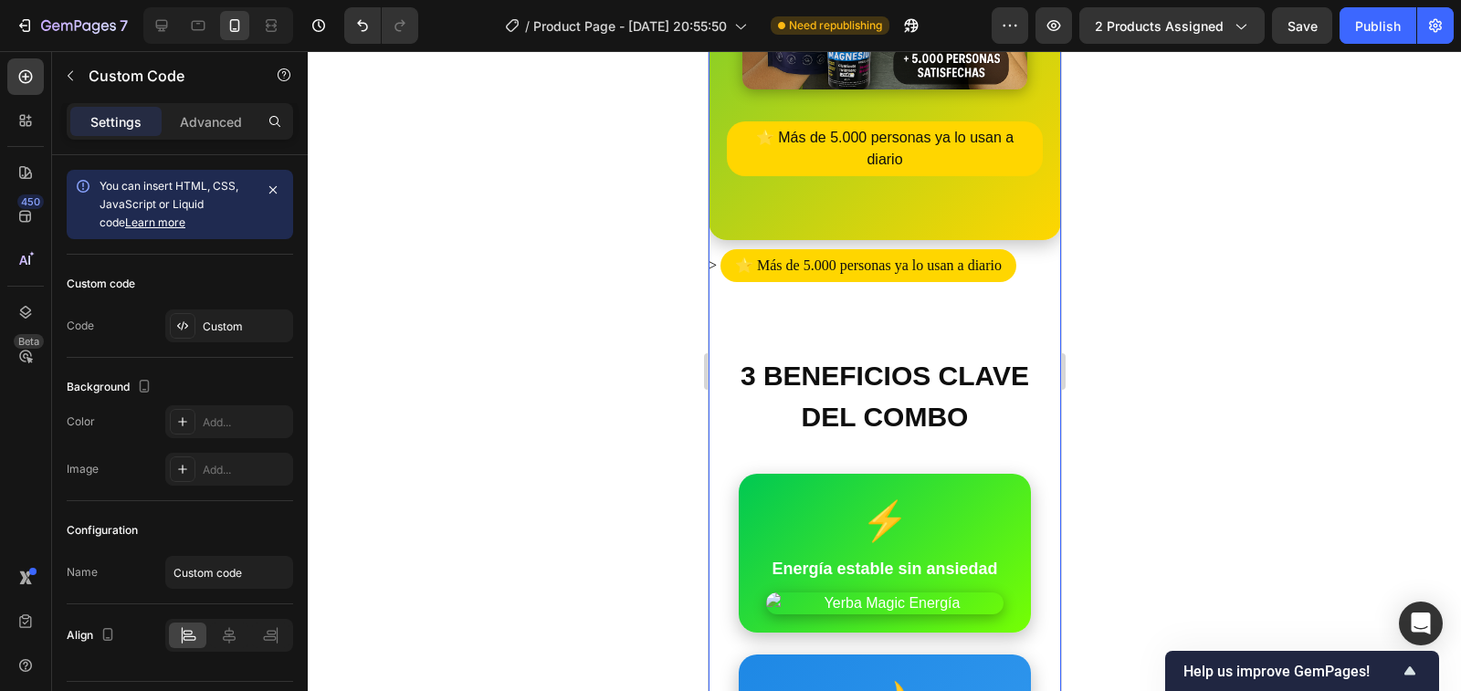
scroll to position [639, 0]
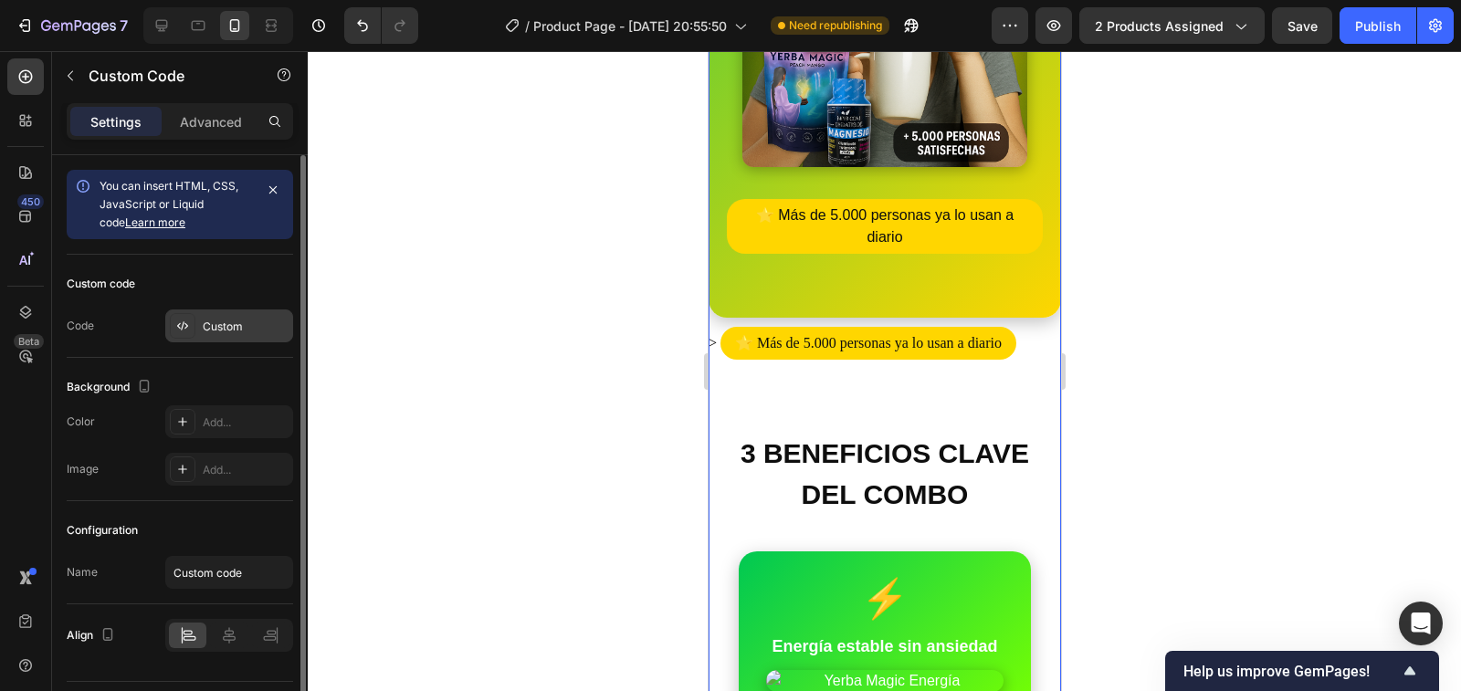
click at [186, 330] on icon at bounding box center [182, 326] width 15 height 15
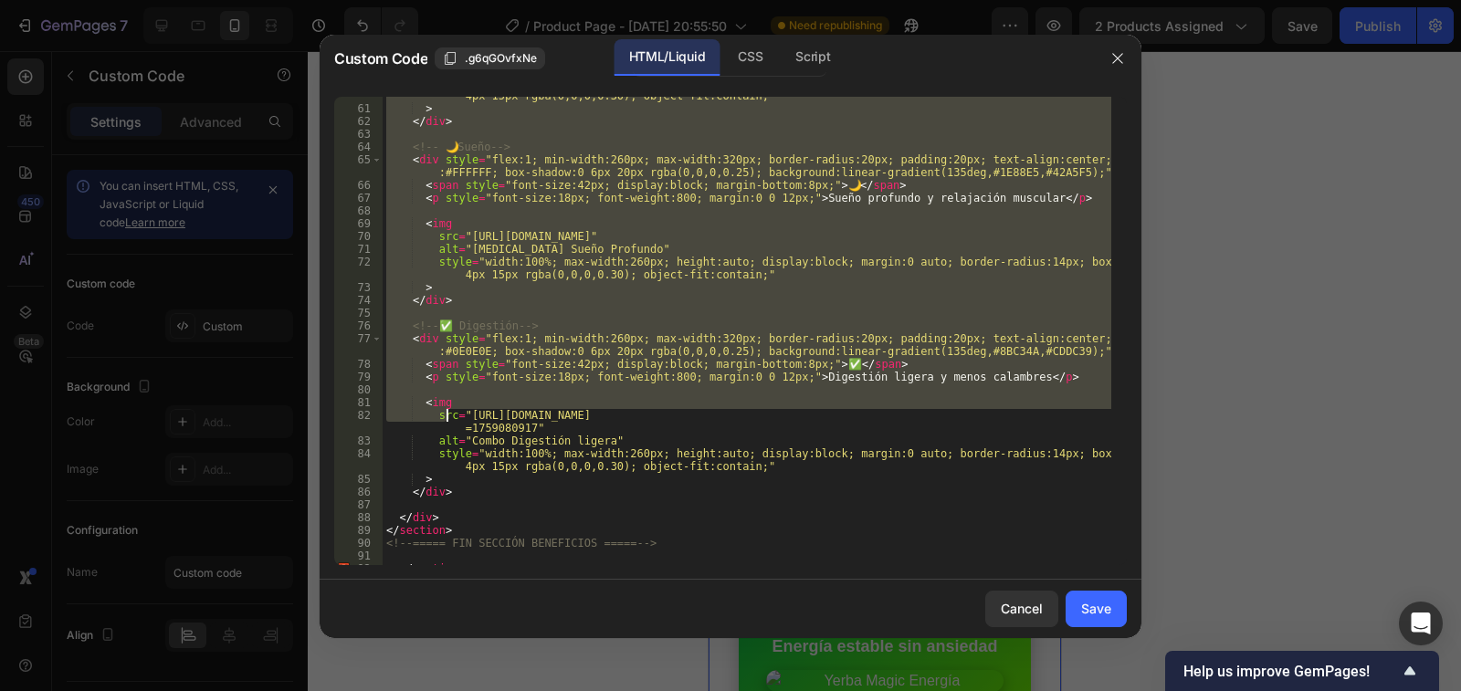
scroll to position [877, 0]
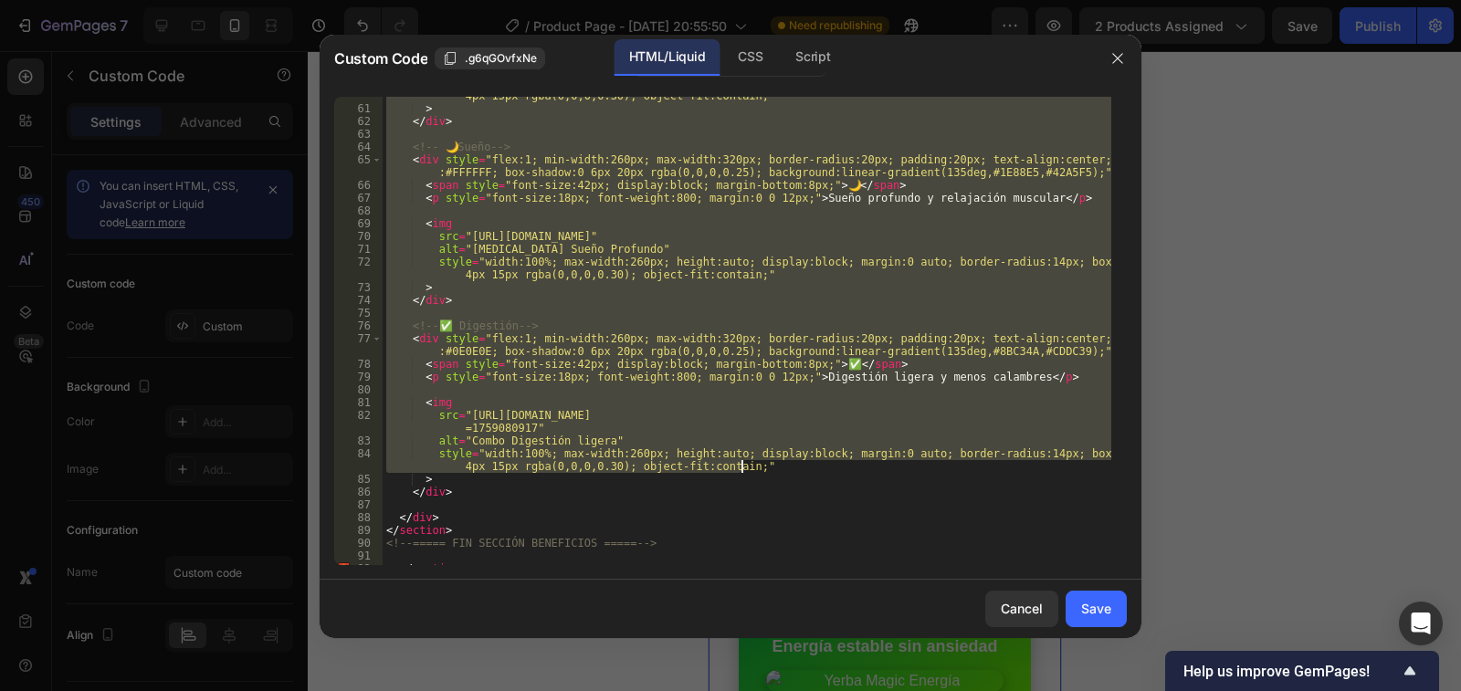
drag, startPoint x: 387, startPoint y: 289, endPoint x: 754, endPoint y: 466, distance: 406.9
click at [754, 466] on div "style = "width:100%; max-width:260px; height:auto; display:block; margin:0 auto…" at bounding box center [747, 330] width 729 height 507
type textarea "alt="Combo Digestión ligera" style="width:100%; max-width:260px; height:auto; d…"
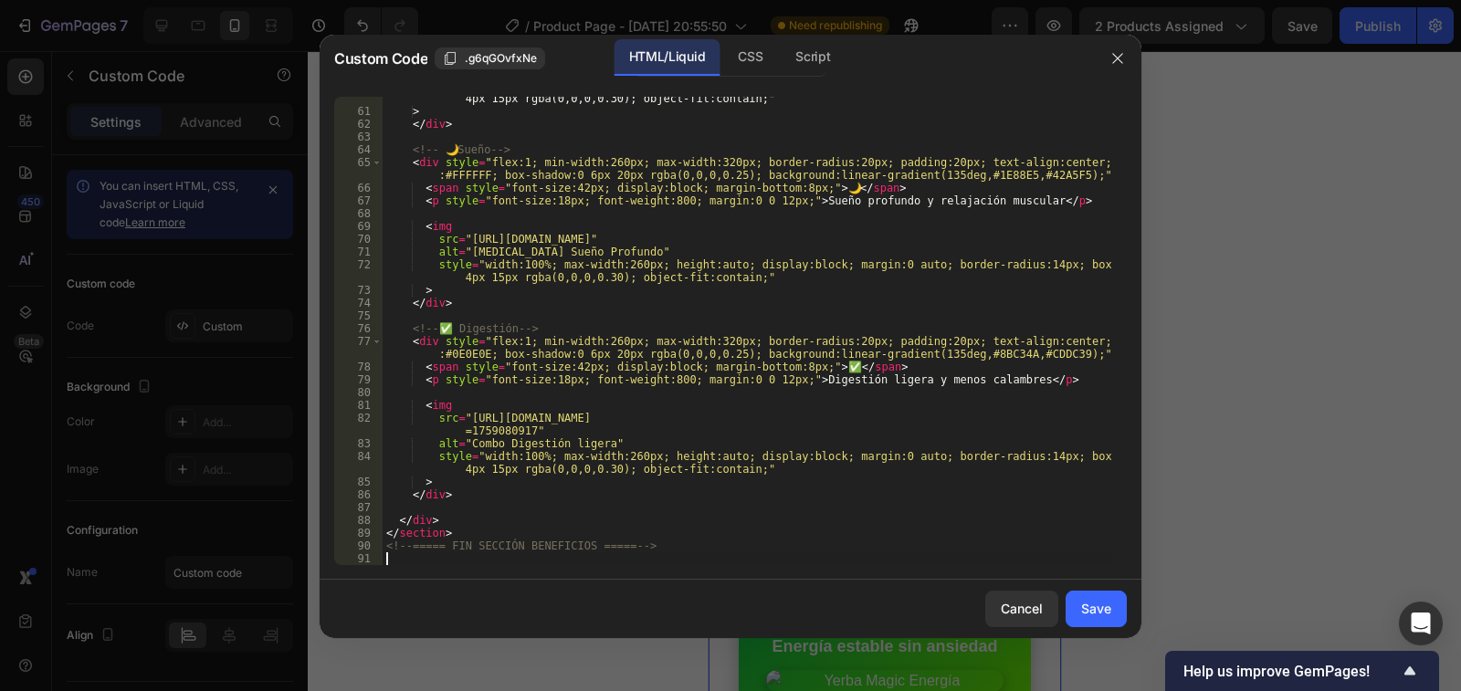
scroll to position [887, 0]
click at [1109, 608] on div "Save" at bounding box center [1096, 608] width 30 height 19
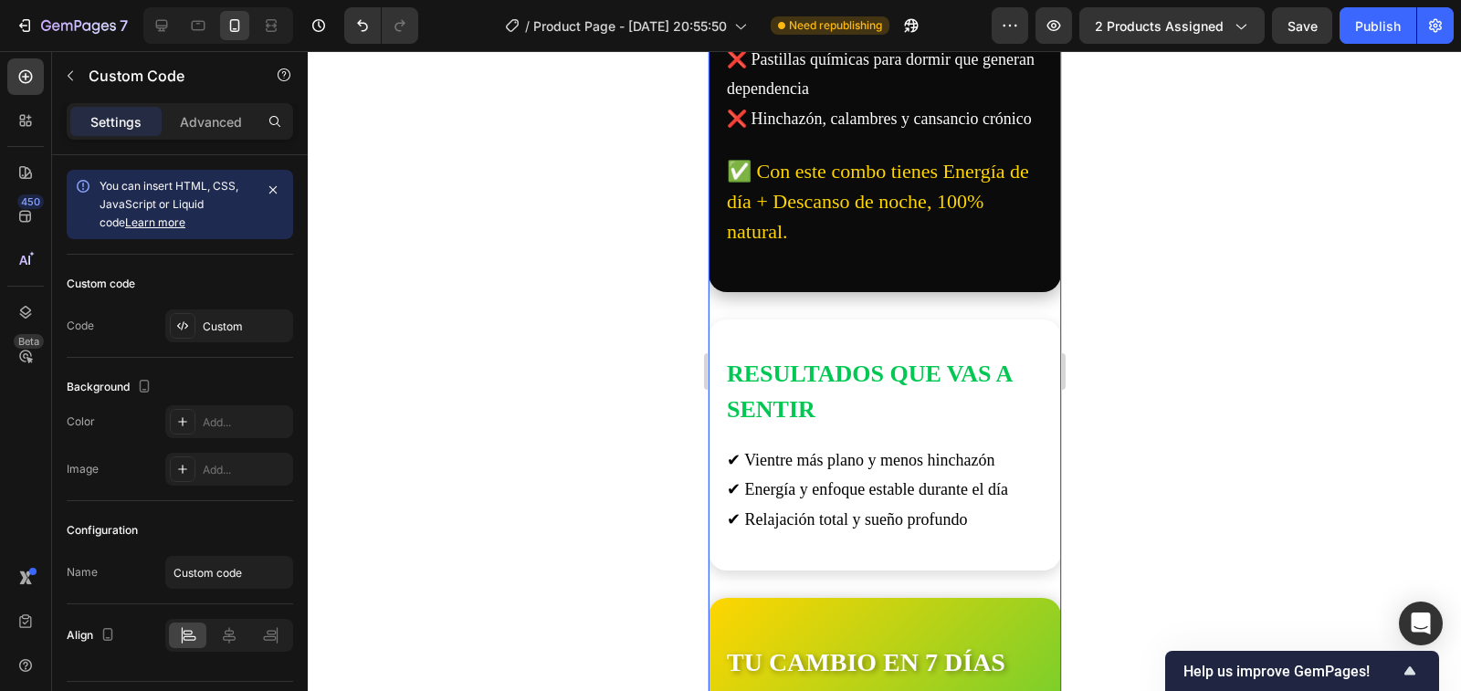
scroll to position [2466, 0]
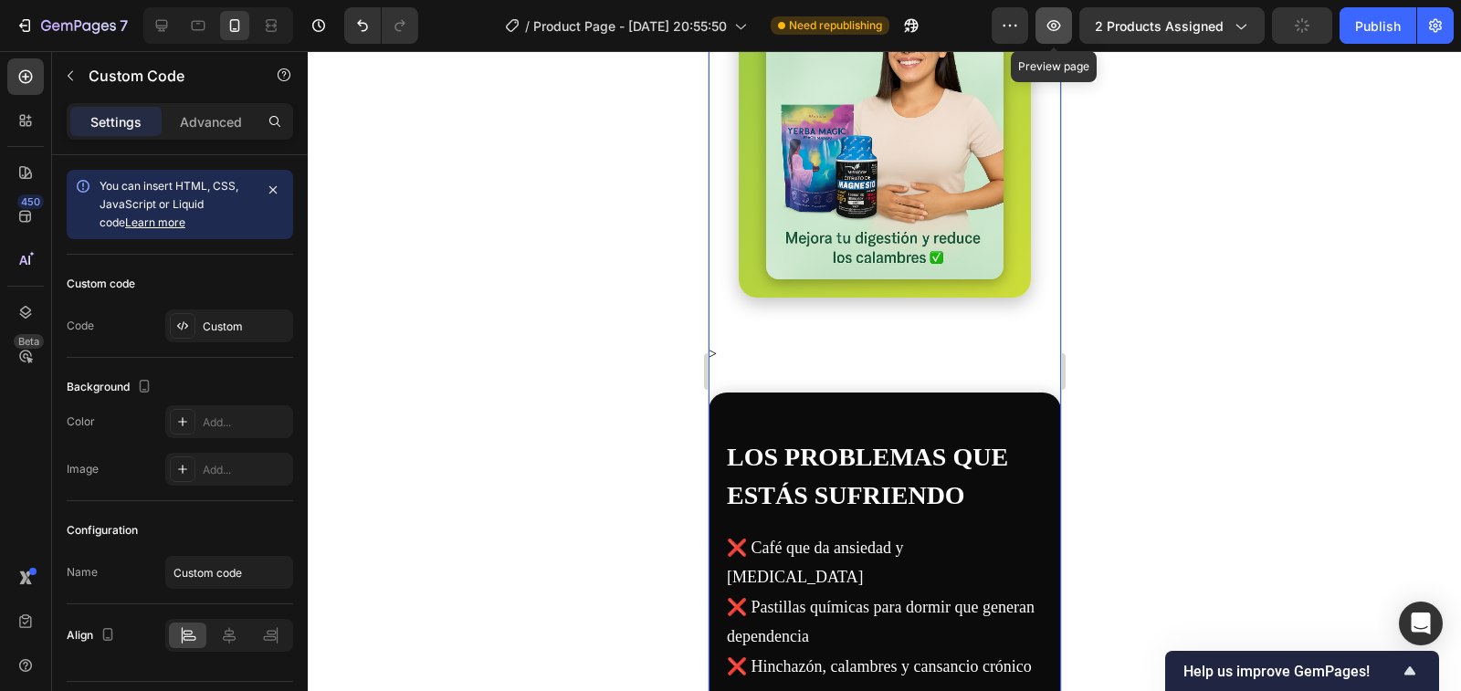
click at [1055, 28] on icon "button" at bounding box center [1054, 25] width 18 height 18
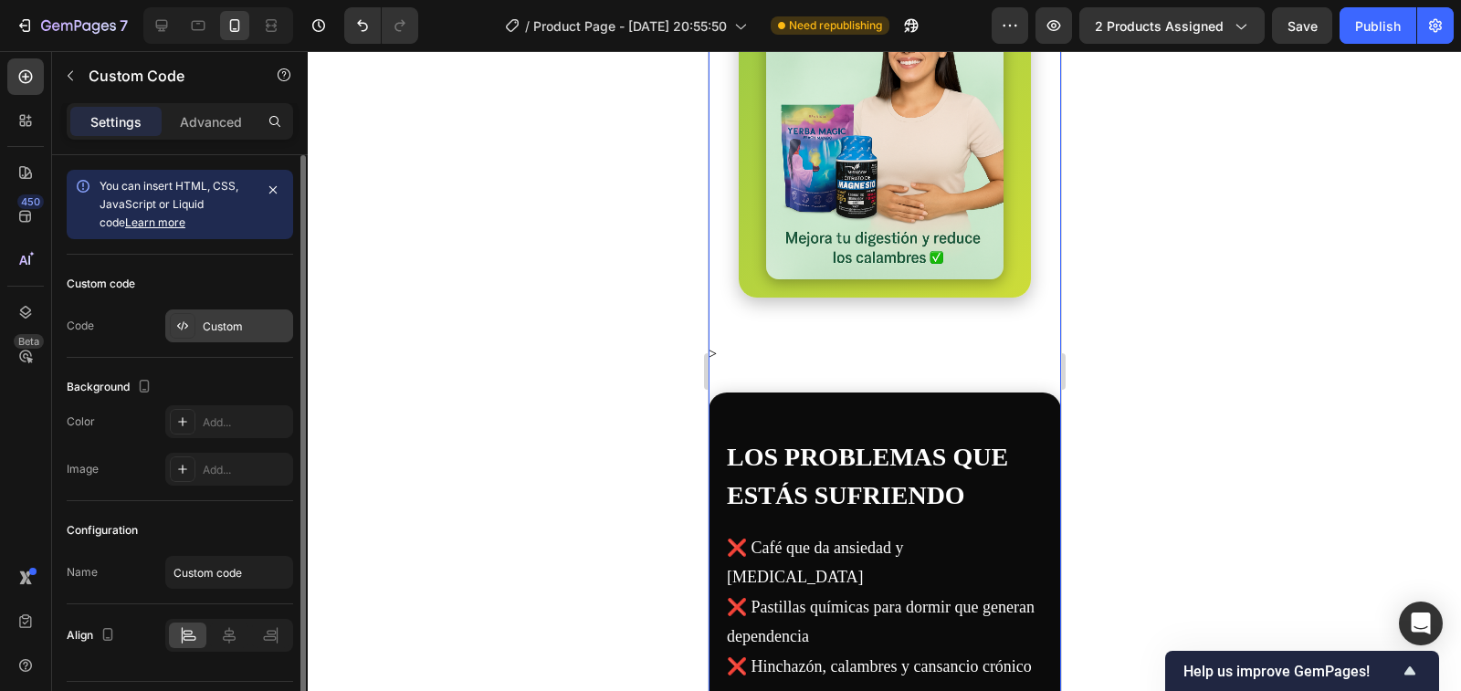
click at [210, 327] on div "Custom" at bounding box center [246, 327] width 86 height 16
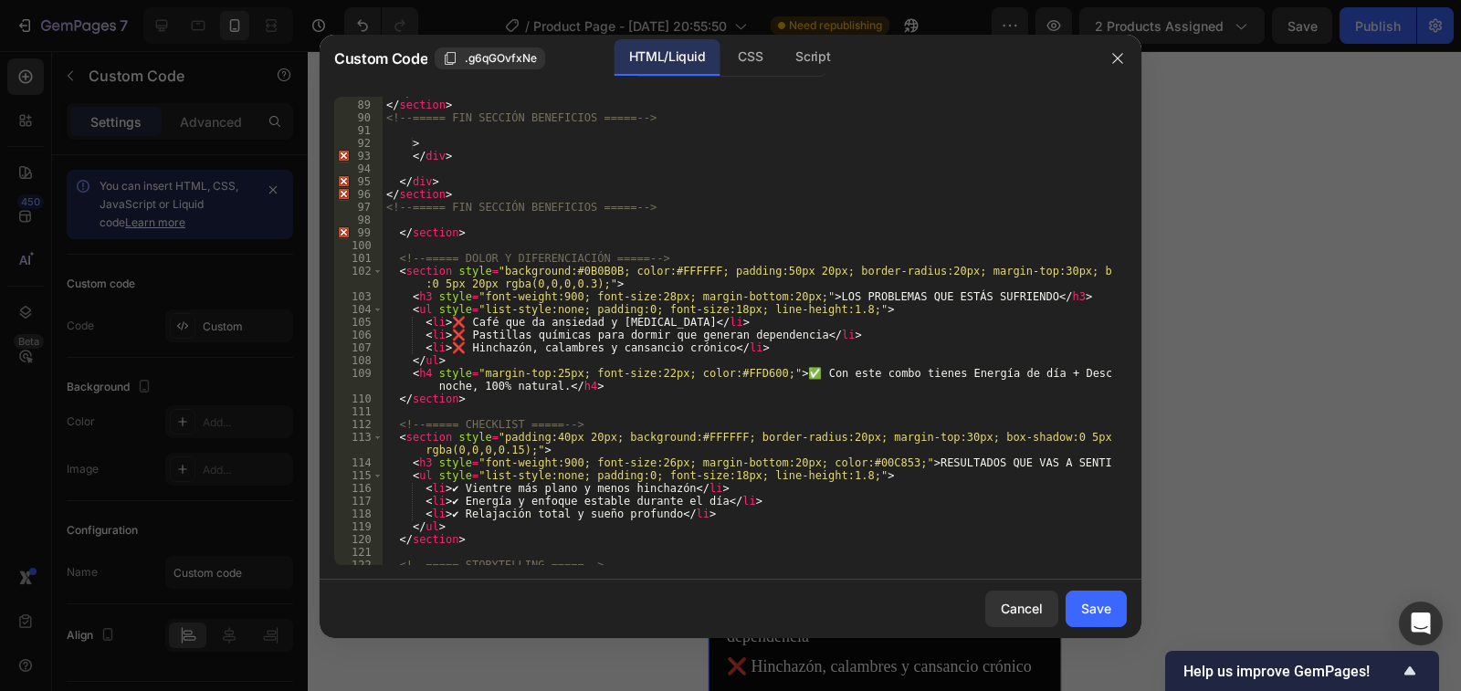
scroll to position [1315, 0]
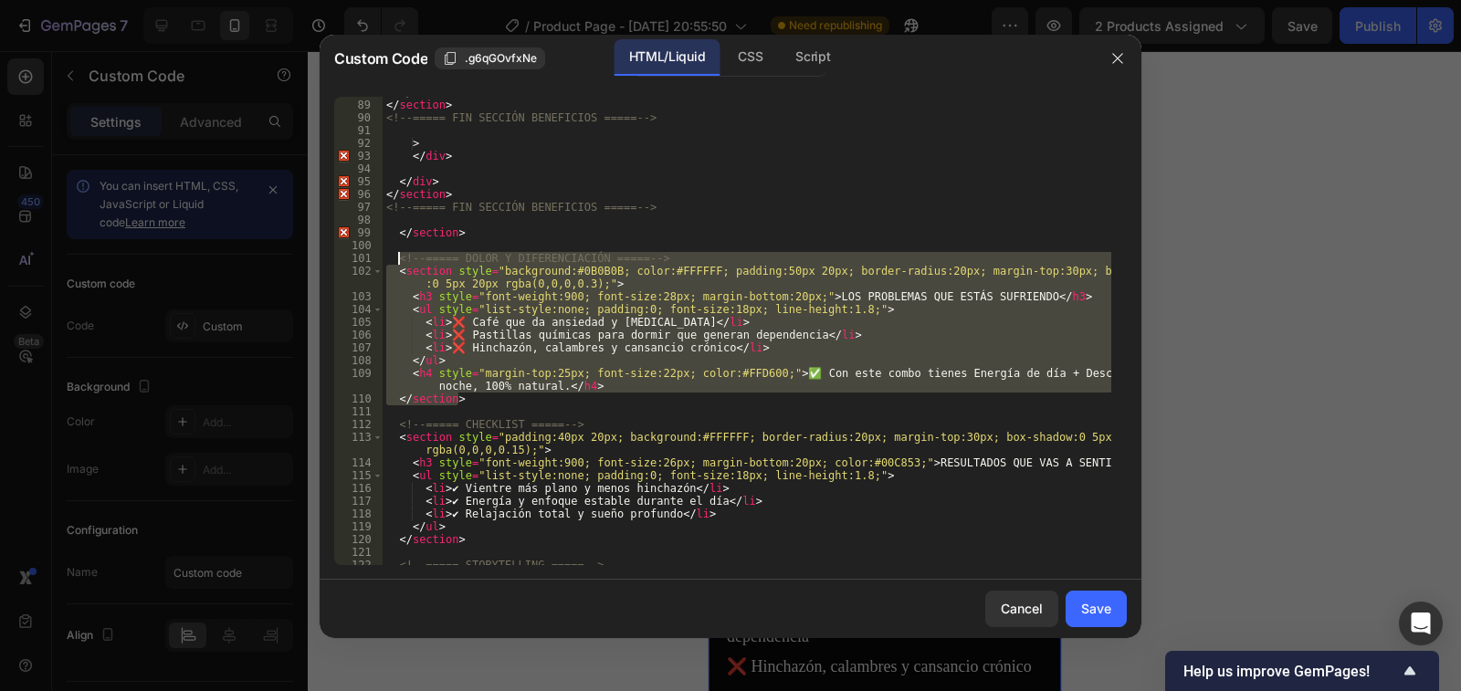
drag, startPoint x: 457, startPoint y: 398, endPoint x: 399, endPoint y: 258, distance: 152.0
click at [399, 258] on div "</ div > </ section > <!-- ===== FIN SECCIÓN BENEFICIOS ===== --> > </ div > </…" at bounding box center [747, 333] width 729 height 494
type textarea "<!-- ===== DOLOR Y DIFERENCIACIÓN ===== --> <section style="background:#0B0B0B;…"
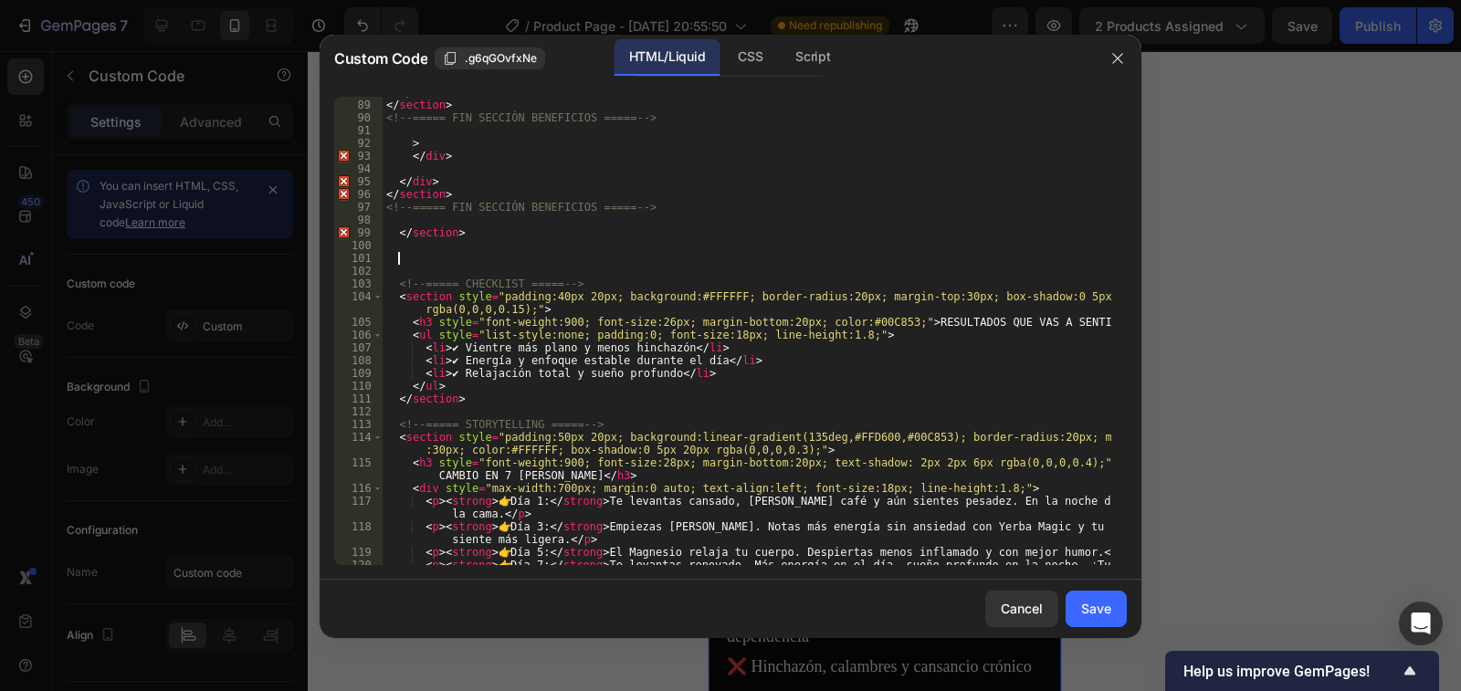
paste textarea
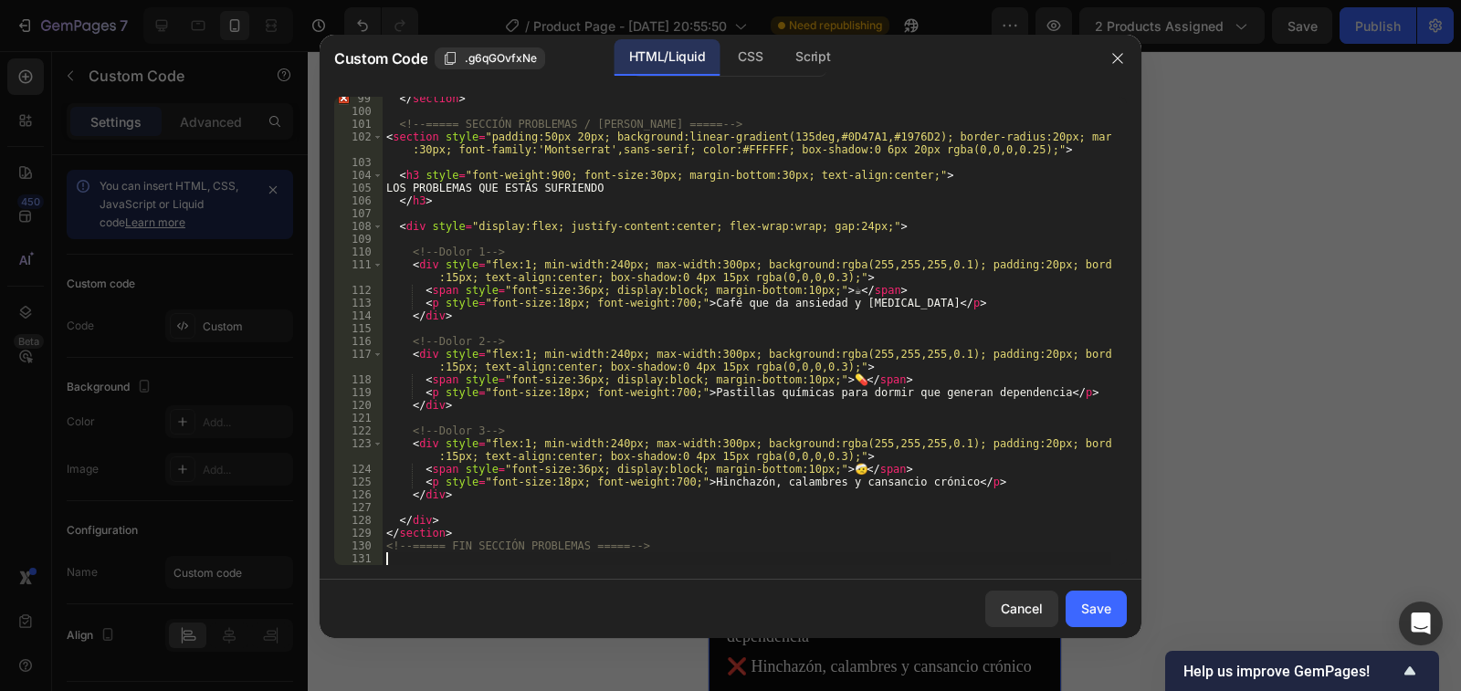
scroll to position [1450, 0]
click at [1108, 603] on div "Save" at bounding box center [1096, 608] width 30 height 19
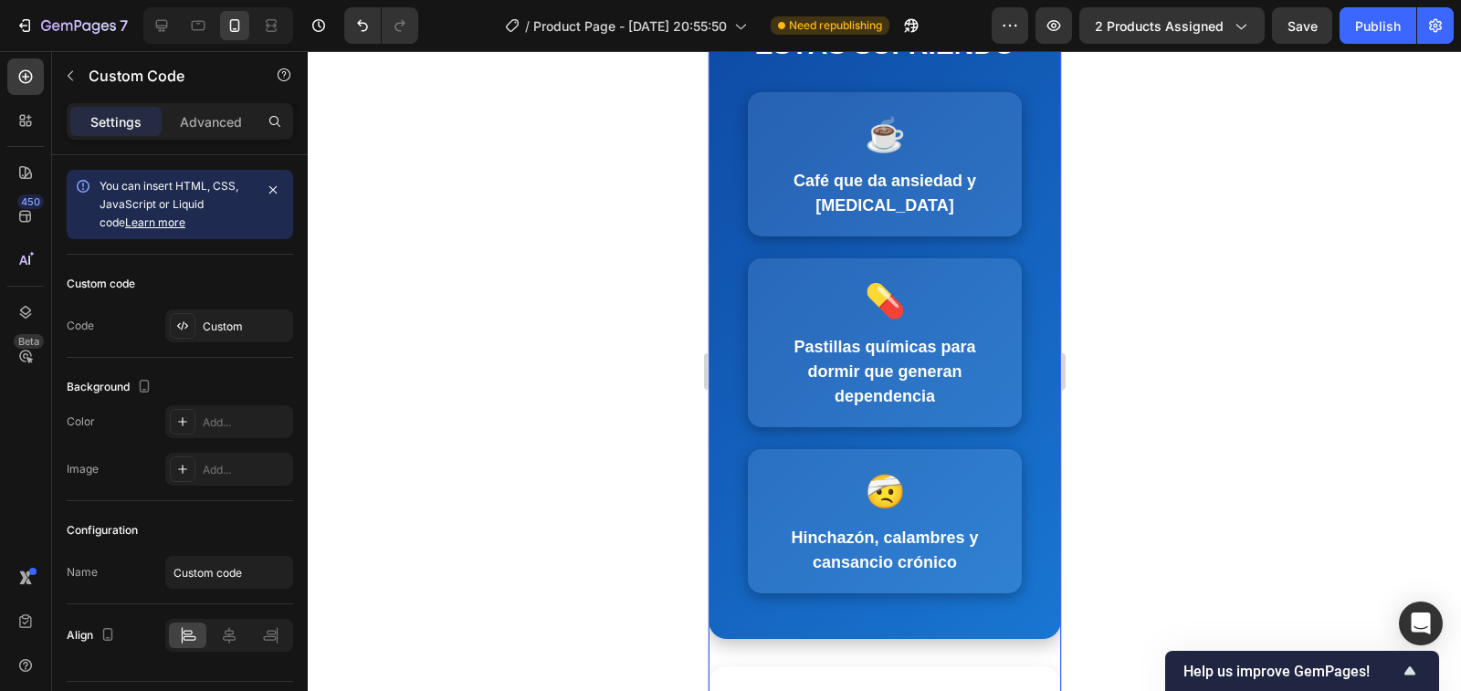
scroll to position [2923, 0]
click at [1052, 28] on icon "button" at bounding box center [1054, 25] width 18 height 18
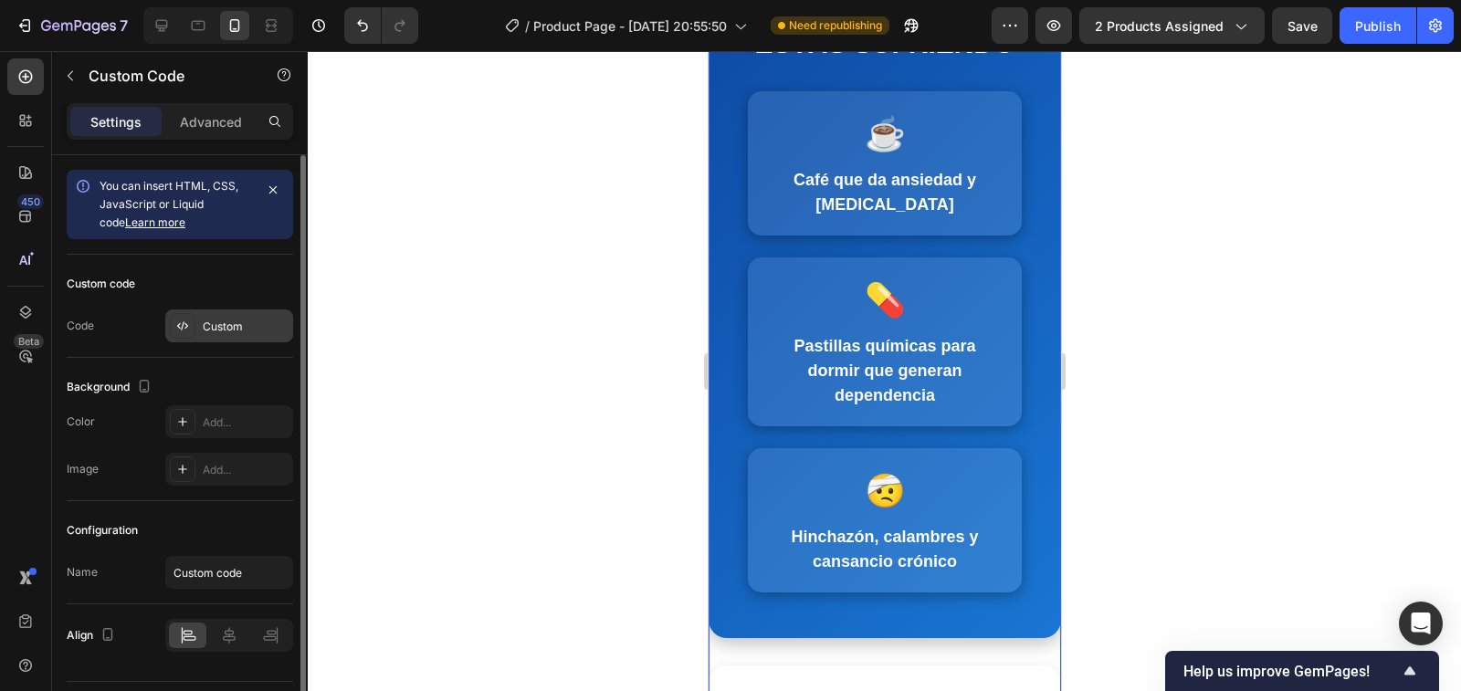
click at [222, 322] on div "Custom" at bounding box center [246, 327] width 86 height 16
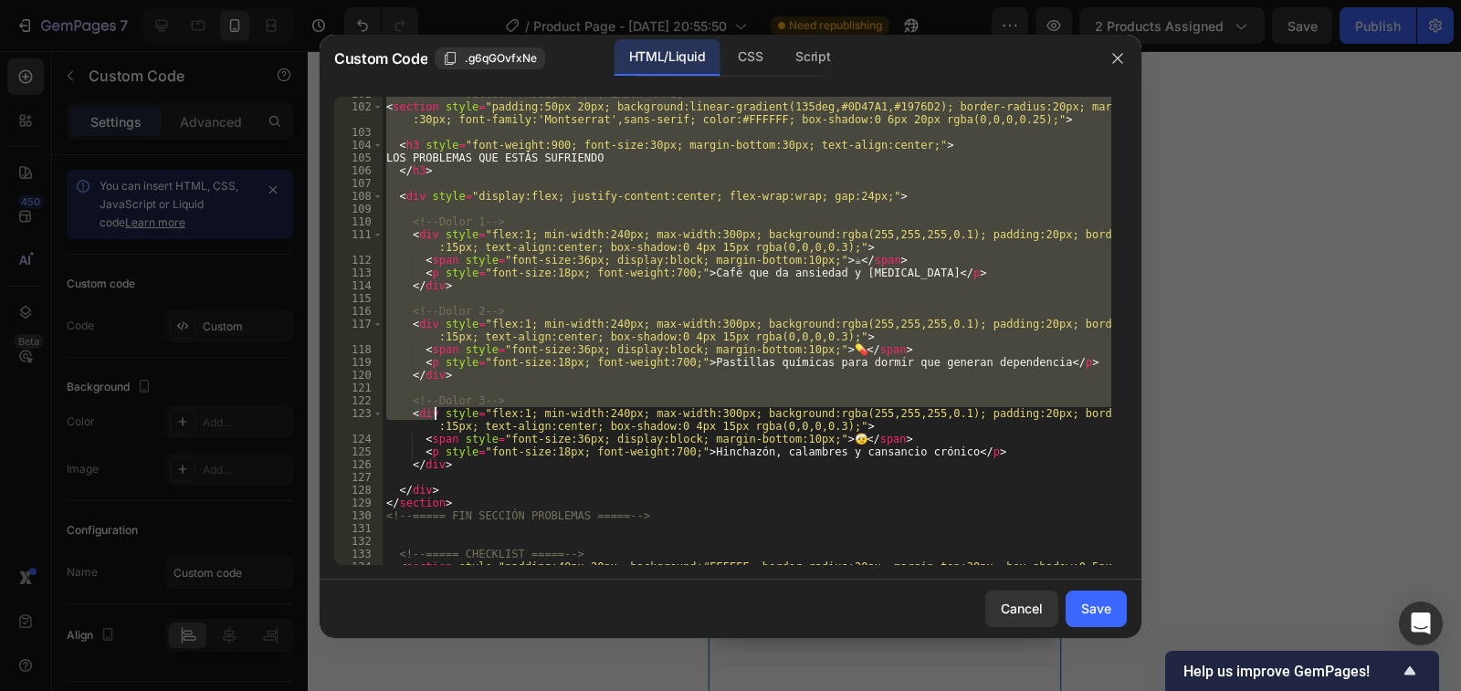
scroll to position [1480, 0]
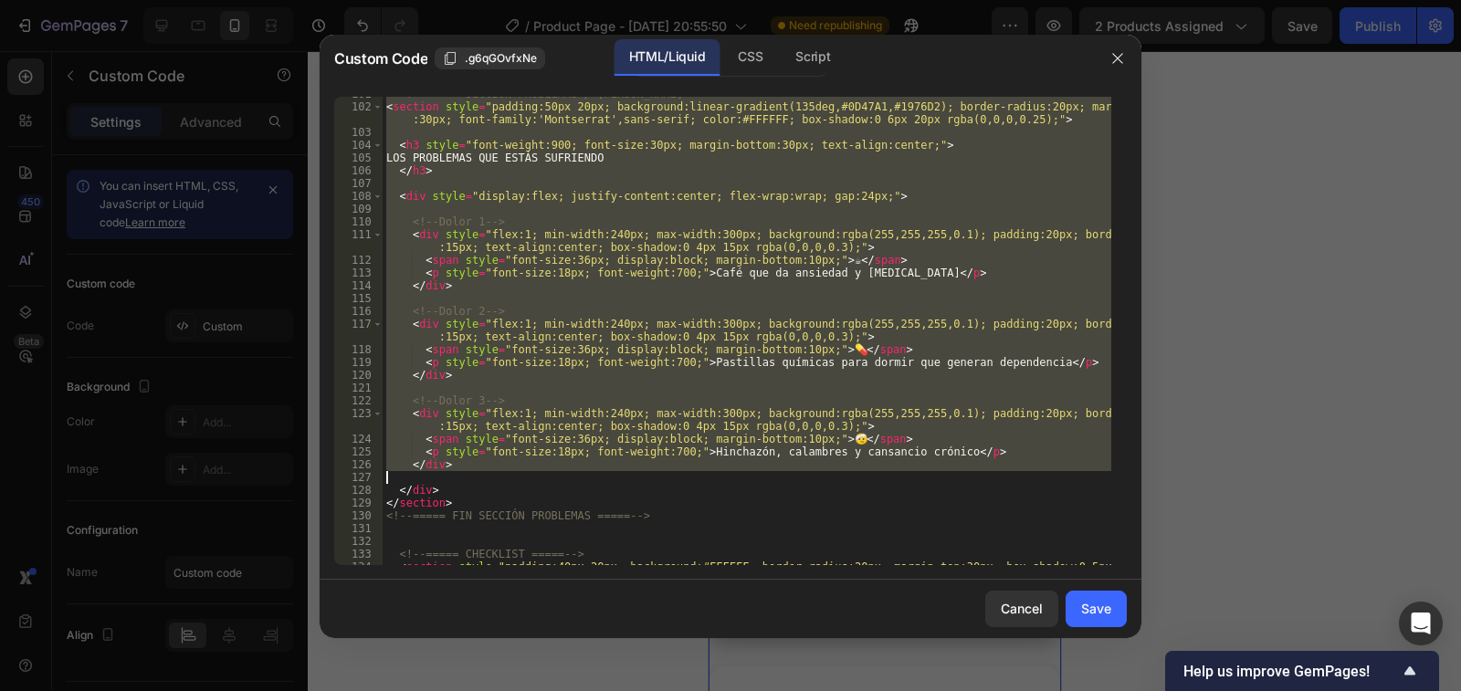
drag, startPoint x: 399, startPoint y: 339, endPoint x: 444, endPoint y: 475, distance: 143.3
click at [444, 475] on div "<!-- ===== SECCIÓN PROBLEMAS / DOLORES ===== --> < section style = "padding:50p…" at bounding box center [747, 341] width 729 height 507
type textarea "</div>"
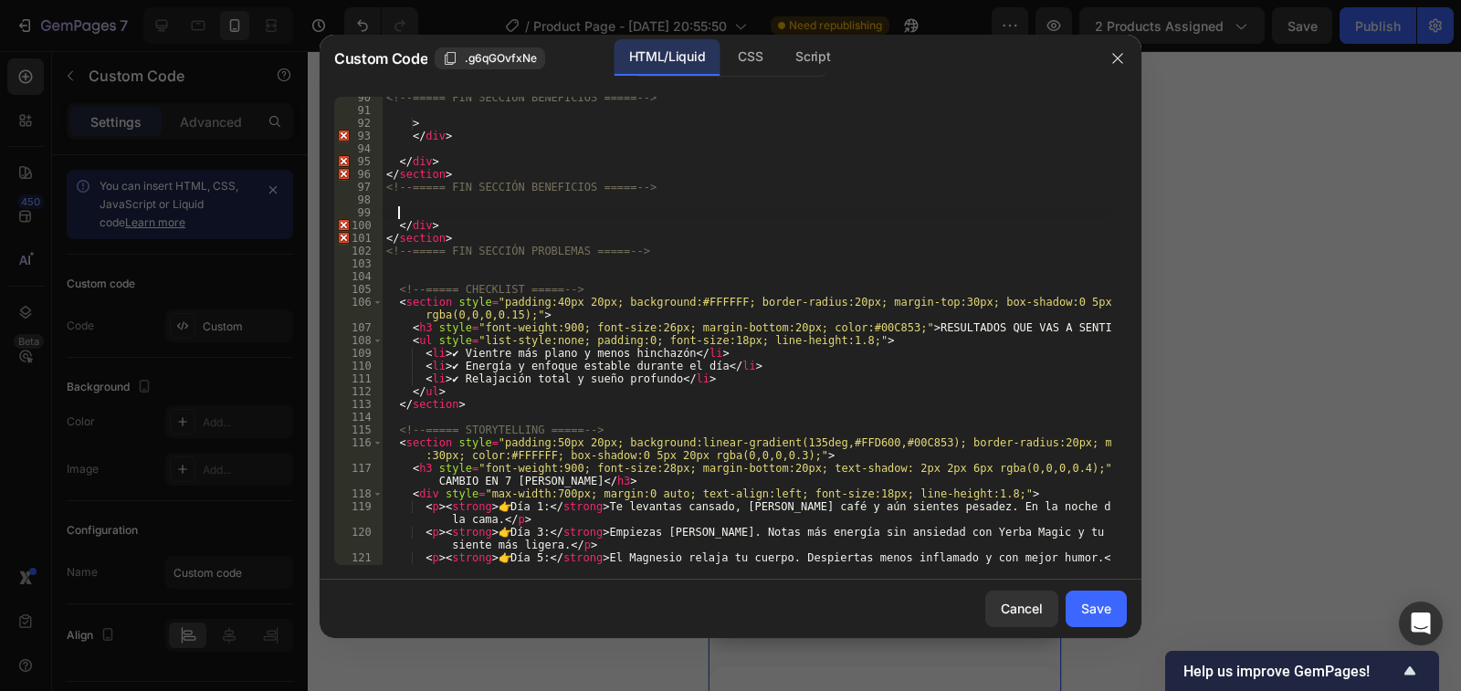
scroll to position [1281, 0]
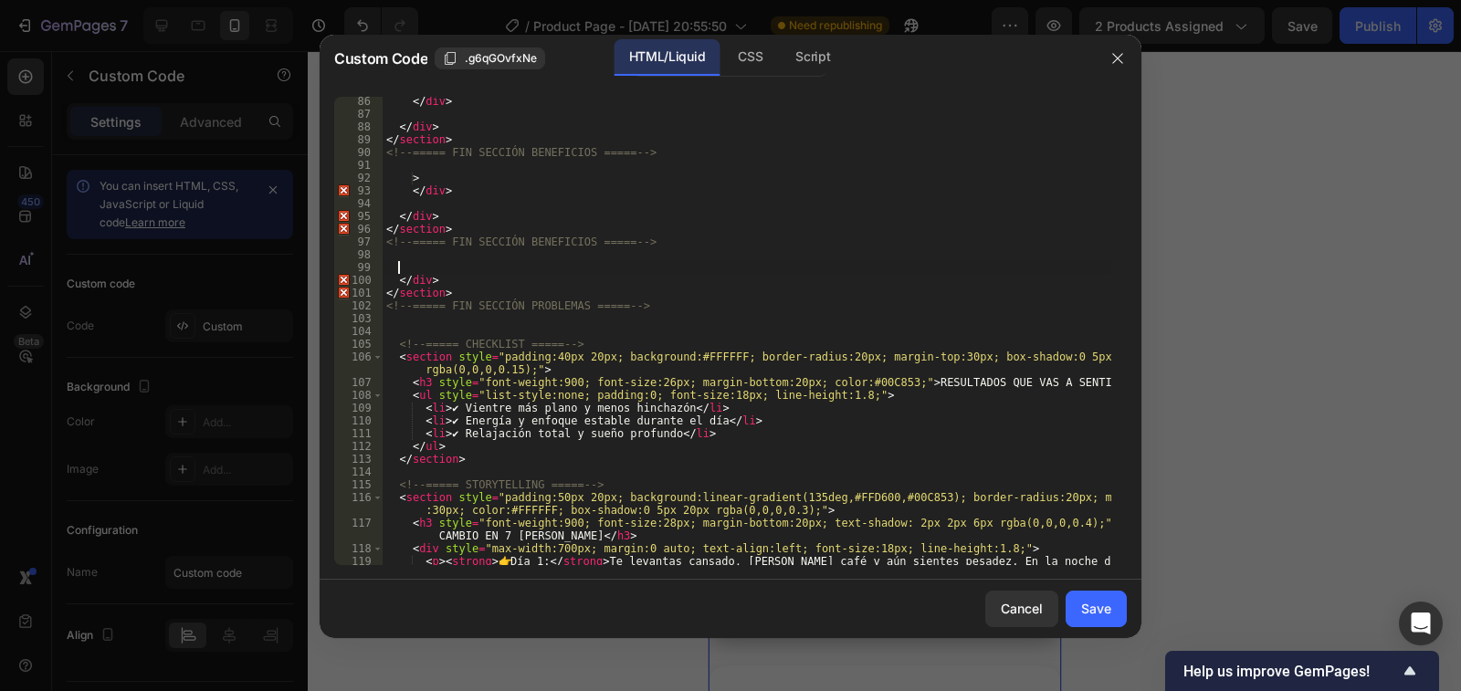
paste textarea
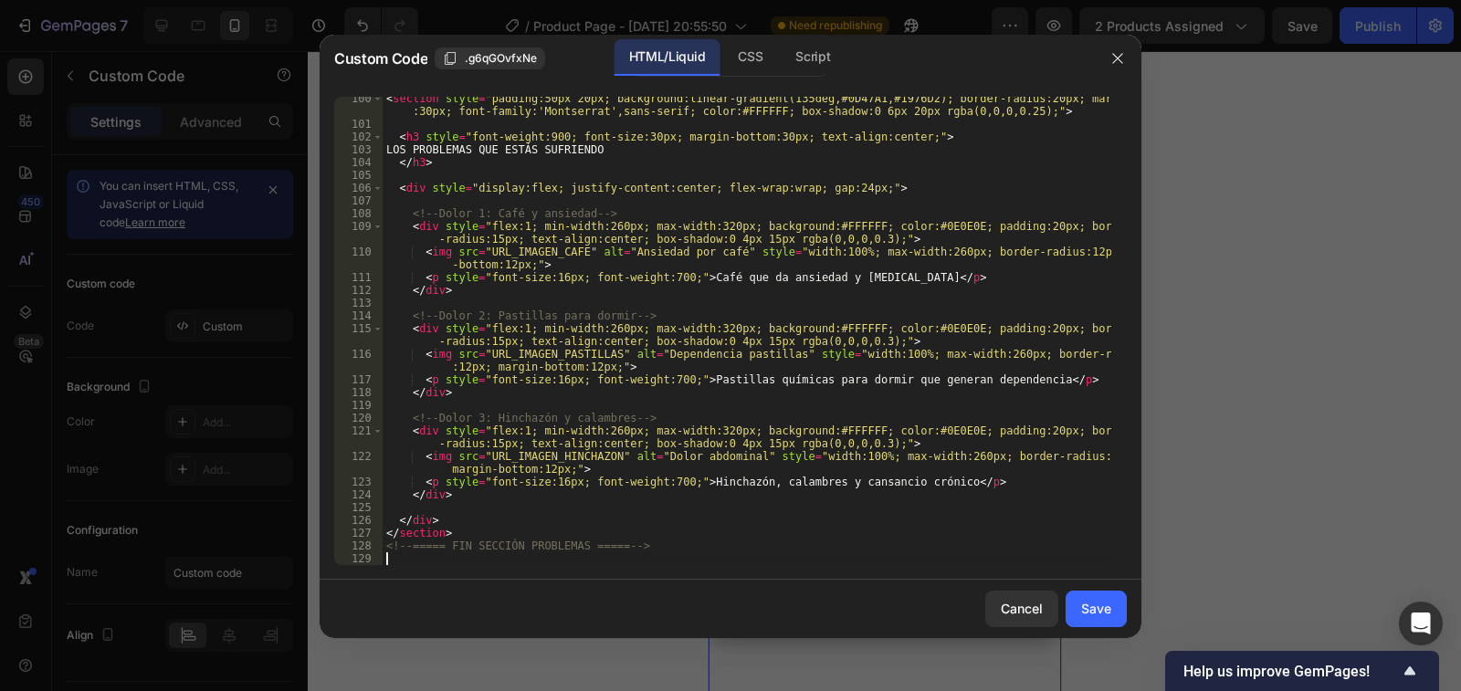
scroll to position [1462, 0]
click at [1083, 608] on div "Save" at bounding box center [1096, 608] width 30 height 19
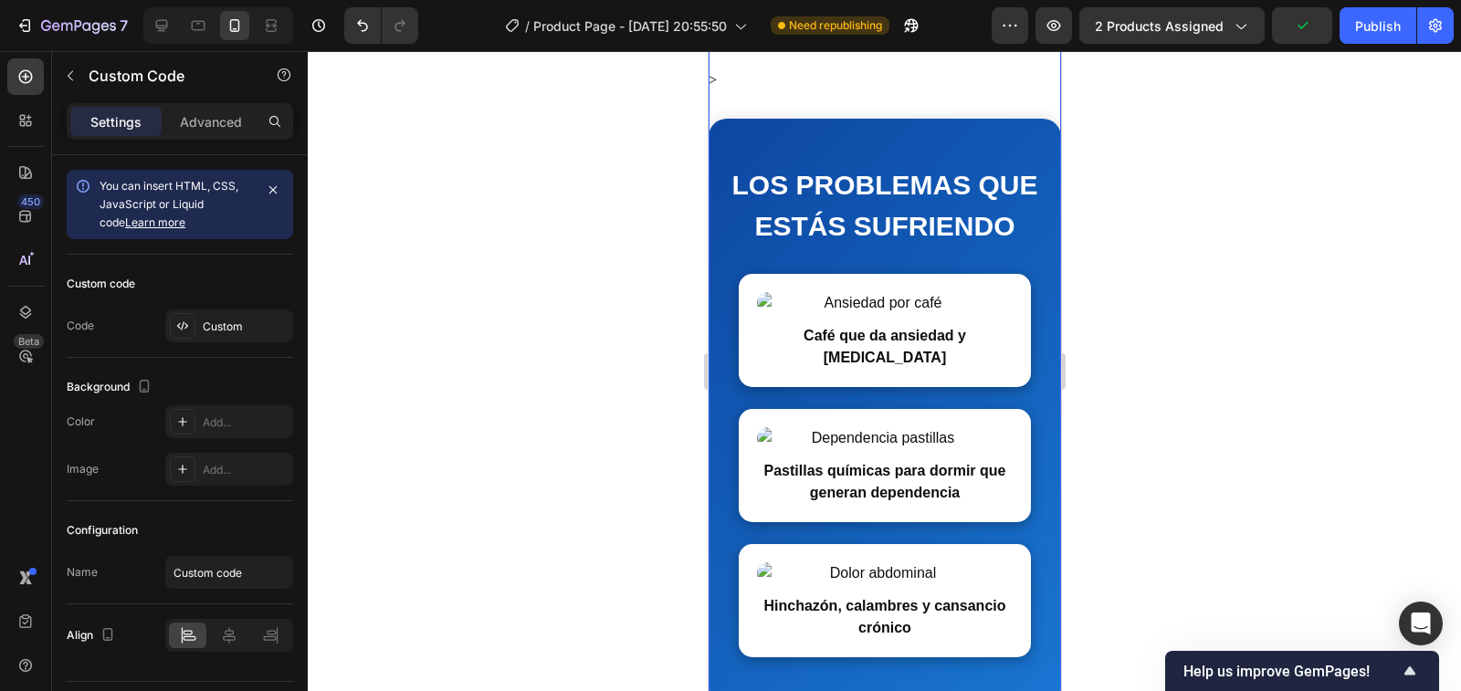
scroll to position [2832, 0]
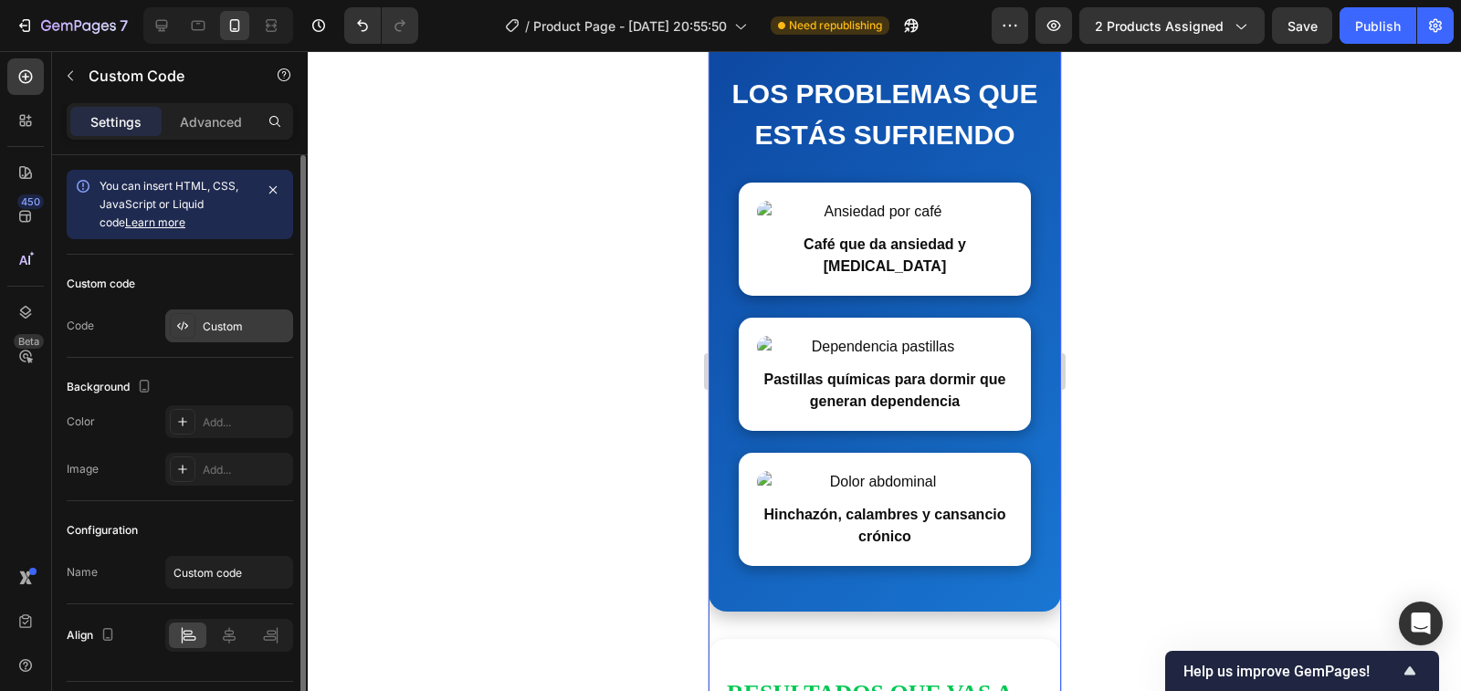
click at [225, 329] on div "Custom" at bounding box center [246, 327] width 86 height 16
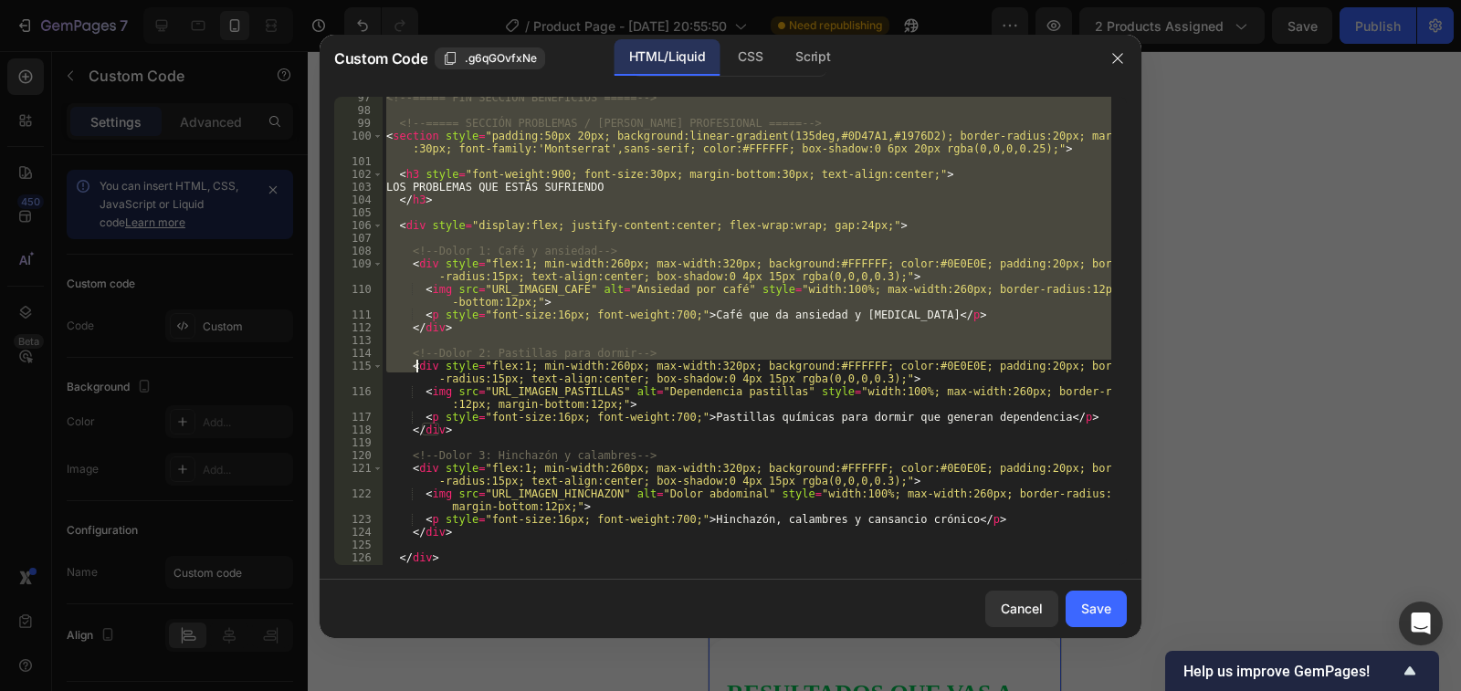
scroll to position [1425, 0]
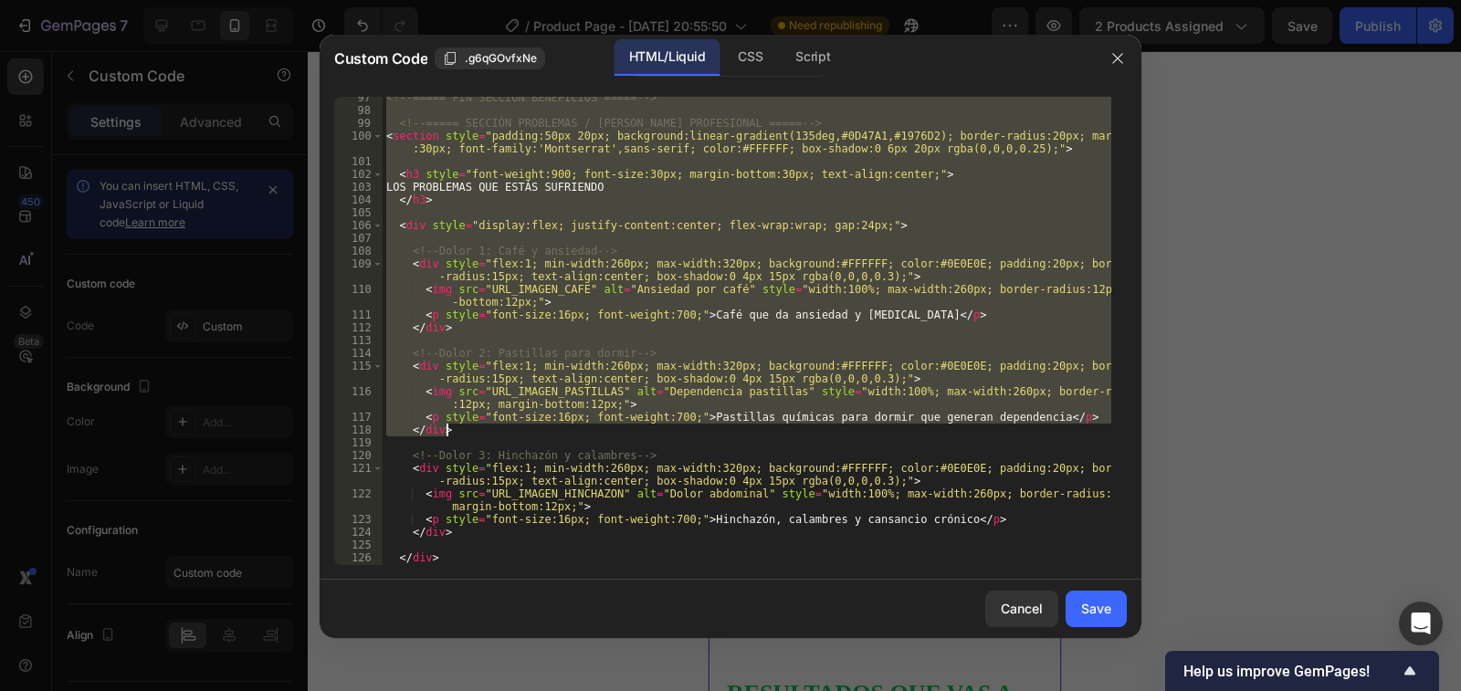
drag, startPoint x: 409, startPoint y: 322, endPoint x: 454, endPoint y: 434, distance: 120.1
click at [454, 434] on div "<!-- ===== FIN SECCIÓN BENEFICIOS ===== --> <!-- ===== SECCIÓN PROBLEMAS / DOLO…" at bounding box center [747, 338] width 729 height 494
type textarea "<p style="font-size:16px; font-weight:700;">Pastillas químicas para dormir que …"
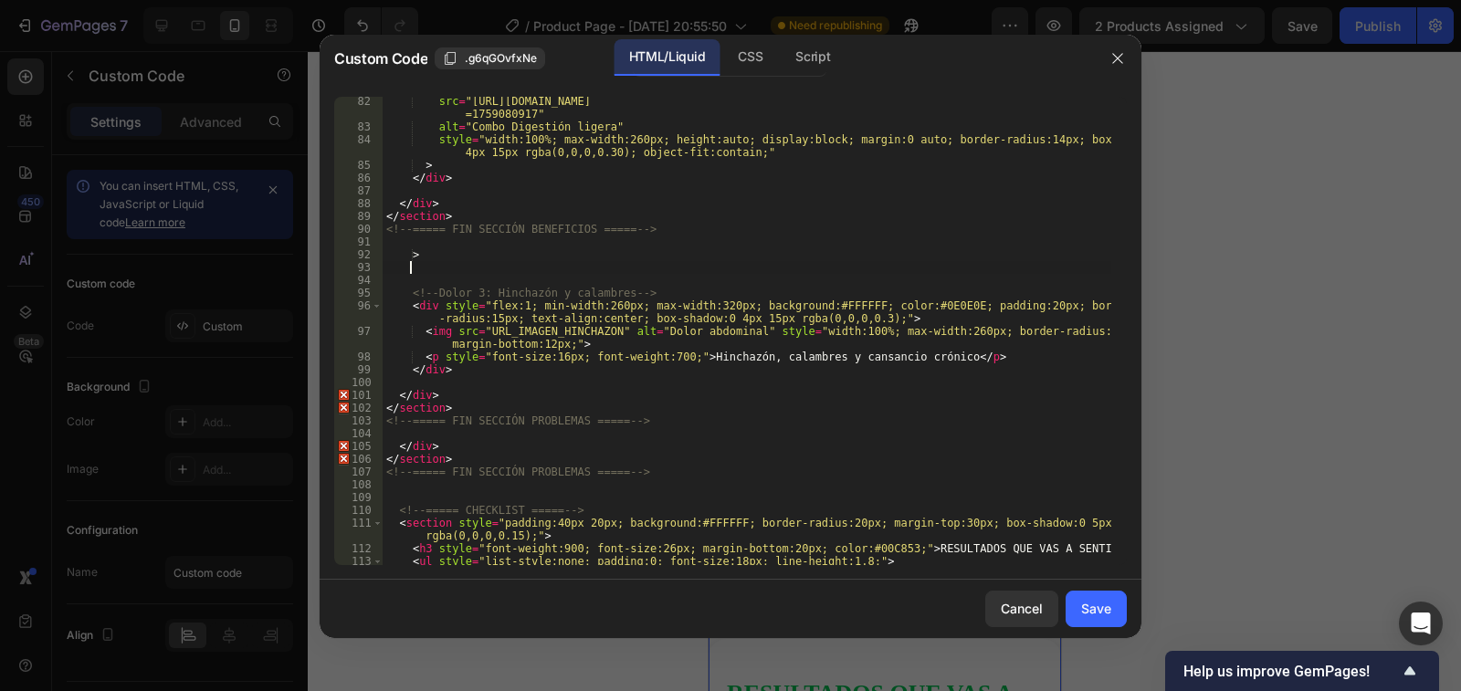
scroll to position [1204, 0]
paste textarea
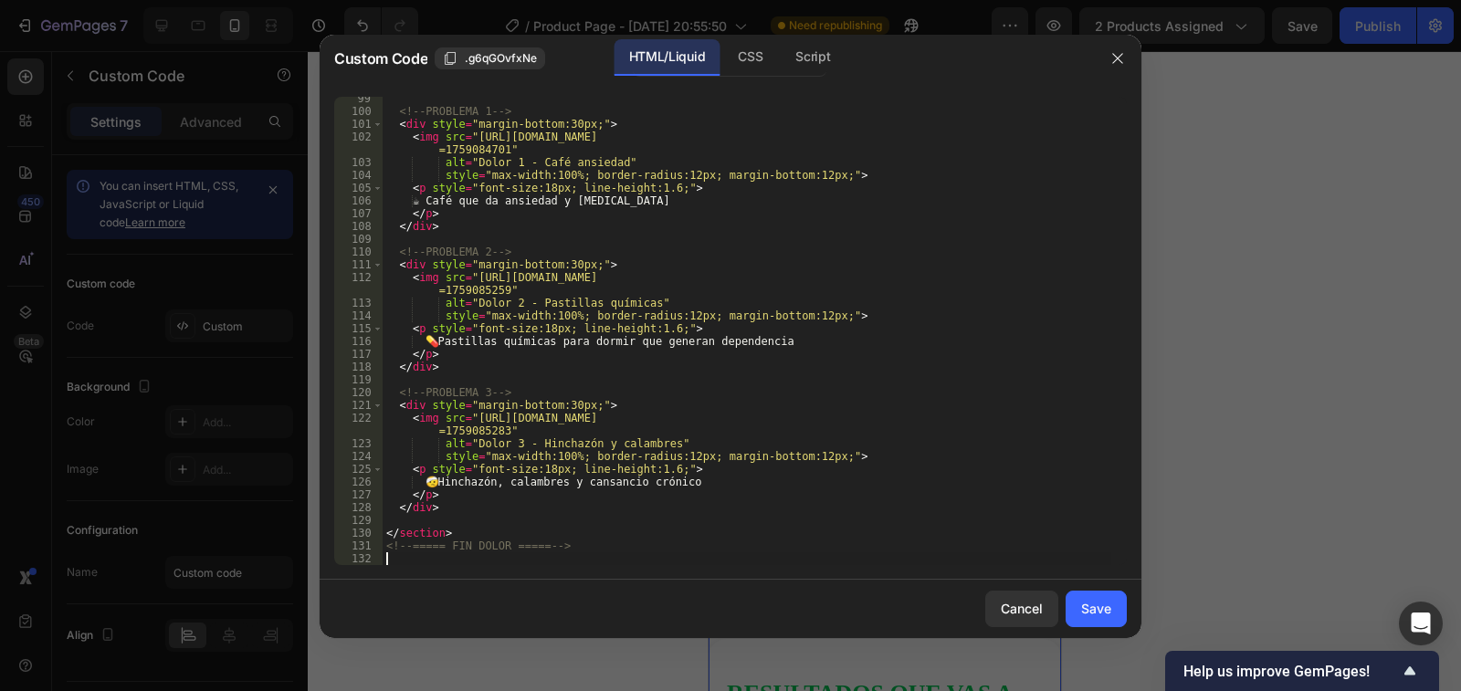
scroll to position [1462, 0]
click at [1115, 617] on button "Save" at bounding box center [1096, 609] width 61 height 37
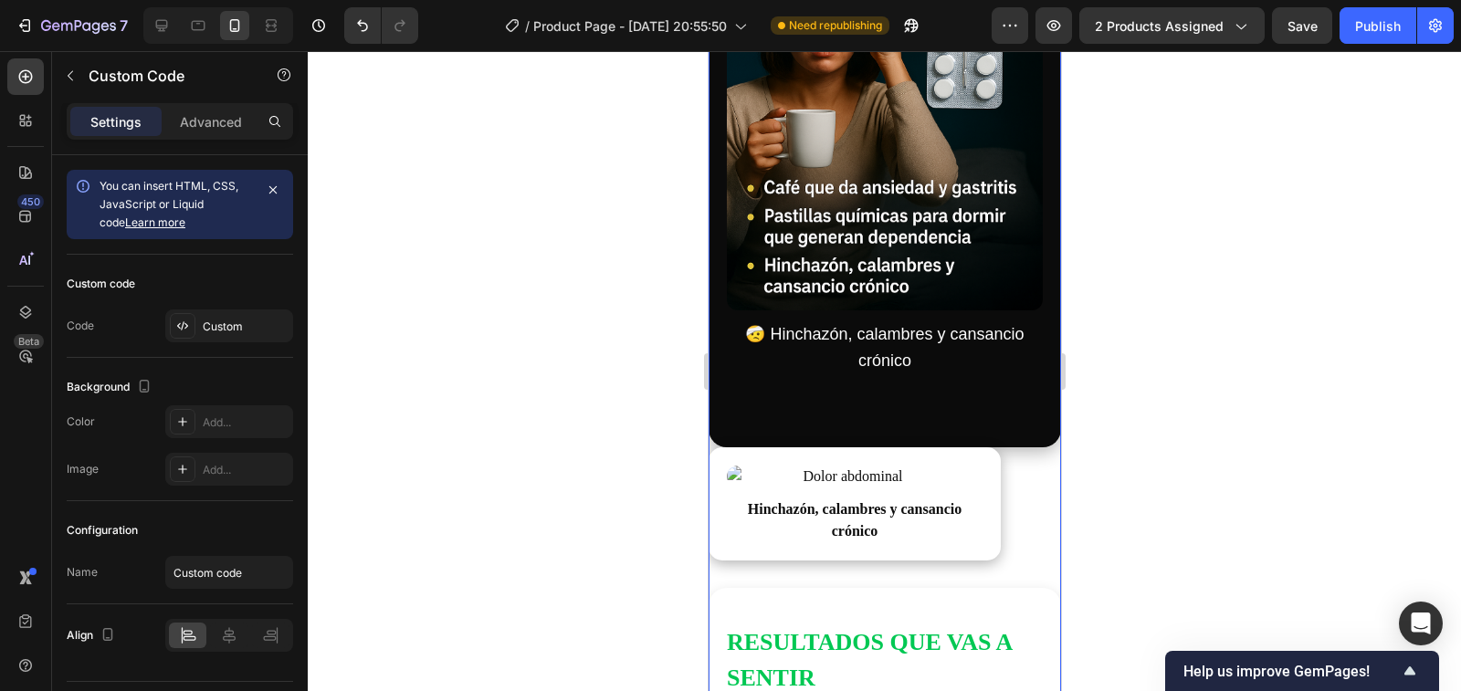
scroll to position [4384, 0]
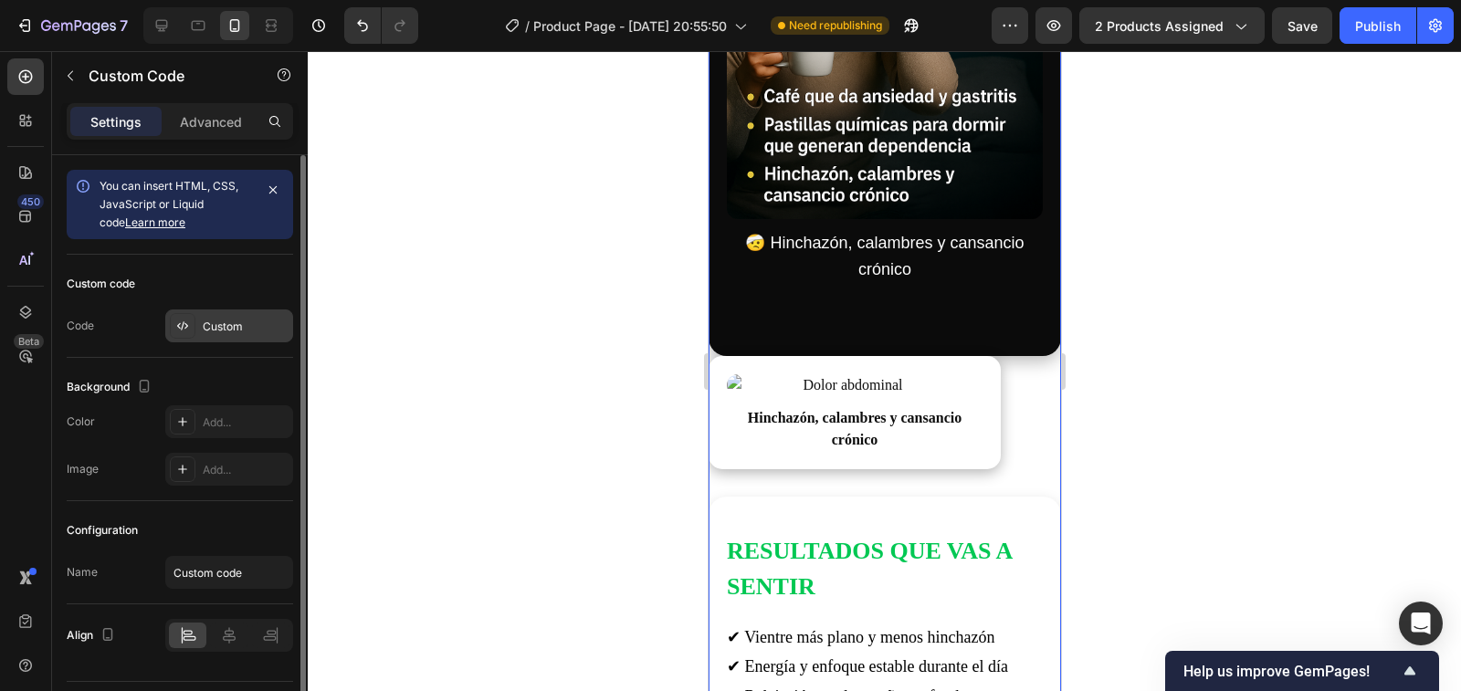
click at [234, 333] on div "Custom" at bounding box center [246, 327] width 86 height 16
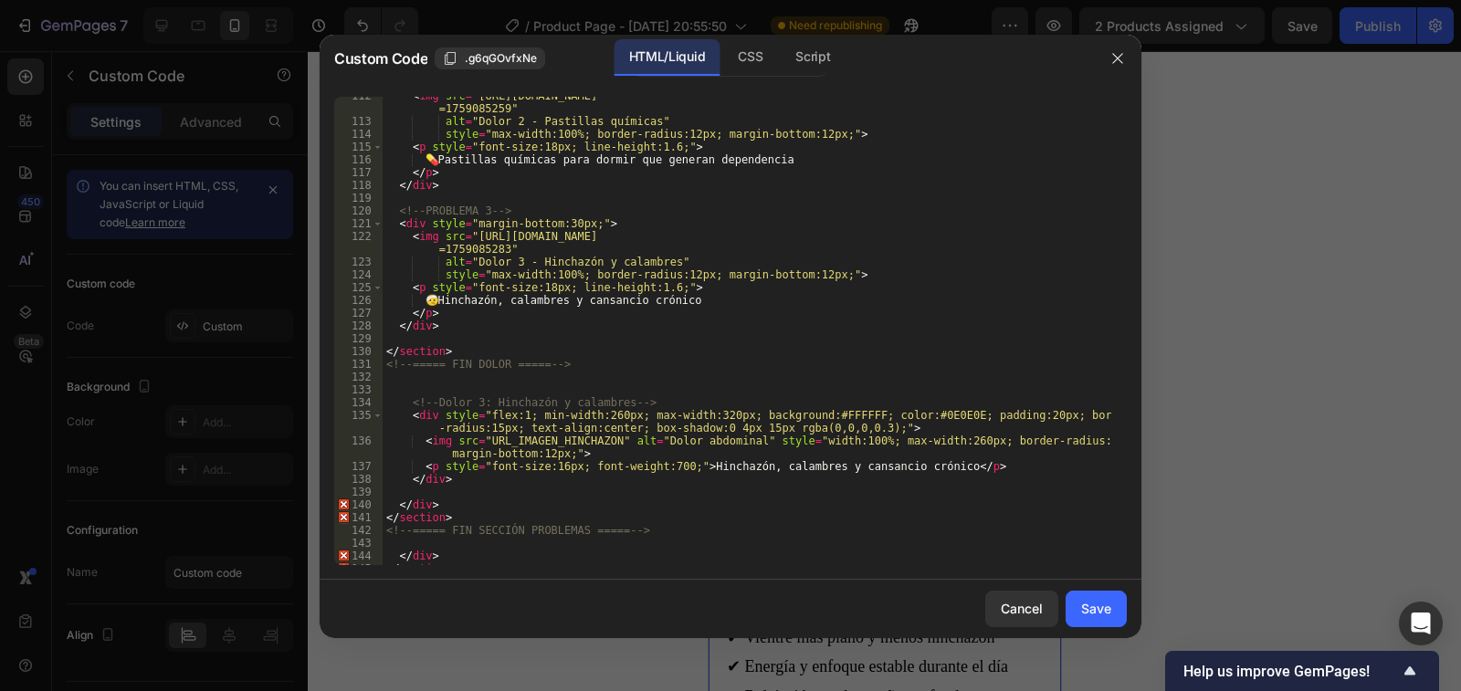
scroll to position [1644, 0]
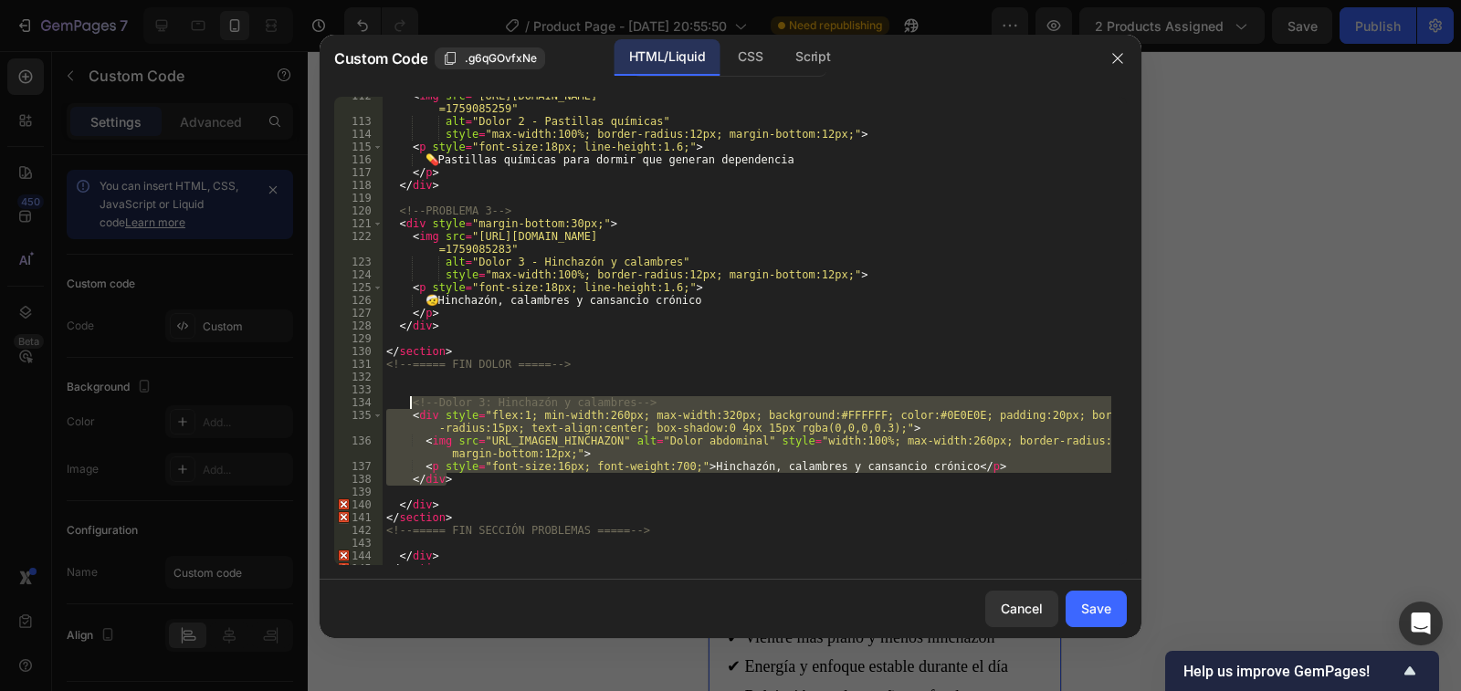
drag, startPoint x: 455, startPoint y: 477, endPoint x: 408, endPoint y: 403, distance: 87.4
click at [408, 403] on div "< img src = "https://cdn.shopify.com/s/files/1/0939/6492/7285/files/ce7cdab5-8f…" at bounding box center [747, 343] width 729 height 507
type textarea "<!-- Dolor 3: Hinchazón y calambres --> <div style="flex:1; min-width:260px; ma…"
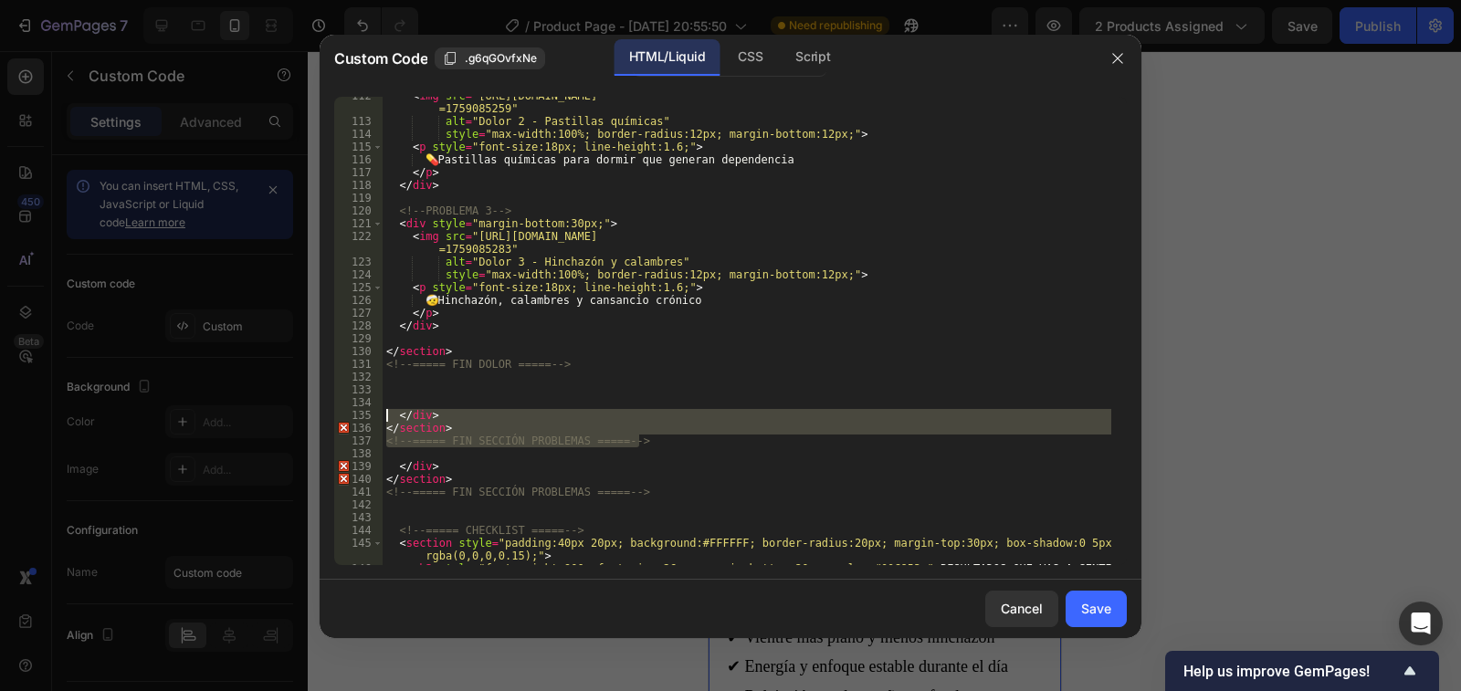
drag, startPoint x: 645, startPoint y: 439, endPoint x: 388, endPoint y: 417, distance: 257.7
click at [388, 417] on div "< img src = "https://cdn.shopify.com/s/files/1/0939/6492/7285/files/ce7cdab5-8f…" at bounding box center [747, 343] width 729 height 507
type textarea "</div> </section>"
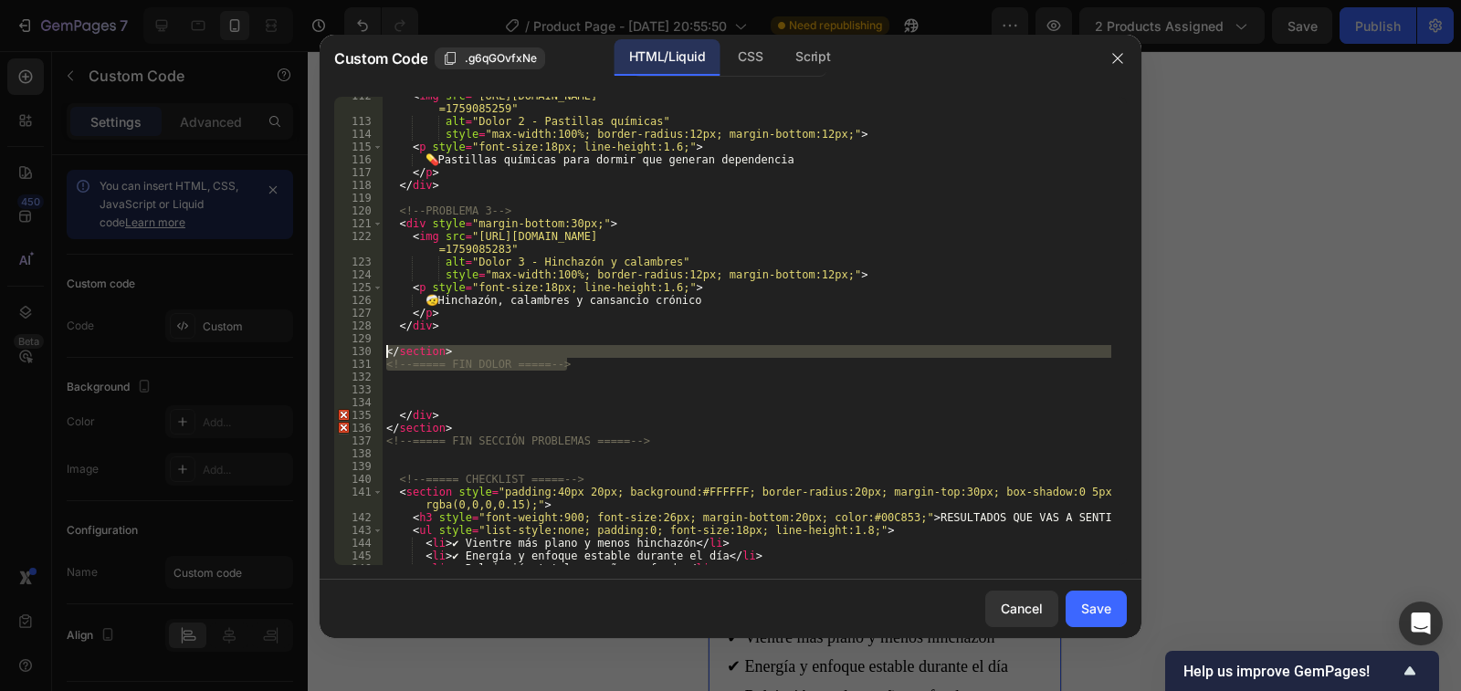
drag, startPoint x: 571, startPoint y: 361, endPoint x: 385, endPoint y: 353, distance: 185.6
click at [385, 353] on div "< img src = "https://cdn.shopify.com/s/files/1/0939/6492/7285/files/ce7cdab5-8f…" at bounding box center [747, 343] width 729 height 507
type textarea "</section> <!-- ===== FIN DOLOR ===== -->"
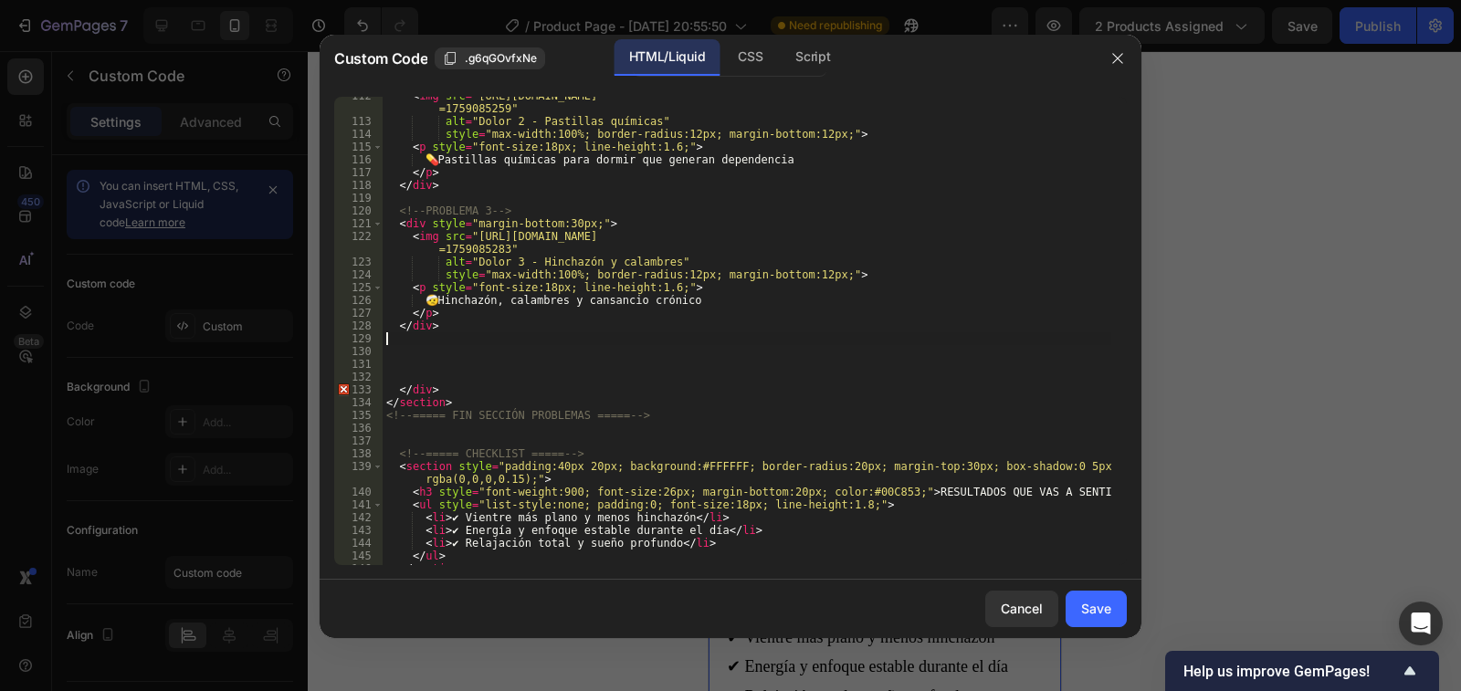
type textarea "</div>"
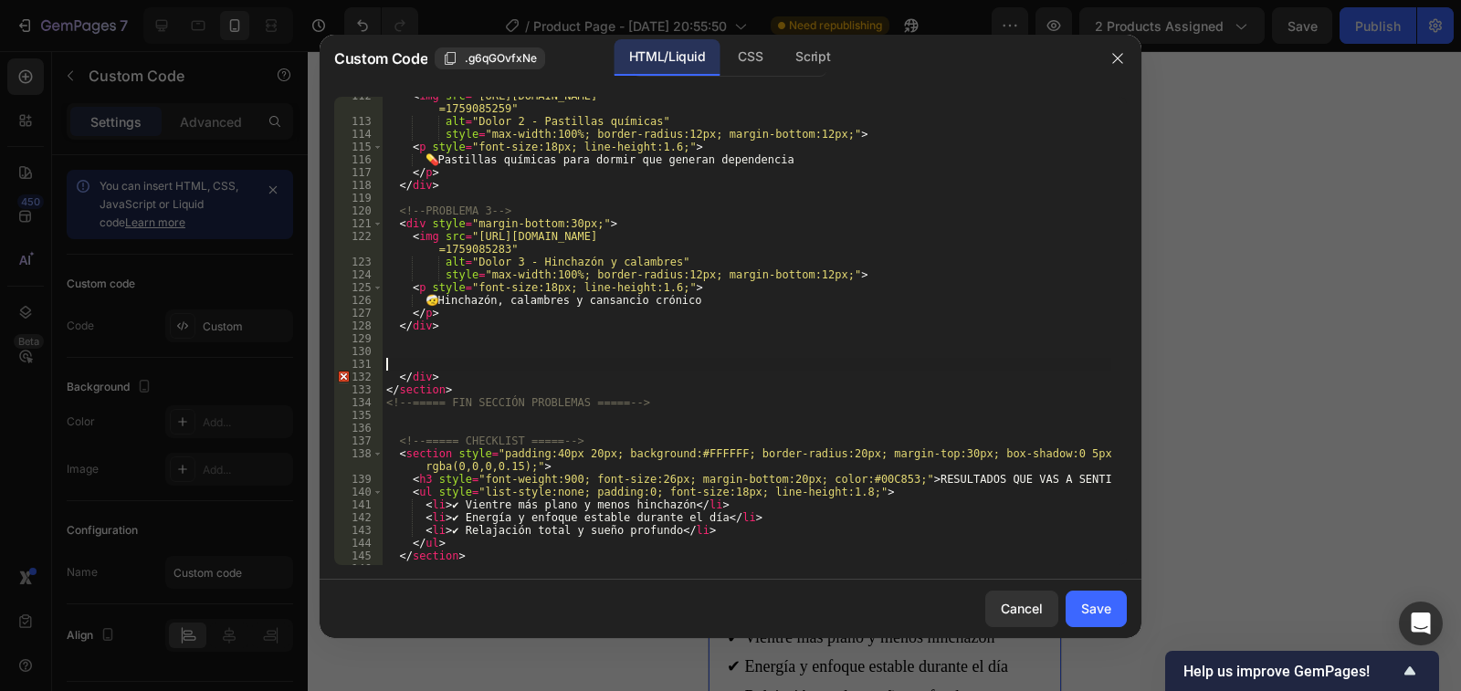
click at [406, 358] on div "< img src = "https://cdn.shopify.com/s/files/1/0939/6492/7285/files/ce7cdab5-8f…" at bounding box center [747, 343] width 729 height 507
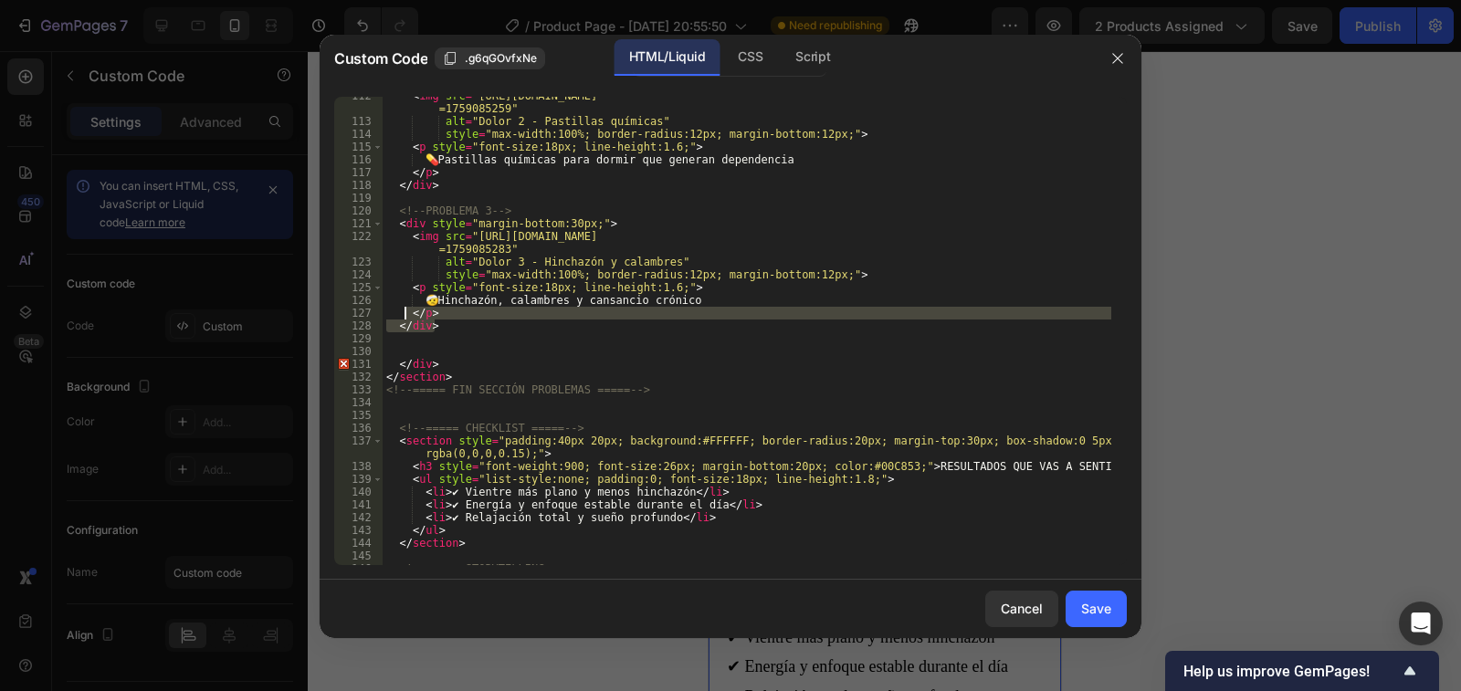
drag, startPoint x: 438, startPoint y: 328, endPoint x: 403, endPoint y: 319, distance: 36.8
click at [403, 319] on div "< img src = "https://cdn.shopify.com/s/files/1/0939/6492/7285/files/ce7cdab5-8f…" at bounding box center [747, 343] width 729 height 507
type textarea "</p> </div>"
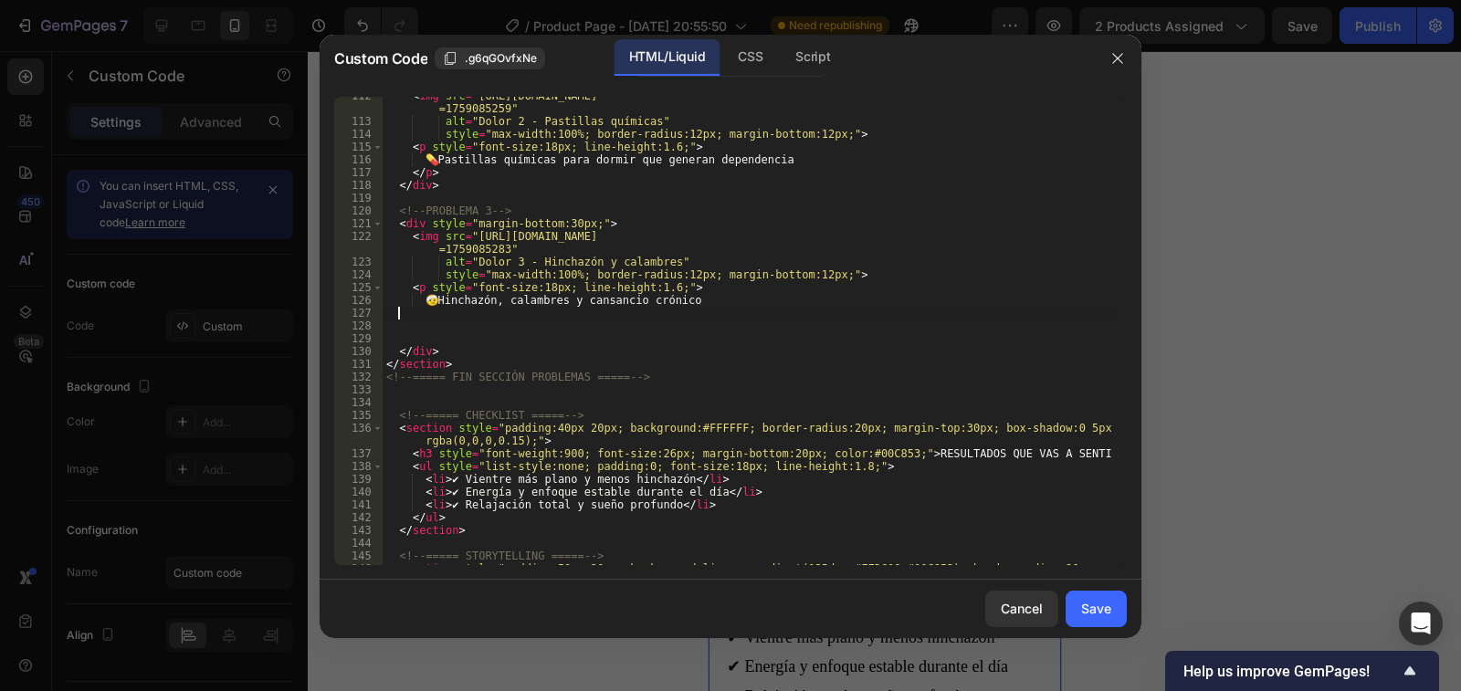
click at [405, 337] on div "< img src = "https://cdn.shopify.com/s/files/1/0939/6492/7285/files/ce7cdab5-8f…" at bounding box center [747, 350] width 729 height 520
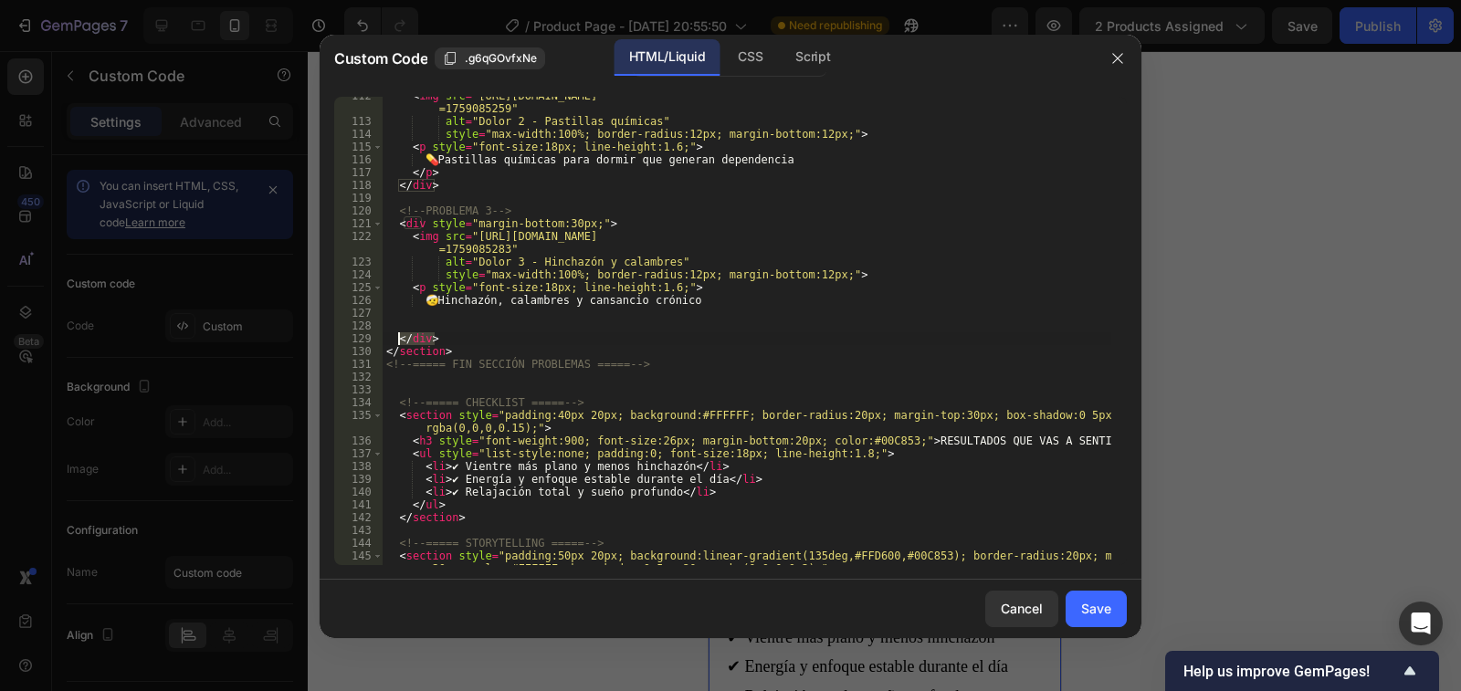
drag, startPoint x: 434, startPoint y: 336, endPoint x: 397, endPoint y: 337, distance: 36.5
click at [397, 337] on div "< img src = "https://cdn.shopify.com/s/files/1/0939/6492/7285/files/ce7cdab5-8f…" at bounding box center [747, 350] width 729 height 520
type textarea "</div>"
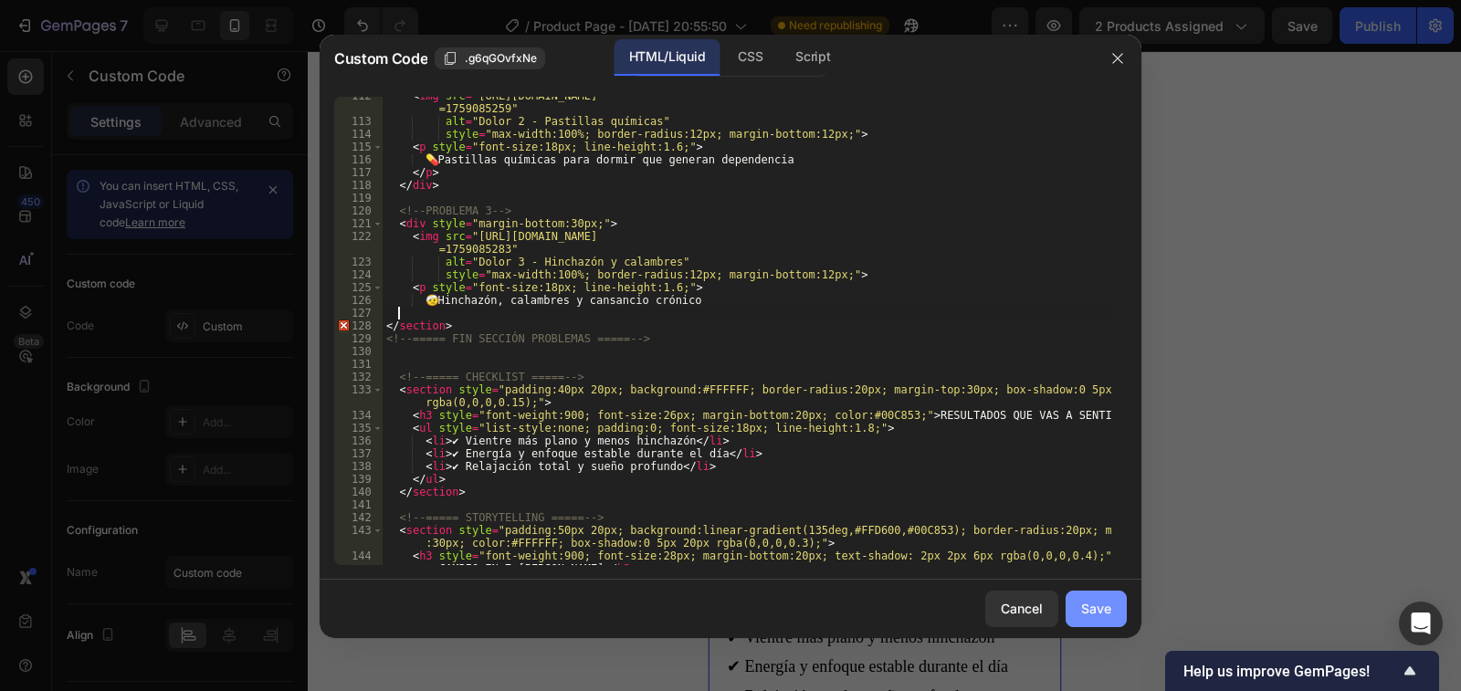
click at [1090, 610] on div "Save" at bounding box center [1096, 608] width 30 height 19
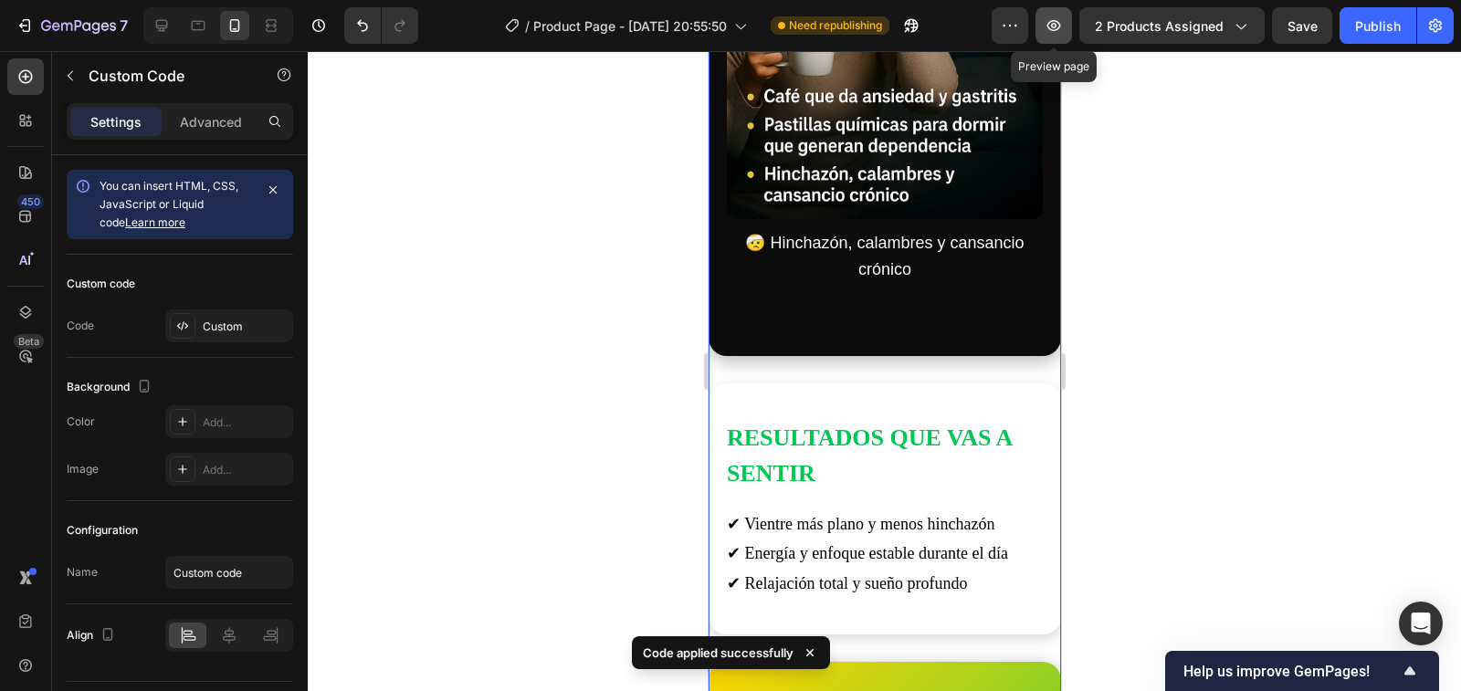
click at [1056, 26] on icon "button" at bounding box center [1053, 25] width 5 height 5
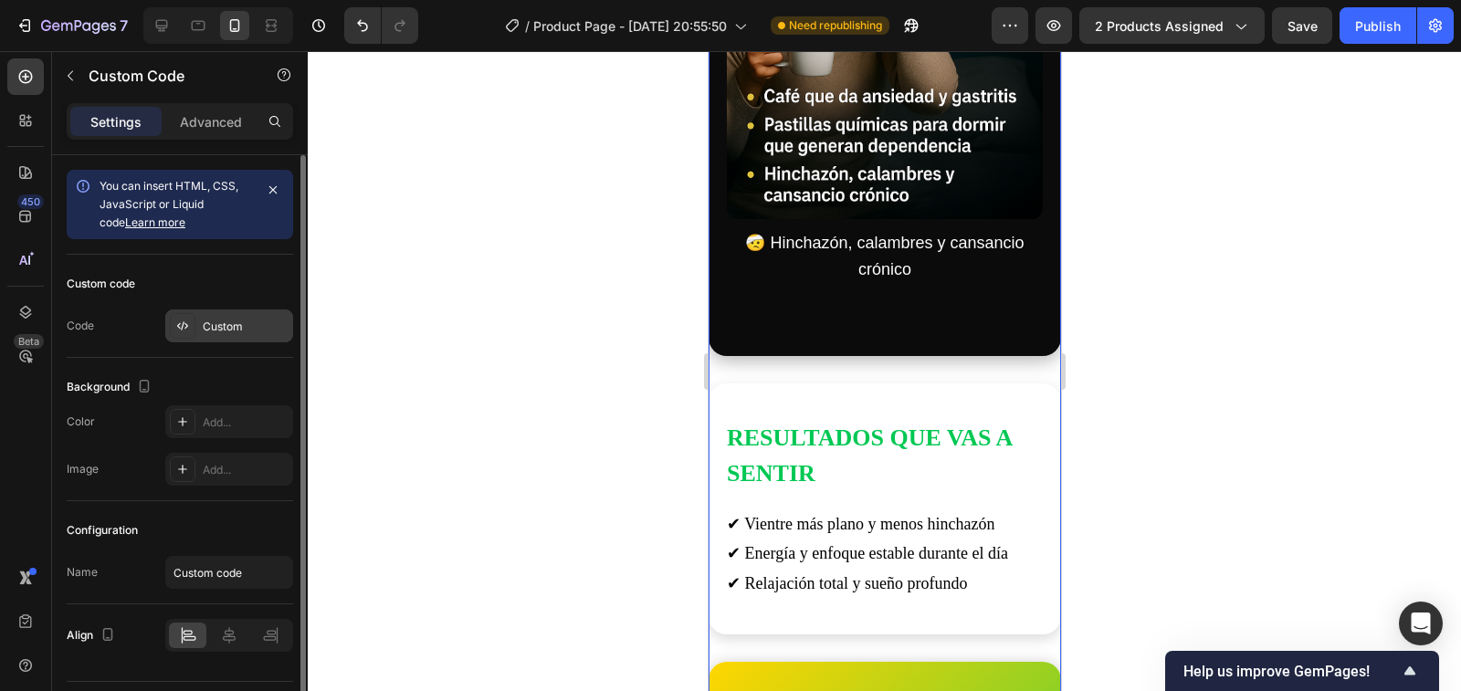
click at [256, 332] on div "Custom" at bounding box center [246, 327] width 86 height 16
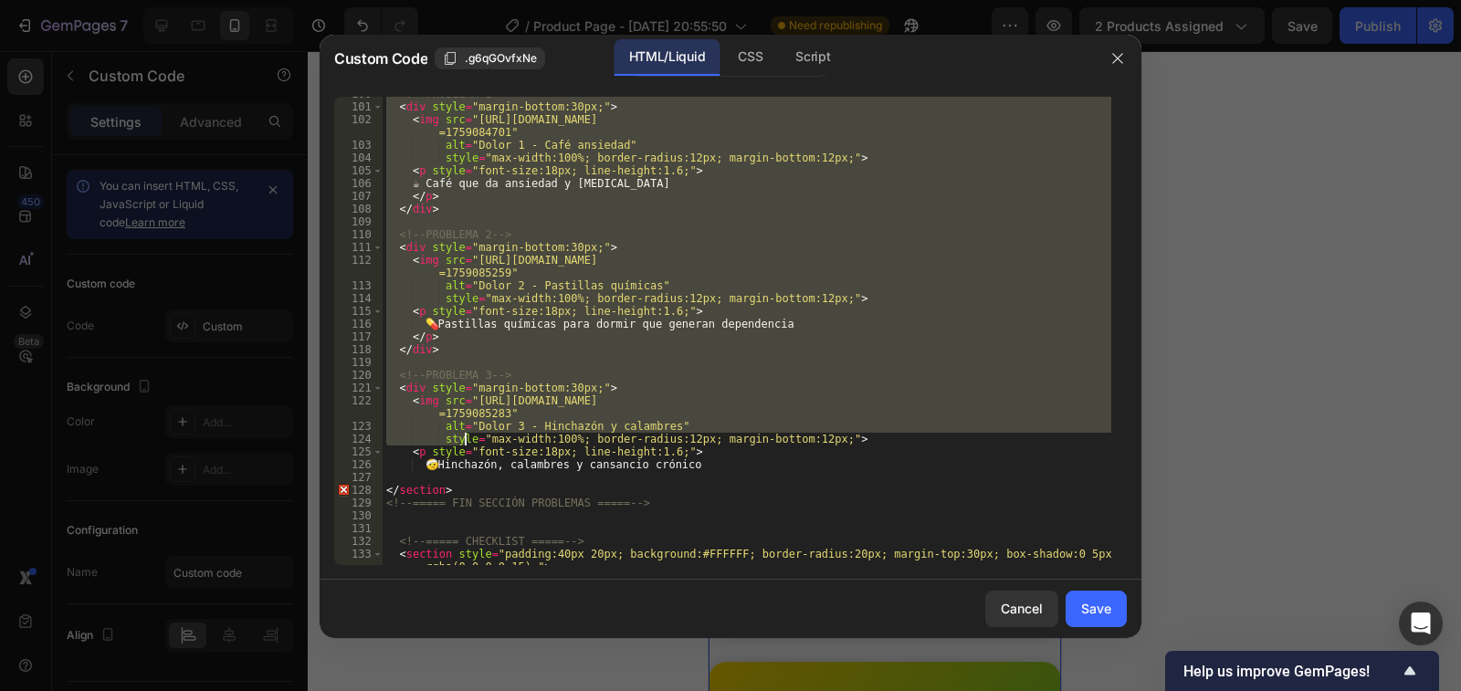
scroll to position [1480, 0]
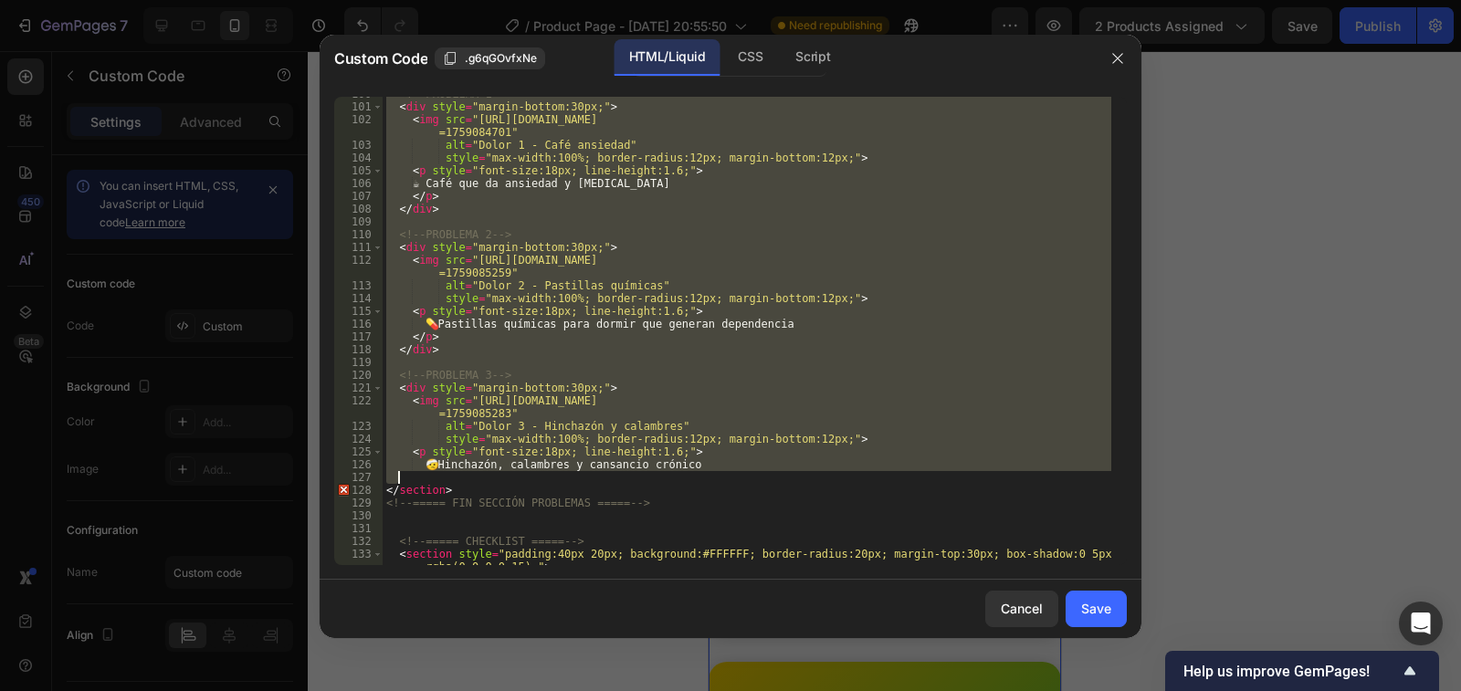
drag, startPoint x: 393, startPoint y: 370, endPoint x: 572, endPoint y: 477, distance: 208.5
click at [572, 477] on div "<!-- PROBLEMA 1 --> < div style = "margin-bottom:30px;" > < img src = "https://…" at bounding box center [747, 341] width 729 height 507
type textarea "🤕 Hinchazón, calambres y cansancio crónico"
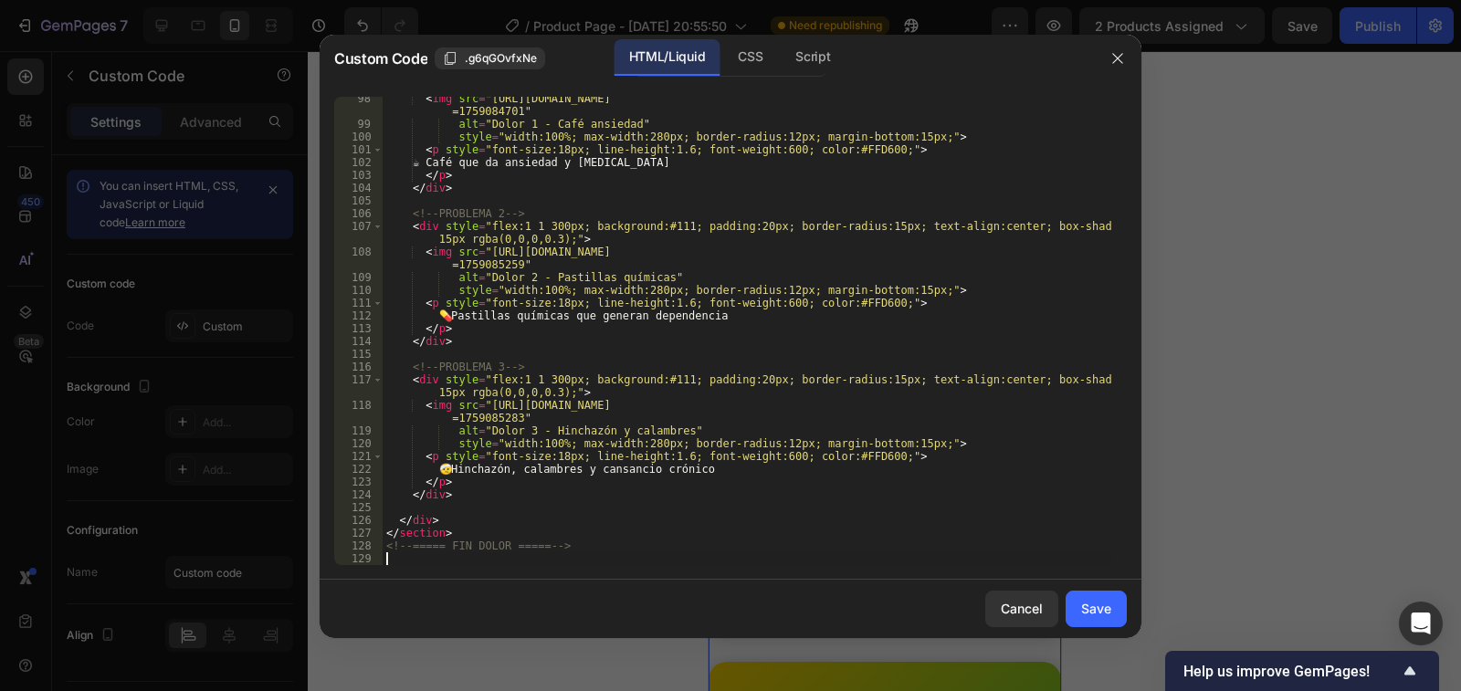
scroll to position [1462, 0]
click at [1089, 619] on button "Save" at bounding box center [1096, 609] width 61 height 37
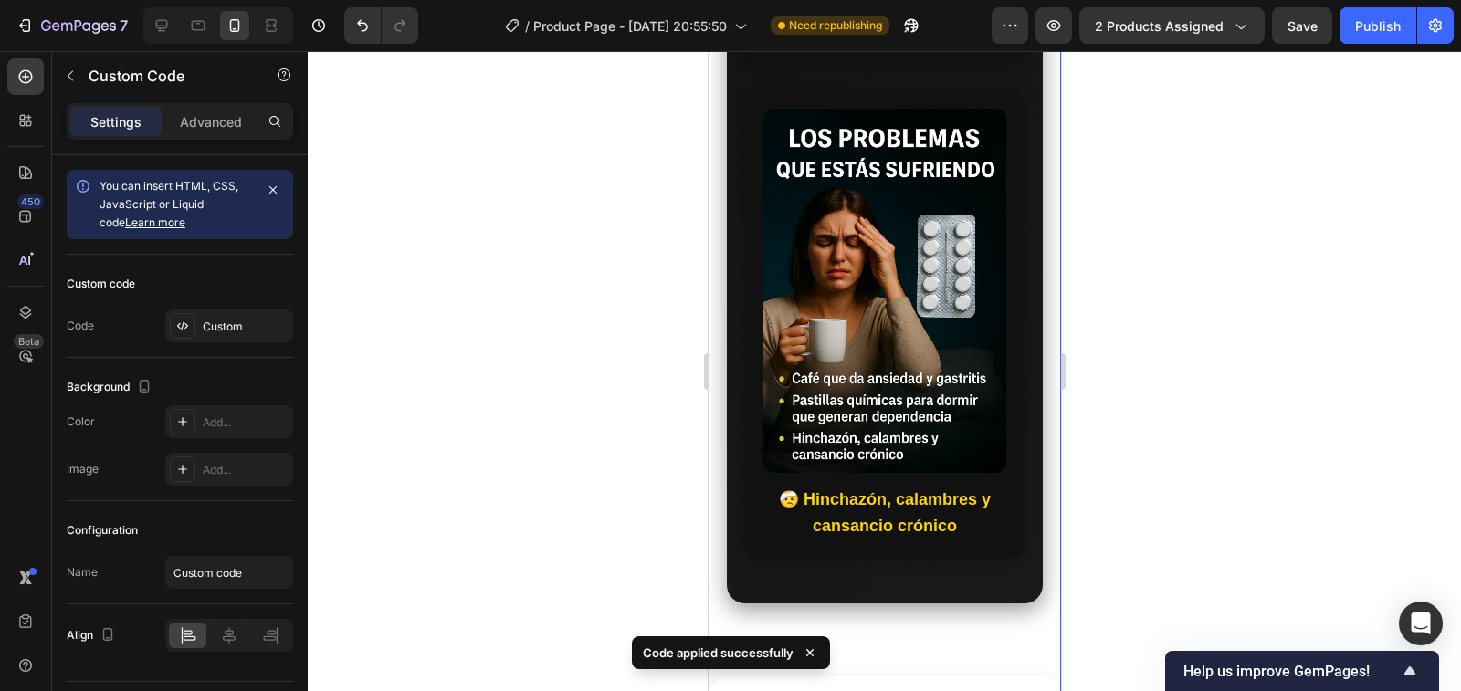
scroll to position [3836, 0]
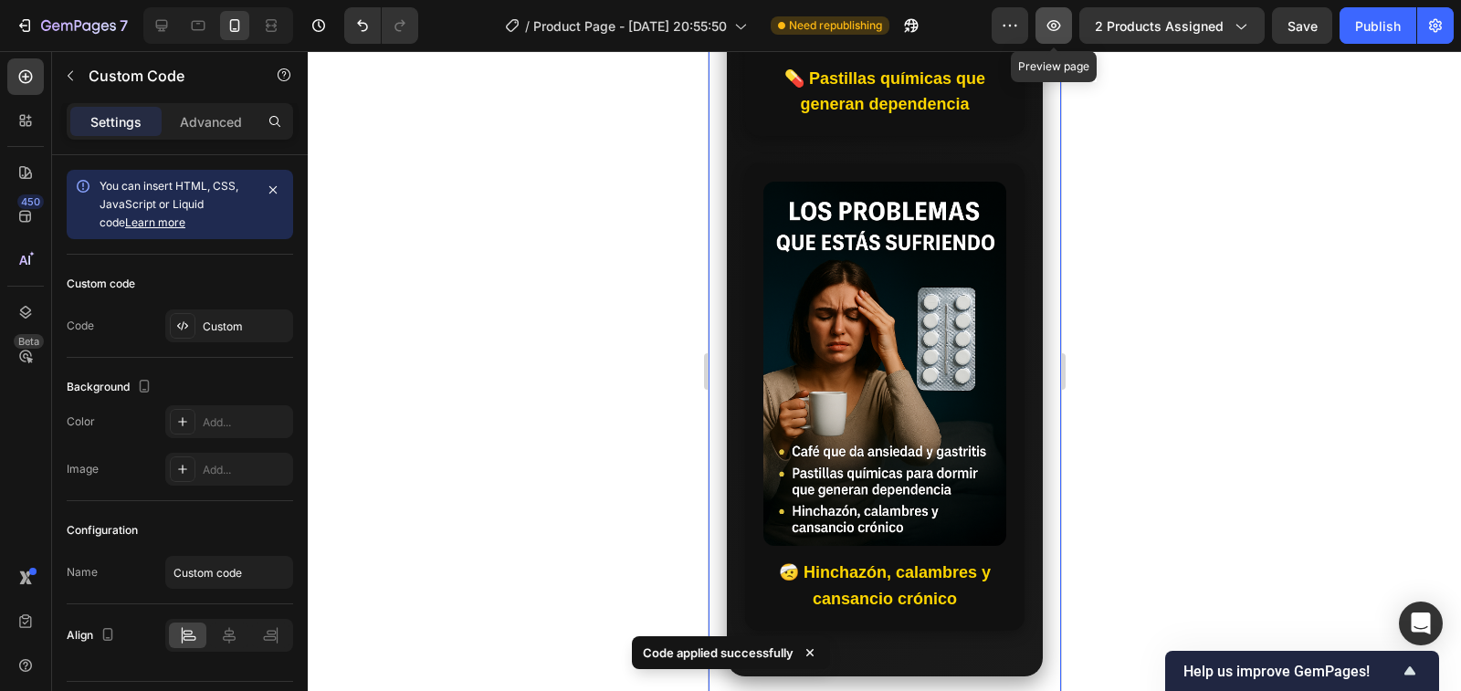
click at [1057, 31] on icon "button" at bounding box center [1054, 25] width 18 height 18
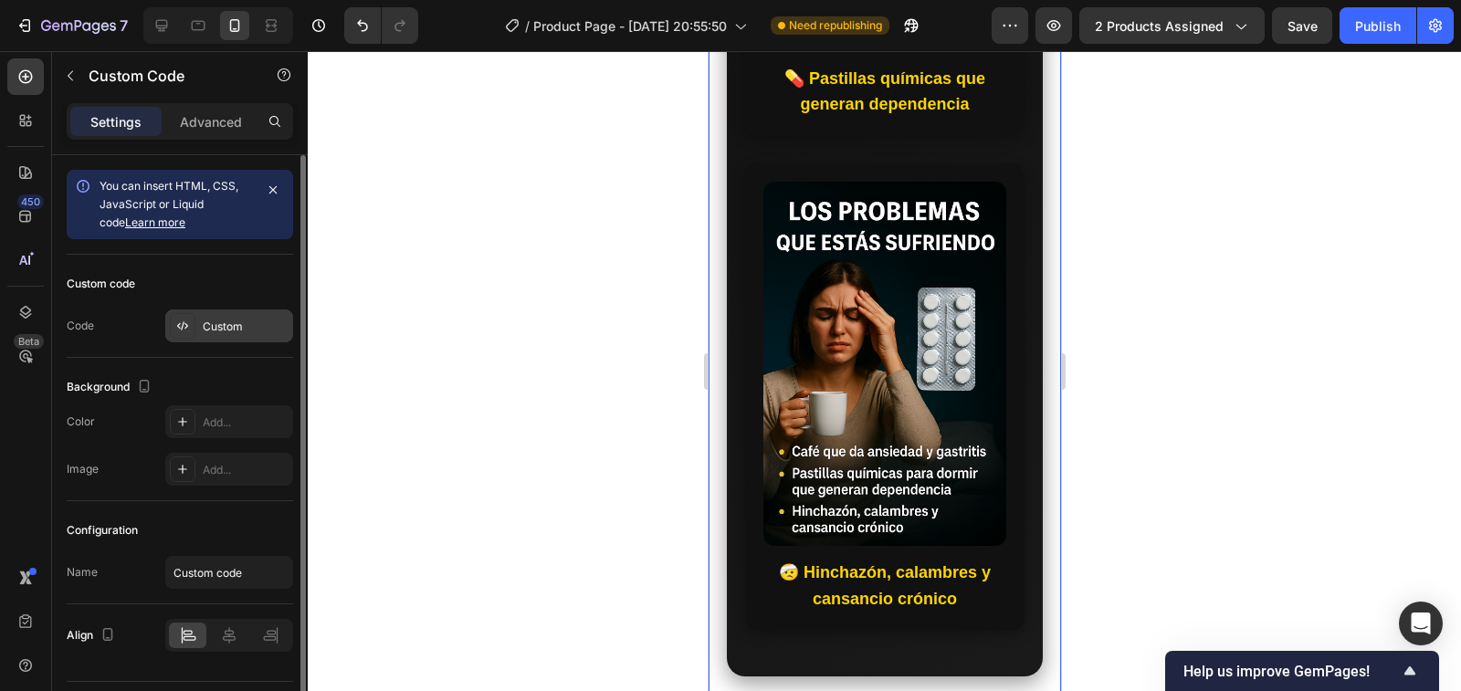
click at [227, 325] on div "Custom" at bounding box center [246, 327] width 86 height 16
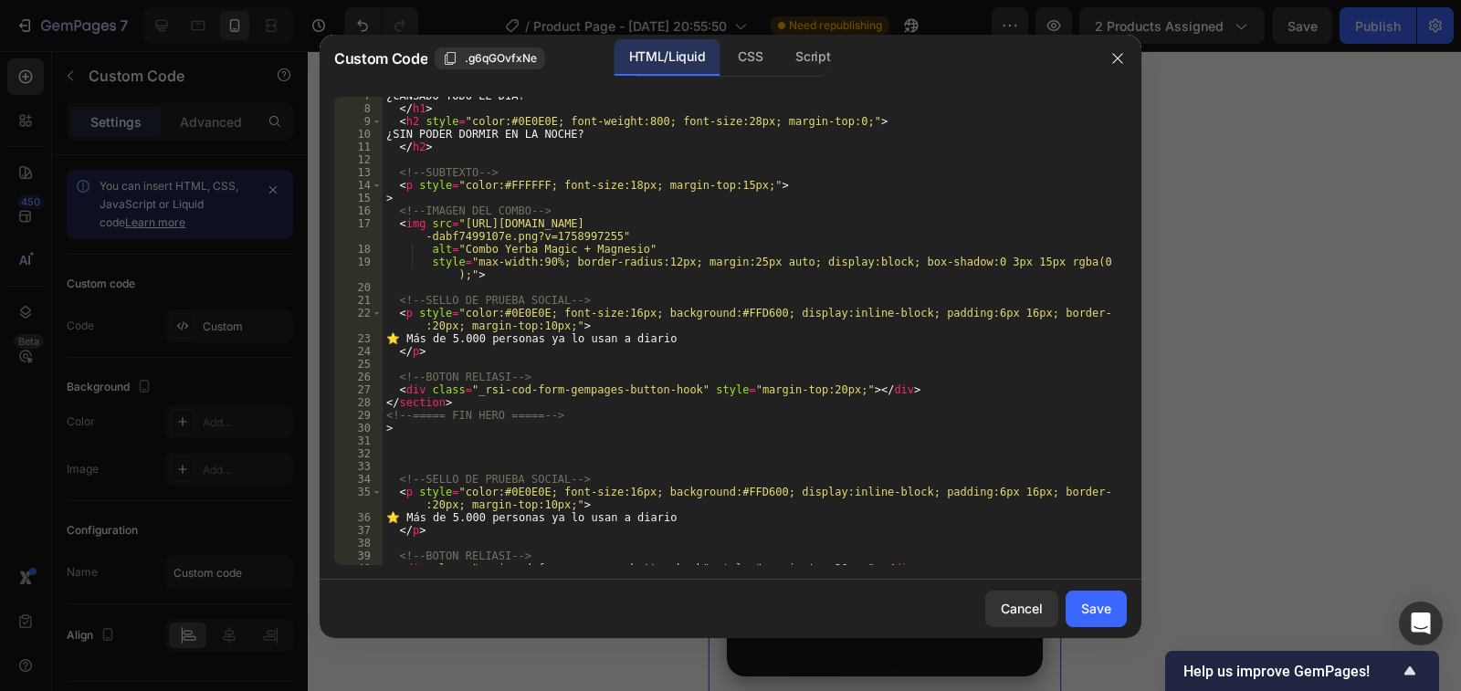
scroll to position [164, 0]
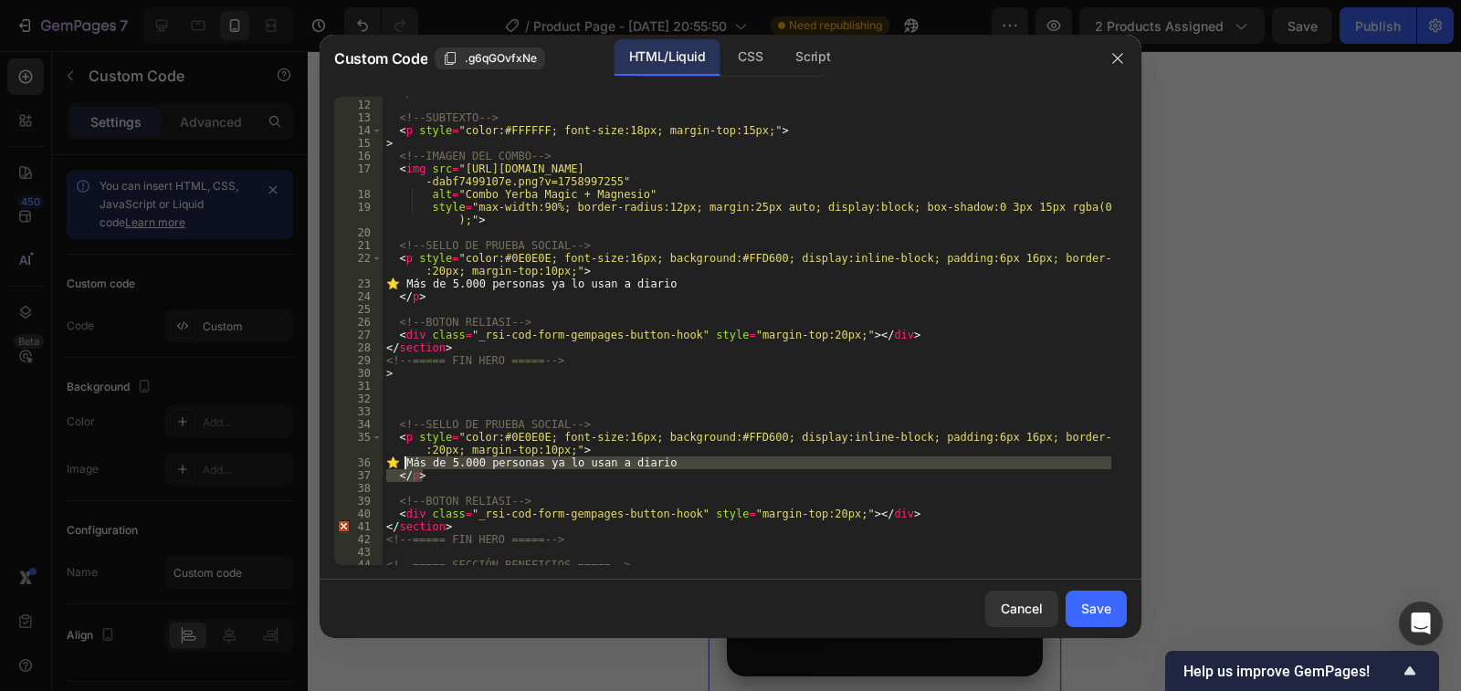
drag, startPoint x: 421, startPoint y: 477, endPoint x: 402, endPoint y: 465, distance: 22.6
click at [402, 465] on div "</ h2 > <!-- SUBTEXTO --> < p style = "color:#FFFFFF; font-size:18px; margin-to…" at bounding box center [747, 333] width 729 height 494
type textarea "⭐ Más de 5.000 personas ya lo usan a diario </p>"
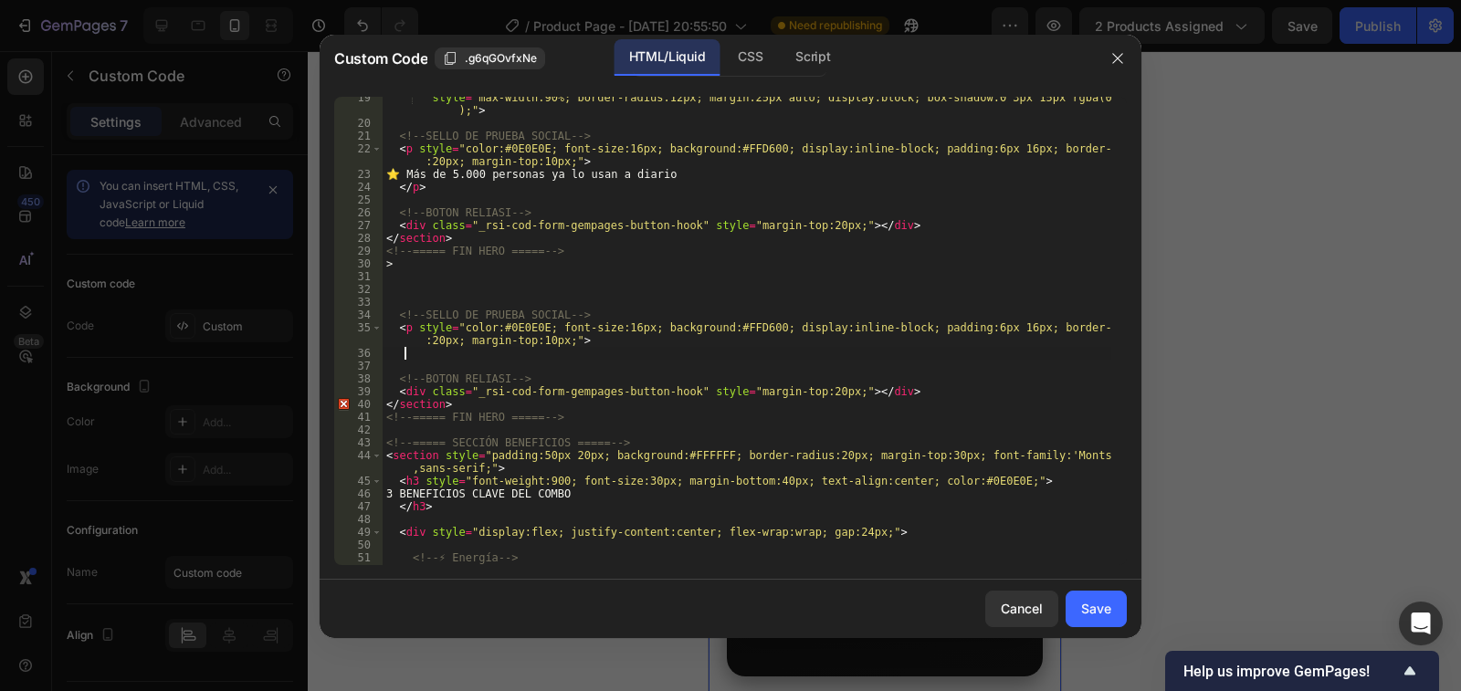
scroll to position [219, 0]
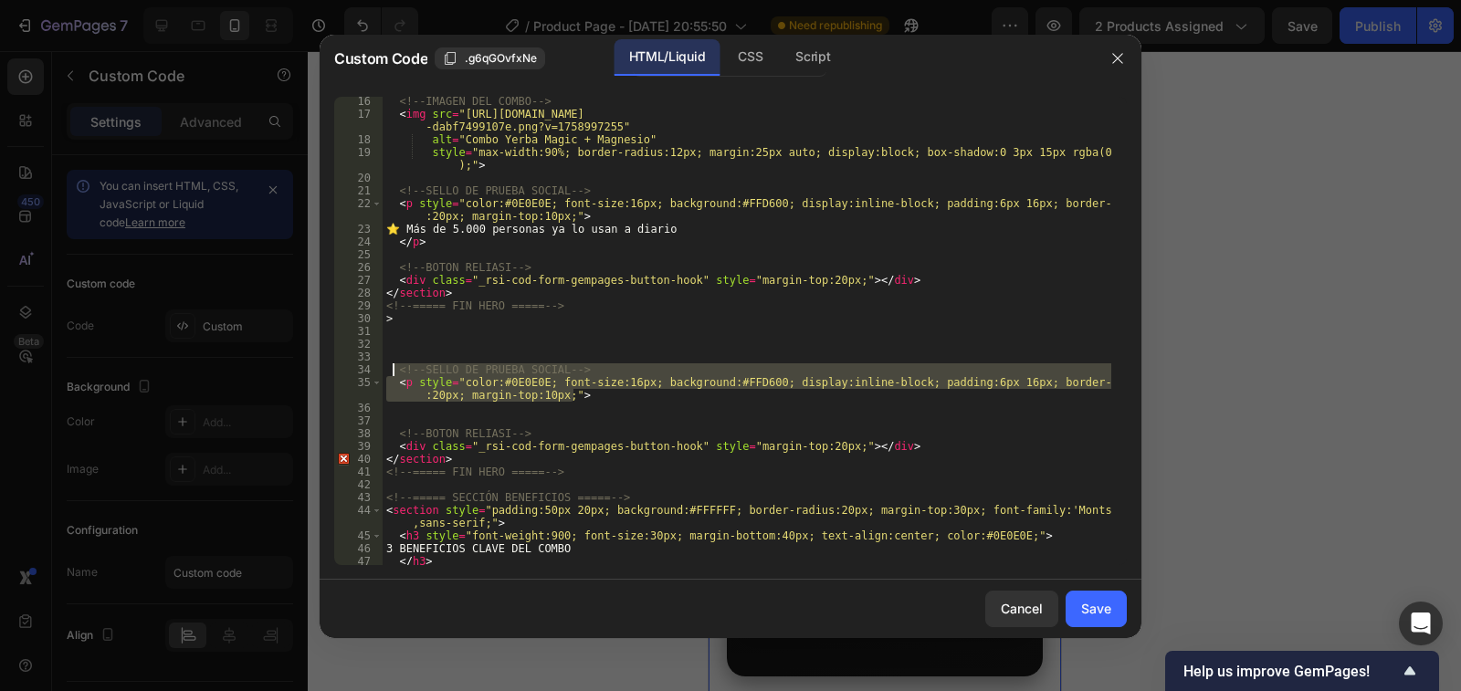
drag, startPoint x: 575, startPoint y: 396, endPoint x: 395, endPoint y: 373, distance: 181.5
click at [395, 373] on div "<!-- IMAGEN DEL COMBO --> < img src = "https://cdn.shopify.com/s/files/1/0939/6…" at bounding box center [747, 342] width 729 height 494
type textarea "<!-- SELLO DE PRUEBA SOCIAL --> <p style="color:#0E0E0E; font-size:16px; backgr…"
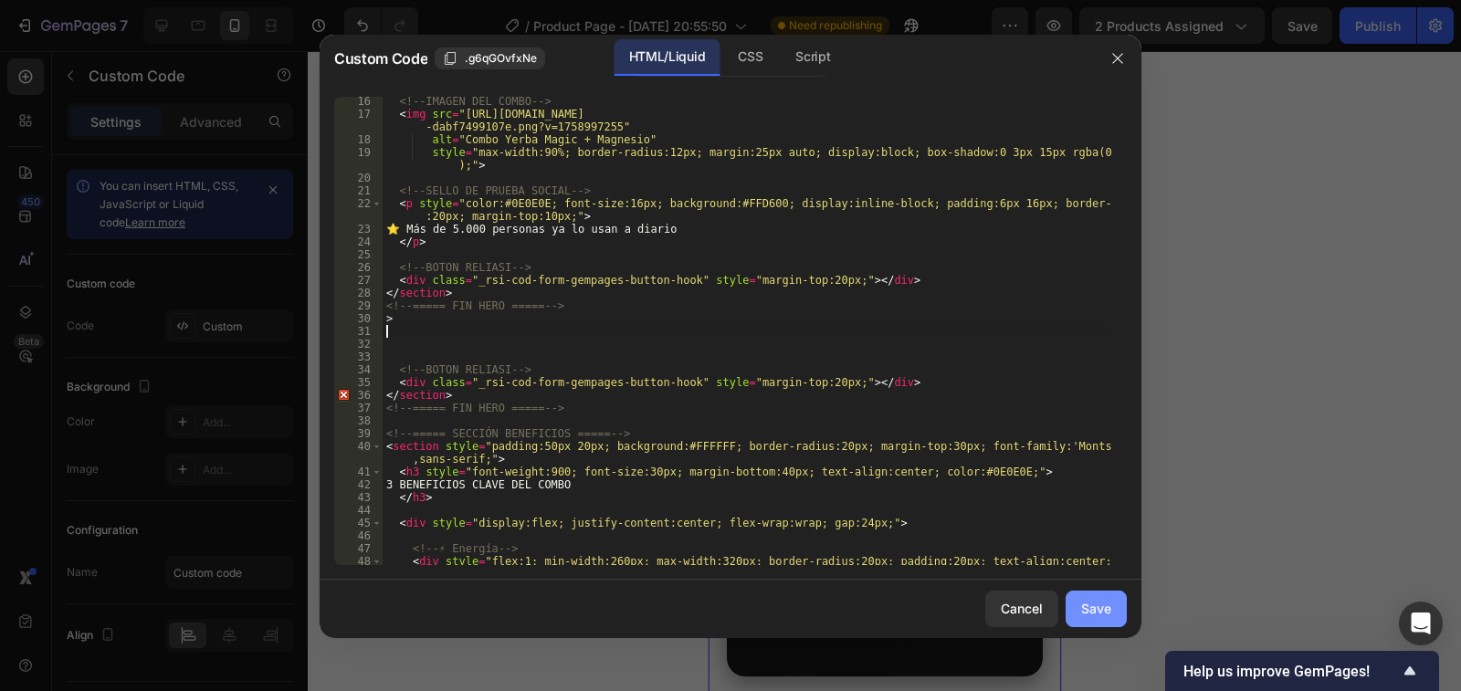
click at [1106, 617] on div "Save" at bounding box center [1096, 608] width 30 height 19
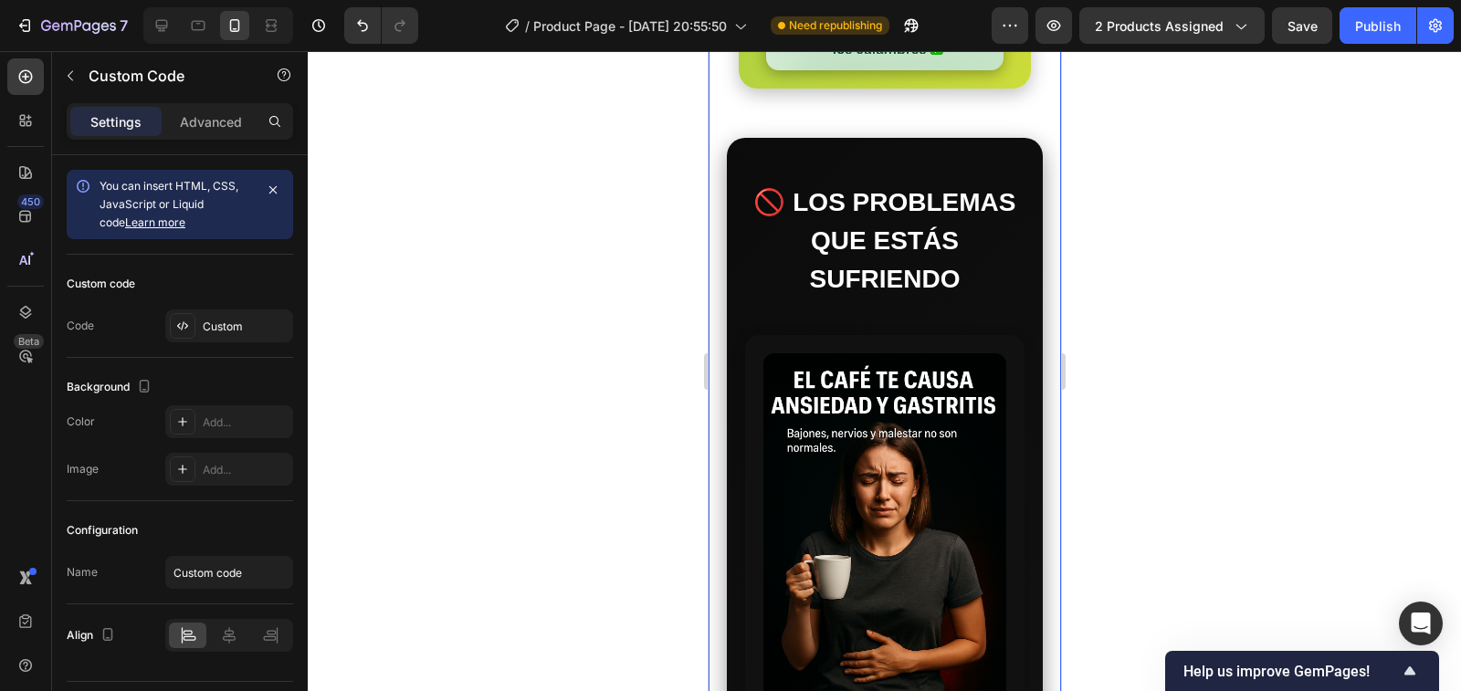
scroll to position [2649, 0]
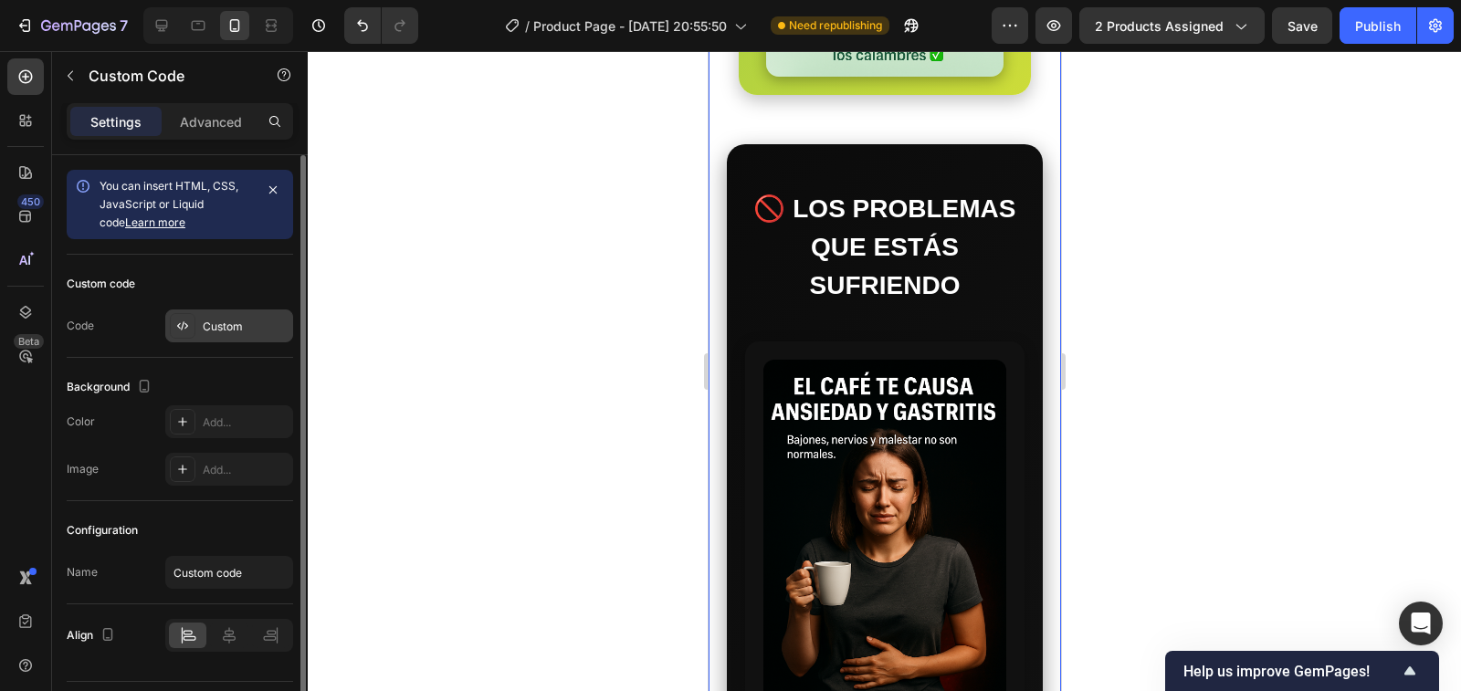
click at [198, 331] on div "Custom" at bounding box center [229, 326] width 128 height 33
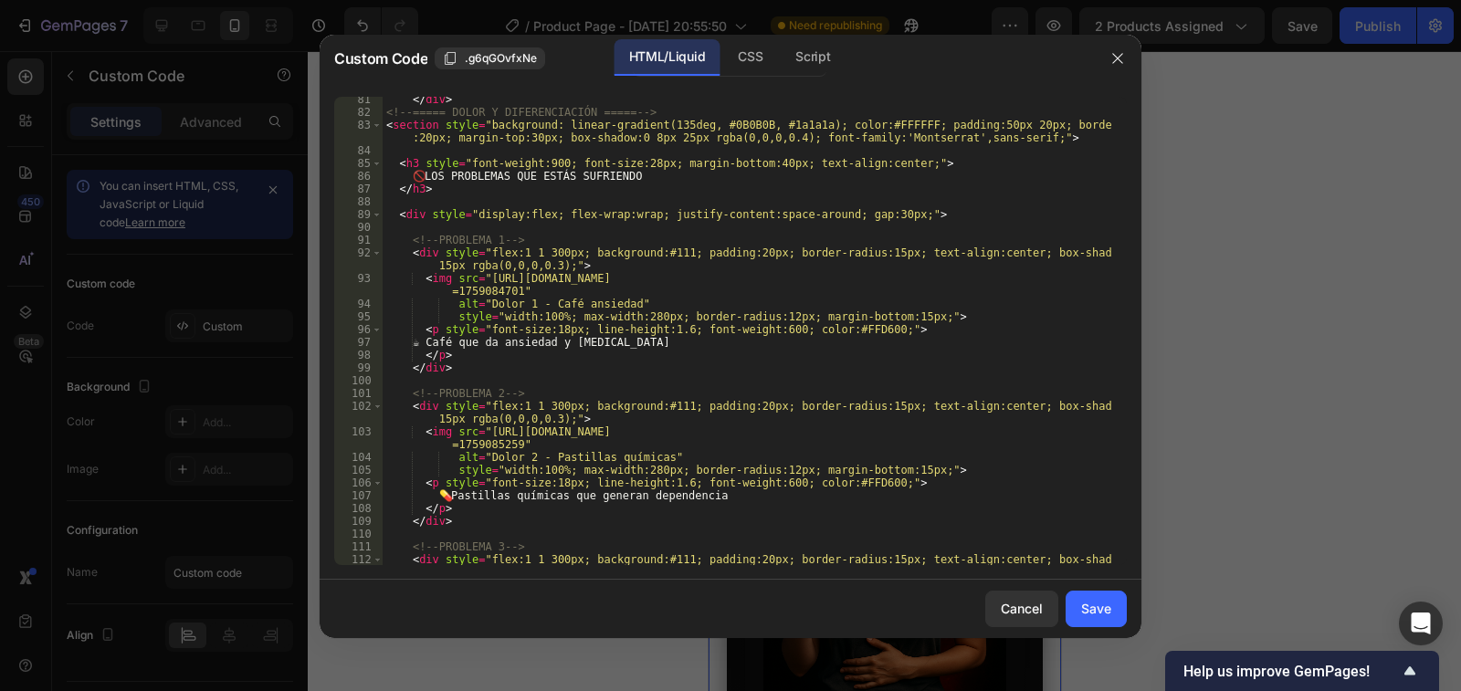
scroll to position [1151, 0]
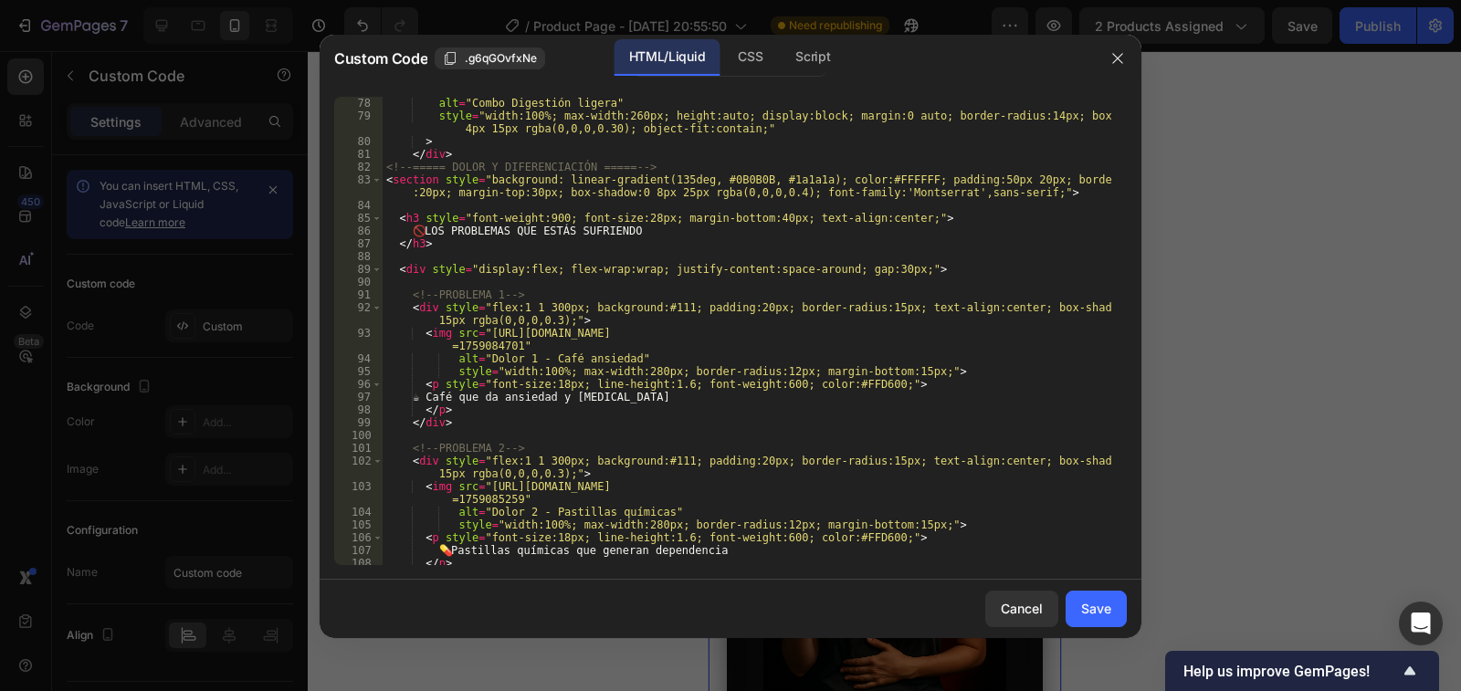
type textarea "🚫 LOS PROBLEMAS QUE ESTÁS SUFRIENDO"
drag, startPoint x: 628, startPoint y: 232, endPoint x: 423, endPoint y: 227, distance: 205.6
click at [423, 227] on div "alt = "Combo Digestión ligera" style = "width:100%; max-width:260px; height:aut…" at bounding box center [747, 344] width 729 height 494
drag, startPoint x: 452, startPoint y: 232, endPoint x: 440, endPoint y: 231, distance: 11.9
click at [440, 231] on div "alt = "Combo Digestión ligera" style = "width:100%; max-width:260px; height:aut…" at bounding box center [747, 331] width 729 height 469
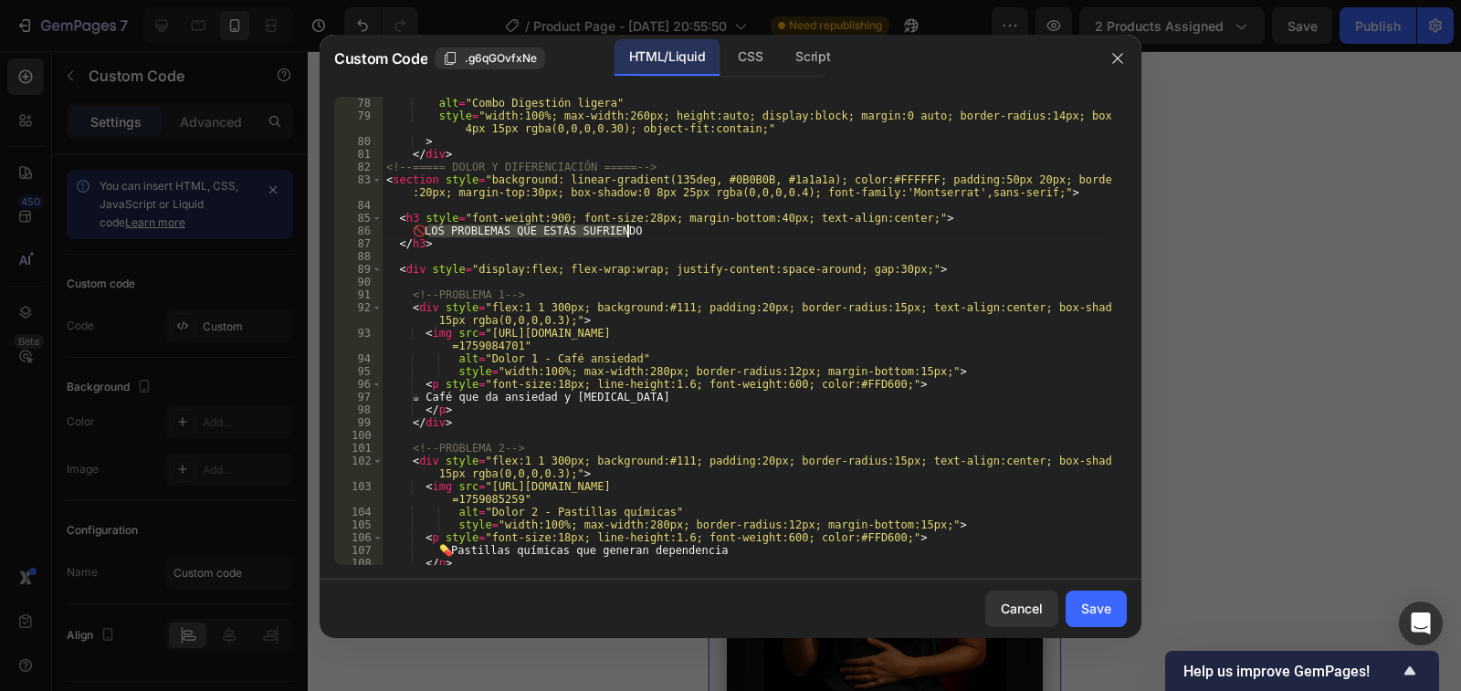
drag, startPoint x: 430, startPoint y: 228, endPoint x: 628, endPoint y: 227, distance: 197.3
click at [628, 227] on div "alt = "Combo Digestión ligera" style = "width:100%; max-width:260px; height:aut…" at bounding box center [747, 344] width 729 height 494
click at [643, 232] on div "alt = "Combo Digestión ligera" style = "width:100%; max-width:260px; height:aut…" at bounding box center [747, 331] width 729 height 469
click at [1120, 53] on icon "button" at bounding box center [1118, 58] width 15 height 15
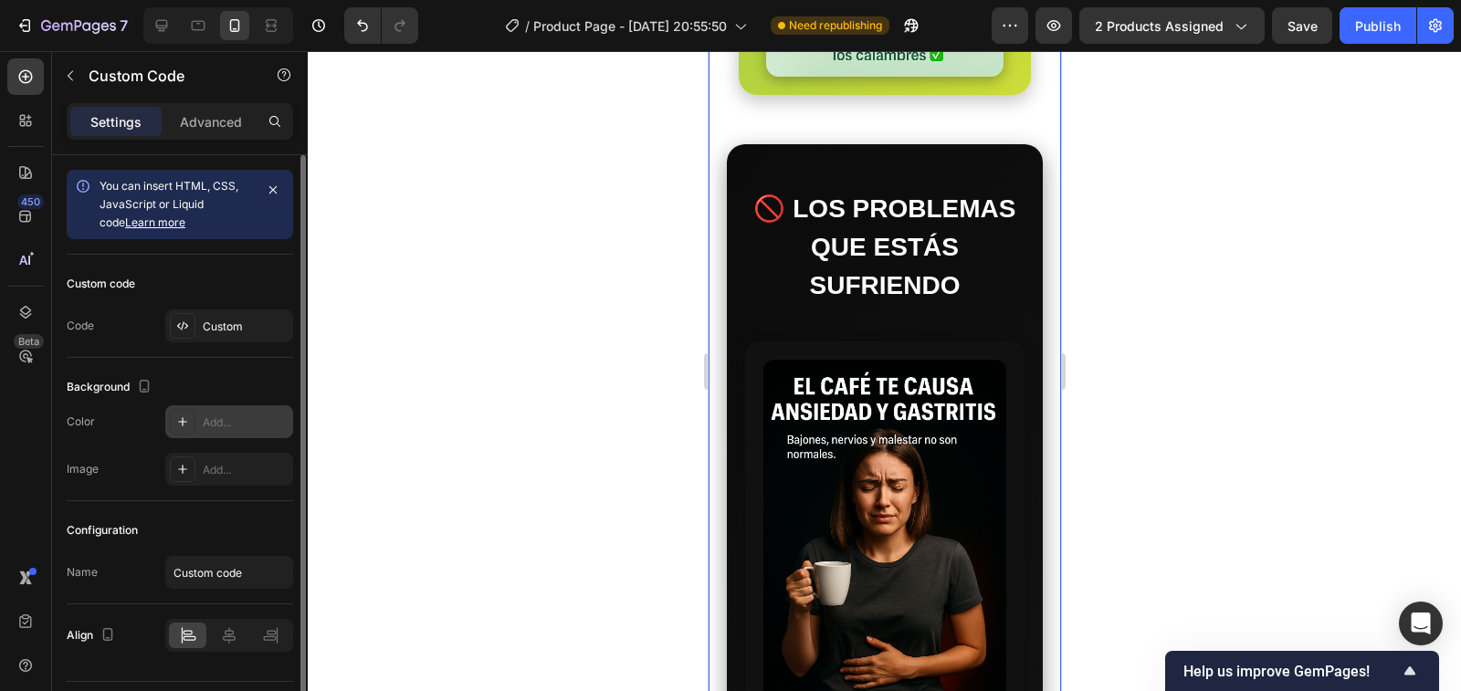
scroll to position [48, 0]
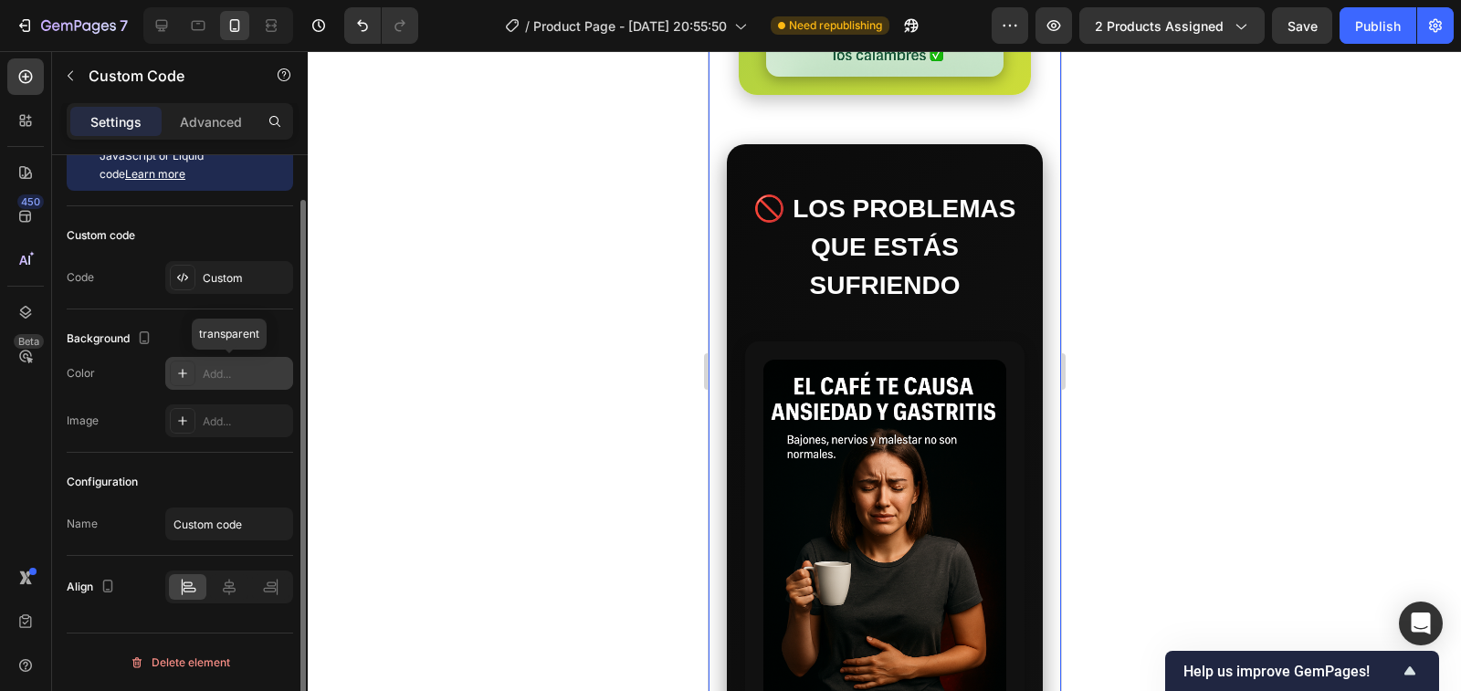
click at [180, 372] on icon at bounding box center [182, 373] width 15 height 15
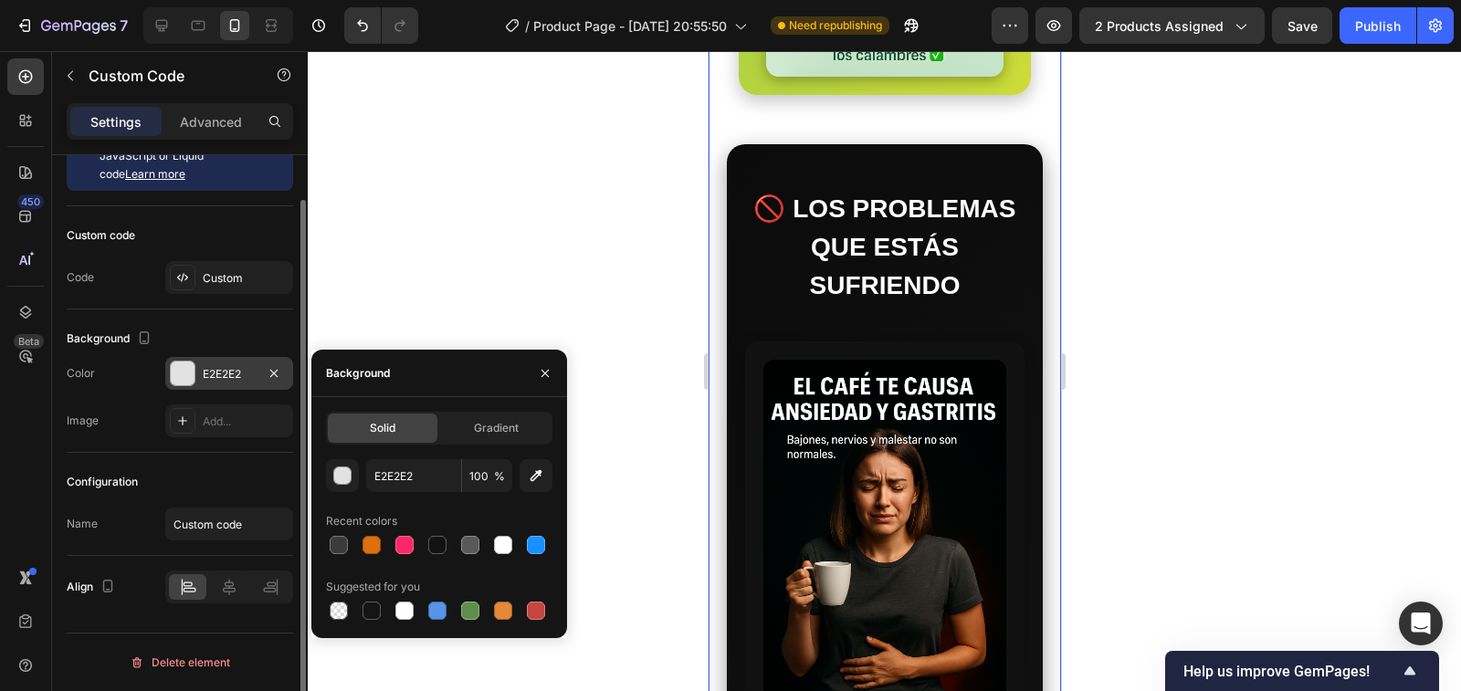
click at [827, 305] on h3 "🚫 LOS PROBLEMAS QUE ESTÁS SUFRIENDO" at bounding box center [884, 247] width 280 height 115
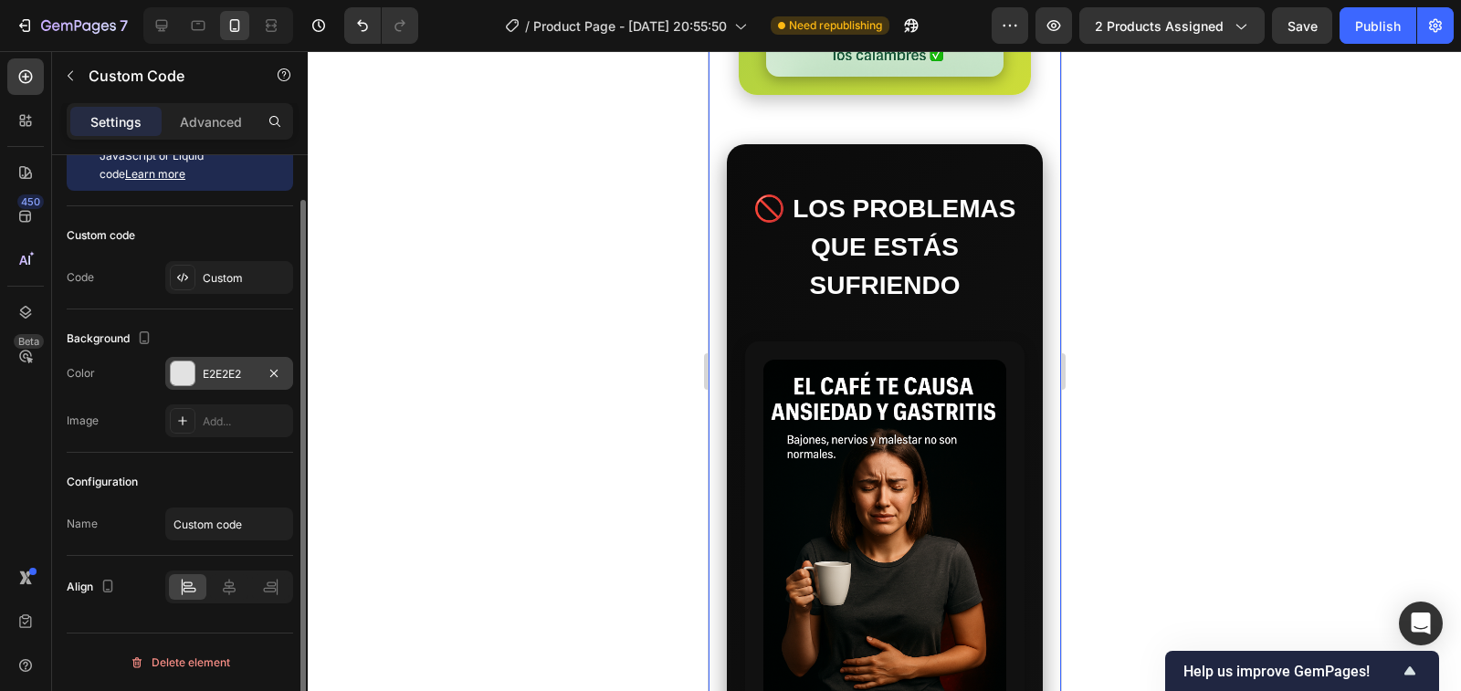
click at [824, 396] on div "☕ Café que da ansiedad y gastritis" at bounding box center [884, 576] width 280 height 468
click at [835, 305] on h3 "🚫 LOS PROBLEMAS QUE ESTÁS SUFRIENDO" at bounding box center [884, 247] width 280 height 115
click at [234, 283] on div "Custom" at bounding box center [246, 278] width 86 height 16
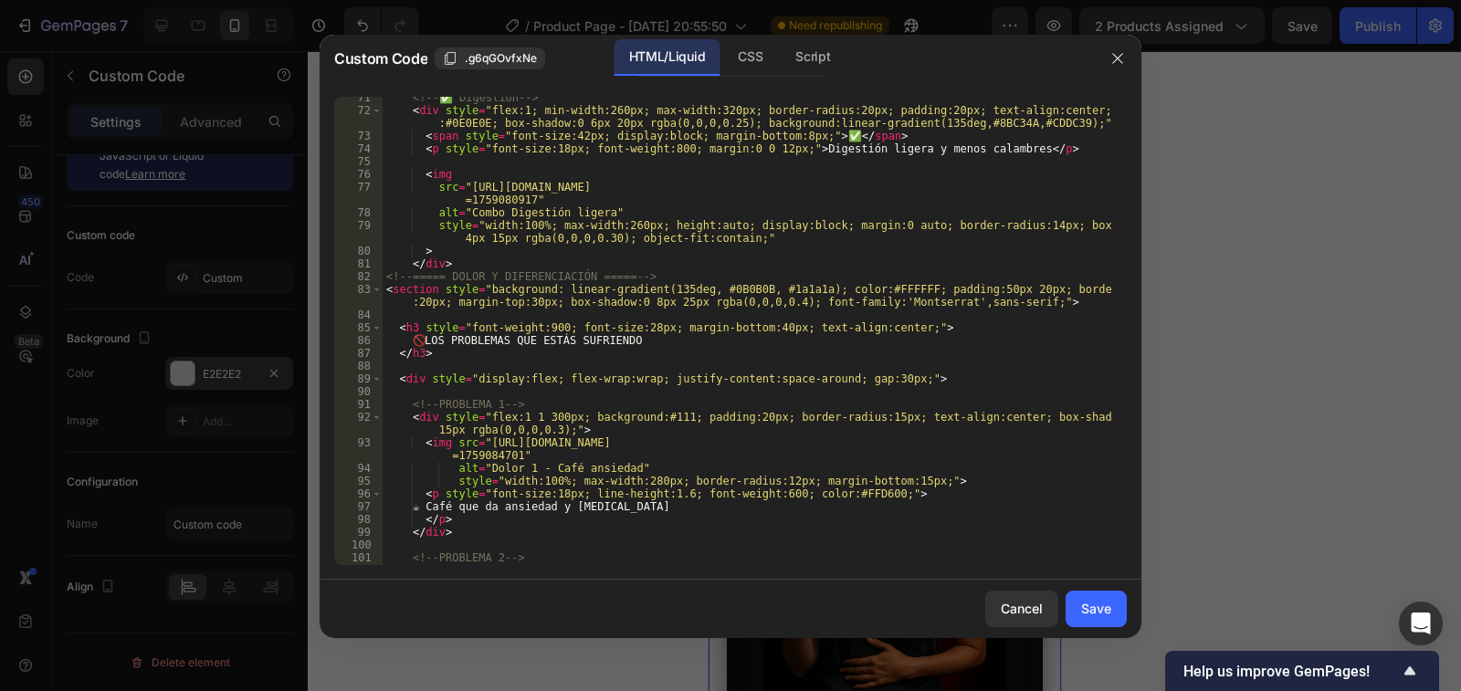
scroll to position [1041, 0]
type textarea "🚫 LOS PROBLEMAS QUE ESTÁS SUFRIENDO"
drag, startPoint x: 630, startPoint y: 337, endPoint x: 427, endPoint y: 343, distance: 202.9
click at [427, 343] on div "<!-- ✅ Digestión --> < div style = "flex:1; min-width:260px; max-width:320px; b…" at bounding box center [747, 344] width 729 height 507
click at [189, 373] on div at bounding box center [730, 345] width 1461 height 691
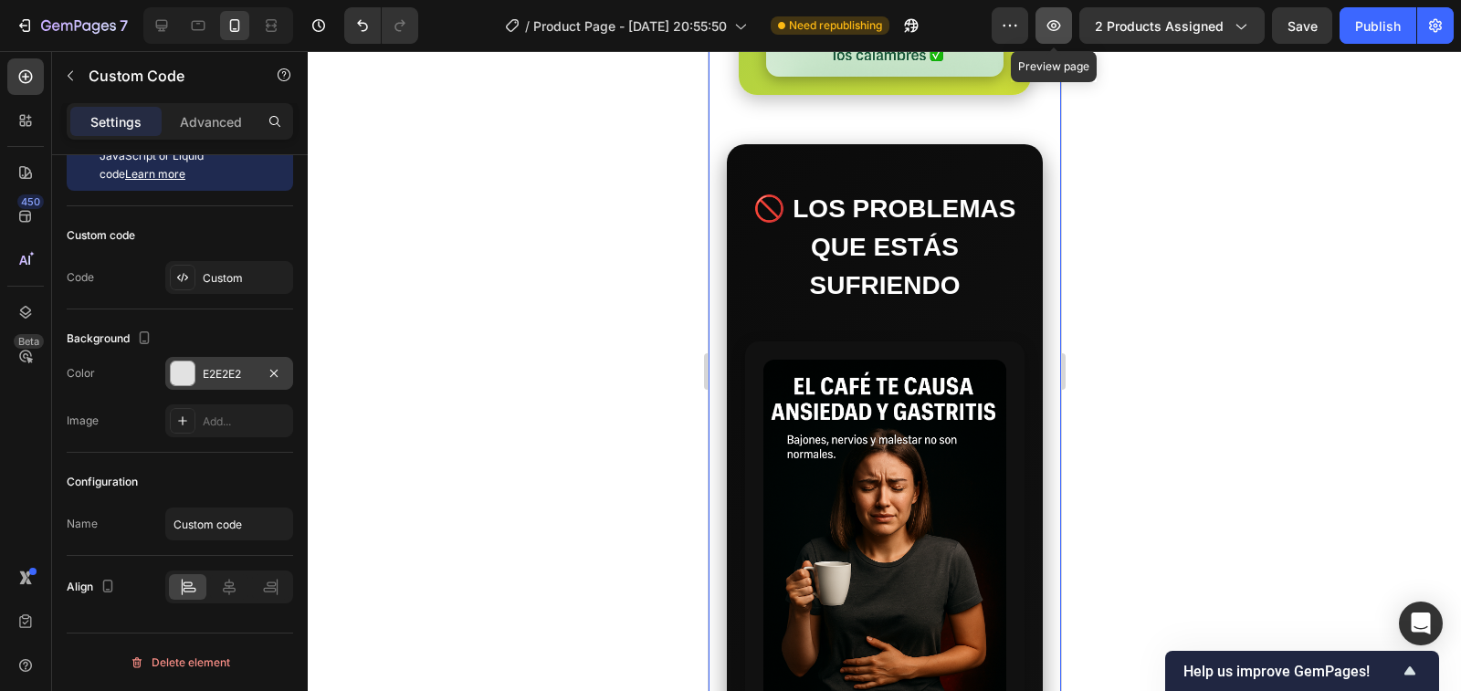
click at [1059, 17] on icon "button" at bounding box center [1054, 25] width 18 height 18
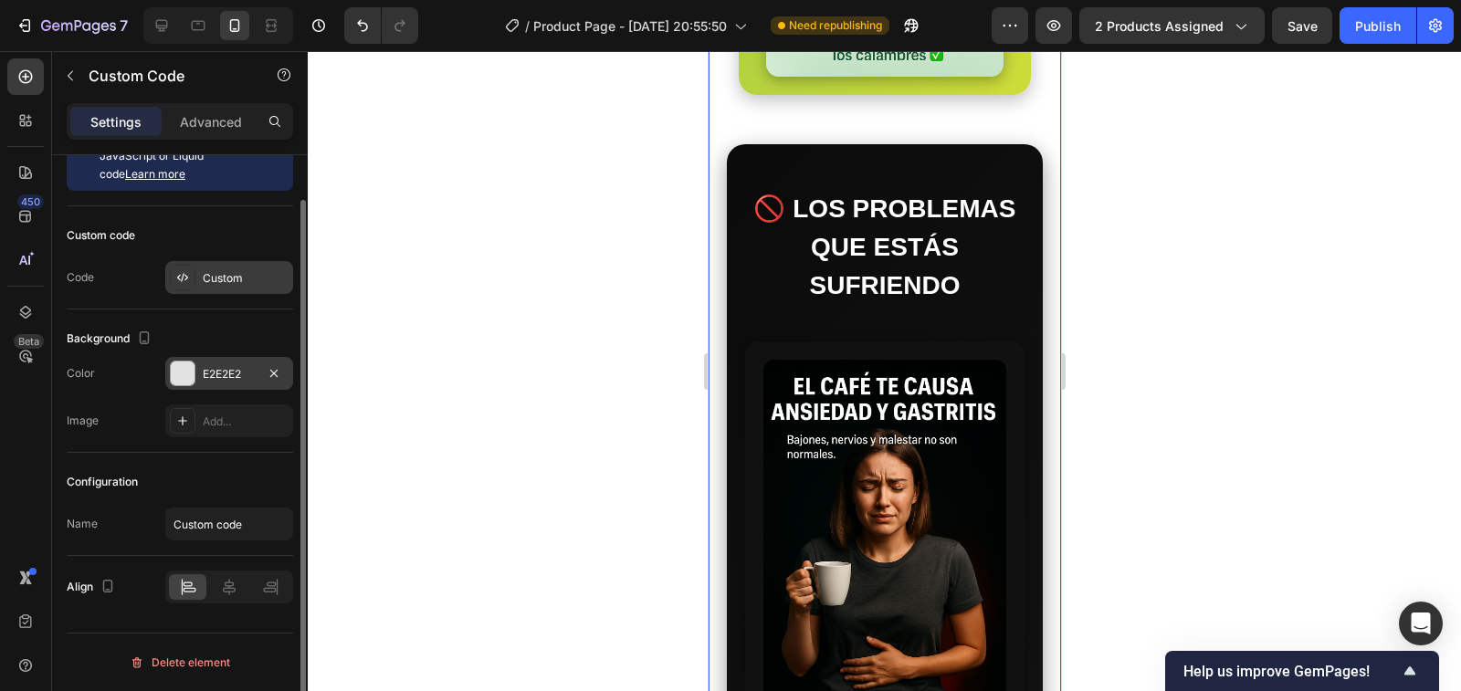
click at [230, 280] on div "Custom" at bounding box center [246, 278] width 86 height 16
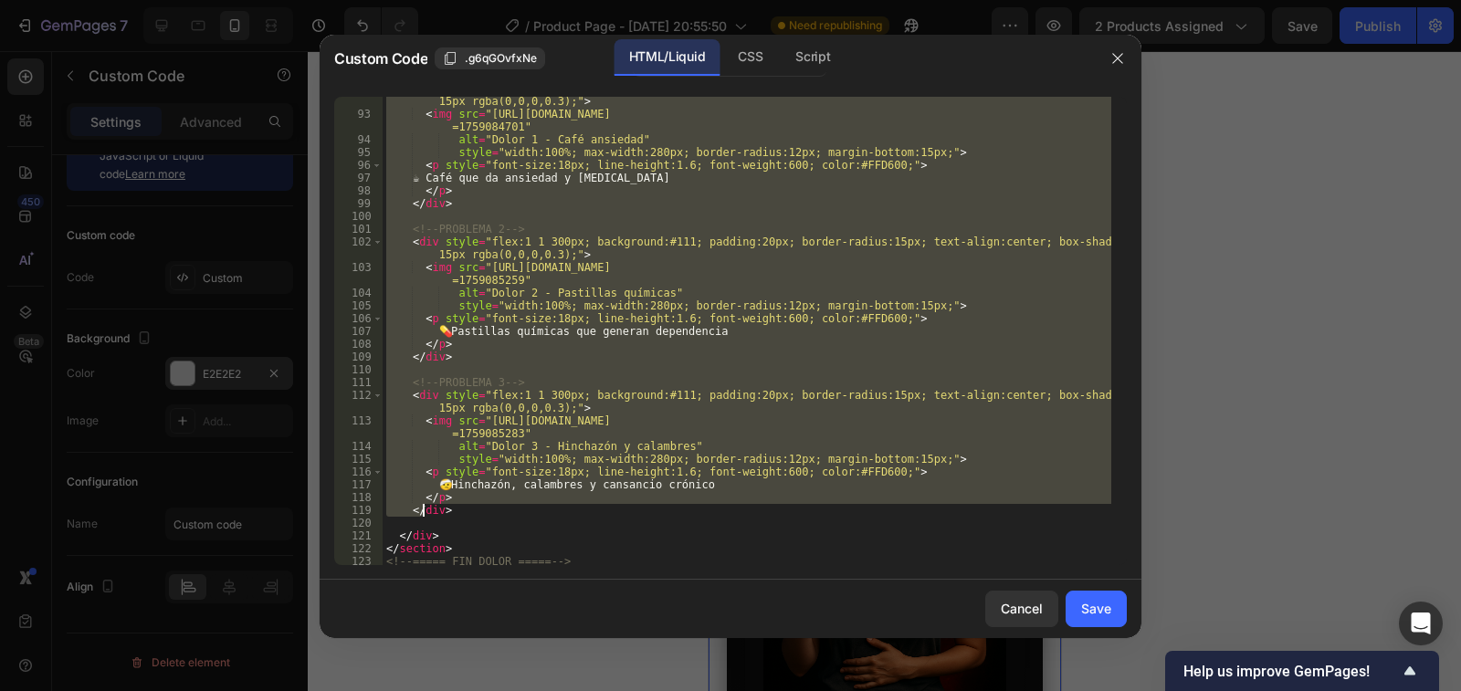
scroll to position [1425, 0]
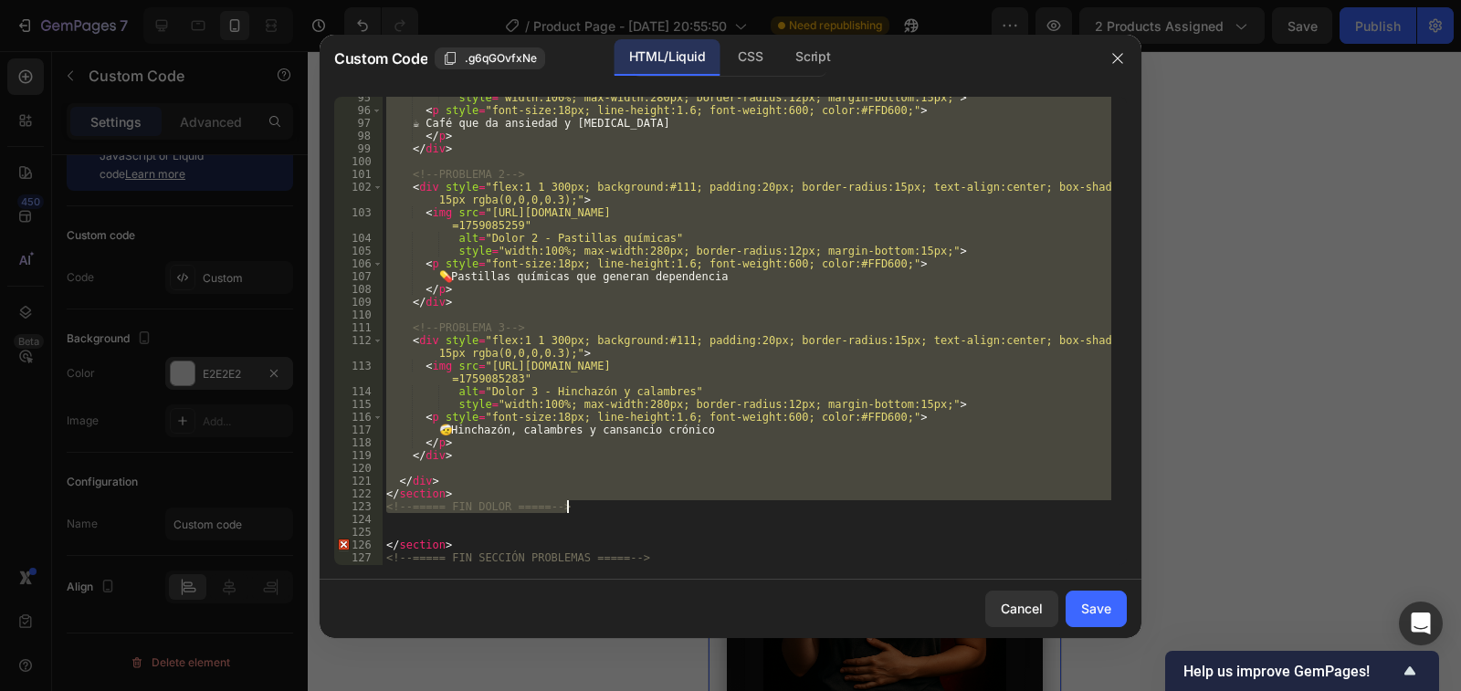
drag, startPoint x: 389, startPoint y: 330, endPoint x: 600, endPoint y: 508, distance: 276.1
click at [600, 508] on div "style = "width:100%; max-width:280px; border-radius:12px; margin-bottom:15px;" …" at bounding box center [747, 338] width 729 height 494
type textarea "</section> <!-- ===== FIN DOLOR ===== -->"
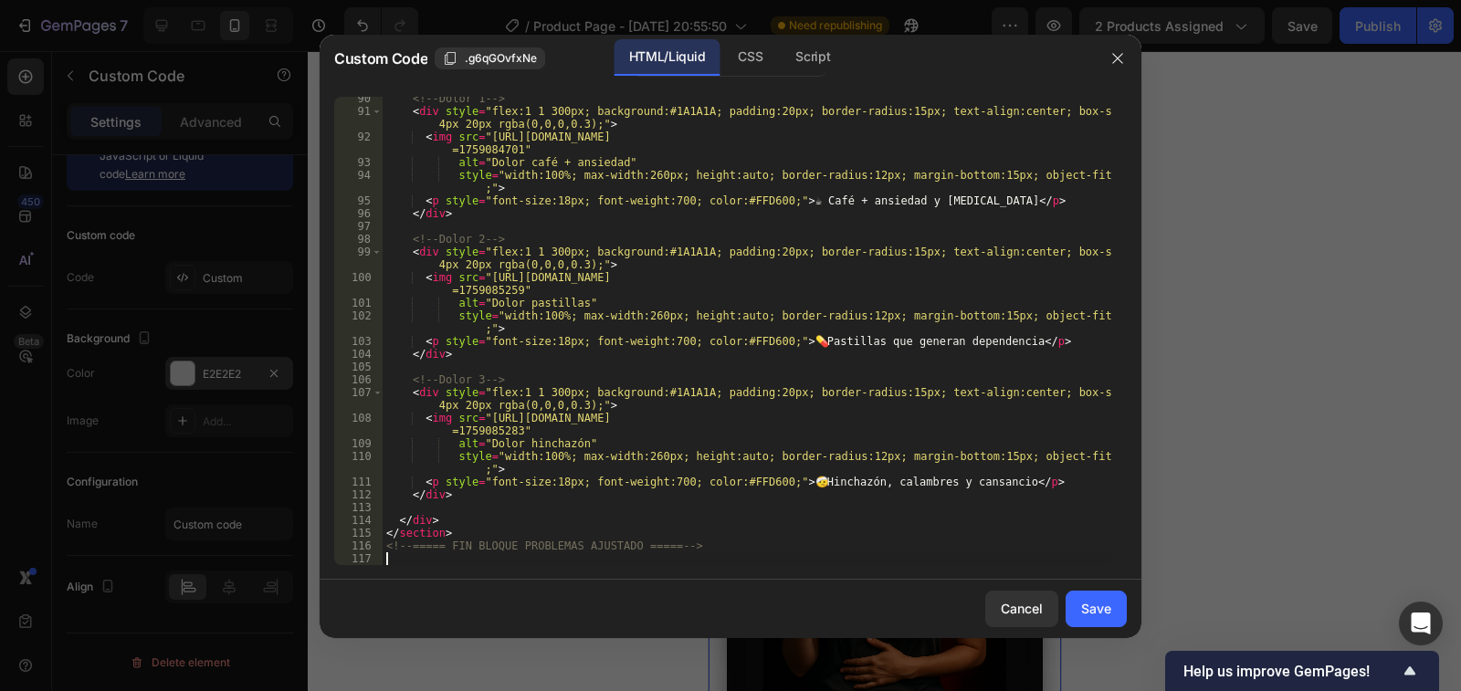
scroll to position [1347, 0]
click at [1090, 609] on div "Save" at bounding box center [1096, 608] width 30 height 19
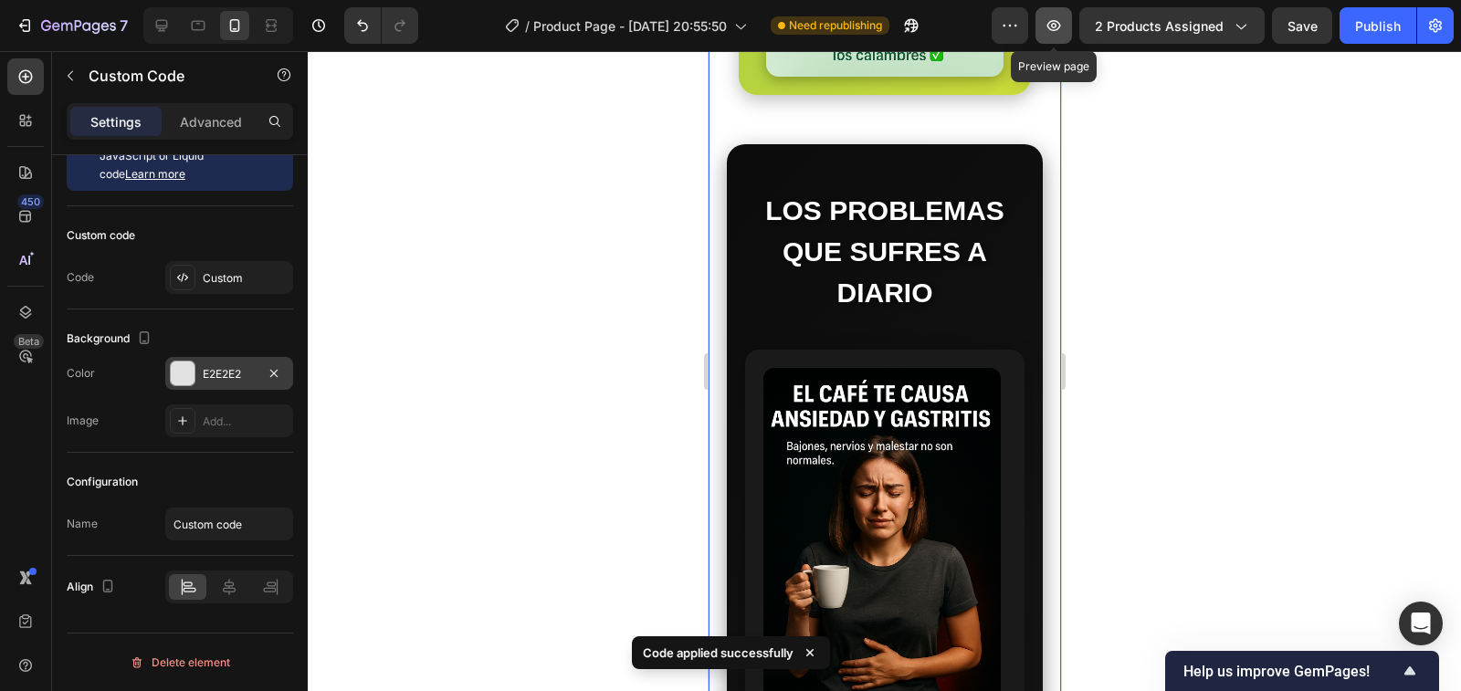
click at [1053, 24] on icon "button" at bounding box center [1053, 25] width 5 height 5
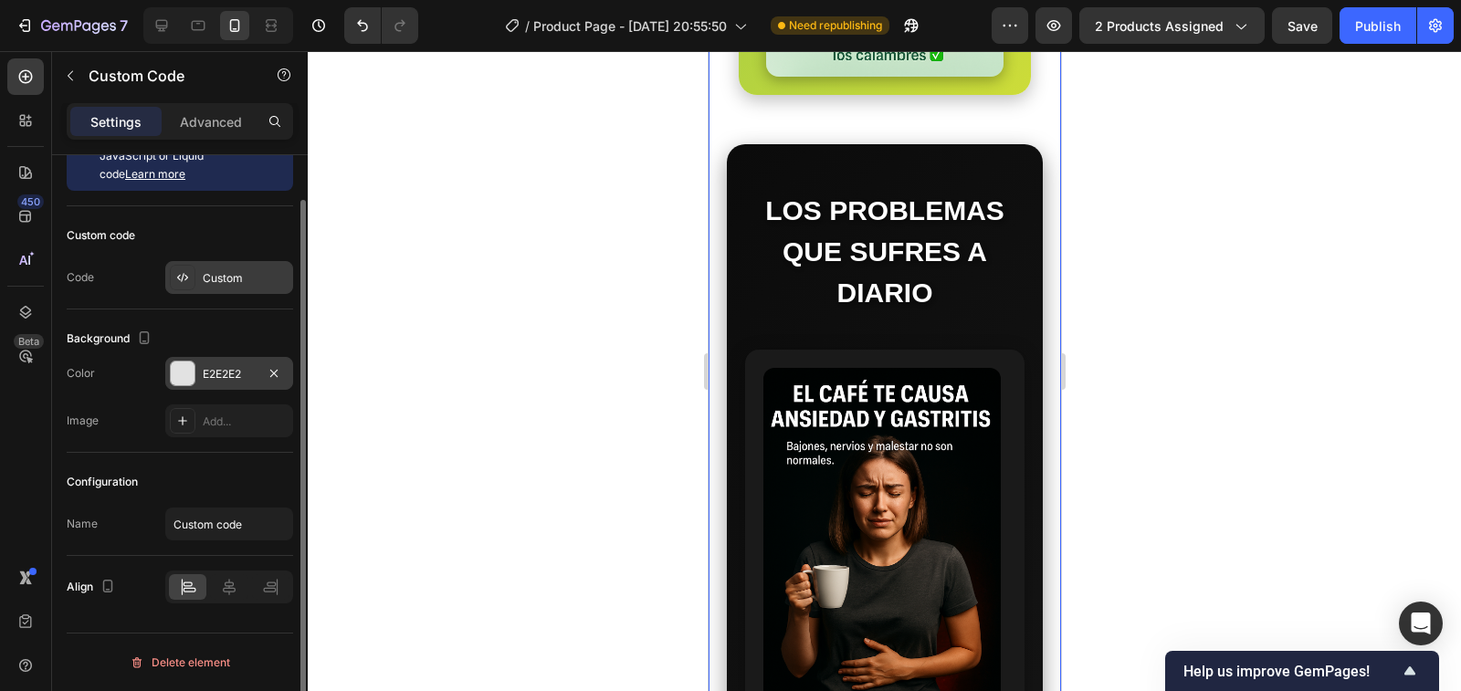
click at [237, 279] on div "Custom" at bounding box center [246, 278] width 86 height 16
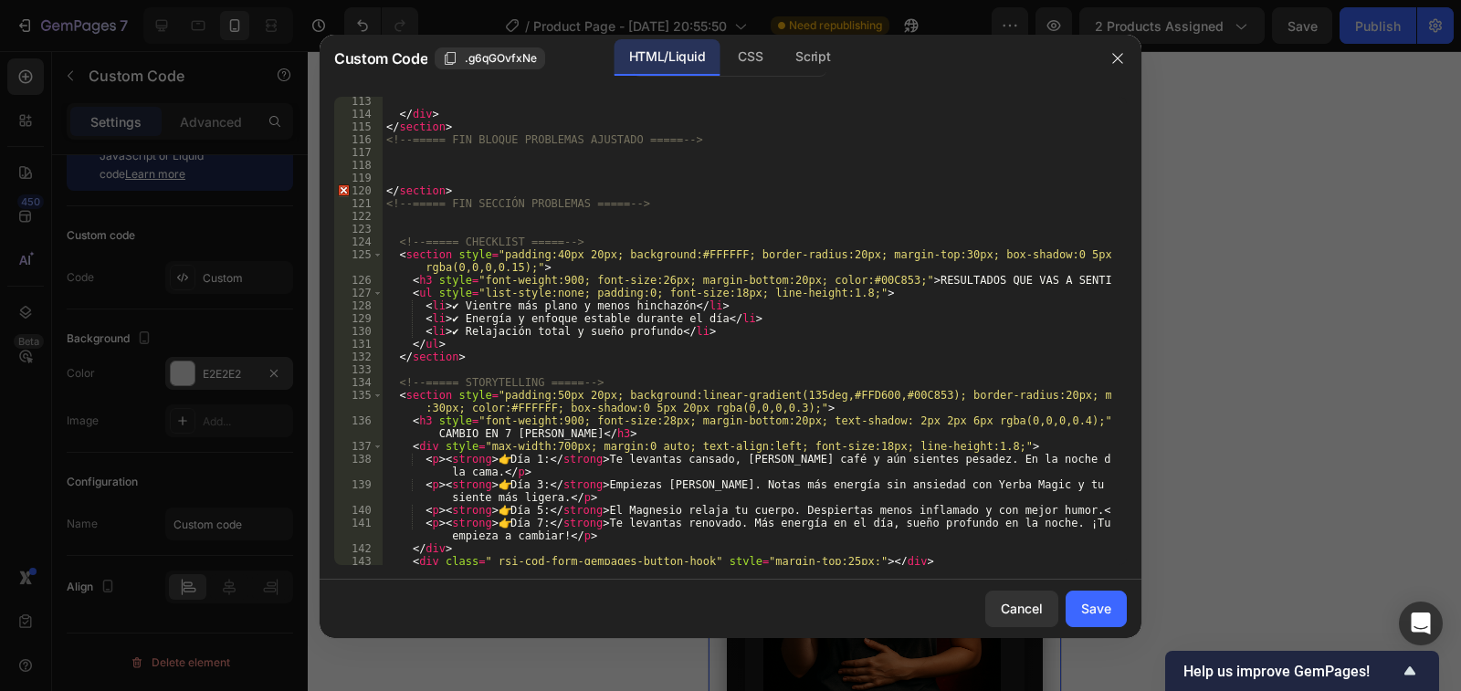
scroll to position [1754, 0]
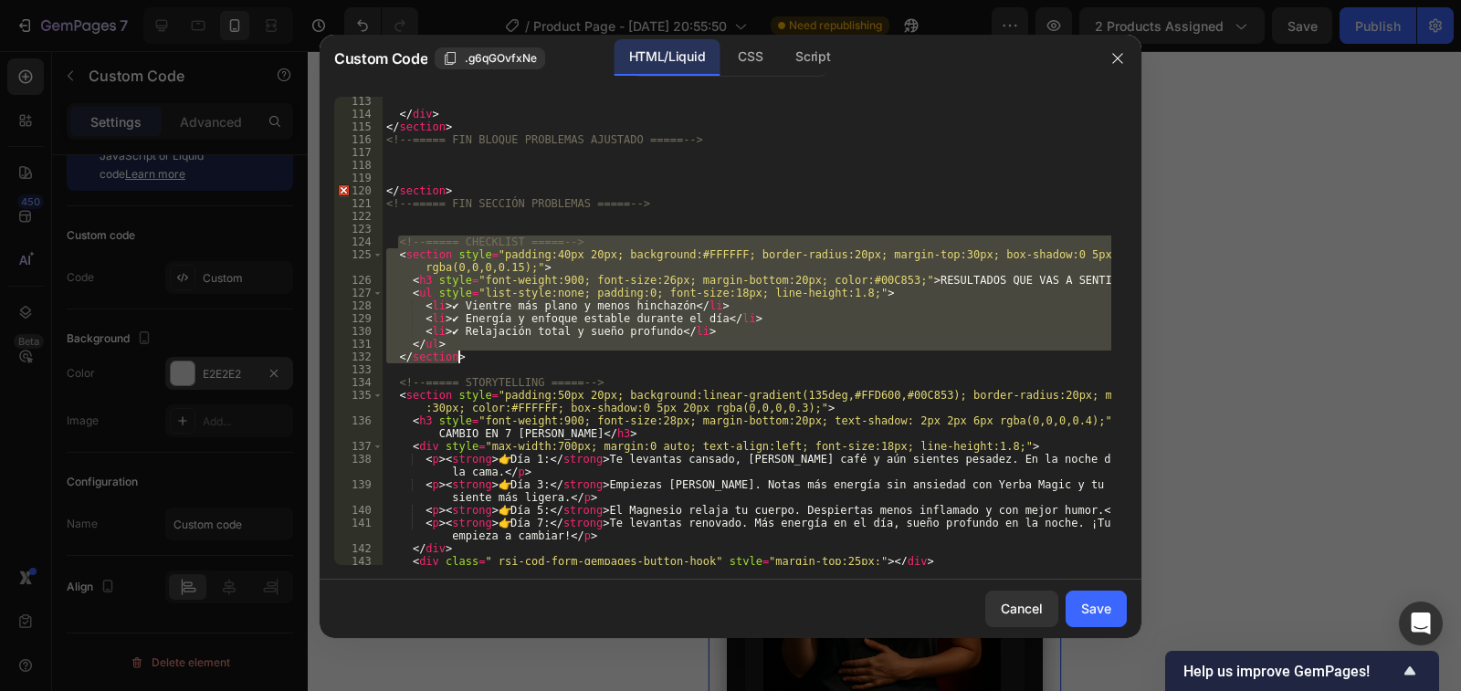
drag, startPoint x: 396, startPoint y: 238, endPoint x: 463, endPoint y: 356, distance: 135.4
click at [463, 356] on div "</ div > </ section > <!-- ===== FIN BLOQUE PROBLEMAS AJUSTADO ===== --> </ sec…" at bounding box center [747, 342] width 729 height 494
type textarea "</ul> </section>"
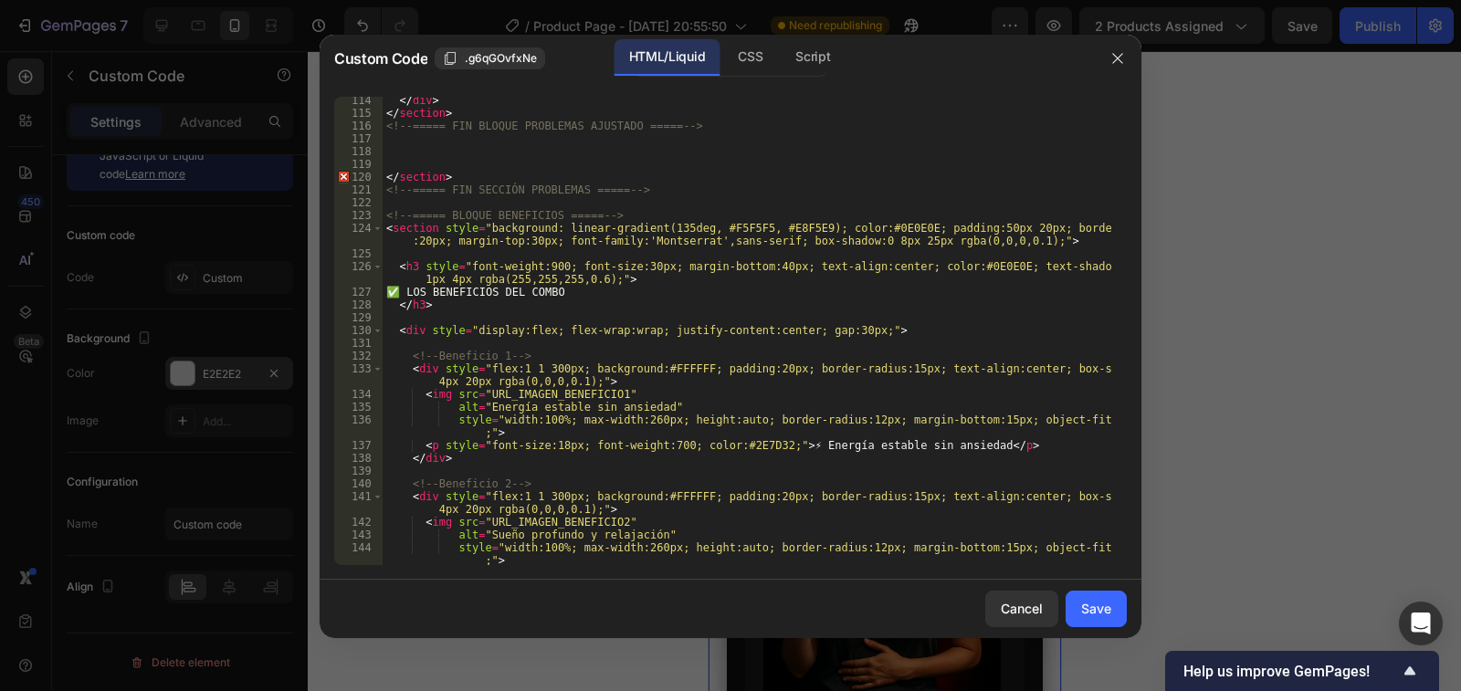
scroll to position [1822, 0]
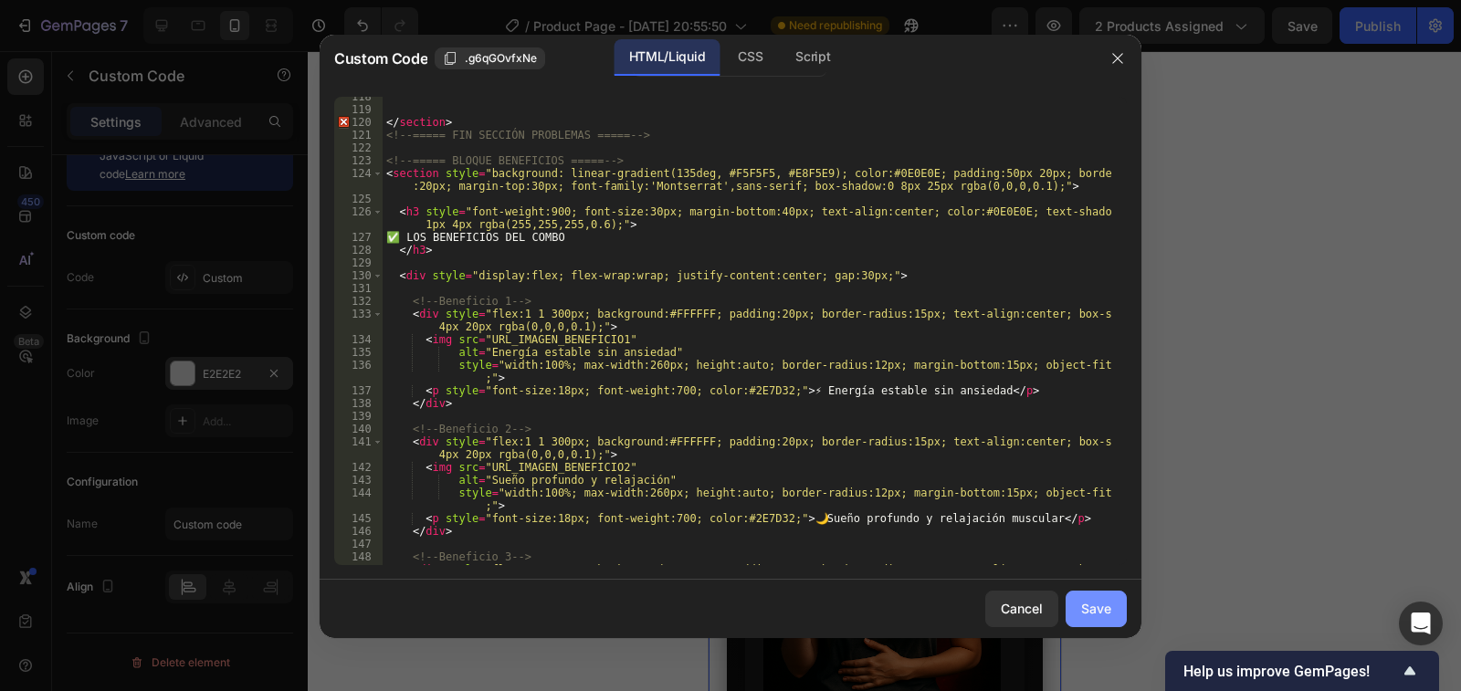
click at [1090, 607] on div "Save" at bounding box center [1096, 608] width 30 height 19
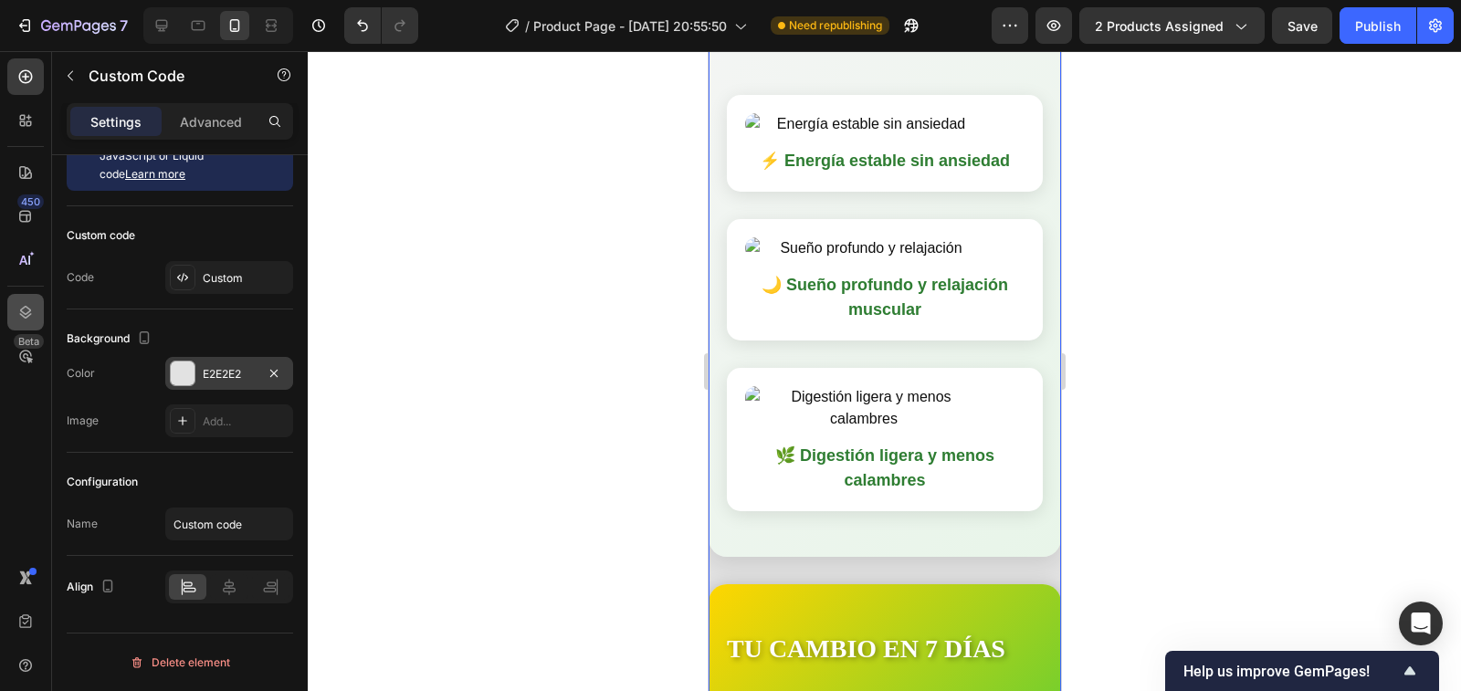
scroll to position [4567, 0]
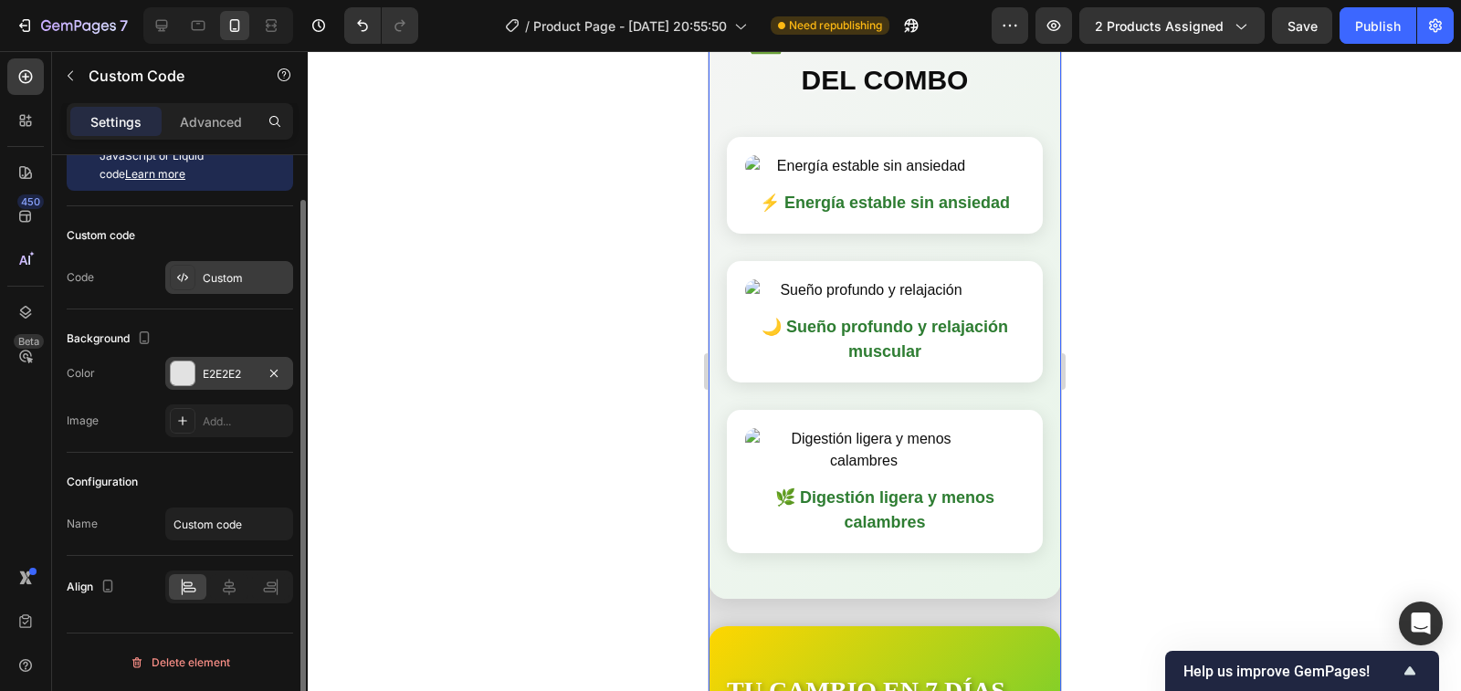
click at [180, 274] on icon at bounding box center [182, 277] width 15 height 15
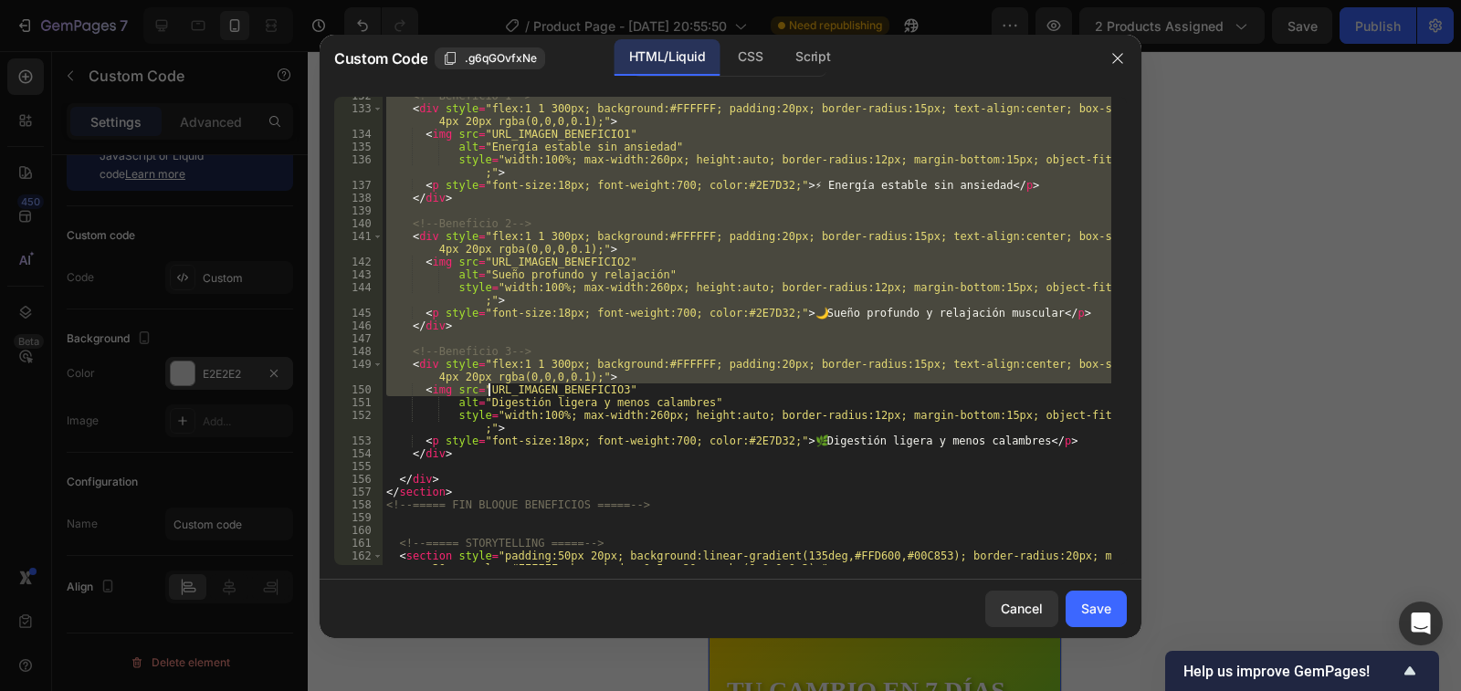
scroll to position [2028, 0]
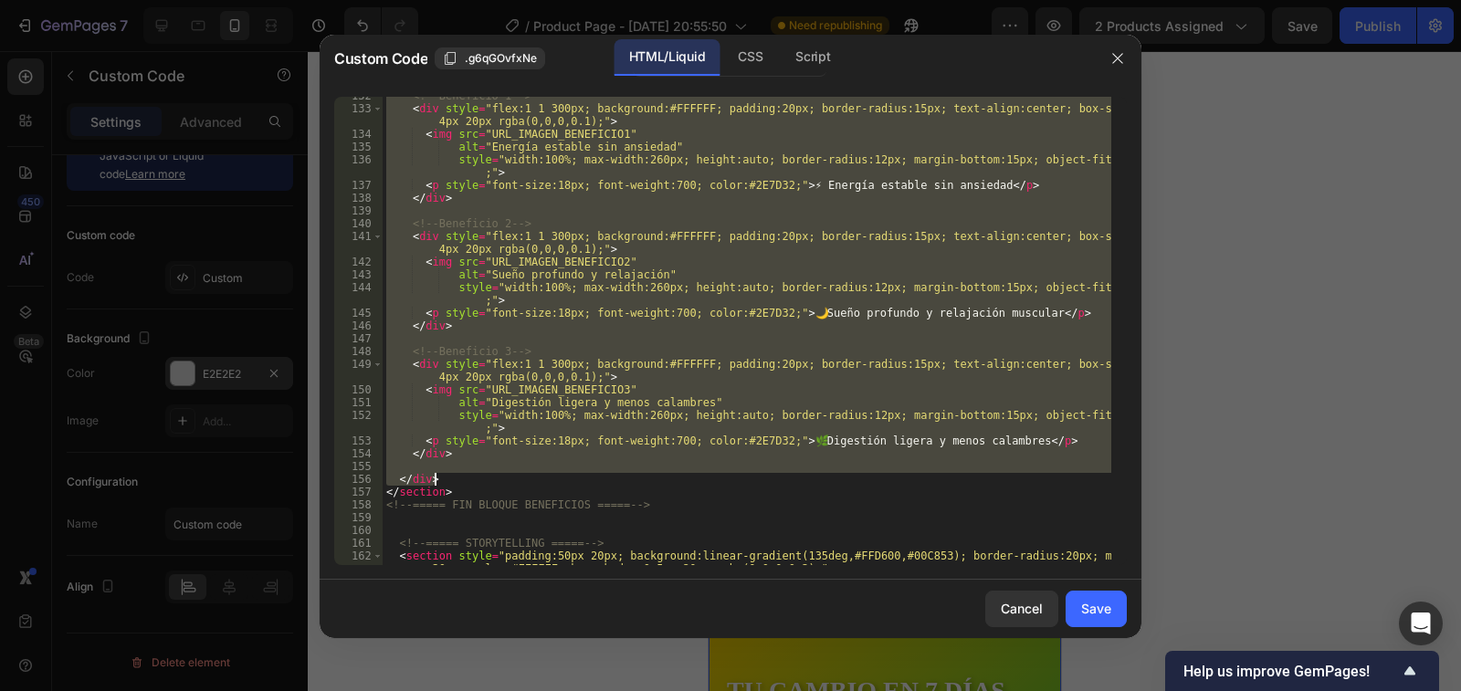
drag, startPoint x: 386, startPoint y: 301, endPoint x: 472, endPoint y: 482, distance: 201.0
click at [472, 482] on div "<!-- Beneficio 1 --> < div style = "flex:1 1 300px; background:#FFFFFF; padding…" at bounding box center [747, 343] width 729 height 507
type textarea "</div>"
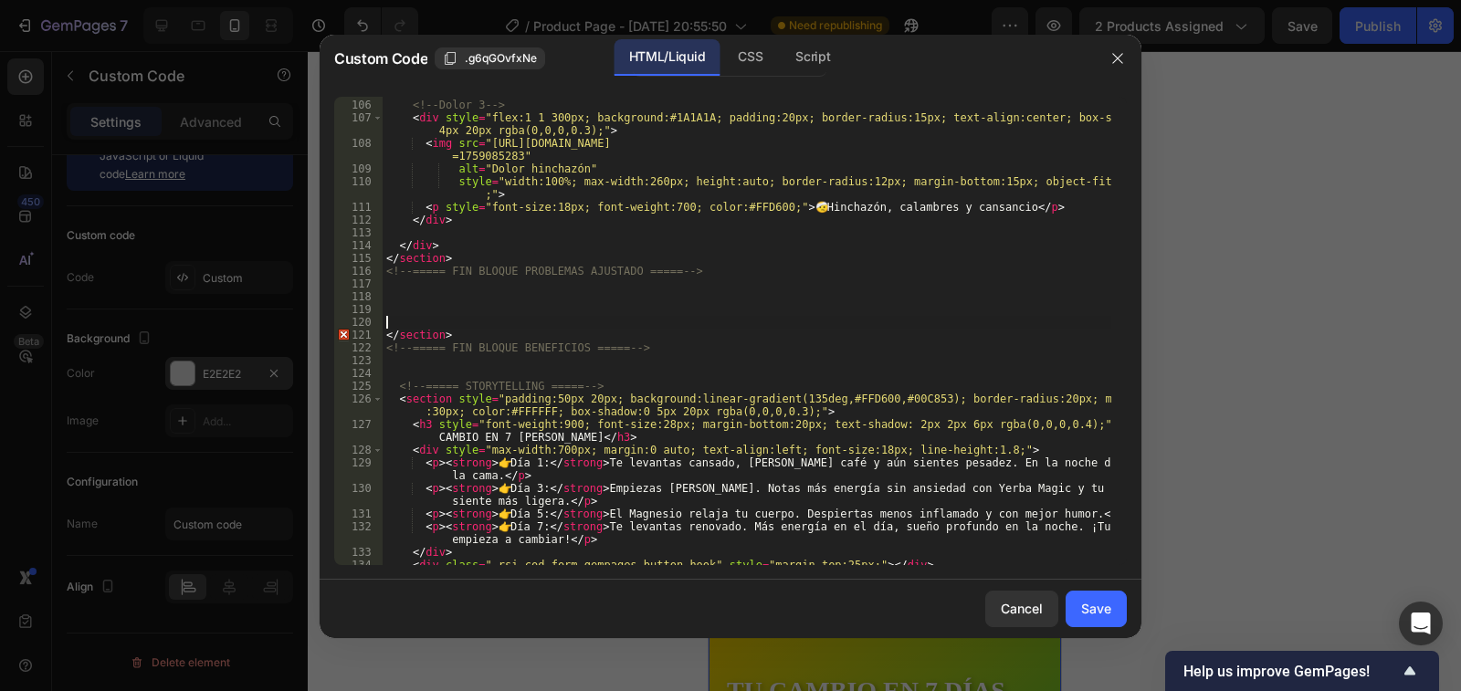
scroll to position [1622, 0]
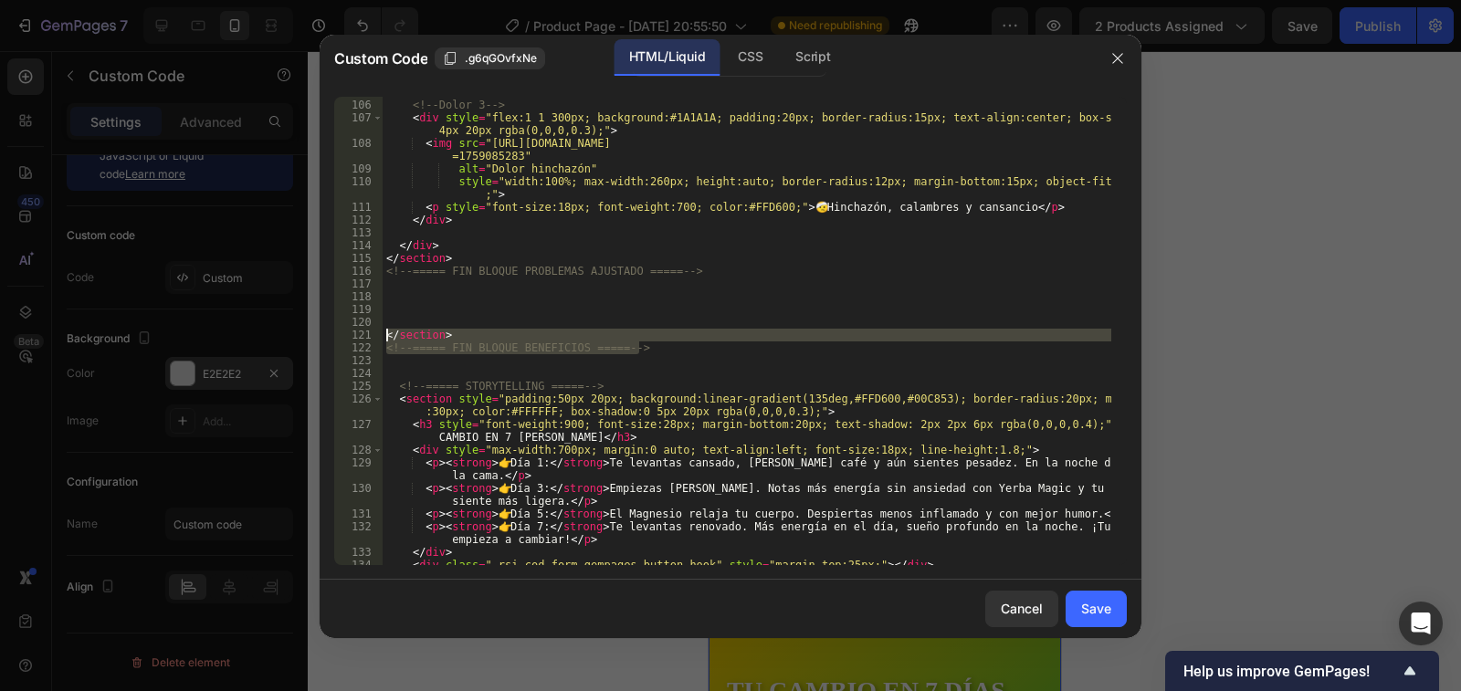
drag, startPoint x: 648, startPoint y: 348, endPoint x: 387, endPoint y: 332, distance: 260.8
click at [387, 332] on div "<!-- Dolor 3 --> < div style = "flex:1 1 300px; background:#1A1A1A; padding:20p…" at bounding box center [747, 333] width 729 height 494
type textarea "</section> <!-- ===== FIN BLOQUE BENEFICIOS ===== -->"
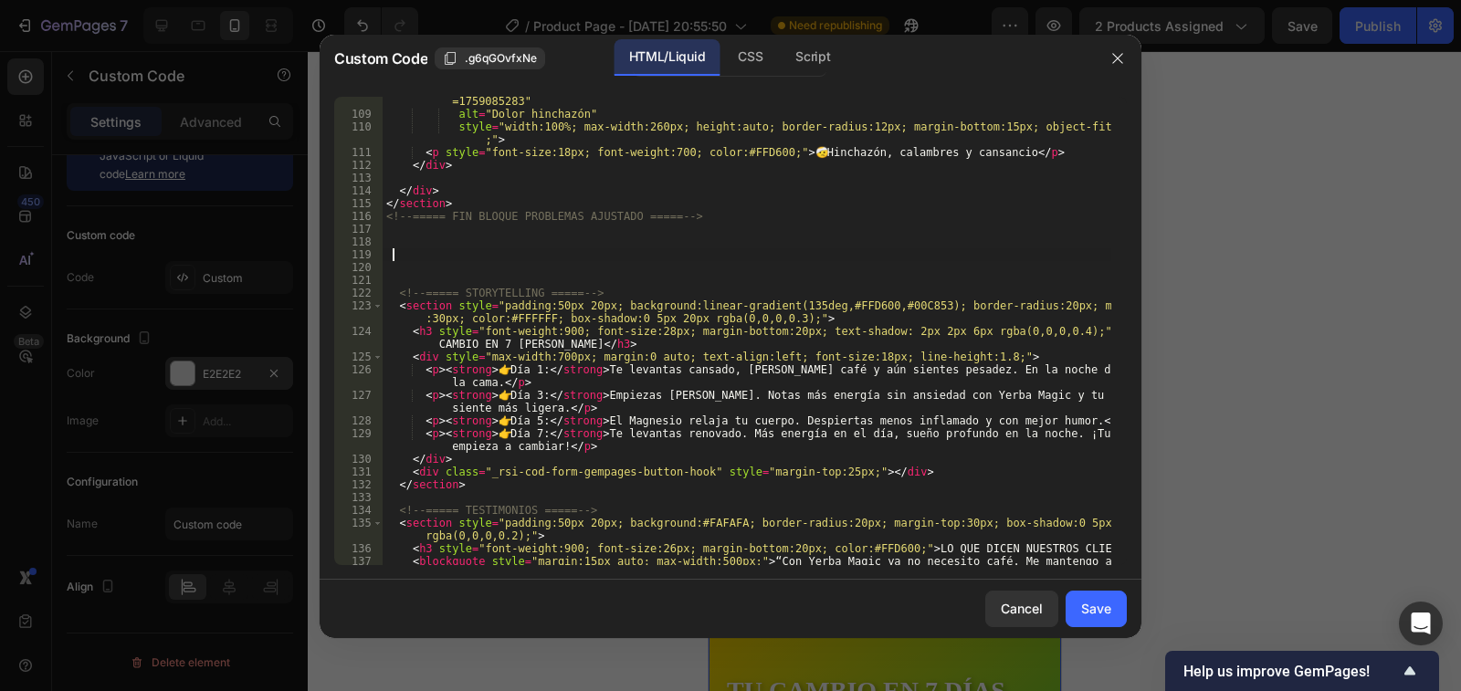
scroll to position [1677, 0]
click at [1120, 60] on icon "button" at bounding box center [1118, 58] width 10 height 10
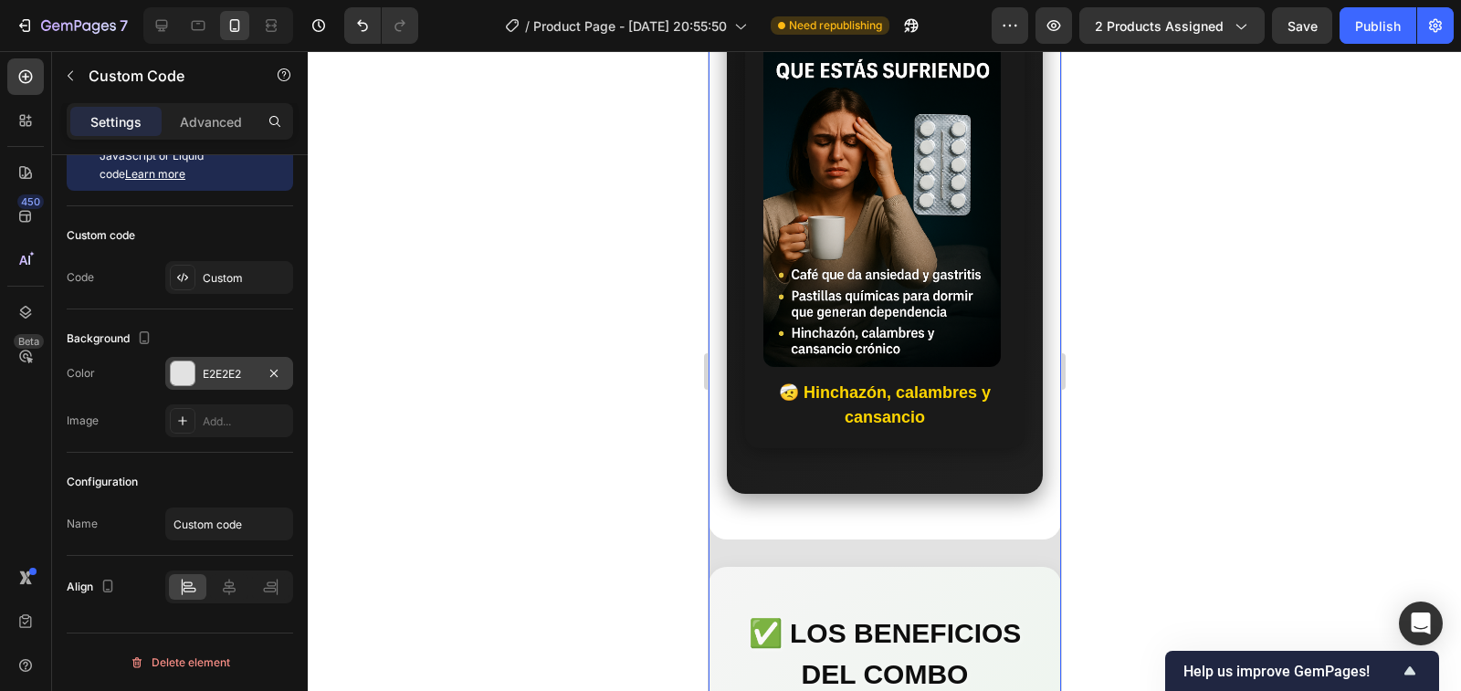
scroll to position [3928, 0]
